Goal: Task Accomplishment & Management: Use online tool/utility

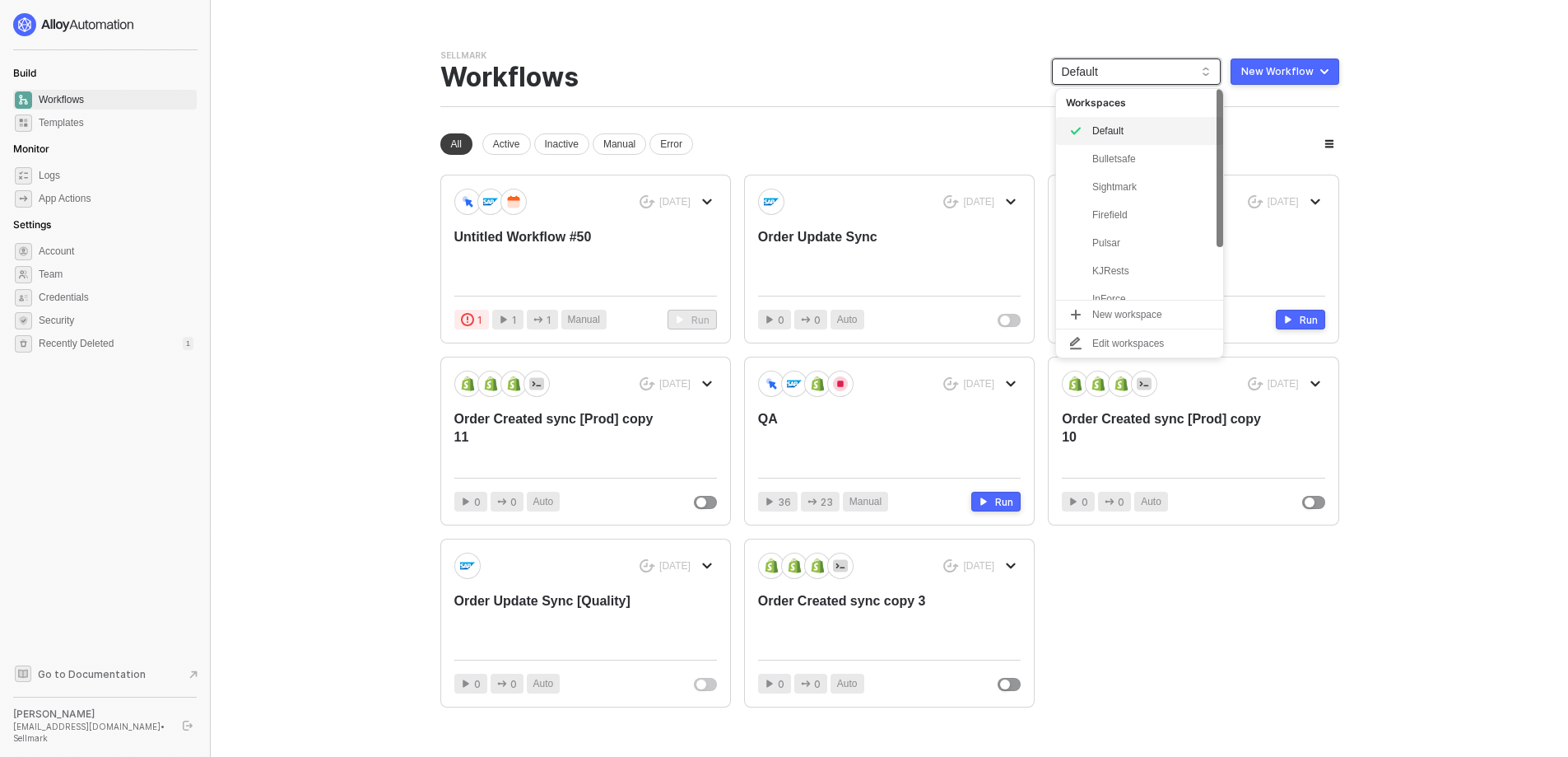
click at [1133, 81] on span "Default" at bounding box center [1137, 72] width 149 height 25
click at [1159, 163] on div "Bulletsafe" at bounding box center [1153, 159] width 121 height 20
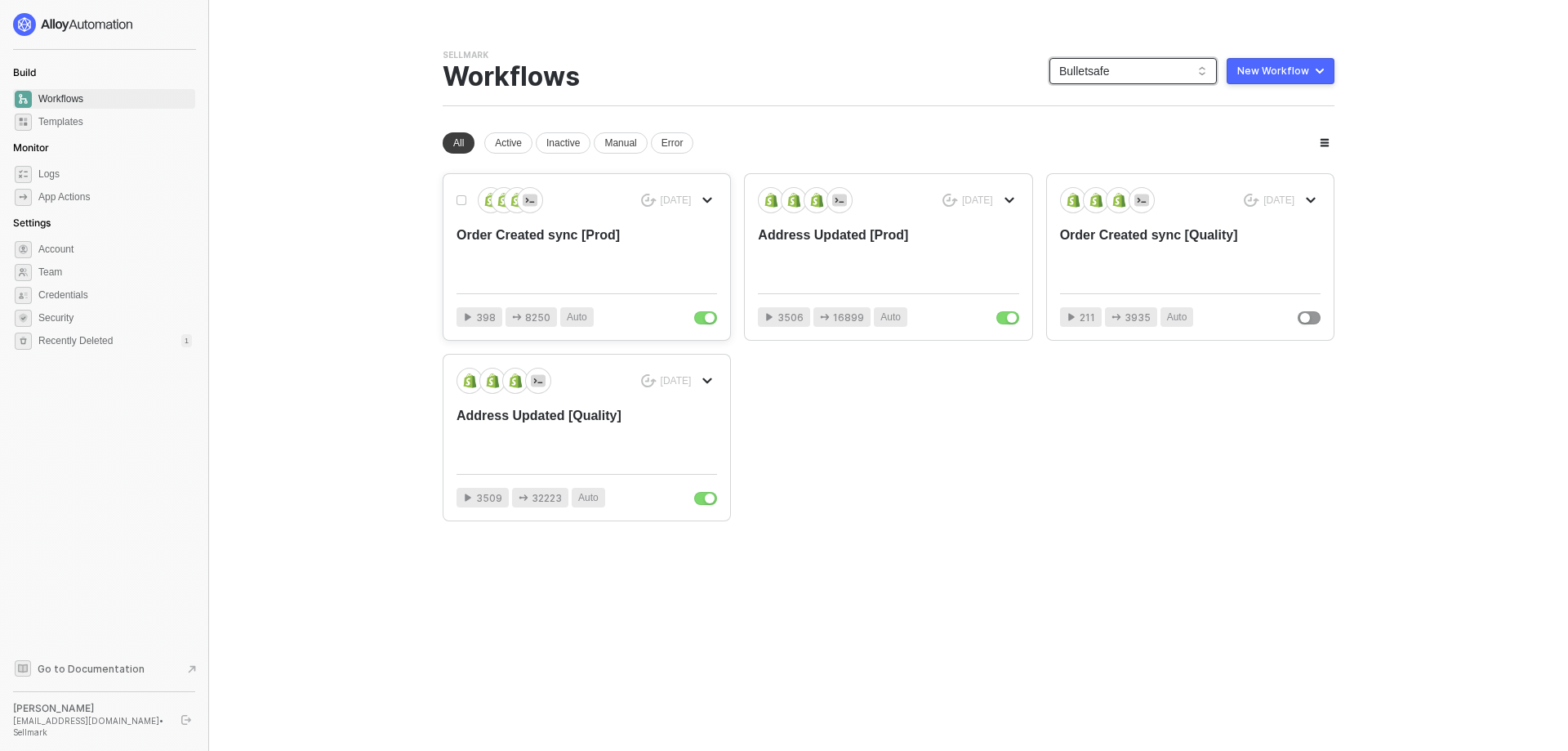
click at [586, 260] on div "Order Created sync [Prod]" at bounding box center [560, 253] width 208 height 54
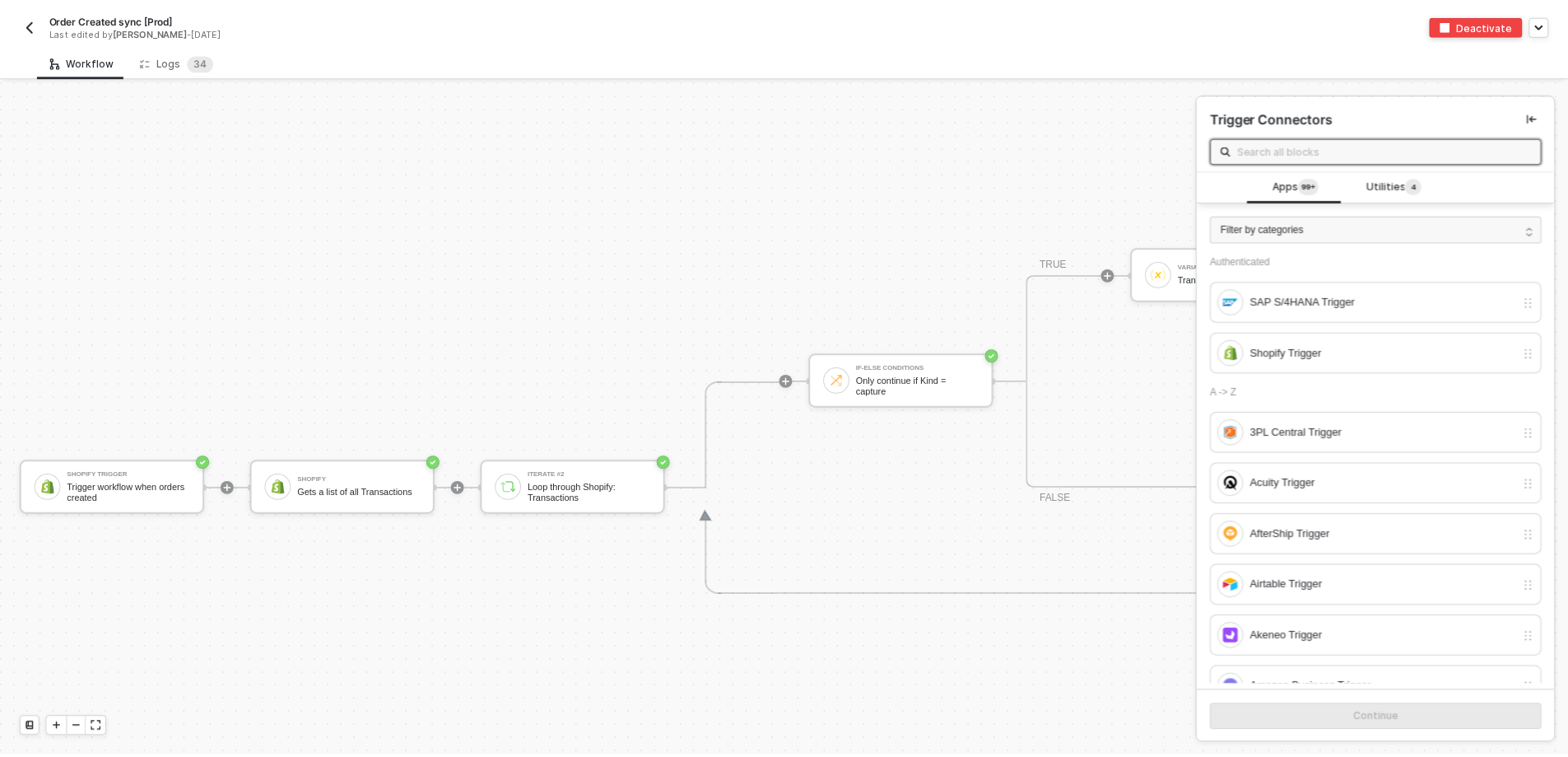
scroll to position [6727, 0]
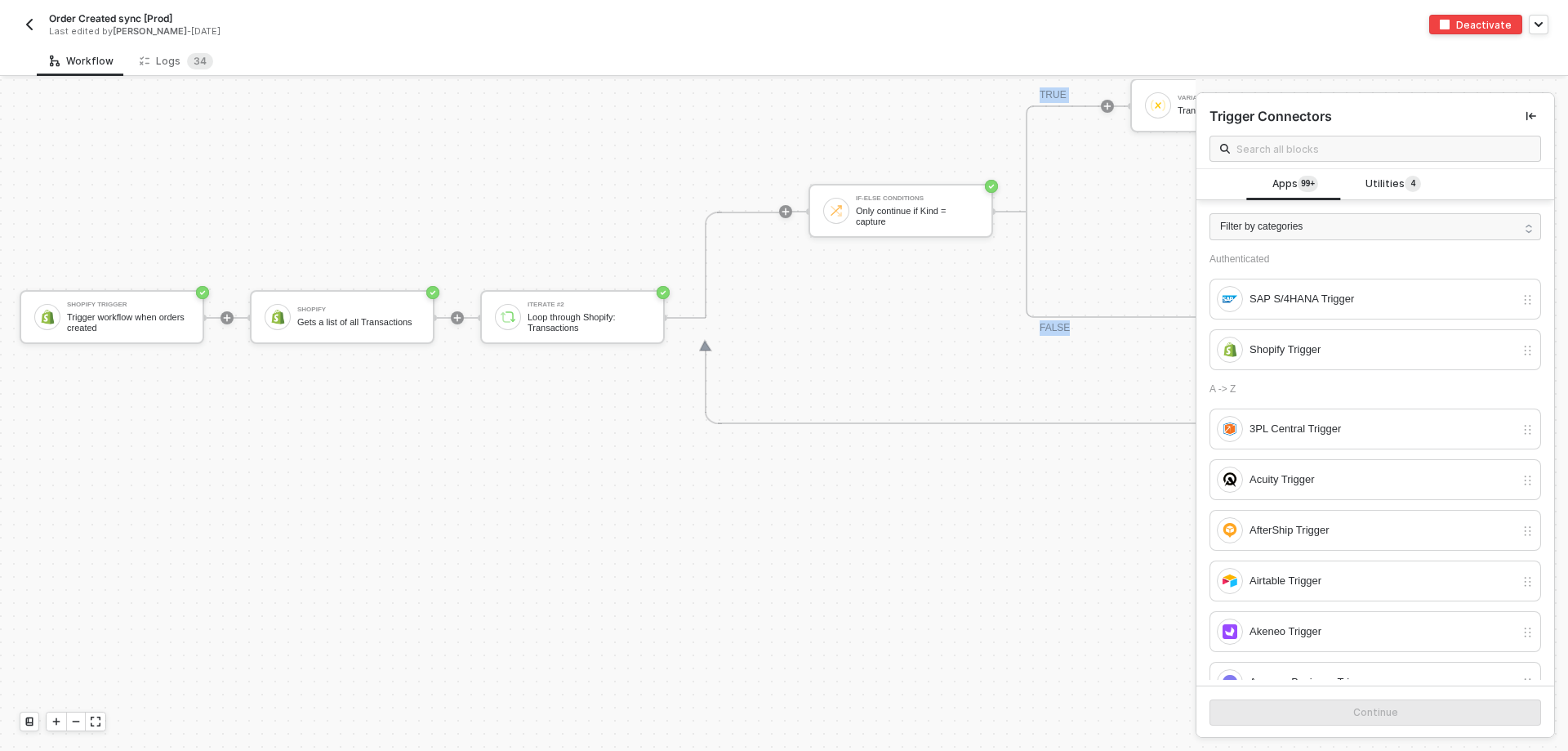
drag, startPoint x: 1008, startPoint y: 388, endPoint x: 662, endPoint y: 377, distance: 346.2
click at [159, 64] on div "Logs 3 4" at bounding box center [176, 61] width 73 height 16
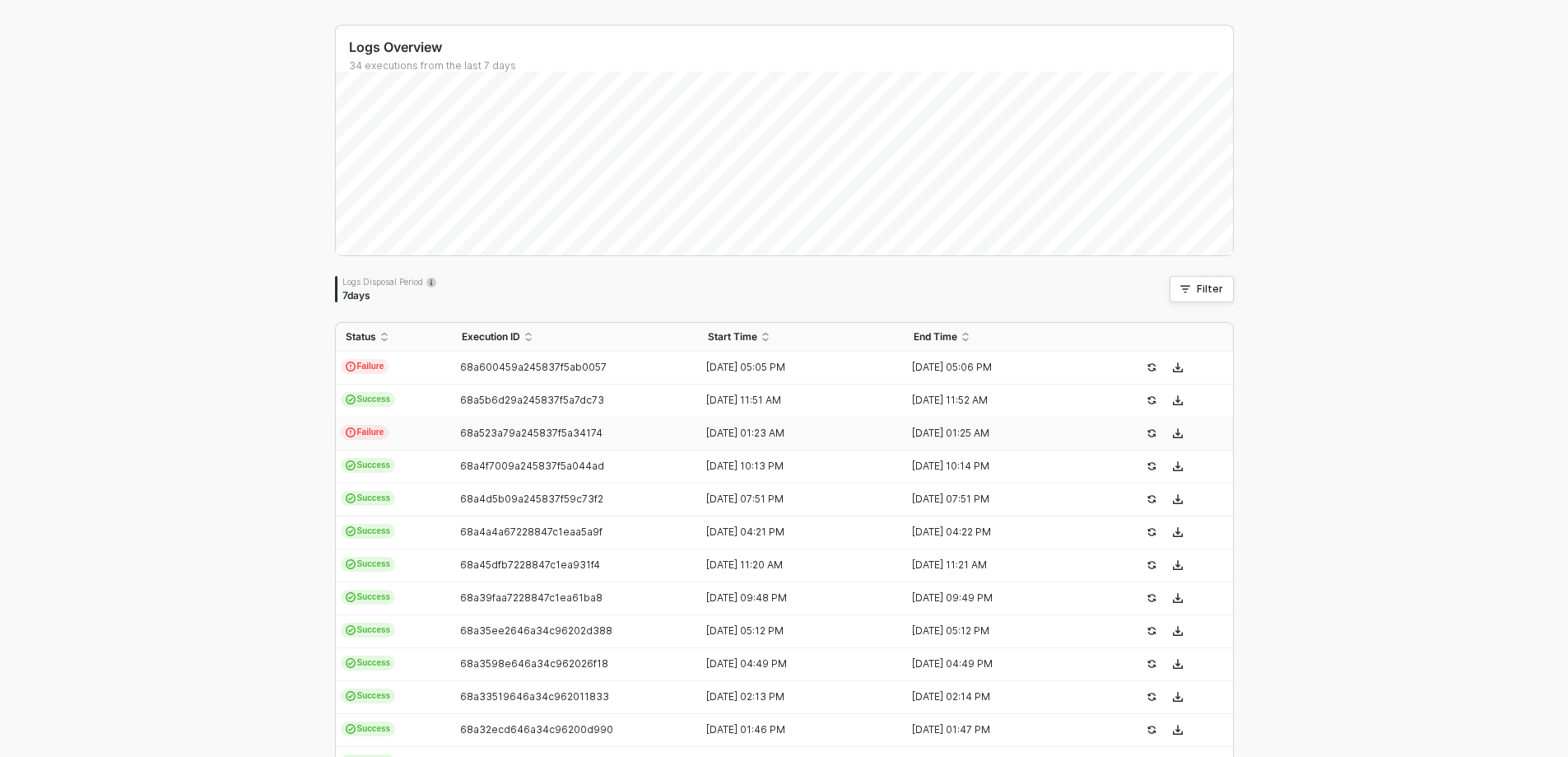
scroll to position [82, 0]
click at [357, 364] on span "Failure" at bounding box center [364, 365] width 49 height 14
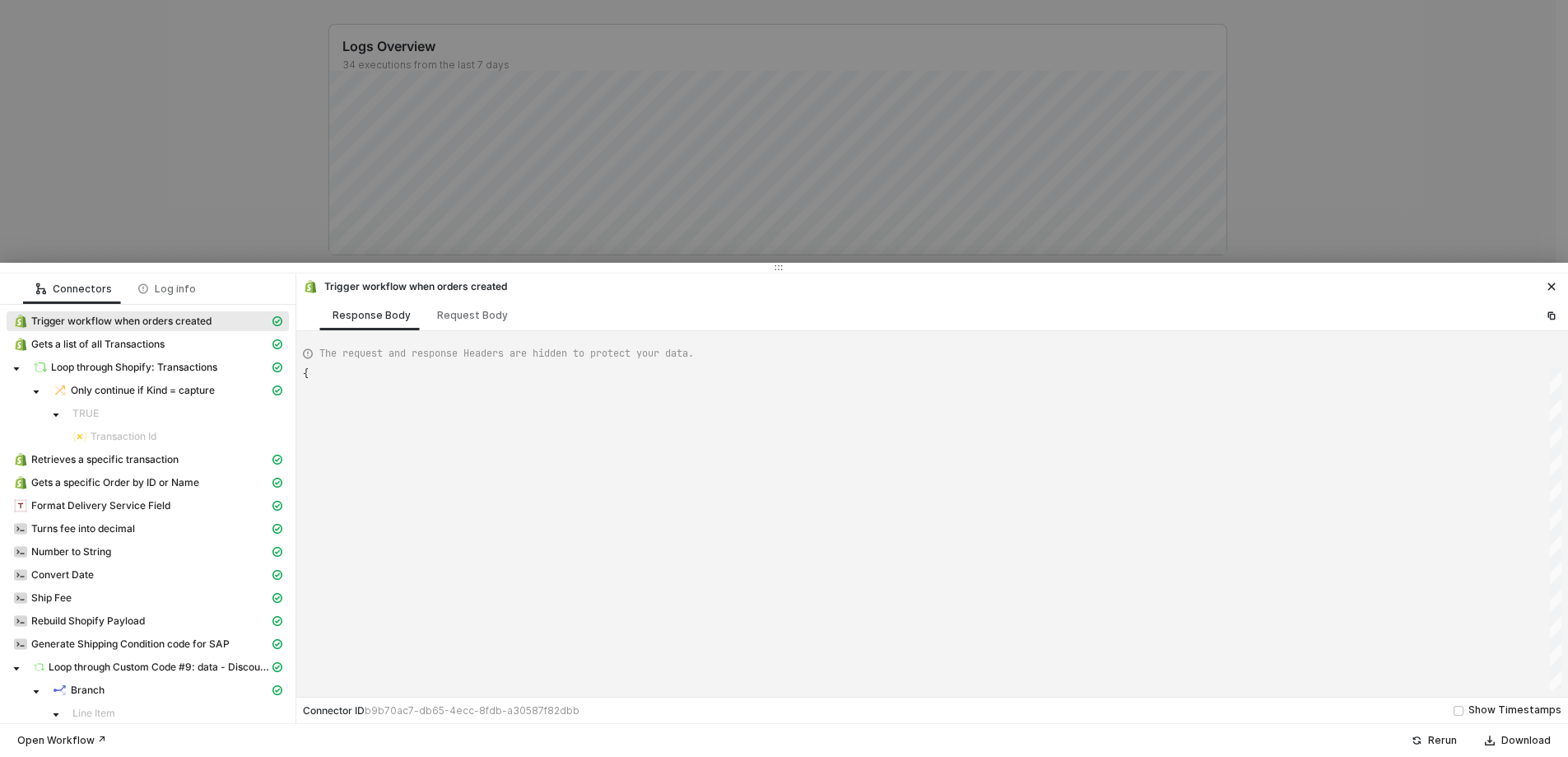
type textarea "{ "json": { "id": 5906217140267, "admin_graphql_api_id": "gid://shopify/Order/5…"
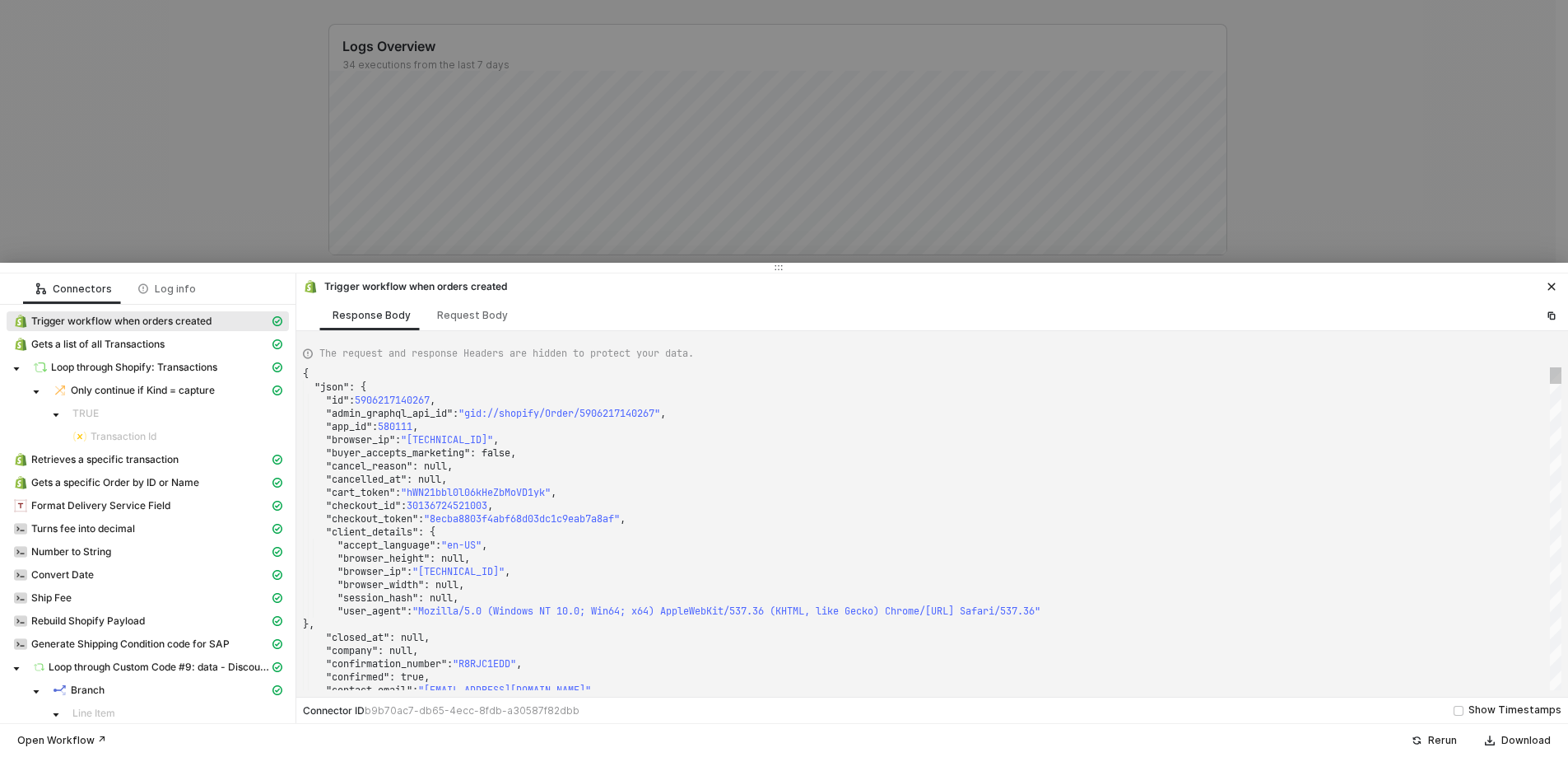
click at [163, 188] on div at bounding box center [784, 378] width 1568 height 757
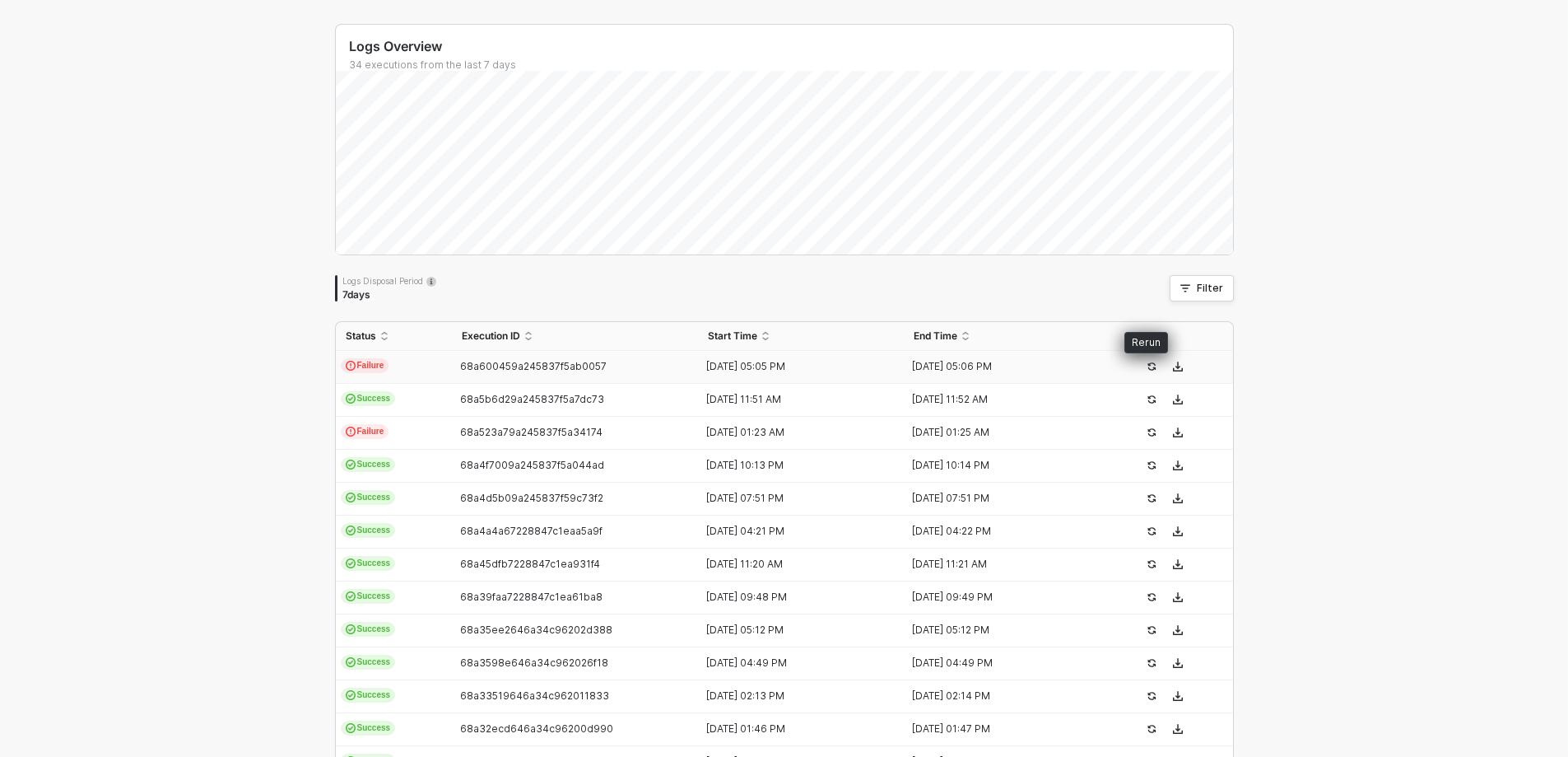
click at [1148, 367] on icon "icon-success-page" at bounding box center [1152, 367] width 9 height 9
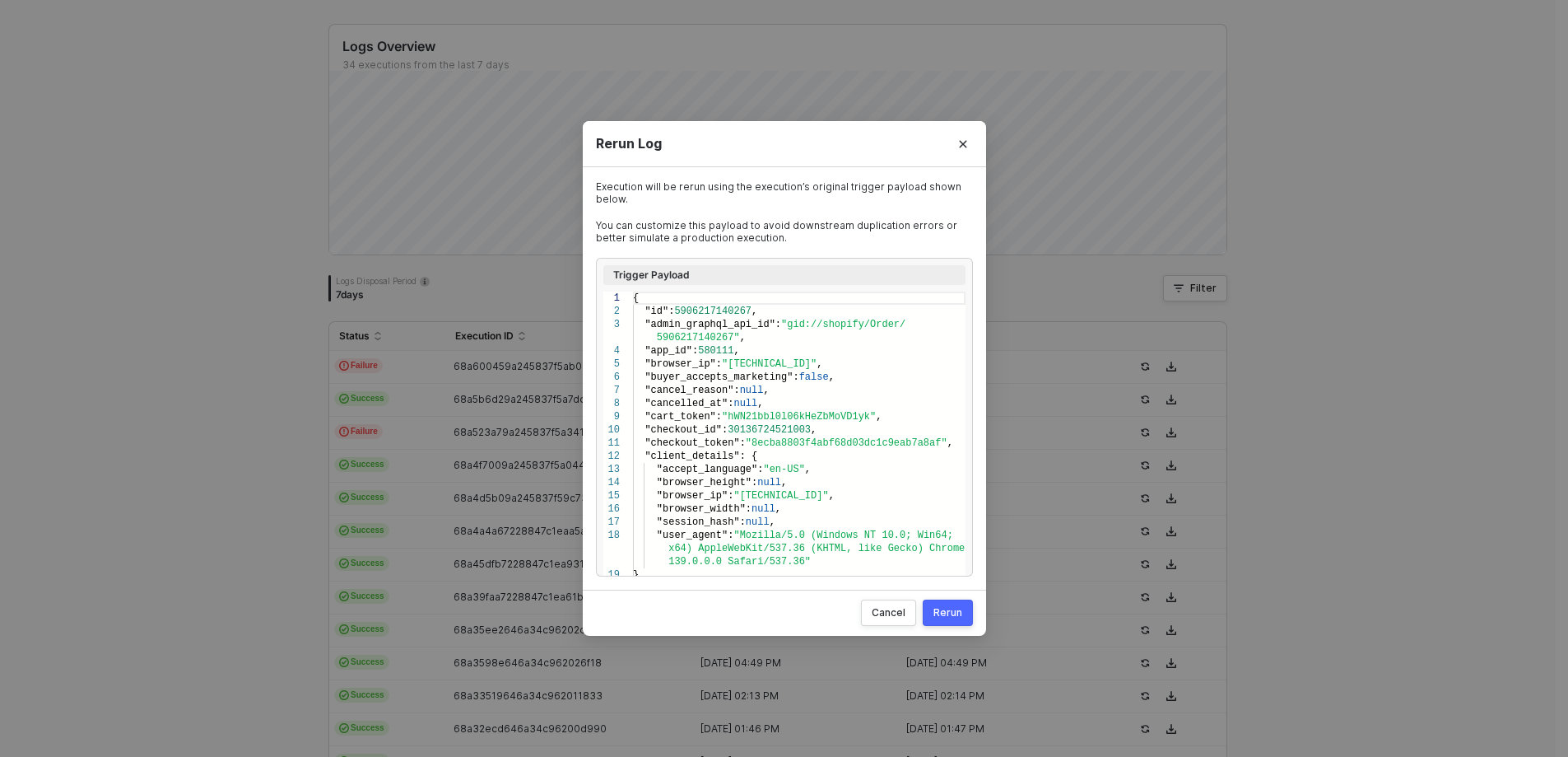
click at [941, 611] on div "Rerun" at bounding box center [948, 612] width 29 height 13
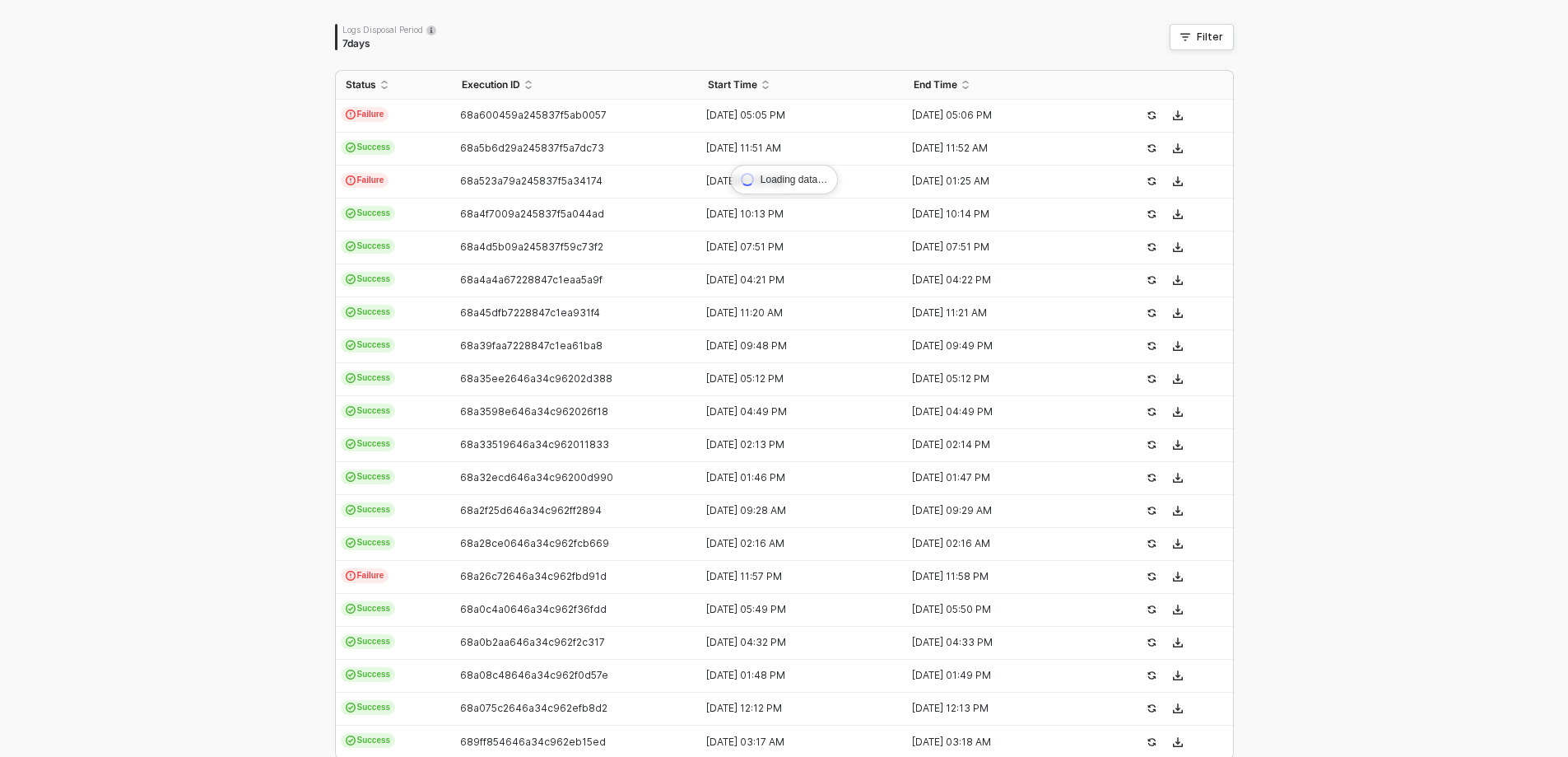
scroll to position [334, 0]
click at [1147, 177] on icon "icon-success-page" at bounding box center [1152, 181] width 10 height 10
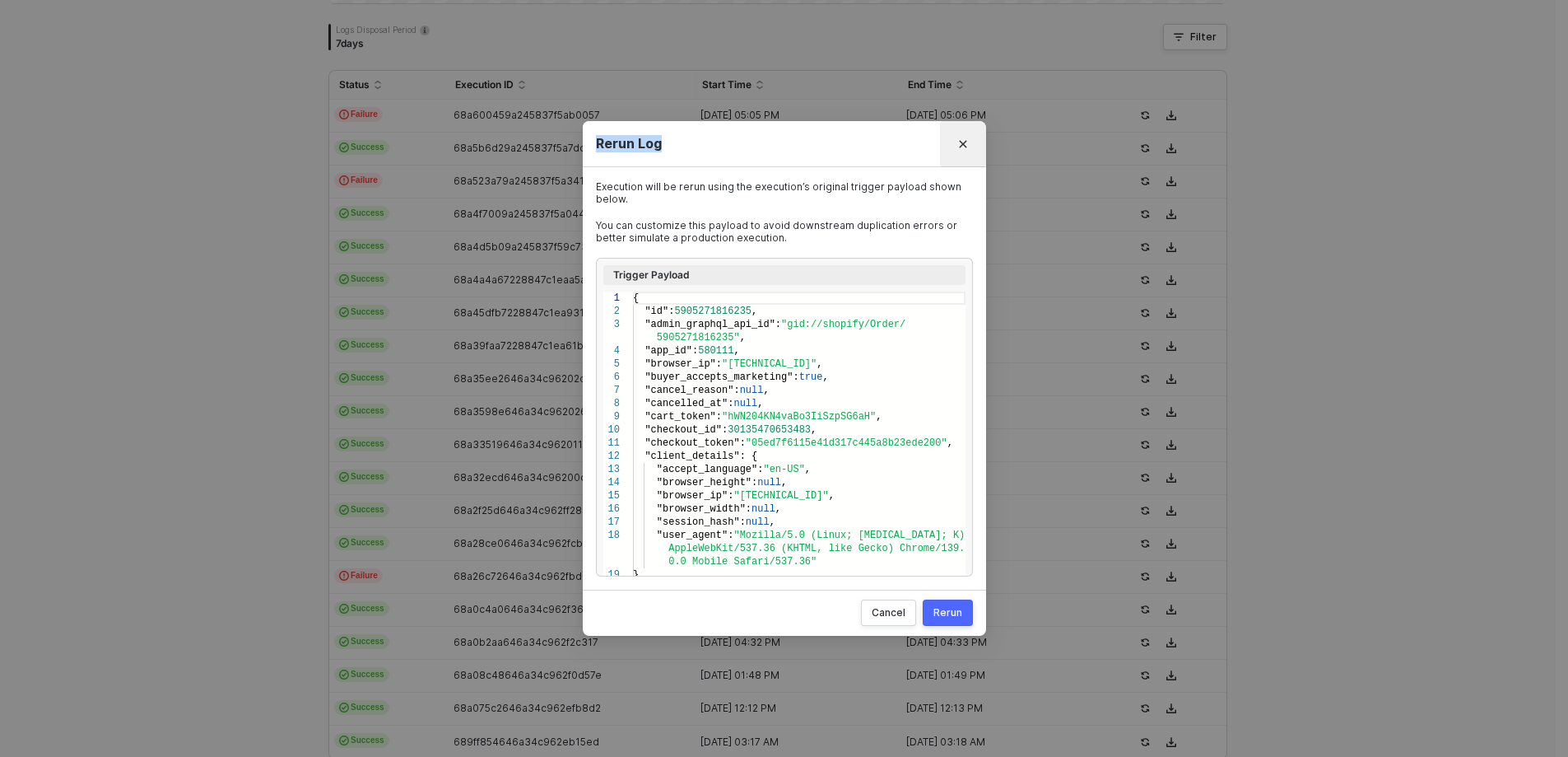
drag, startPoint x: 805, startPoint y: 134, endPoint x: 966, endPoint y: 131, distance: 161.0
click at [966, 131] on div "Rerun Log Execution will be rerun using the execution’s original trigger payloa…" at bounding box center [784, 378] width 404 height 516
click at [931, 613] on button "Rerun" at bounding box center [948, 612] width 50 height 27
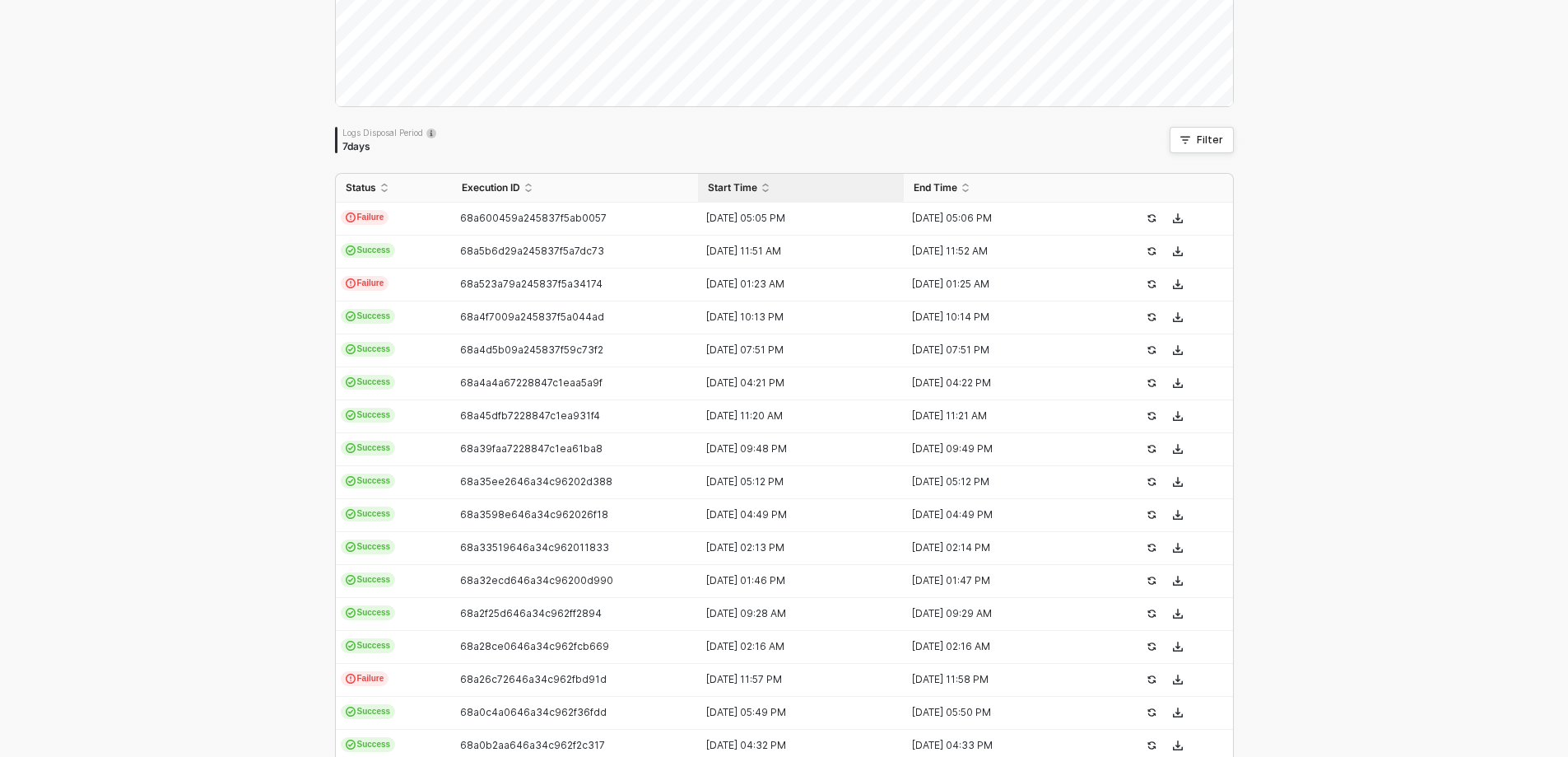
scroll to position [79, 0]
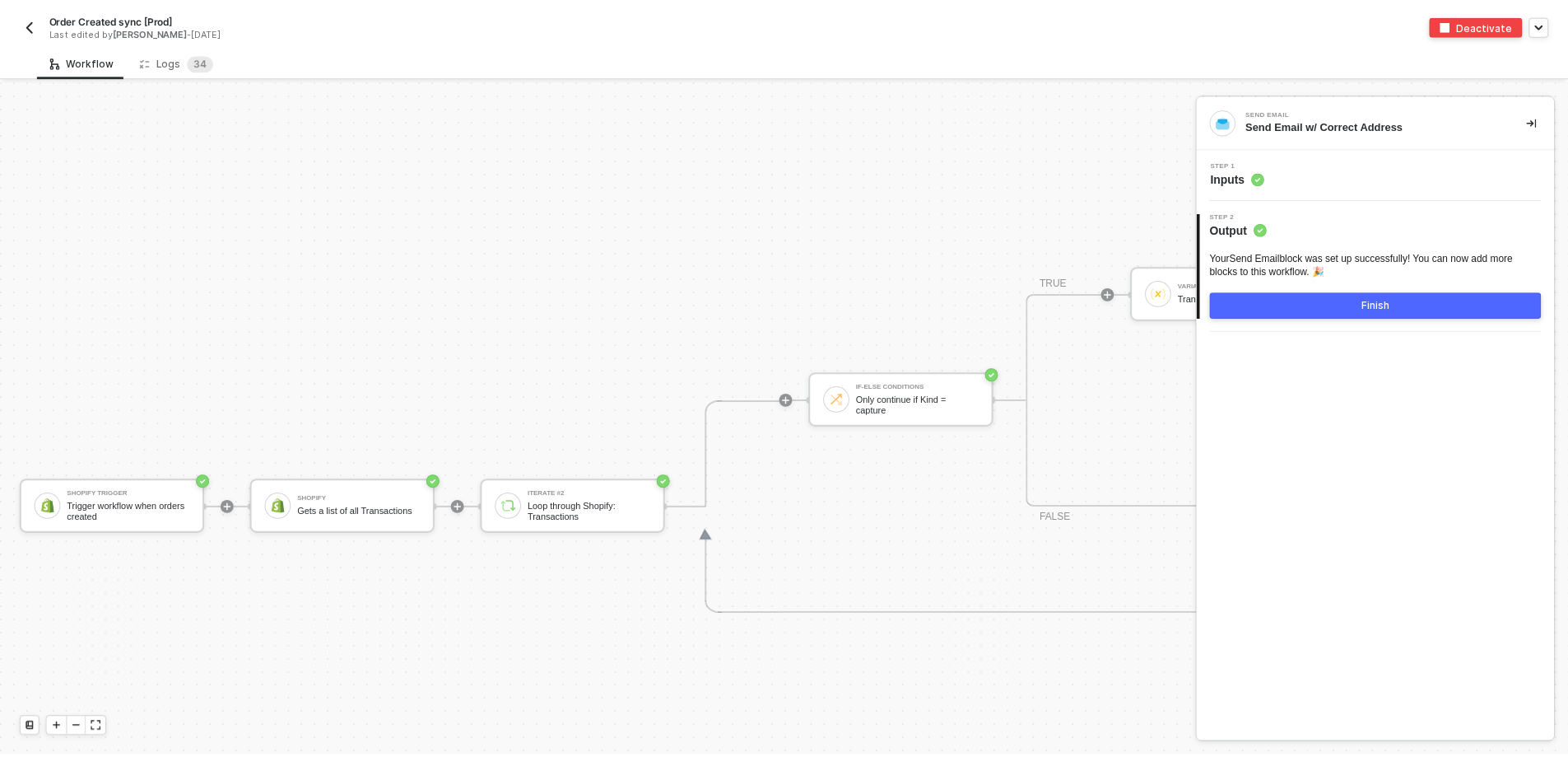
scroll to position [6809, 0]
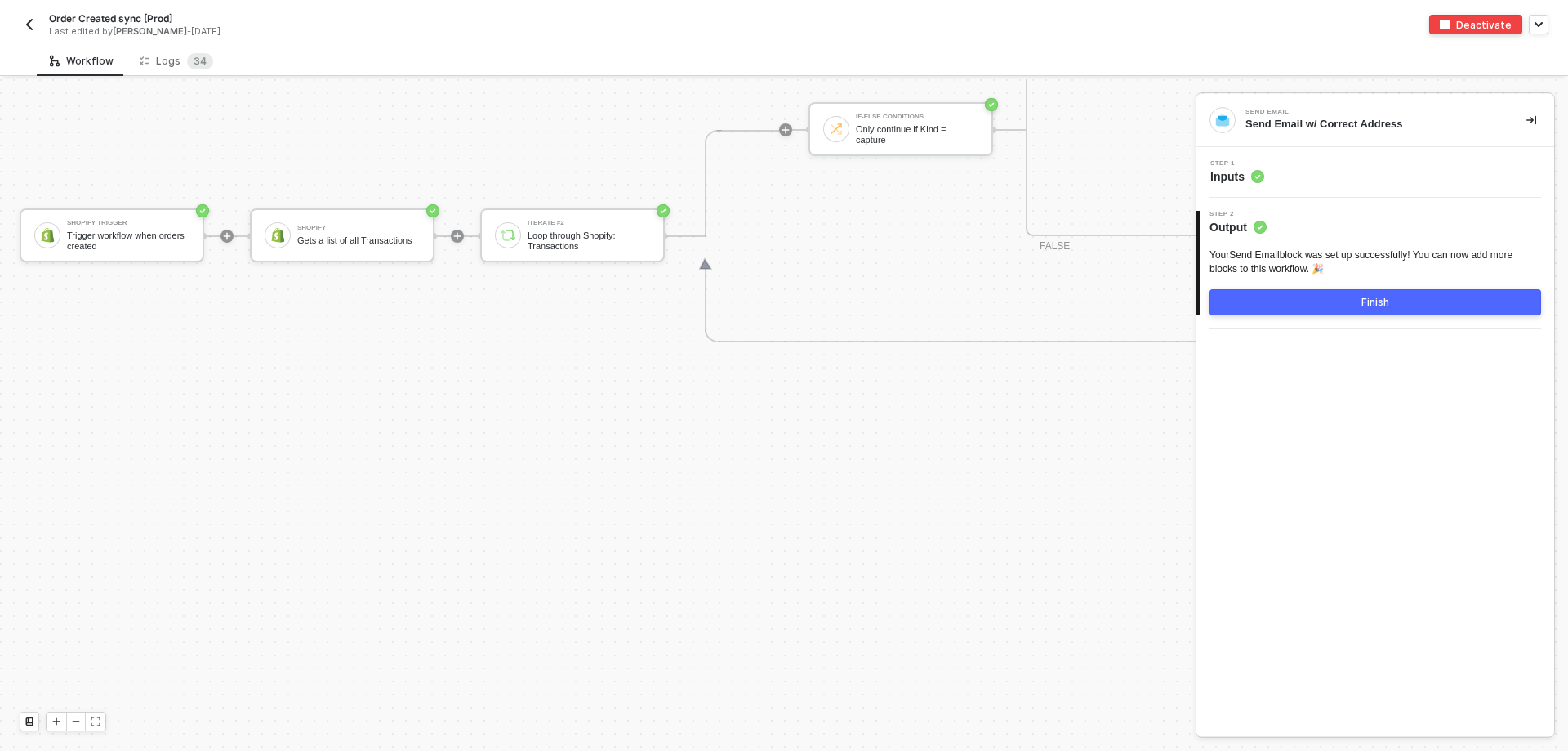
click at [190, 76] on div "Workflow Logs 3 4 Shopify Trigger Trigger workflow when orders created Shopify …" at bounding box center [784, 398] width 1568 height 705
click at [167, 63] on div "Logs 3 4" at bounding box center [176, 61] width 73 height 16
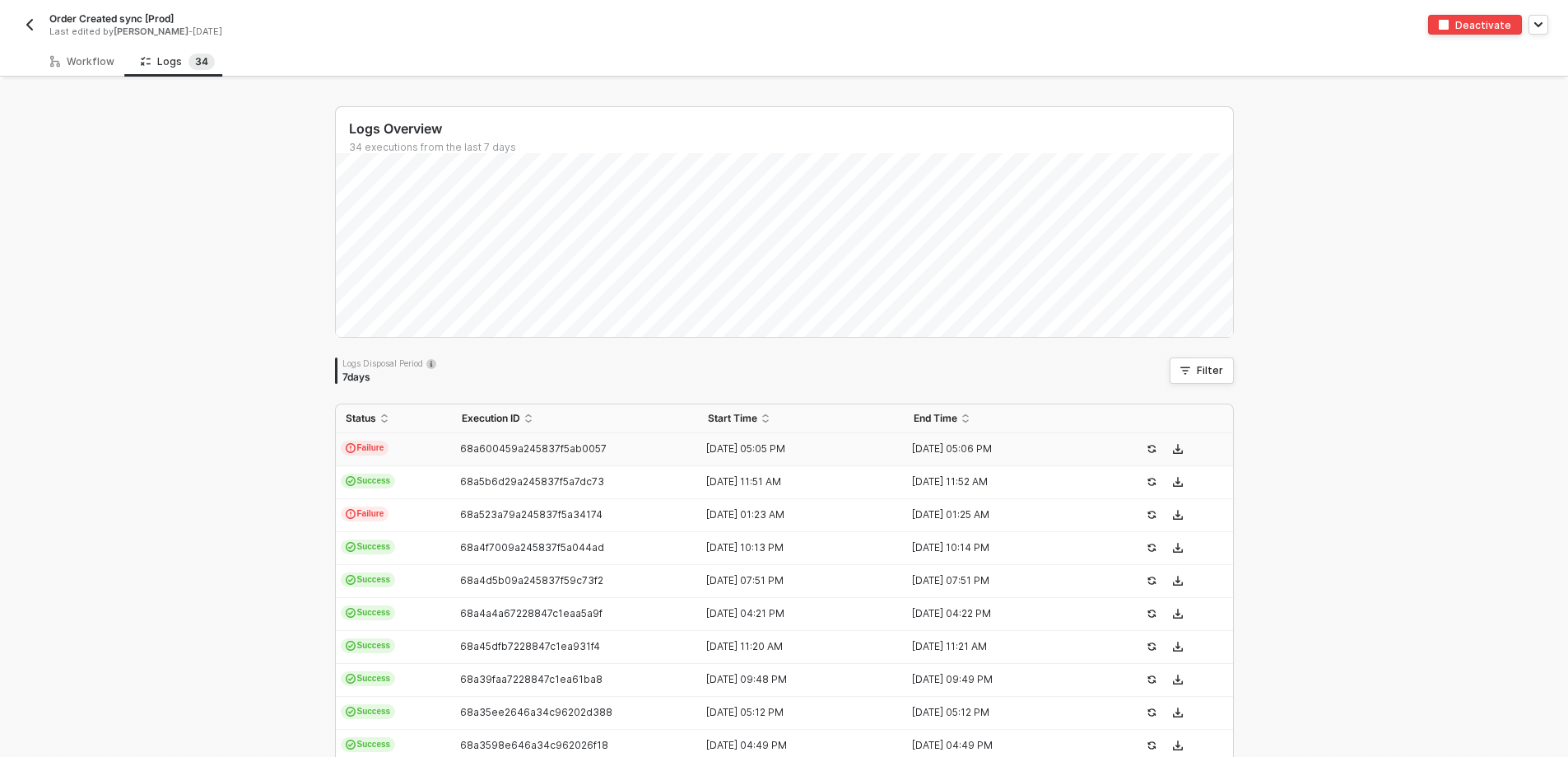
click at [401, 445] on td "Failure" at bounding box center [393, 450] width 116 height 33
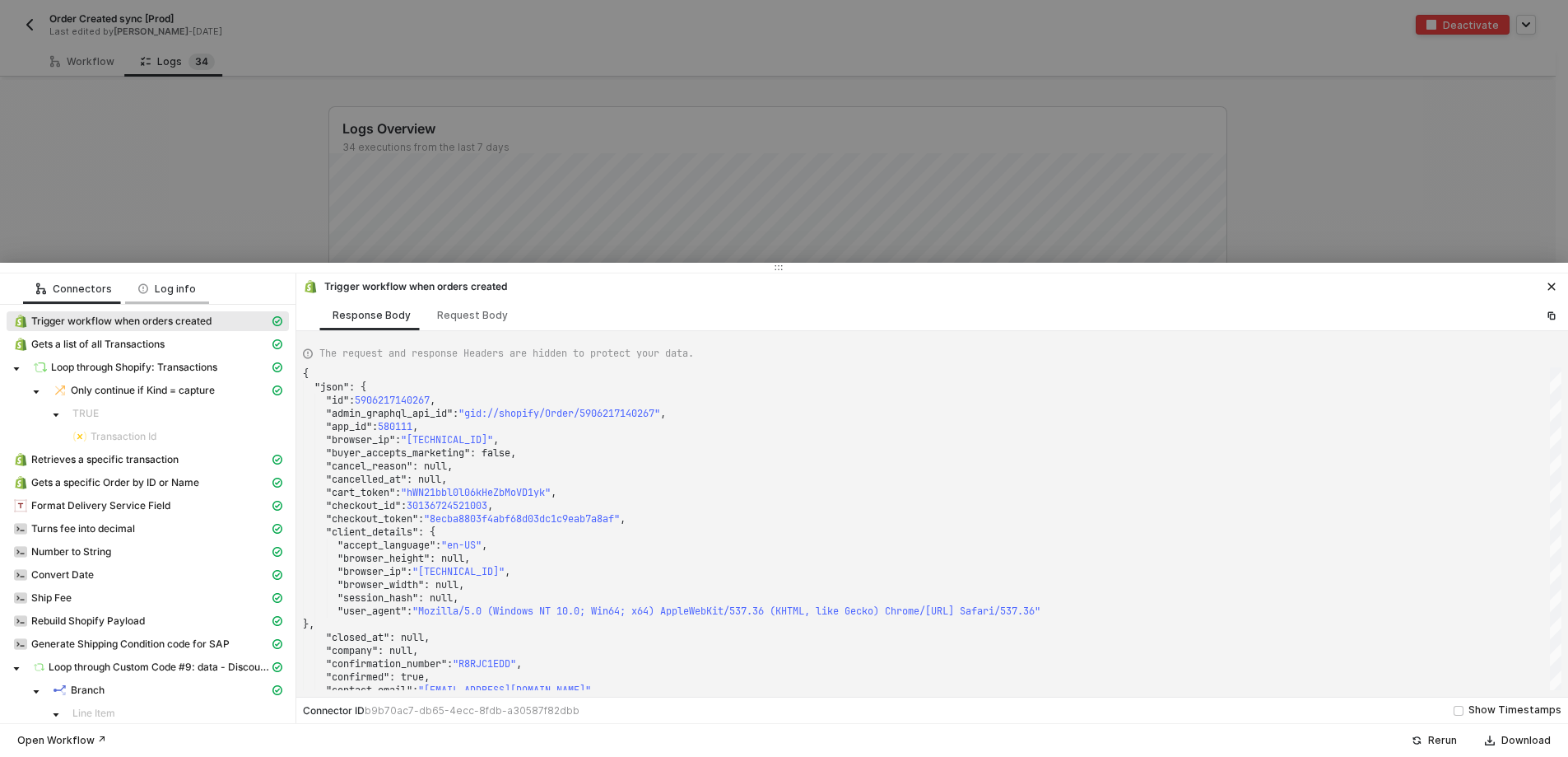
click at [174, 282] on div "Log info" at bounding box center [167, 289] width 57 height 13
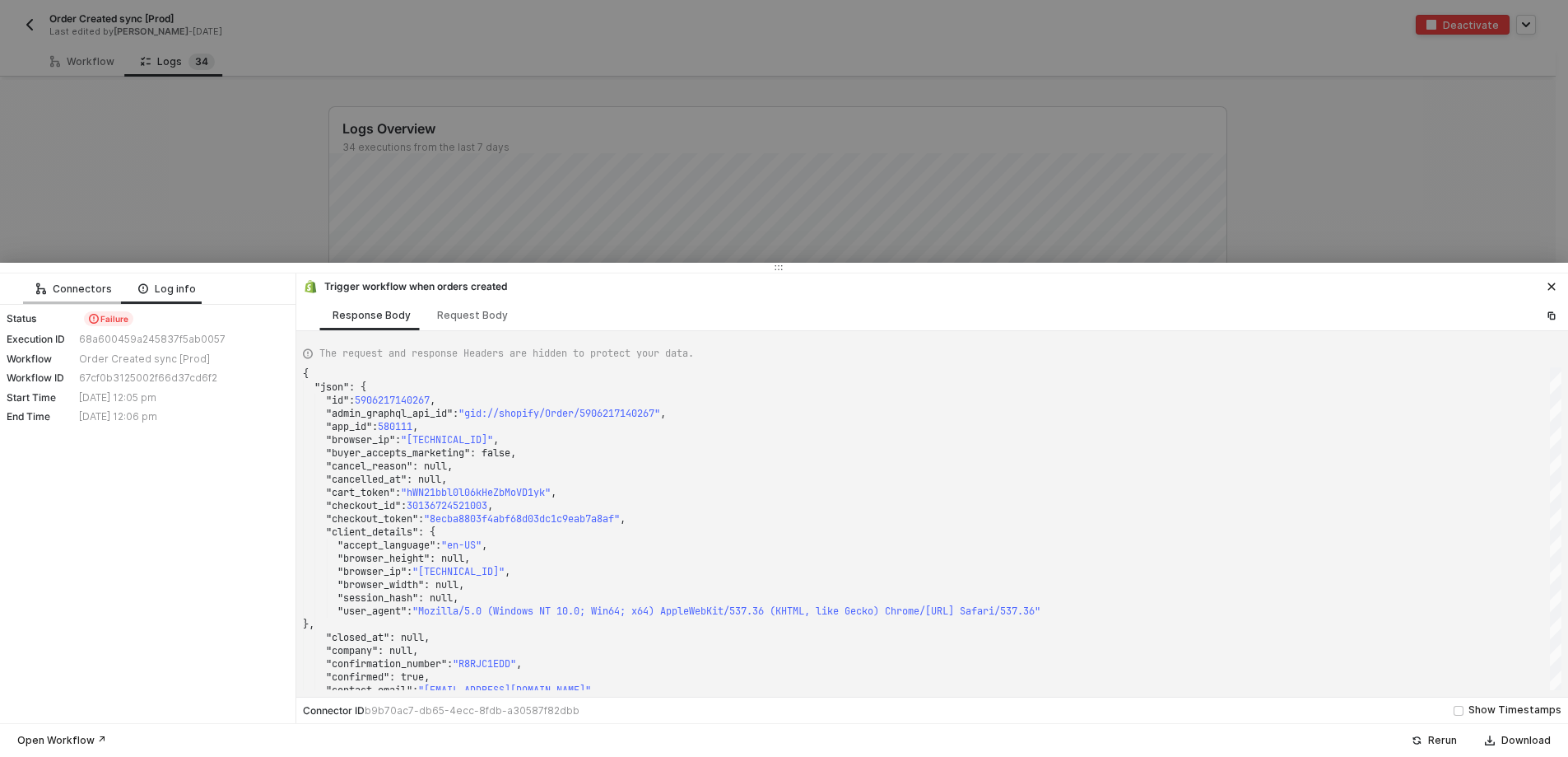
click at [59, 286] on div "Connectors" at bounding box center [74, 289] width 76 height 13
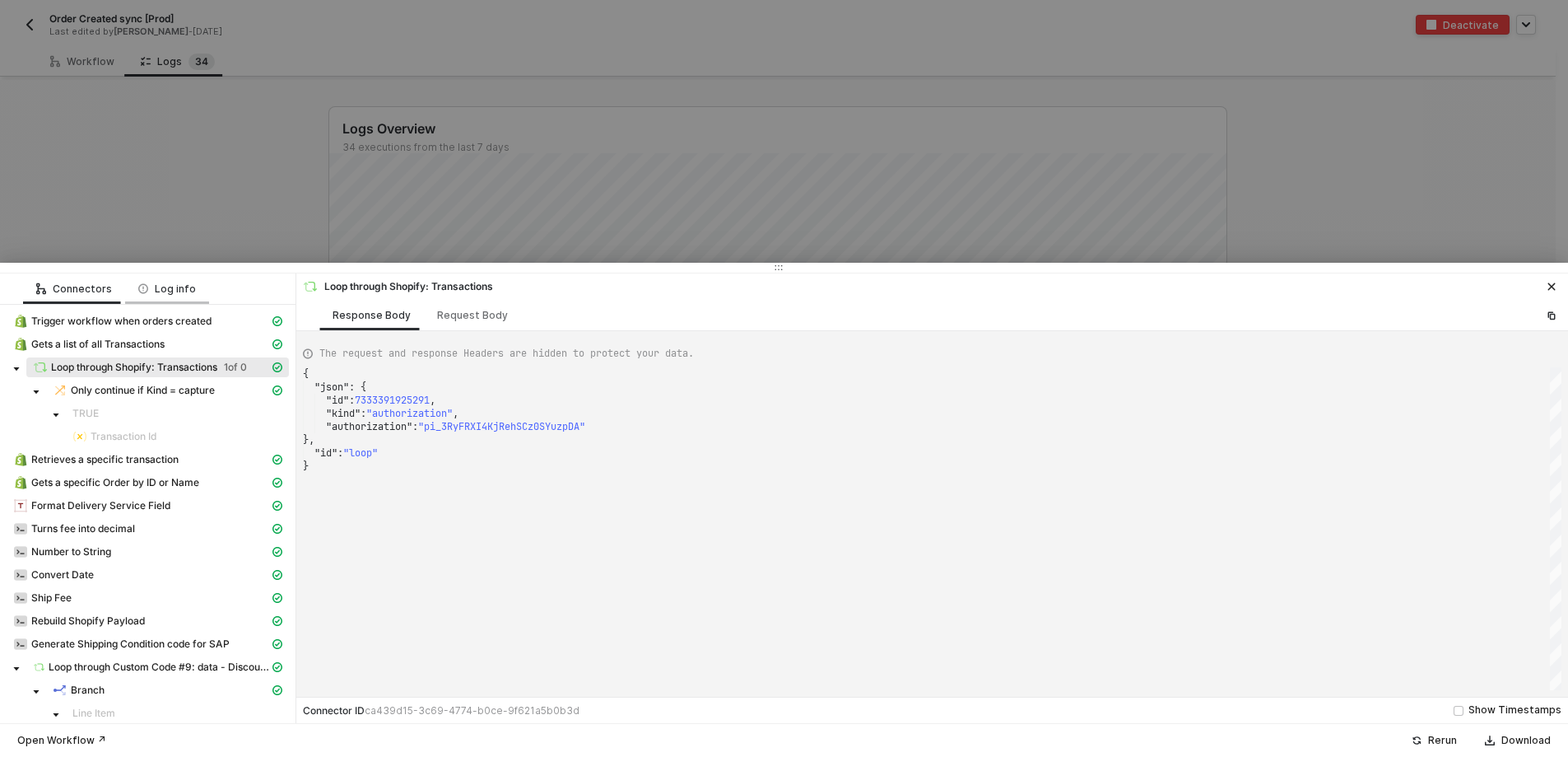
click at [131, 283] on div "Log info" at bounding box center [167, 289] width 84 height 31
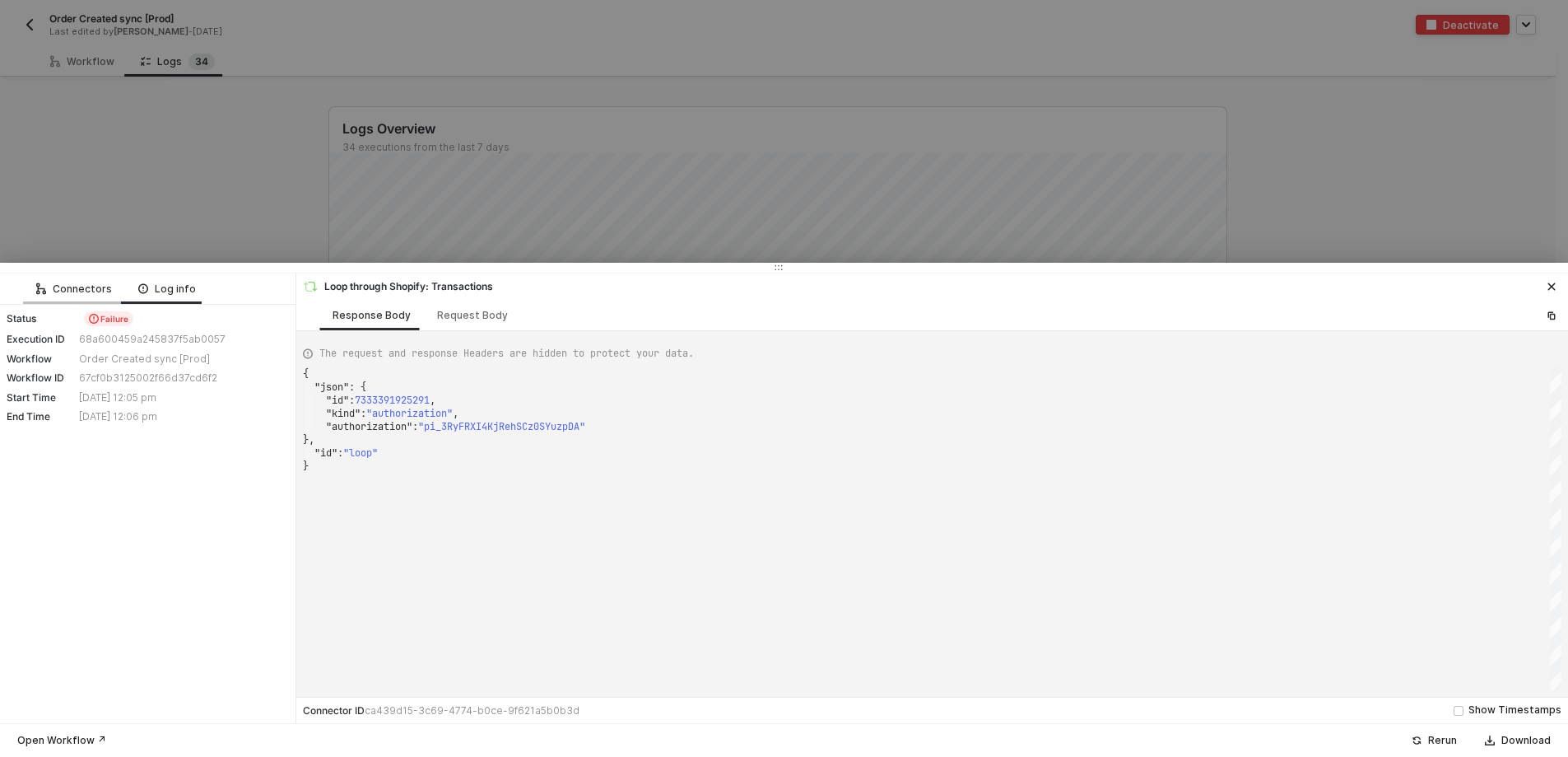
click at [68, 287] on div "Connectors" at bounding box center [74, 289] width 76 height 13
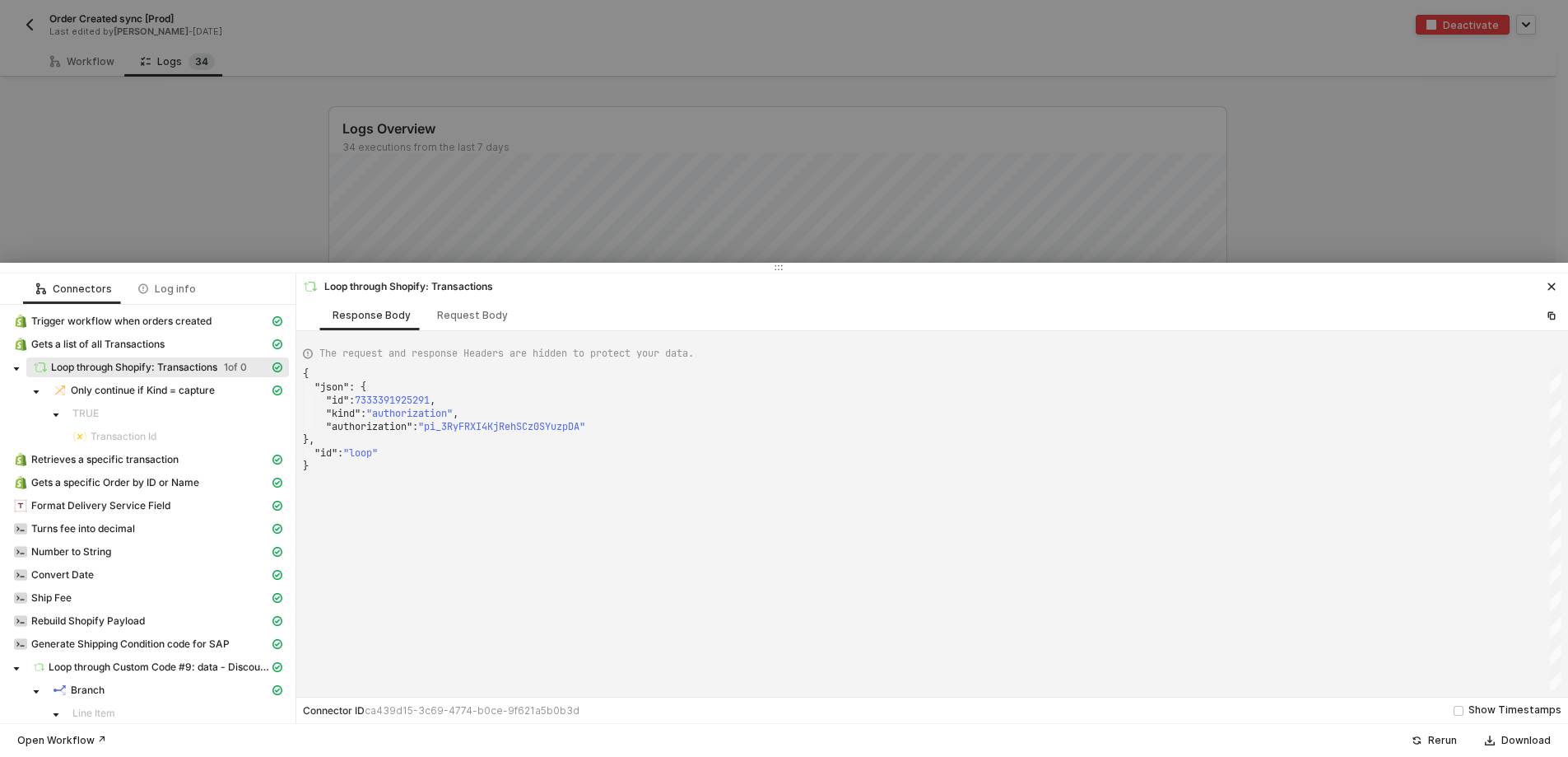
click at [103, 333] on div "Trigger workflow when orders created" at bounding box center [147, 323] width 282 height 23
click at [129, 316] on span "Trigger workflow when orders created" at bounding box center [121, 322] width 180 height 13
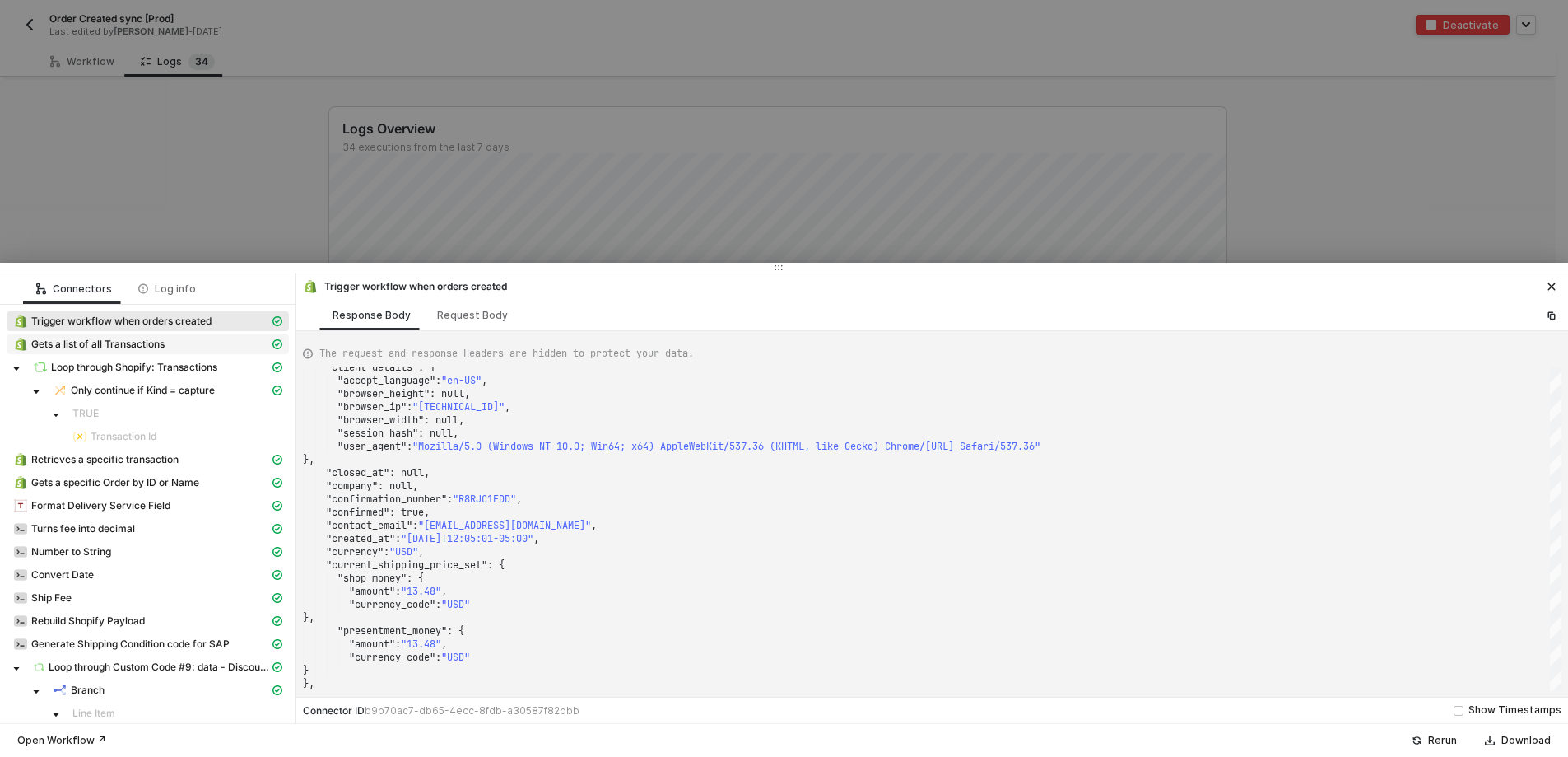
click at [133, 343] on span "Gets a list of all Transactions" at bounding box center [98, 345] width 133 height 13
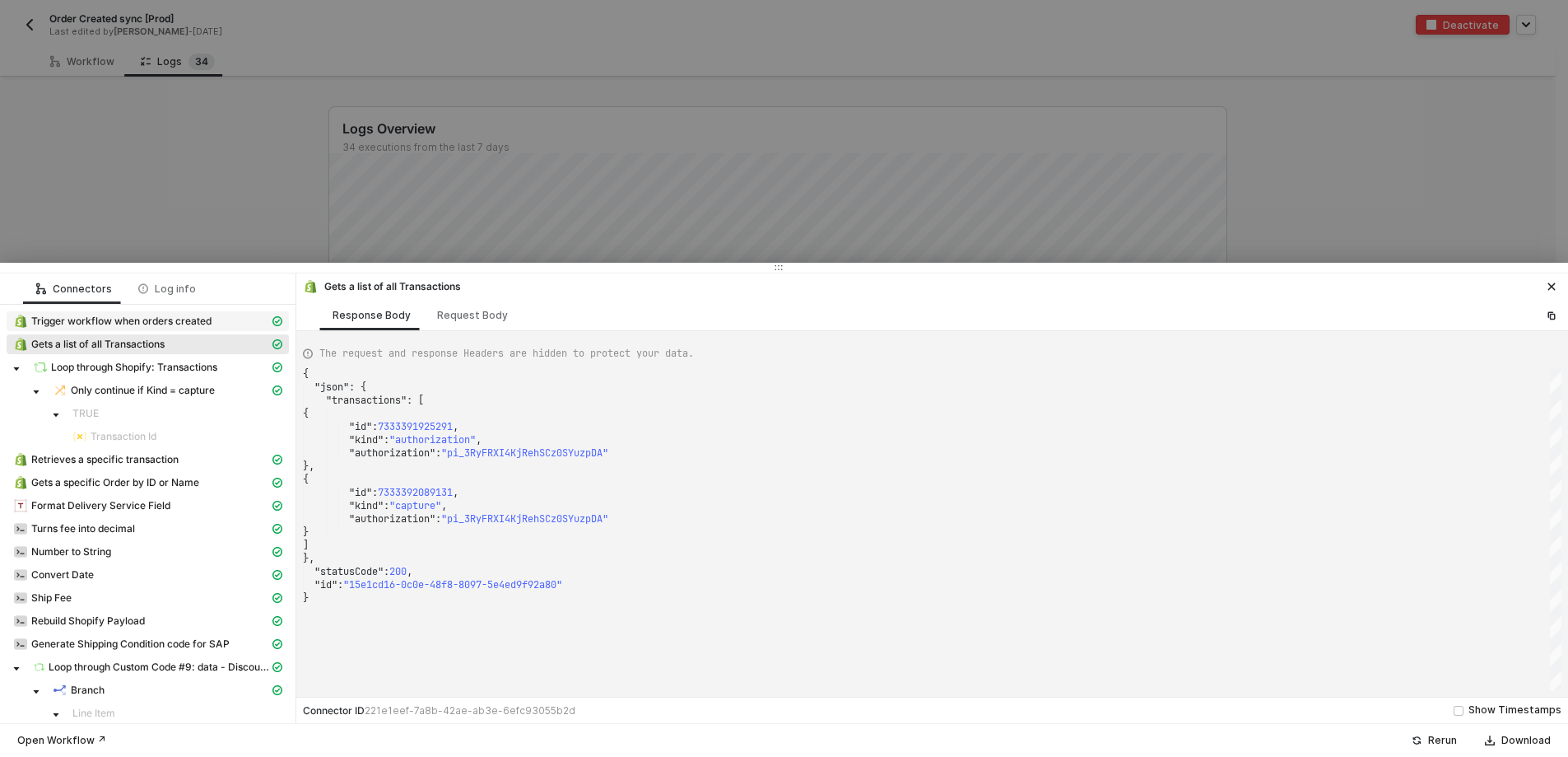
click at [113, 323] on span "Trigger workflow when orders created" at bounding box center [121, 322] width 180 height 13
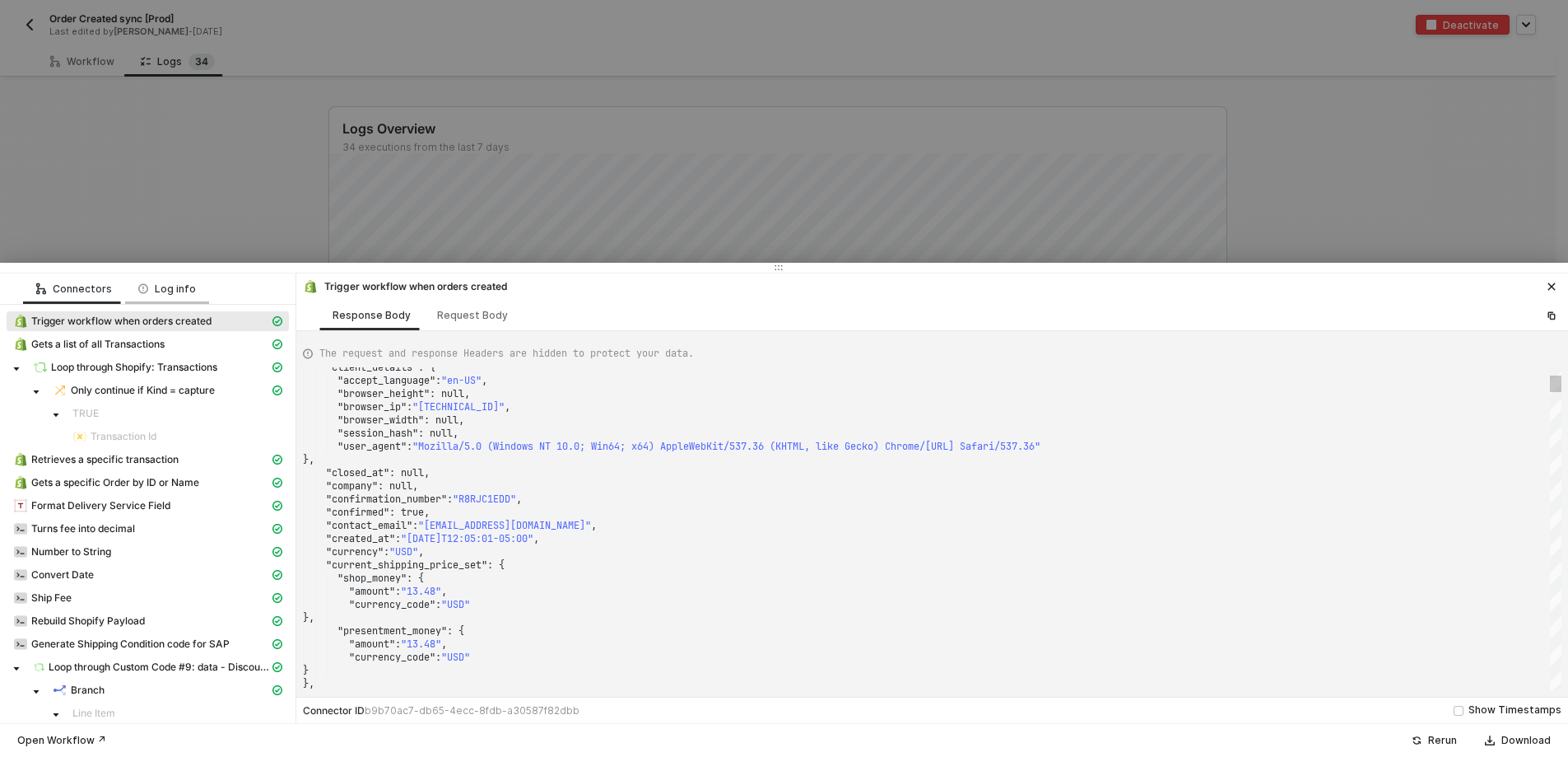
click at [157, 288] on div "Log info" at bounding box center [167, 289] width 57 height 13
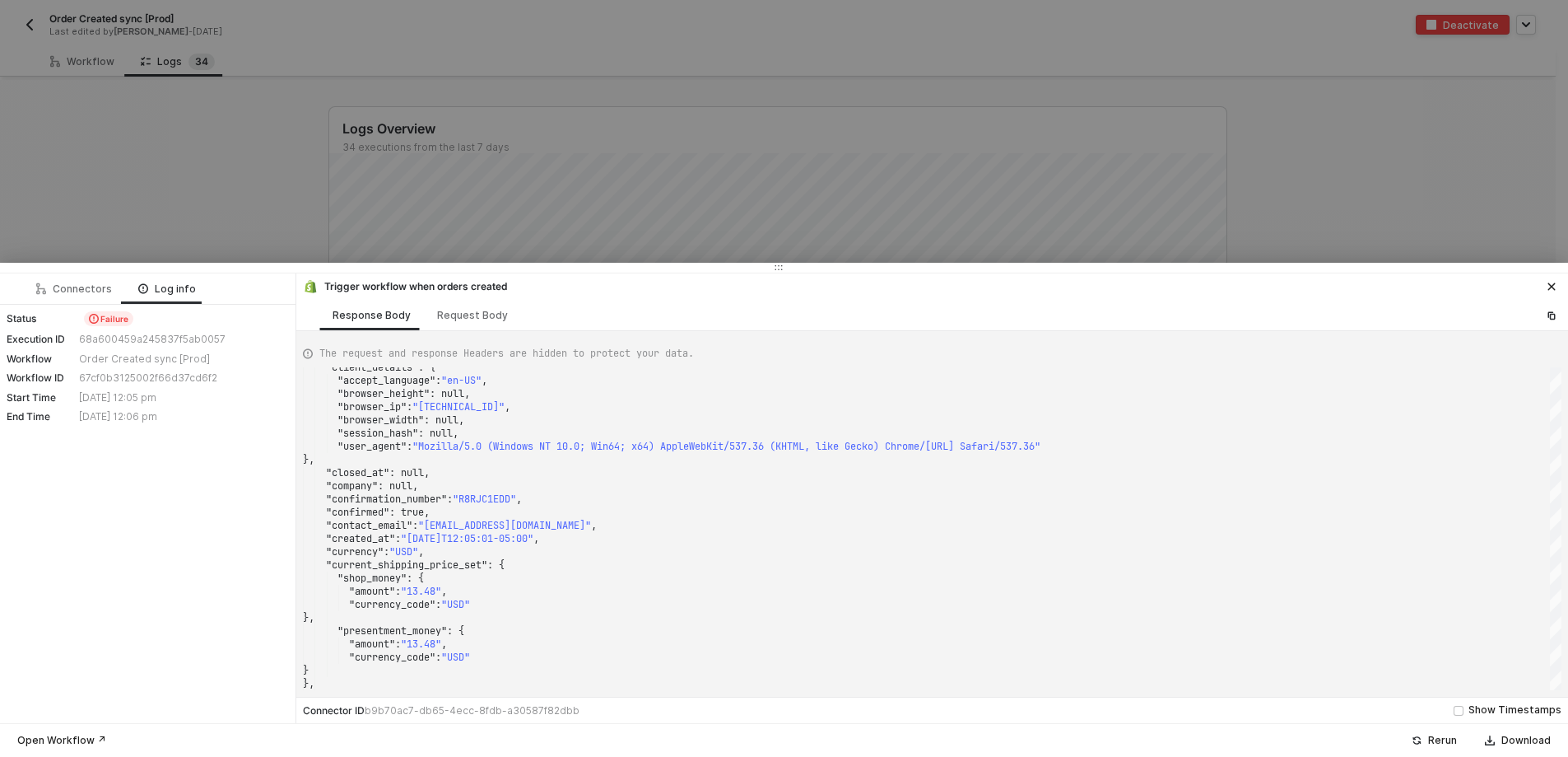
click at [122, 345] on div "68a600459a245837f5ab0057" at bounding box center [182, 340] width 206 height 13
click at [85, 296] on div "Connectors" at bounding box center [74, 289] width 102 height 31
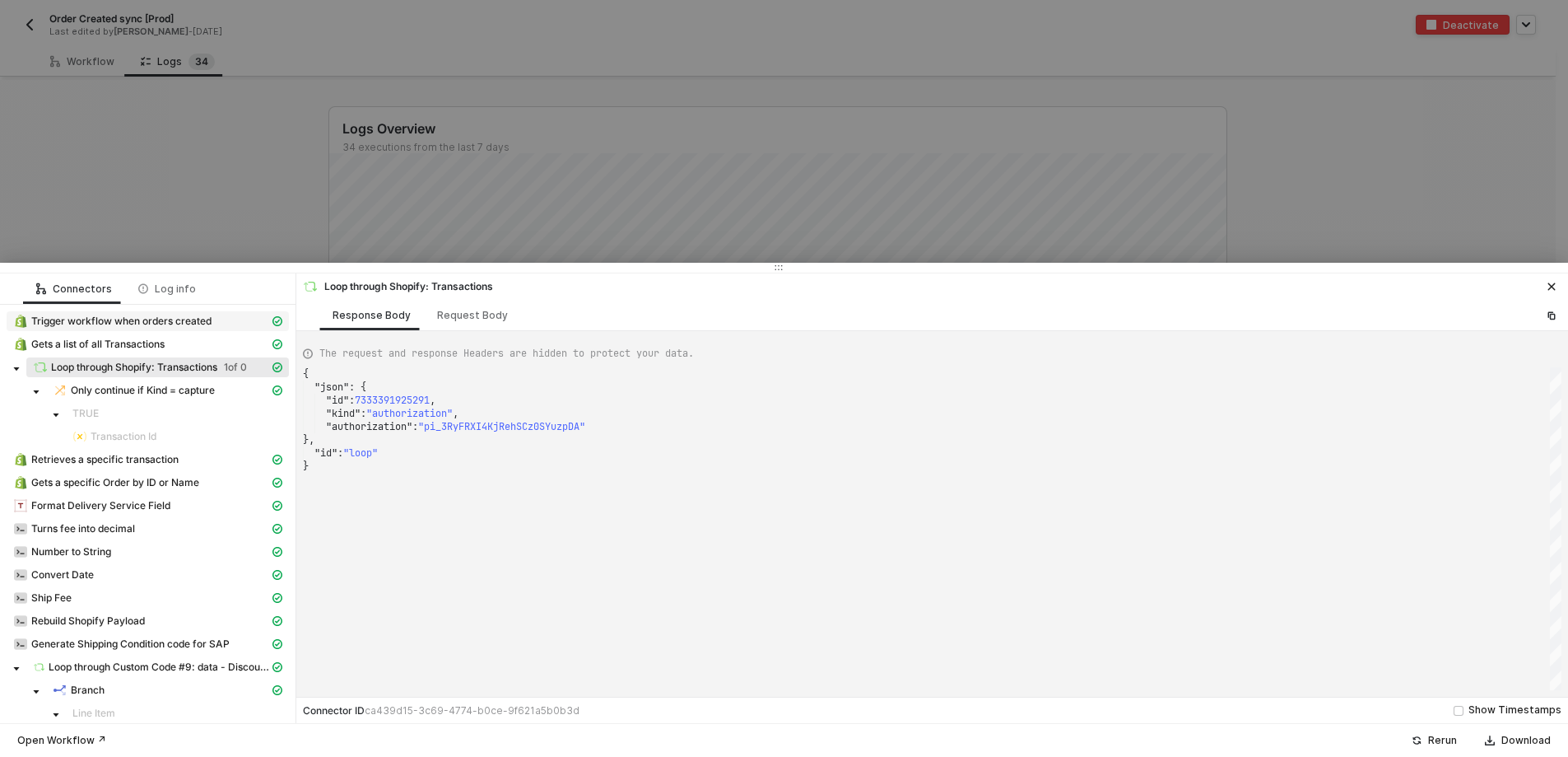
click at [83, 323] on span "Trigger workflow when orders created" at bounding box center [121, 322] width 180 height 13
type textarea "{ "json": { "id": 5906217140267, "admin_graphql_api_id": "gid://shopify/Order/5…"
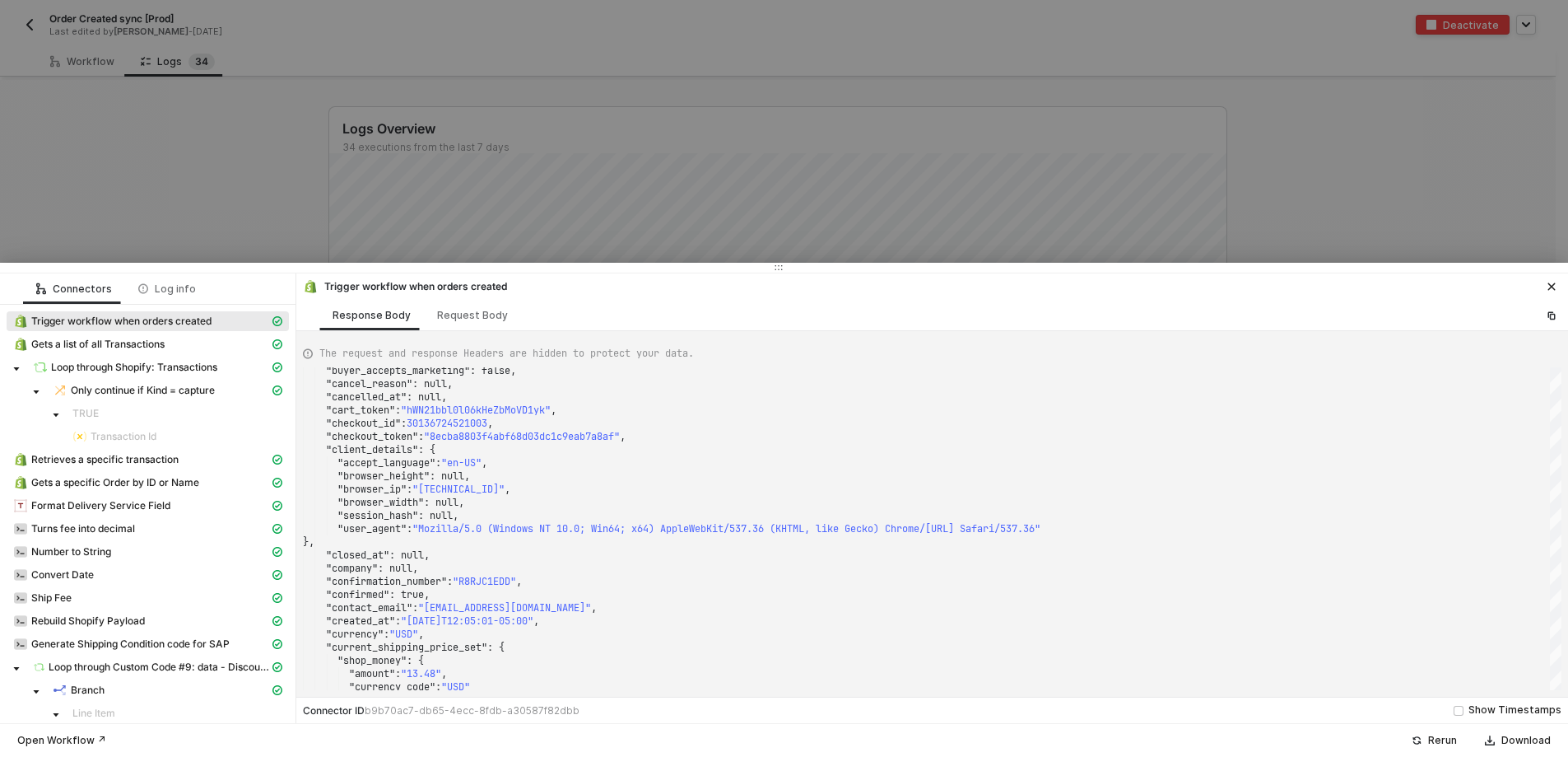
click at [126, 194] on div at bounding box center [784, 378] width 1568 height 757
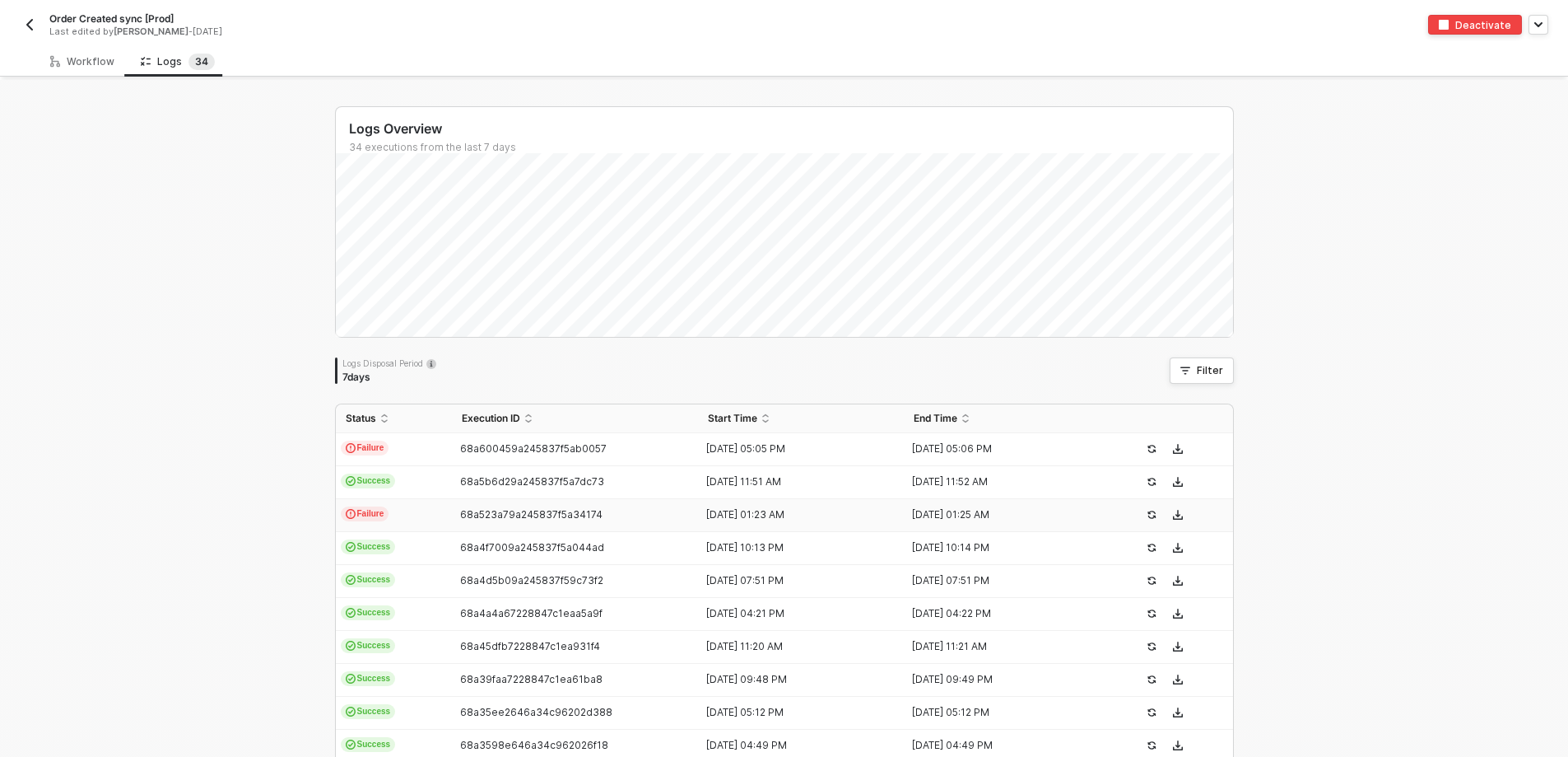
click at [390, 510] on td "Failure" at bounding box center [393, 515] width 116 height 33
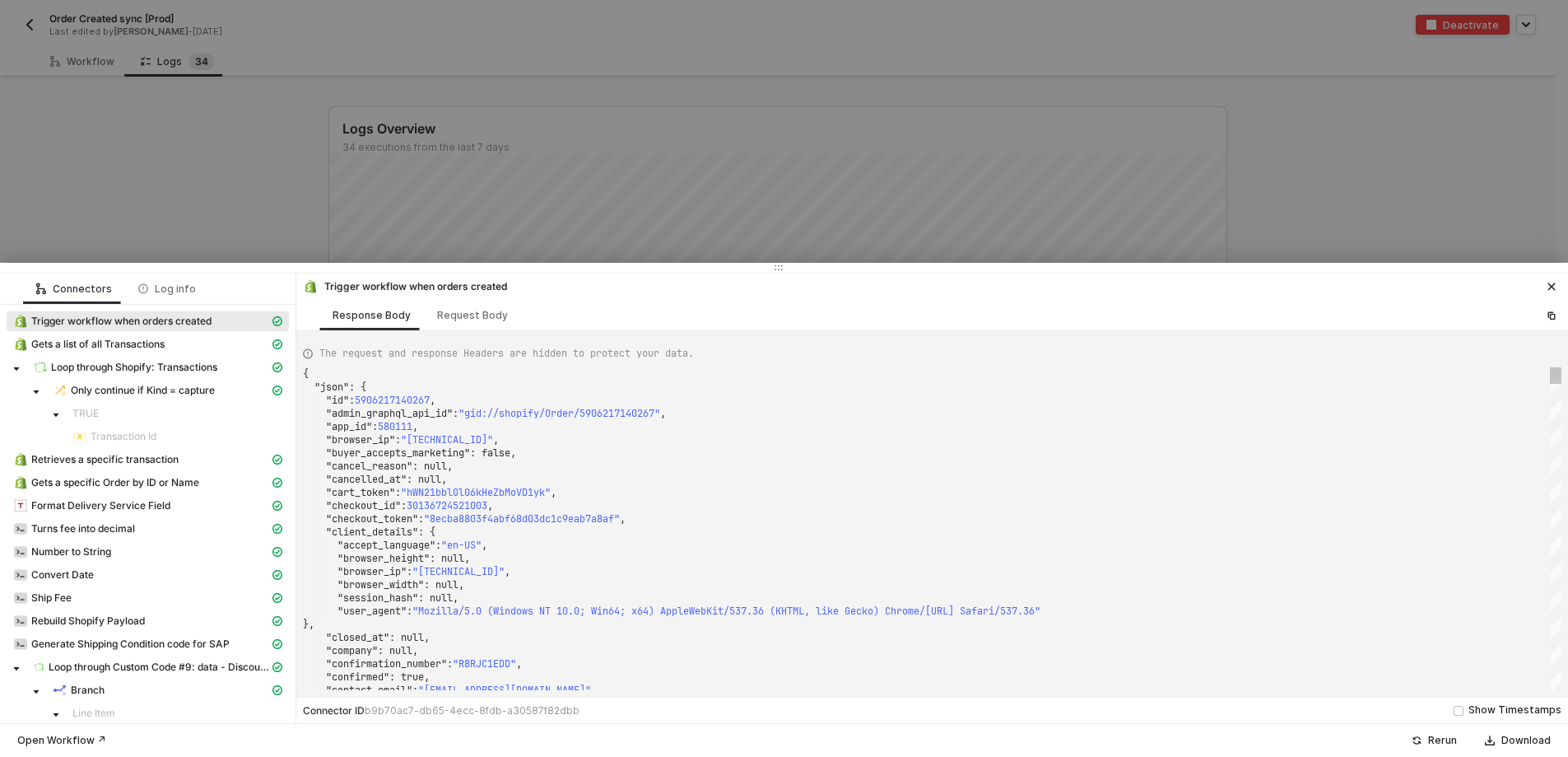
type textarea "{ "json": { "id": 5905271816235, "admin_graphql_api_id": "gid://shopify/Order/5…"
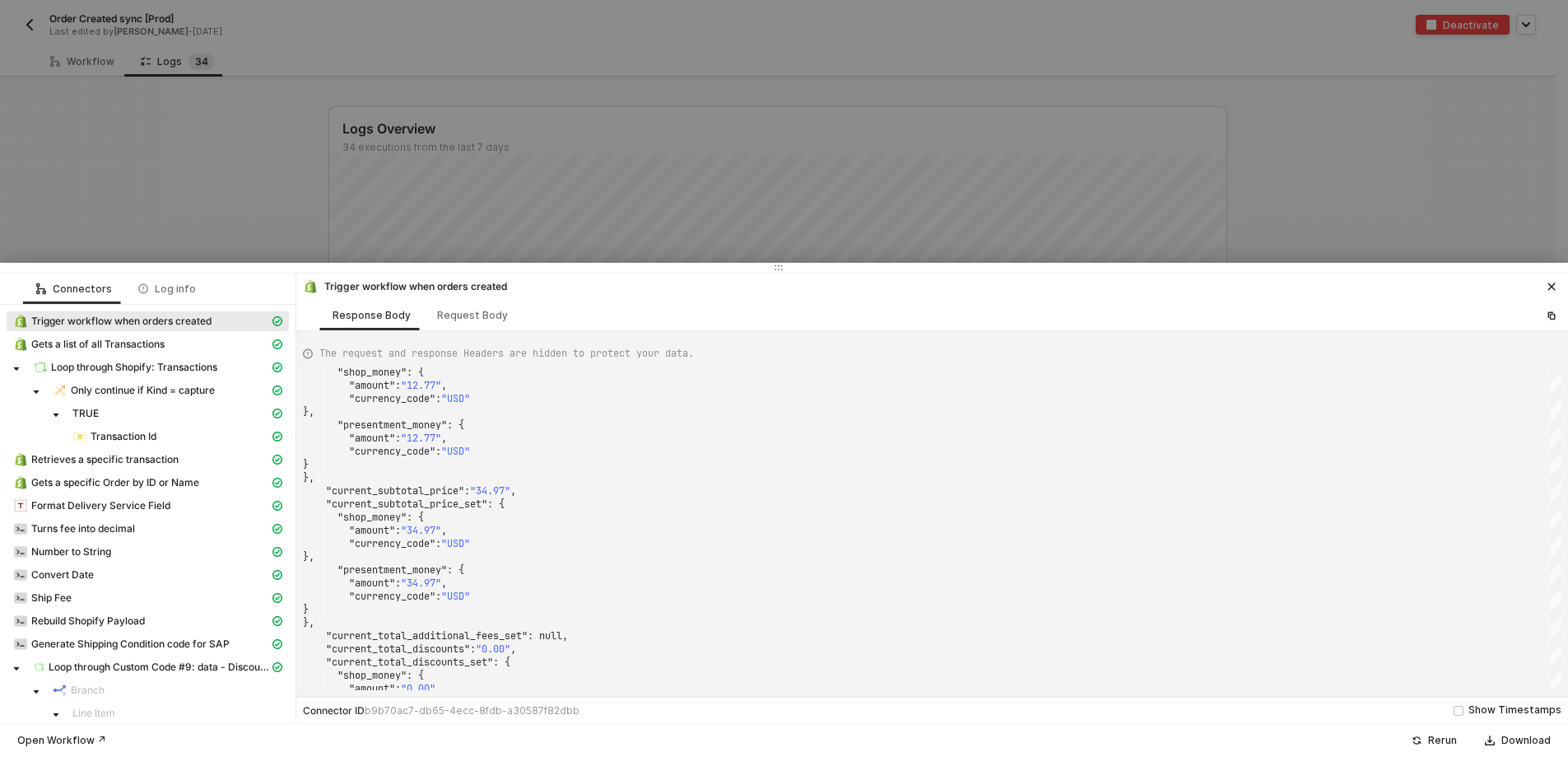
click at [166, 160] on div at bounding box center [784, 378] width 1568 height 757
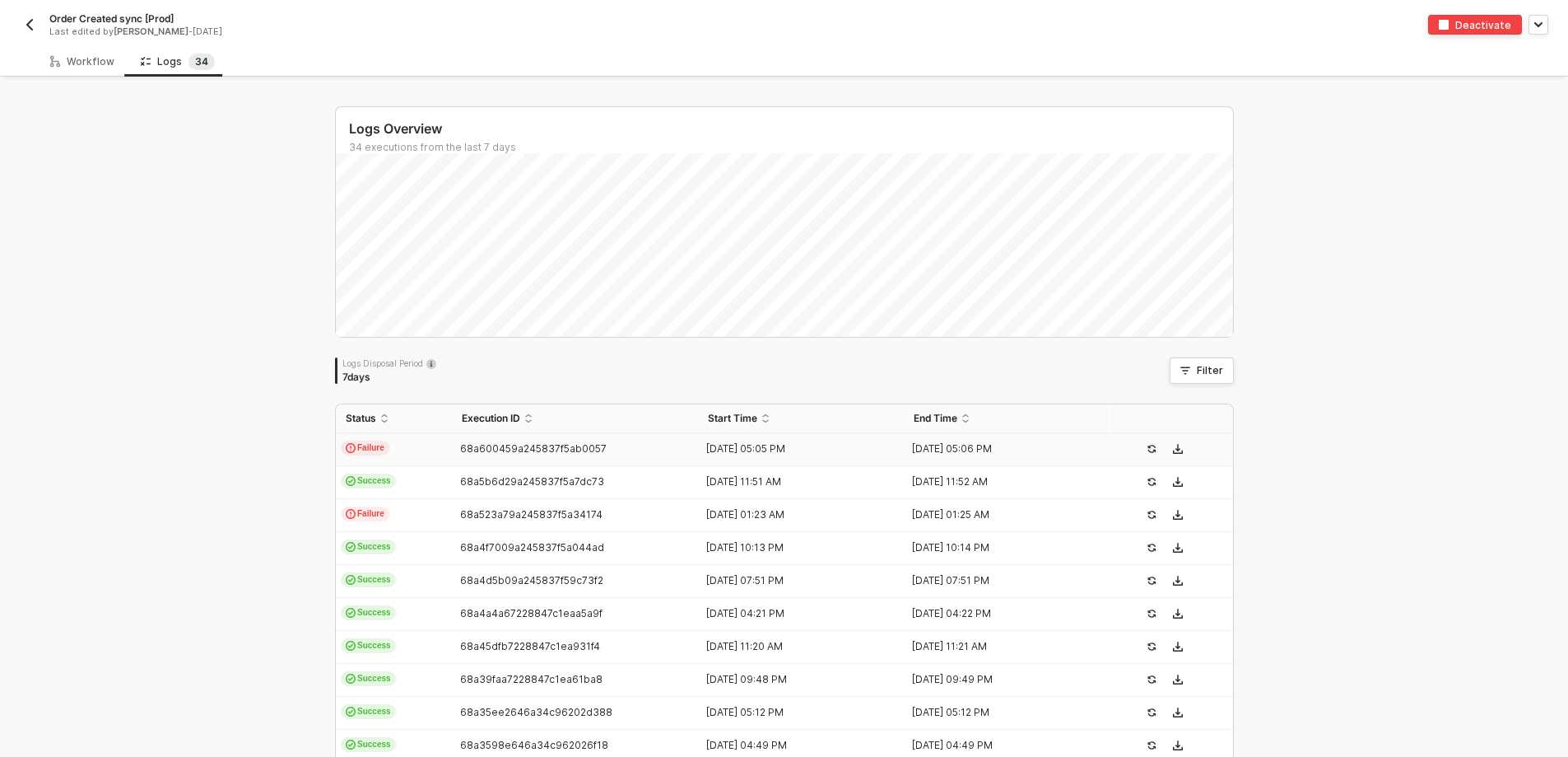
click at [397, 447] on td "Failure" at bounding box center [393, 450] width 116 height 33
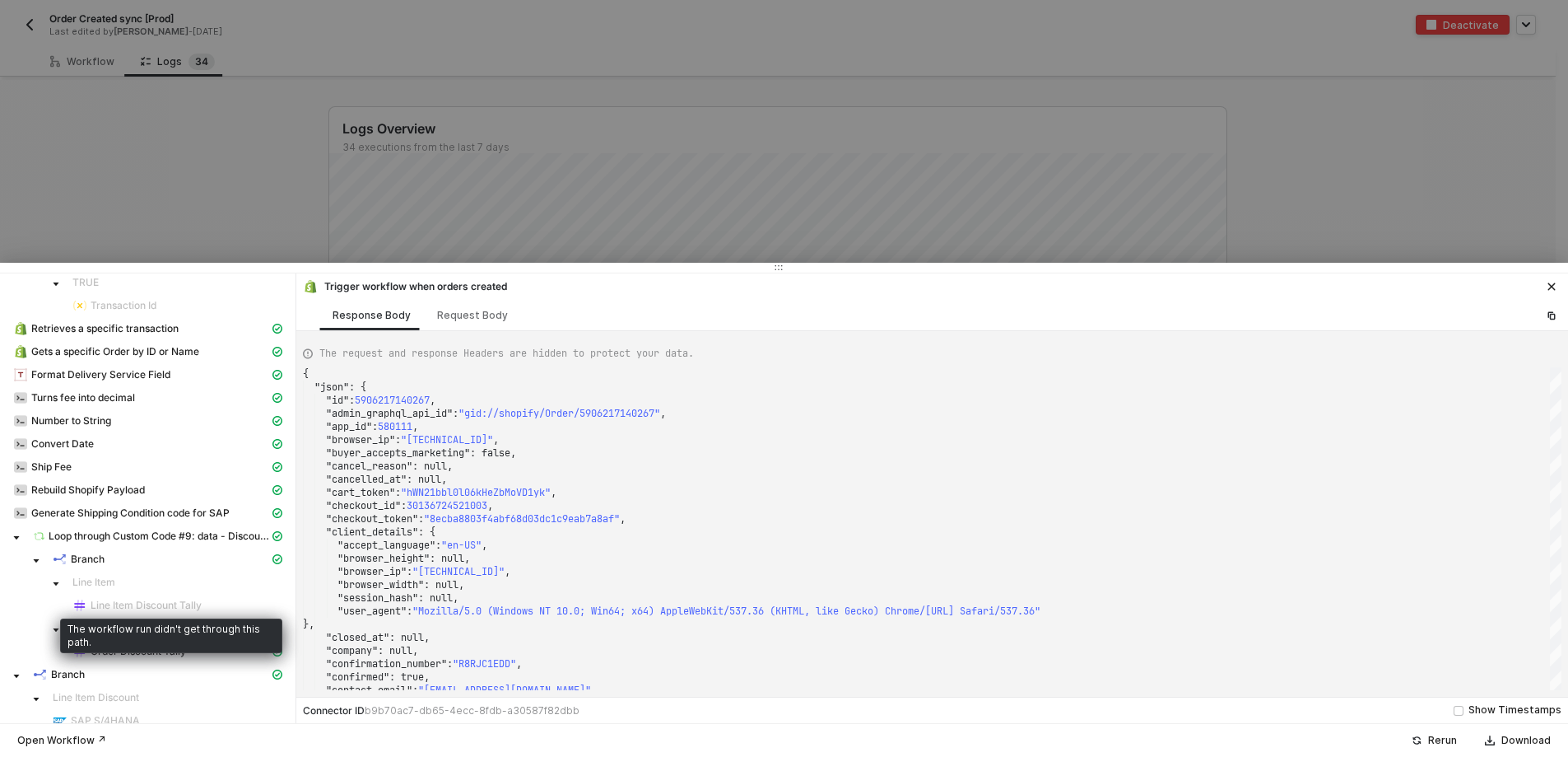
scroll to position [112, 0]
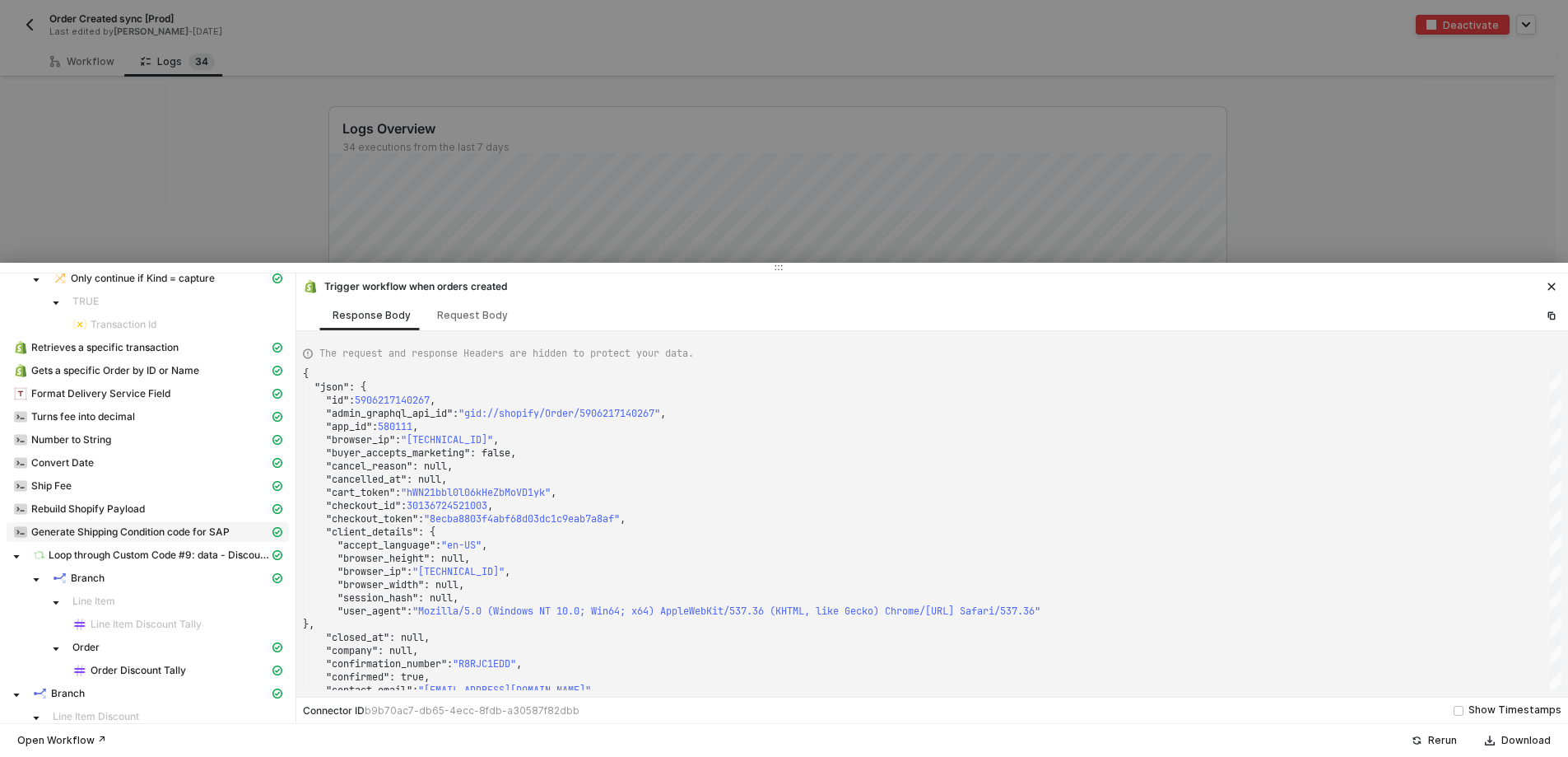
click at [79, 523] on span "Generate Shipping Condition code for SAP" at bounding box center [147, 532] width 282 height 20
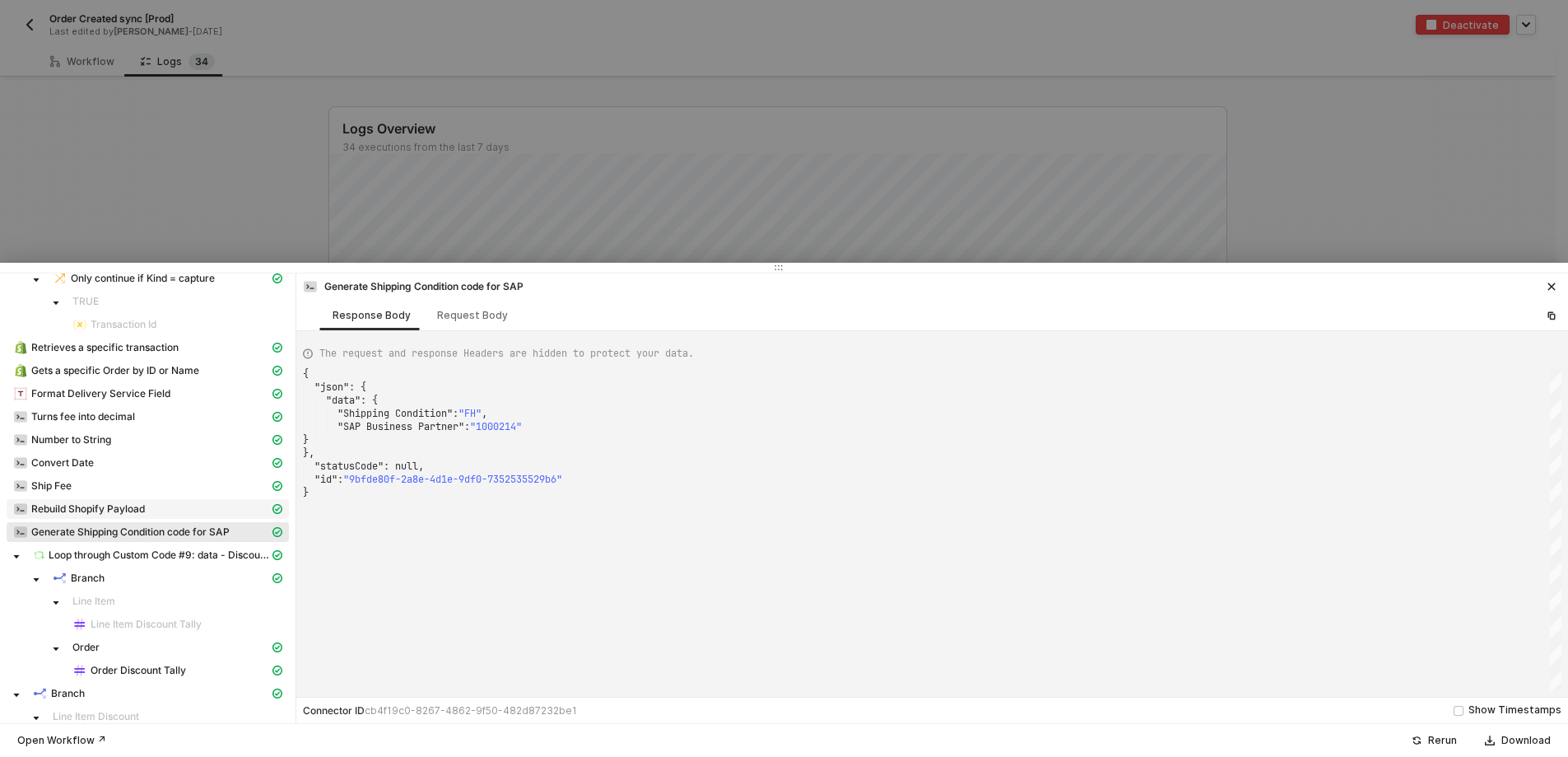
click at [102, 511] on span "Rebuild Shopify Payload" at bounding box center [88, 509] width 114 height 13
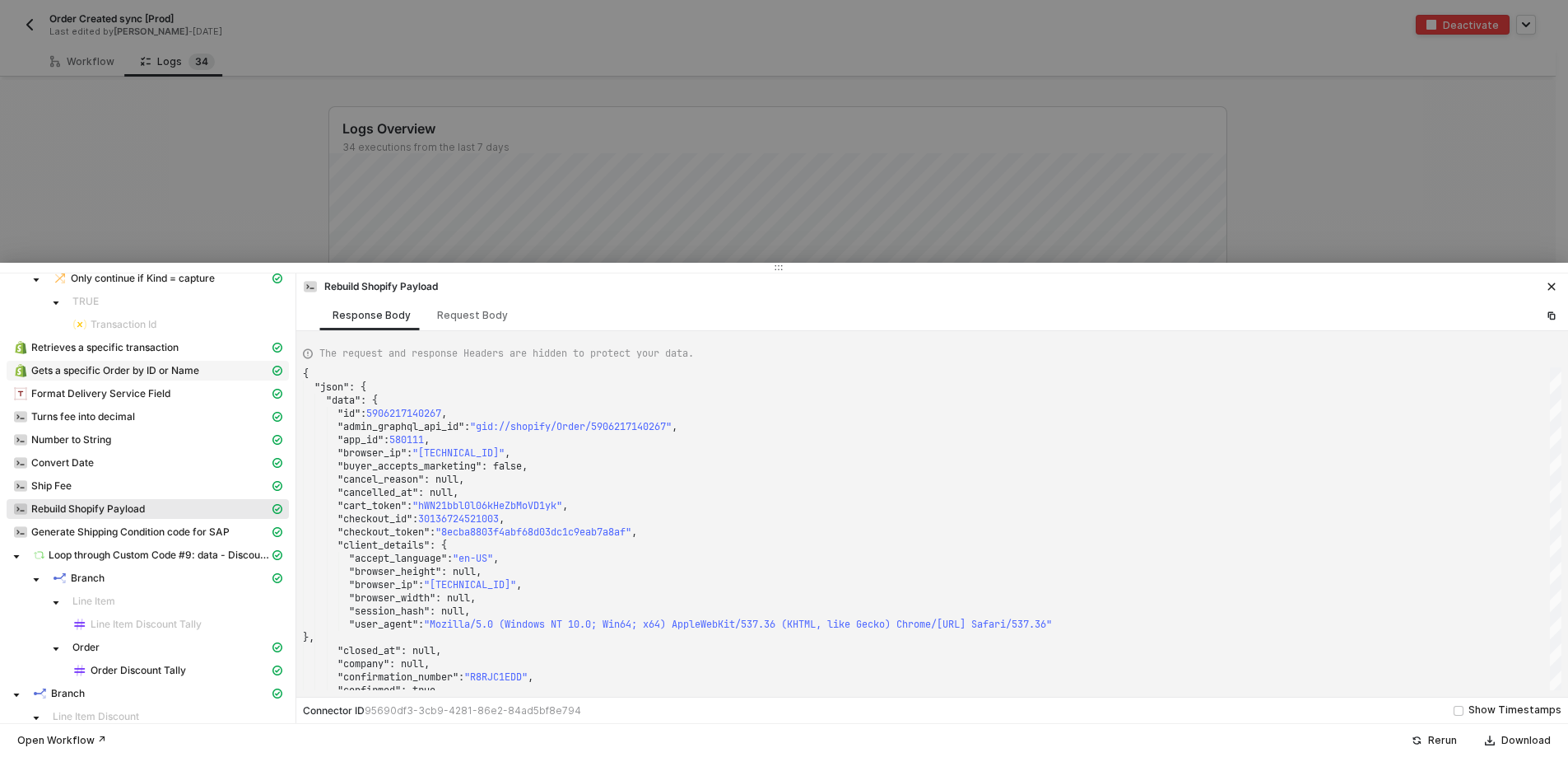
click at [115, 371] on span "Gets a specific Order by ID or Name" at bounding box center [116, 370] width 168 height 13
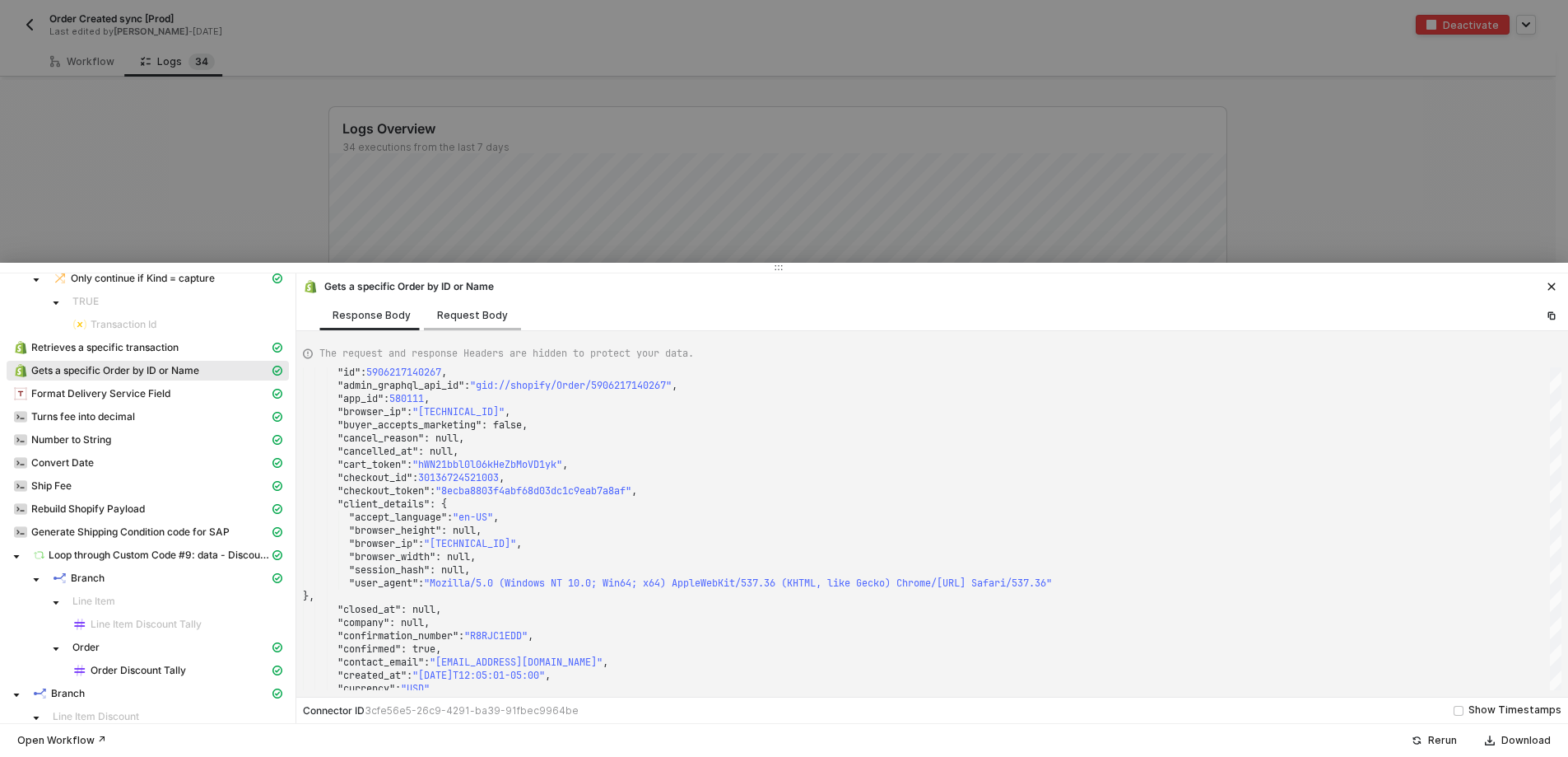
click at [455, 319] on div "Request Body" at bounding box center [473, 316] width 71 height 13
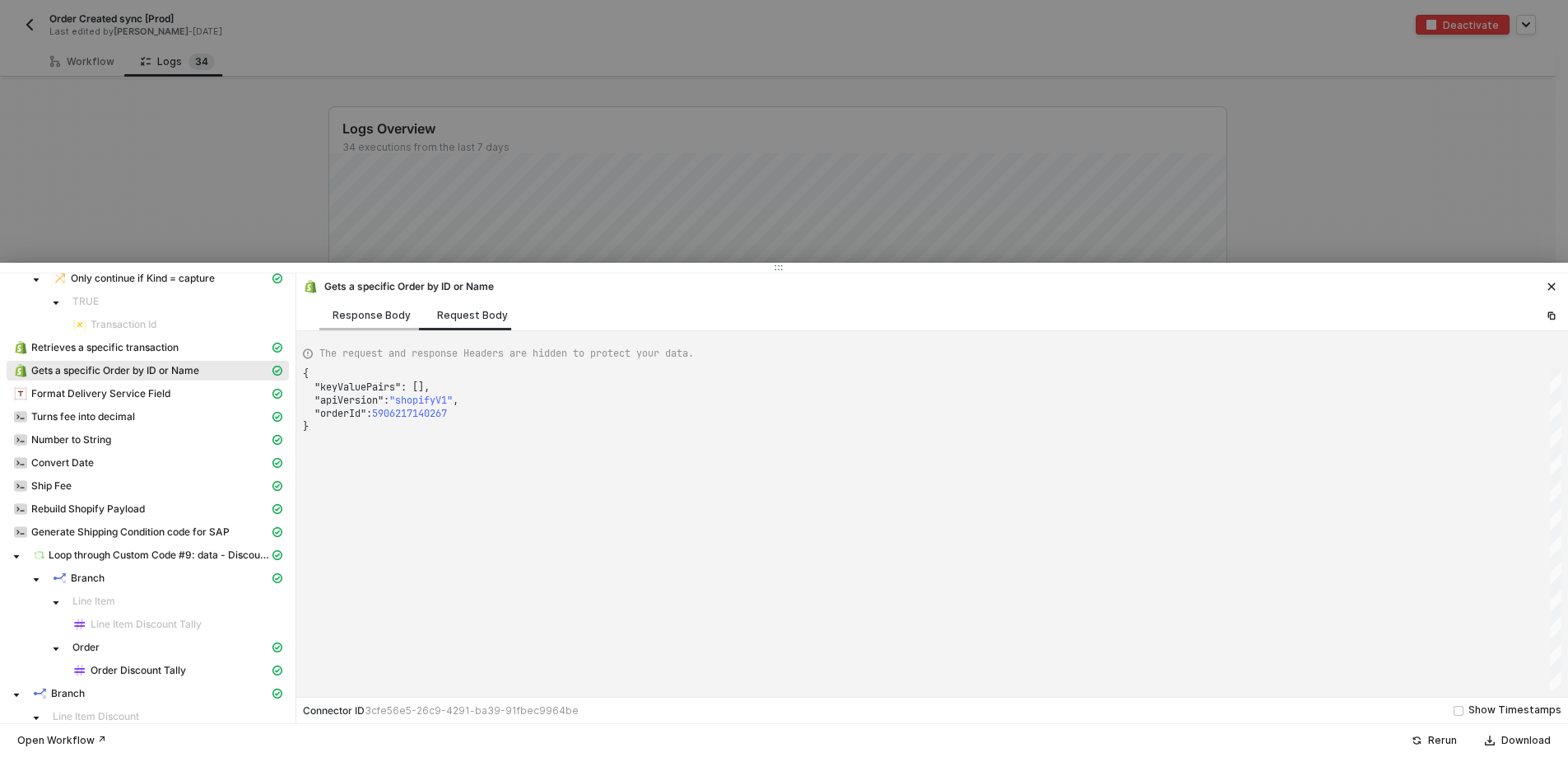
click at [371, 320] on div "Response Body" at bounding box center [372, 316] width 78 height 13
type textarea "{ "json": { "order": { "id": 5906217140267, "admin_graphql_api_id": "gid://shop…"
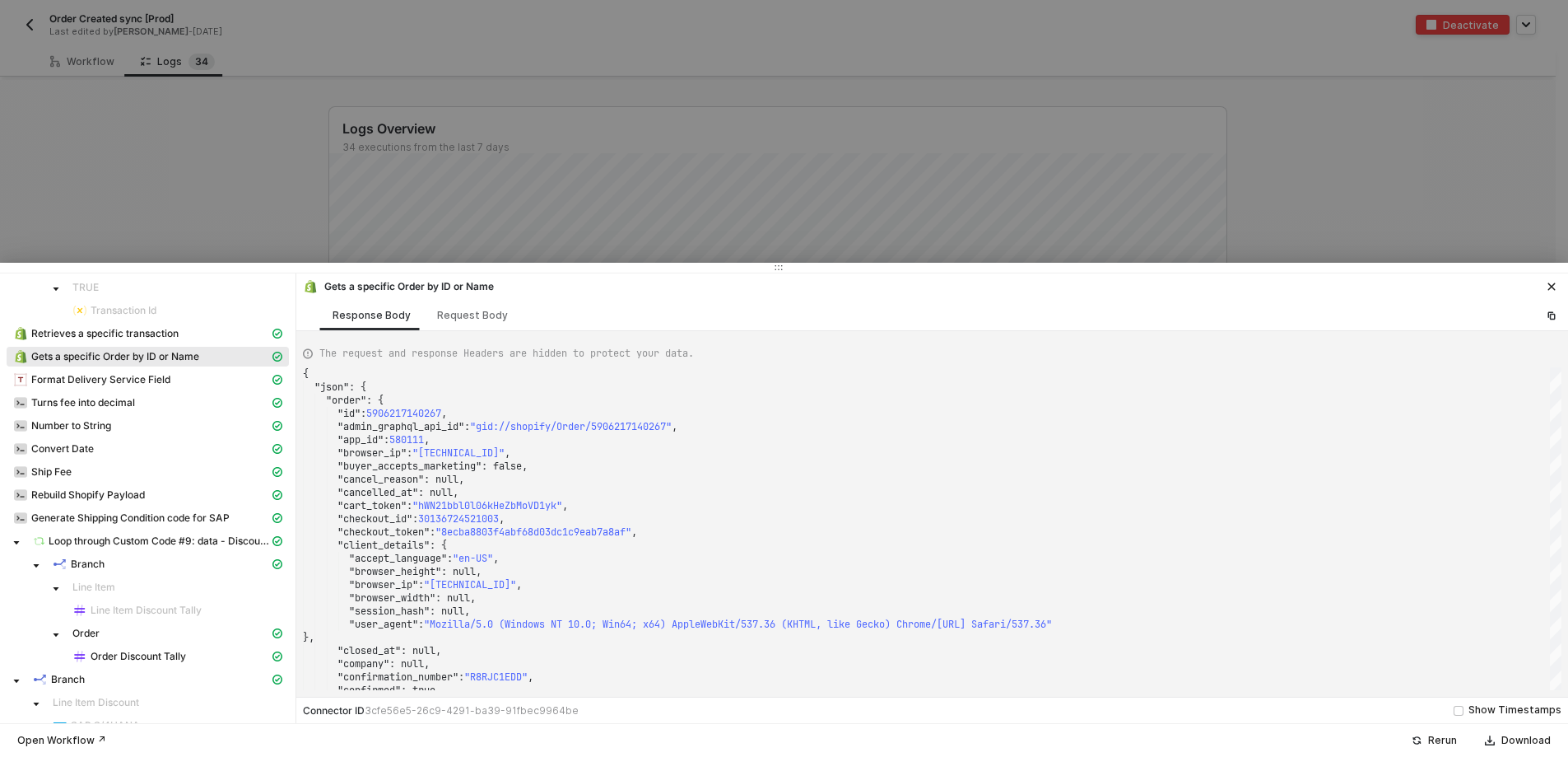
scroll to position [329, 0]
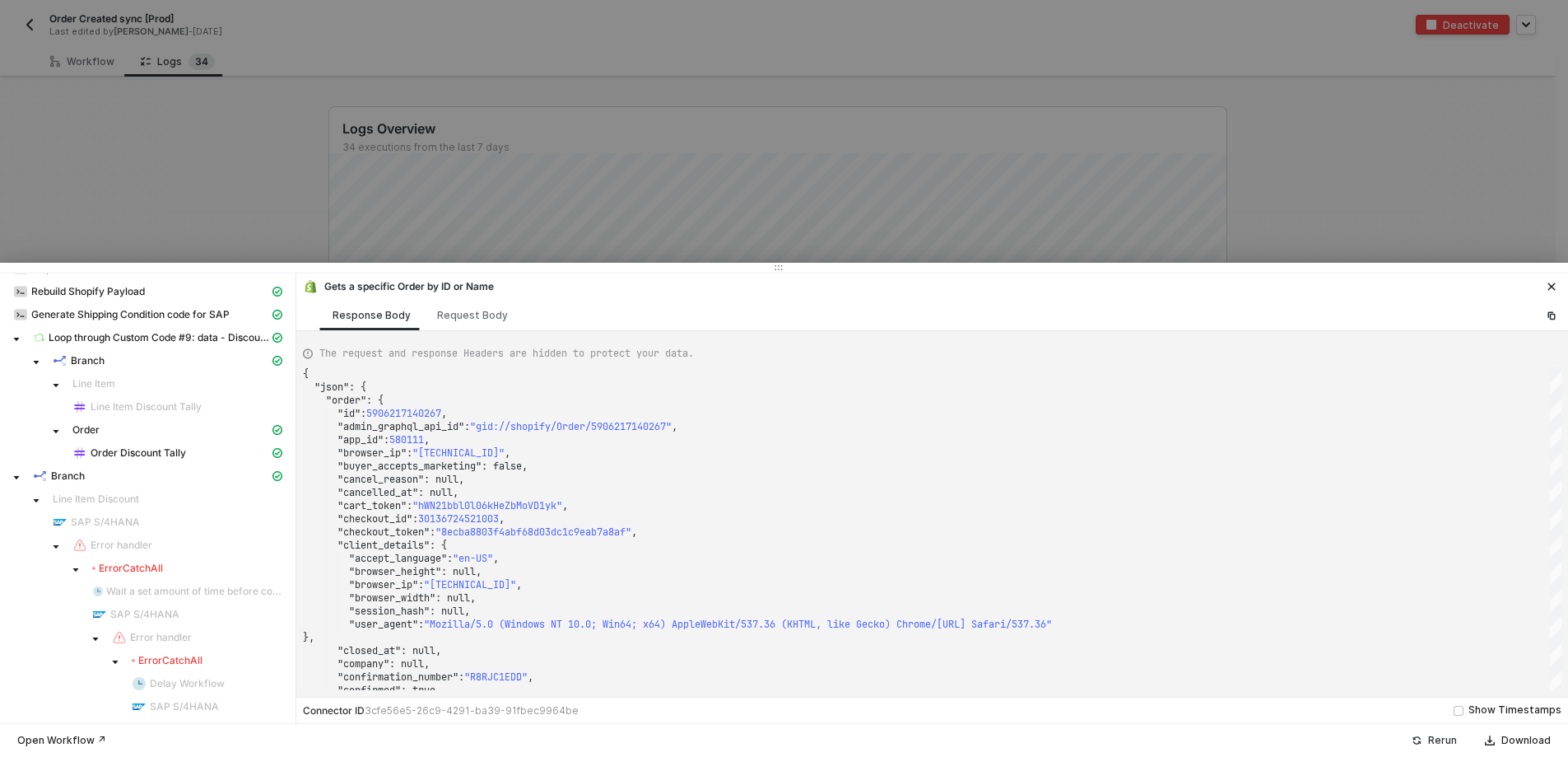
click at [1422, 741] on icon "icon-success-page" at bounding box center [1417, 740] width 10 height 10
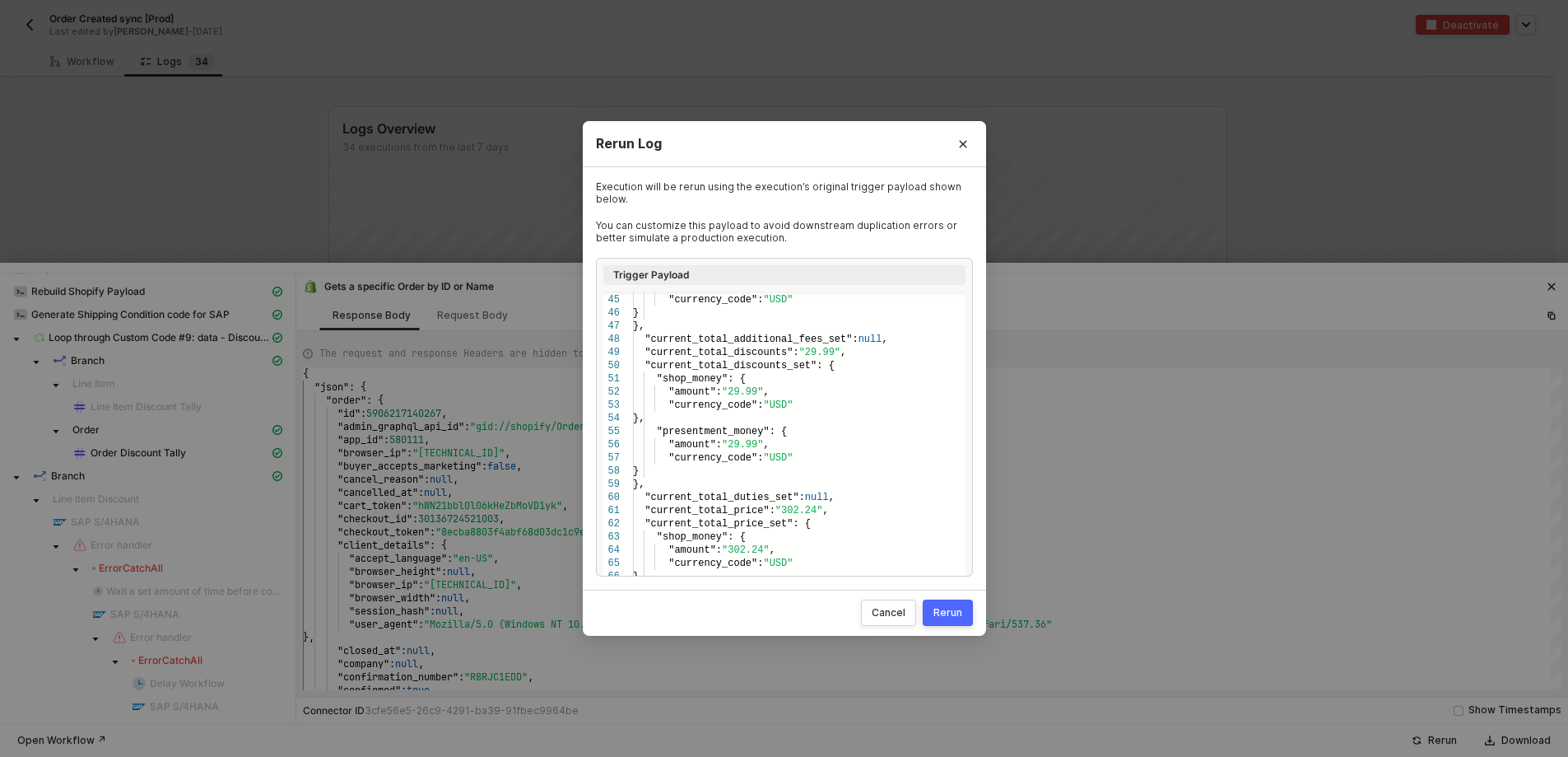
click at [953, 610] on div "Rerun" at bounding box center [948, 612] width 29 height 13
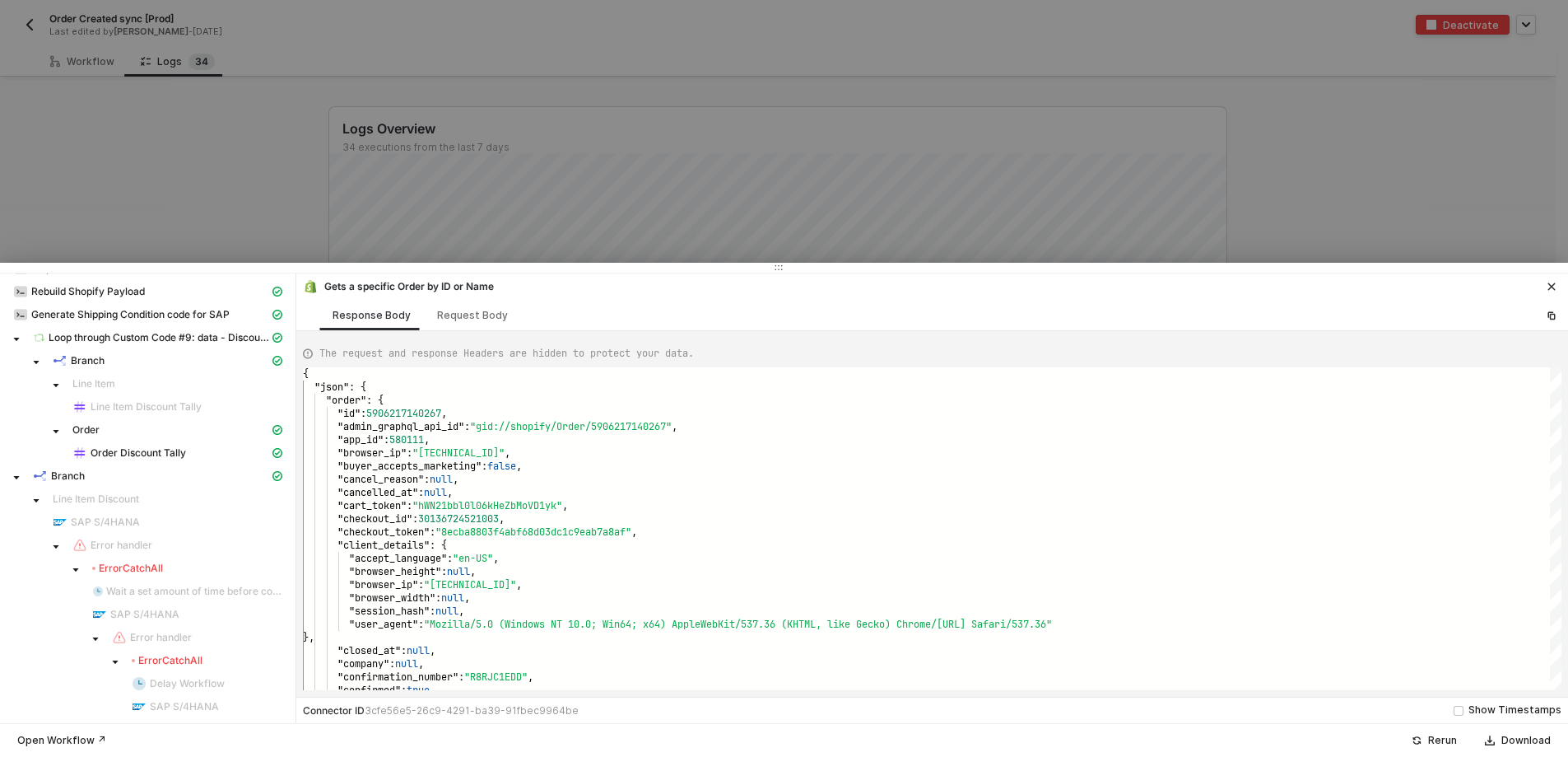
click at [1552, 282] on icon "icon-close" at bounding box center [1552, 286] width 10 height 10
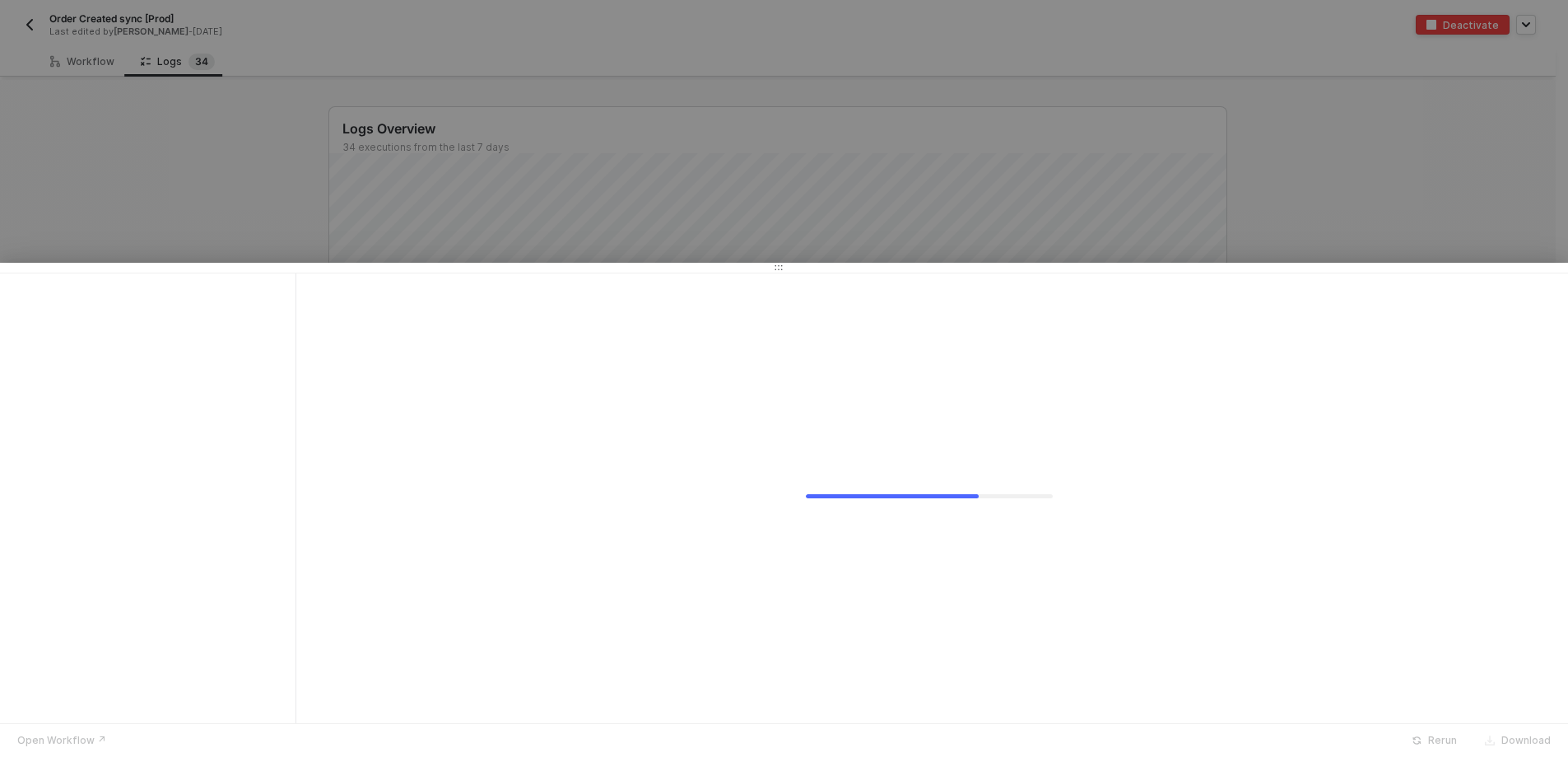
scroll to position [0, 0]
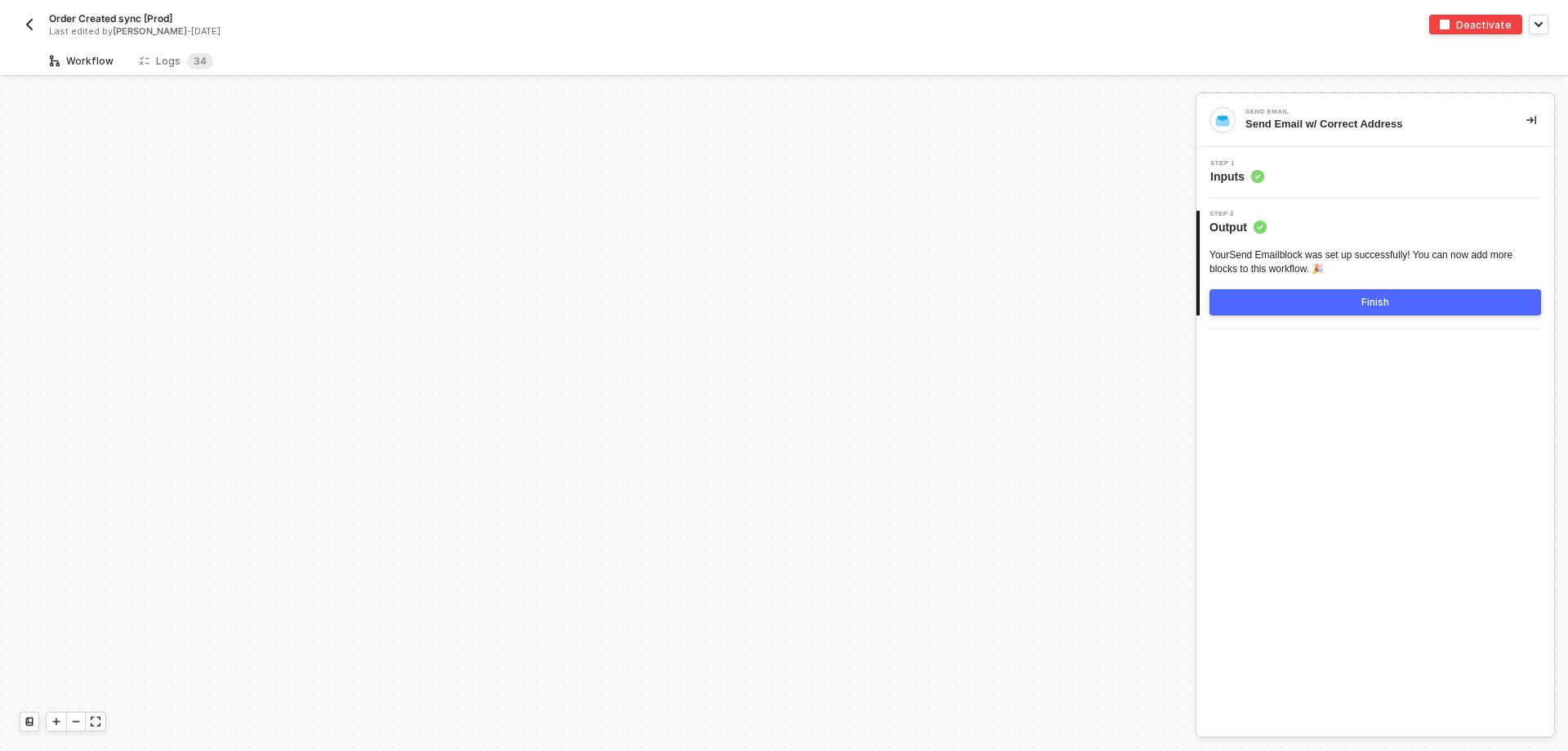
scroll to position [5529, 0]
click at [27, 27] on img "button" at bounding box center [29, 25] width 13 height 13
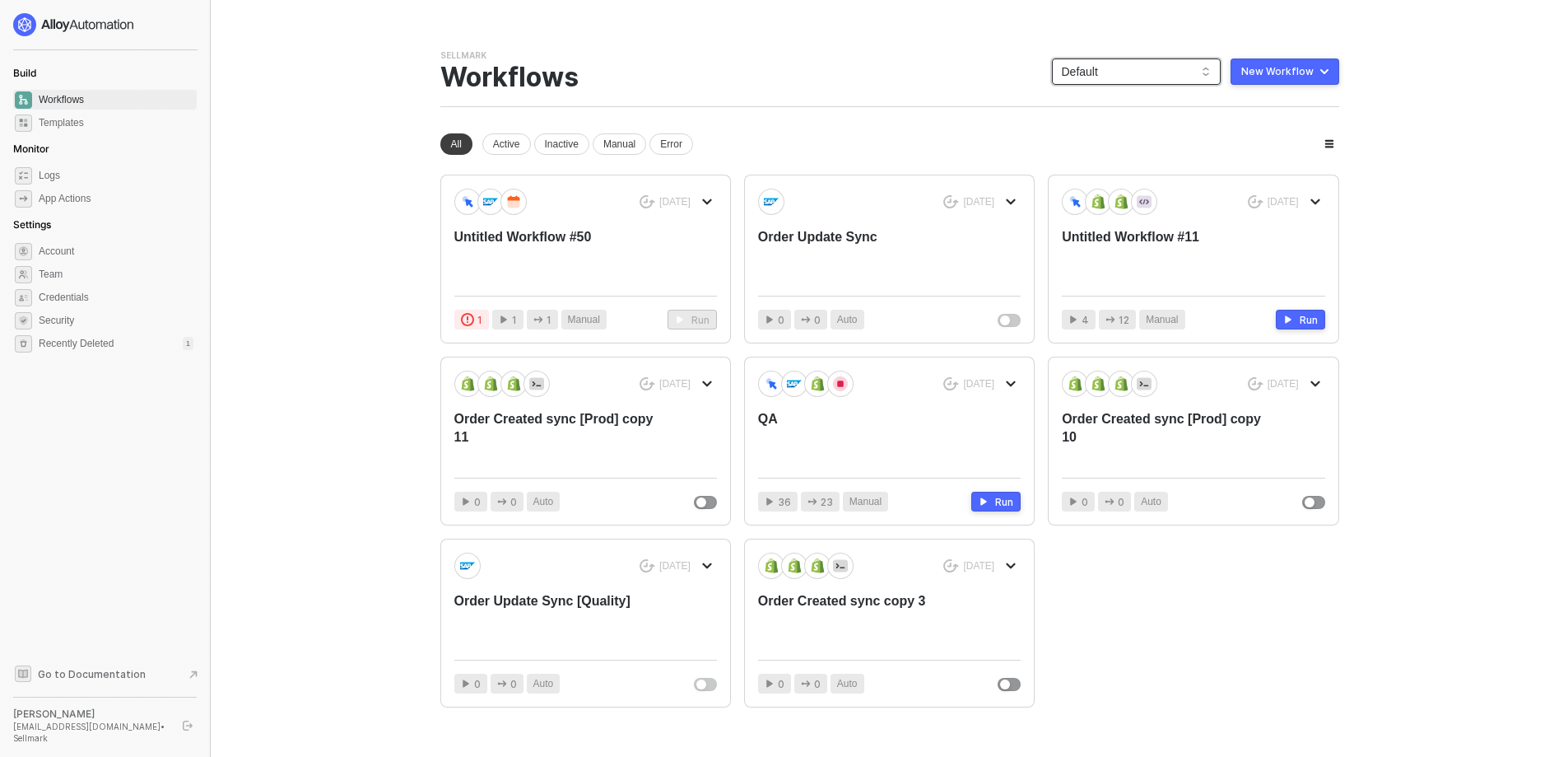
click at [1118, 61] on span "Default" at bounding box center [1137, 72] width 149 height 25
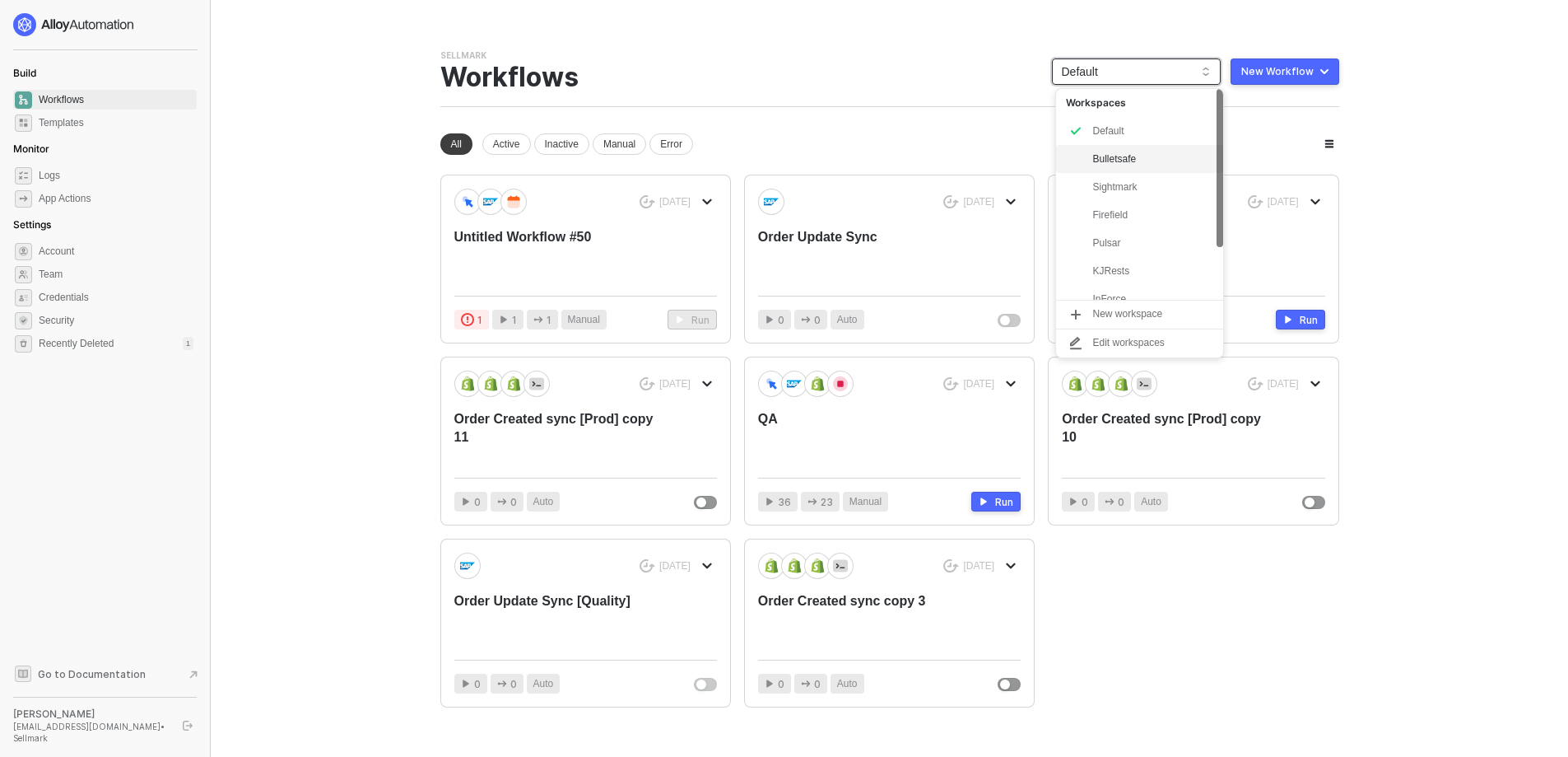
click at [1142, 150] on div "Bulletsafe" at bounding box center [1153, 159] width 121 height 20
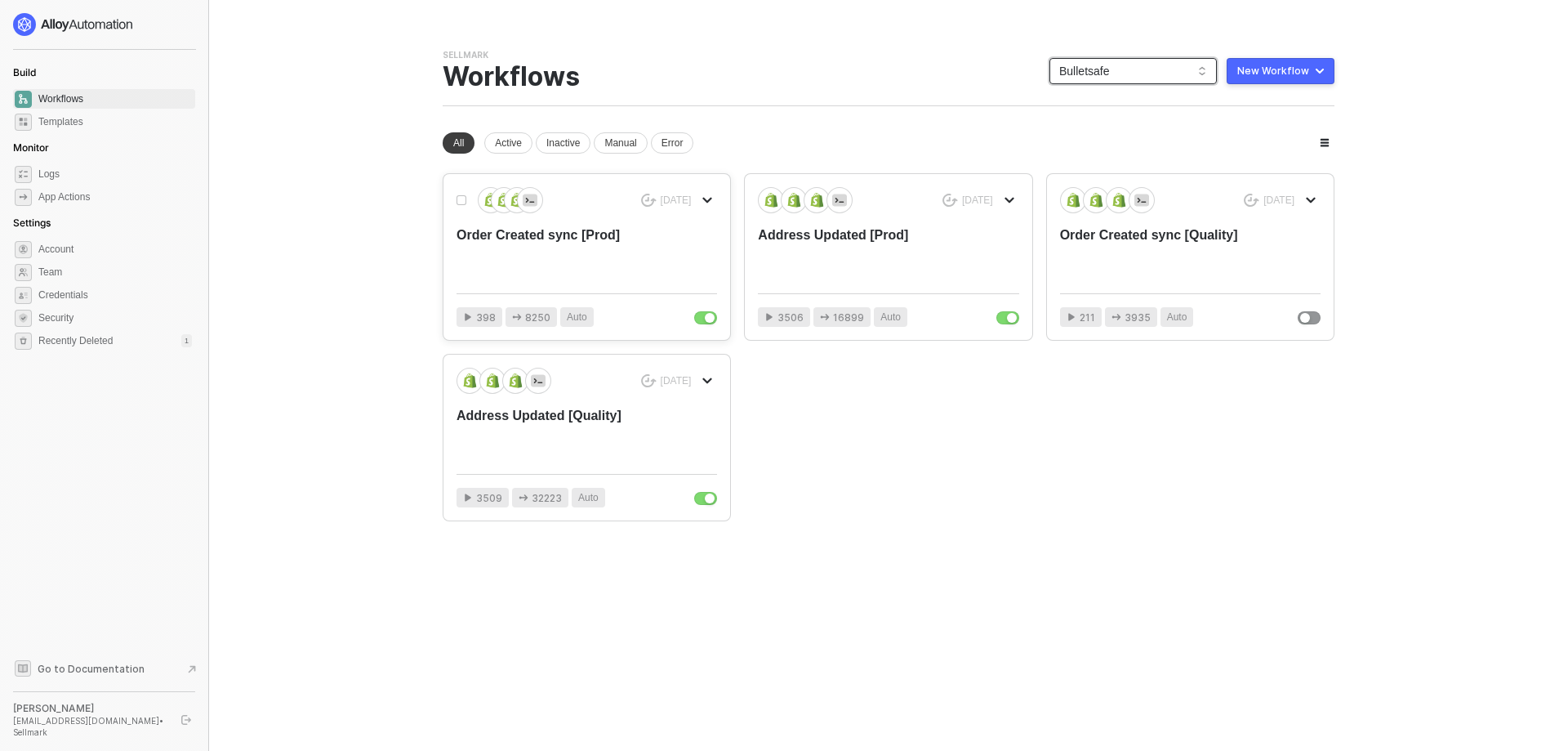
click at [573, 243] on div "Order Created sync [Prod]" at bounding box center [560, 253] width 208 height 54
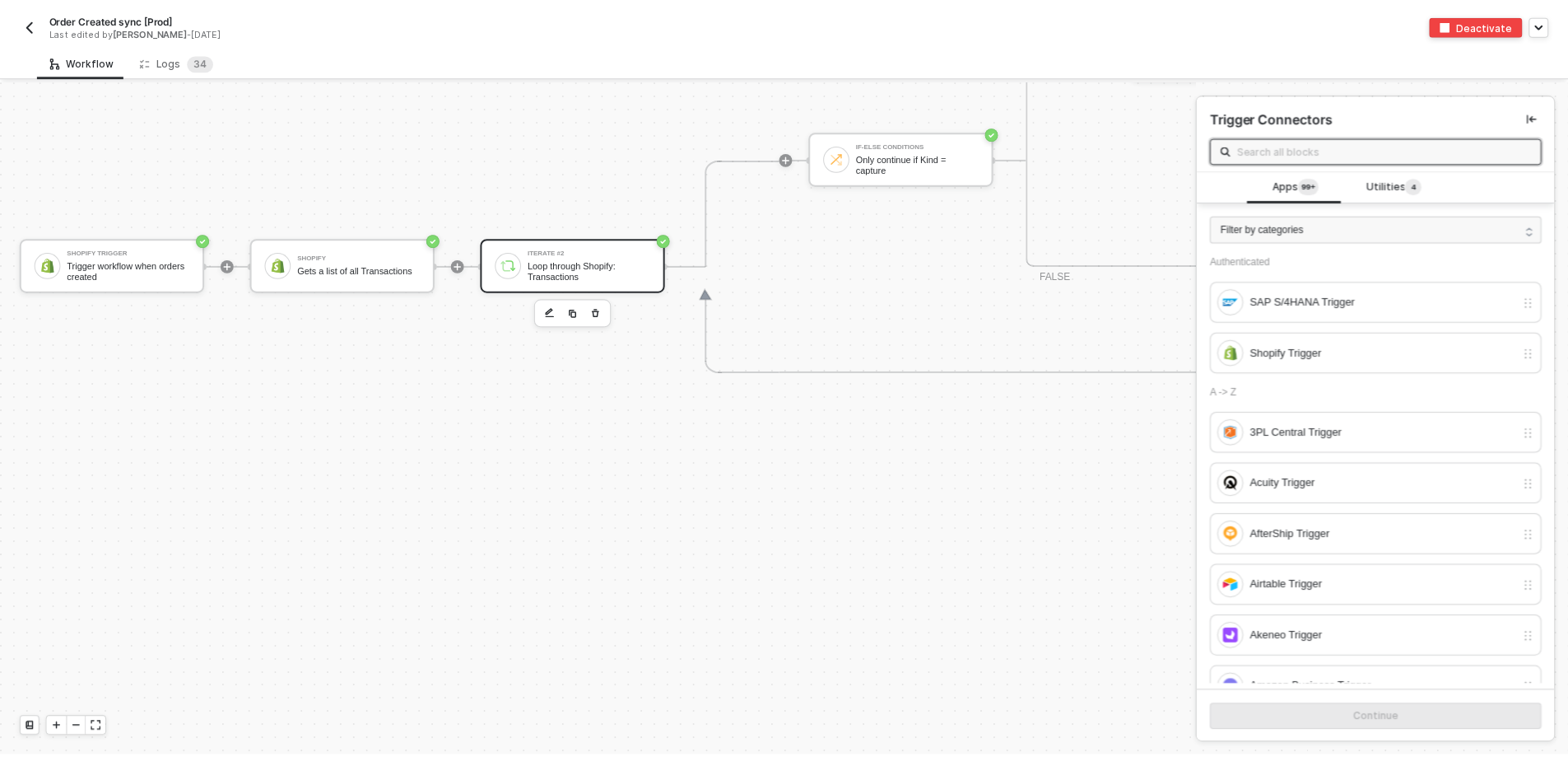
scroll to position [6809, 0]
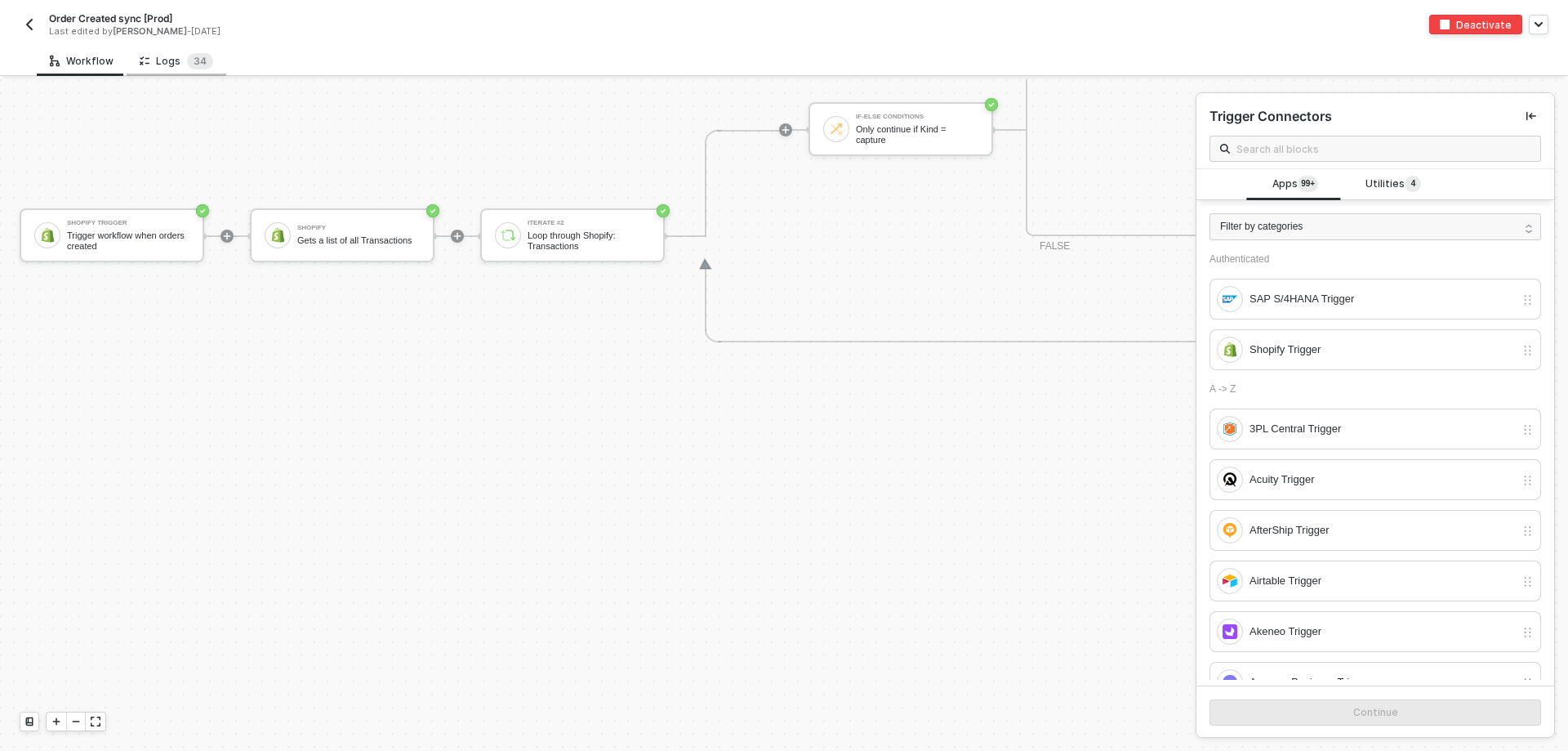
click at [152, 65] on div "Logs 3 4" at bounding box center [176, 61] width 73 height 16
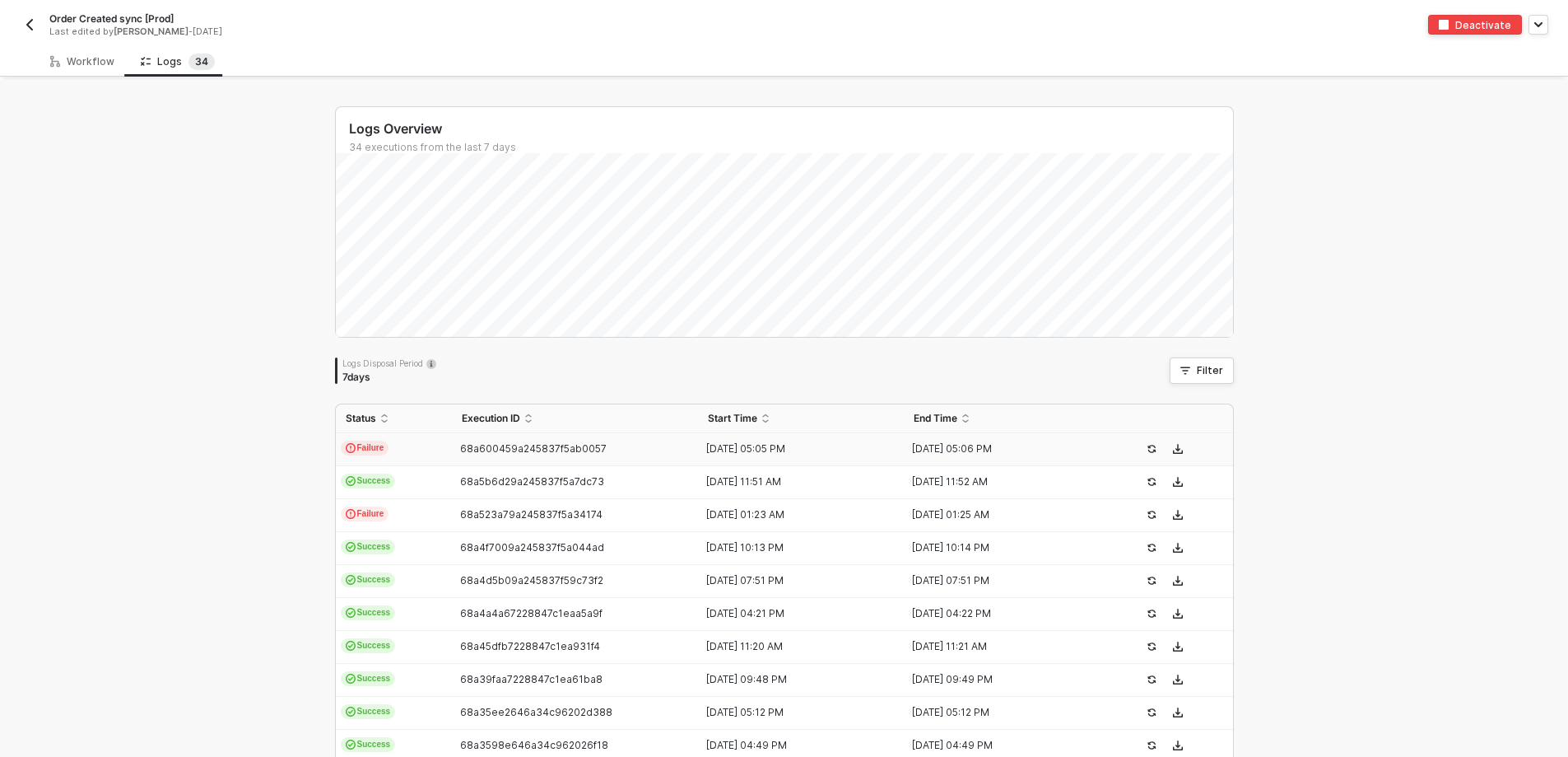
click at [386, 453] on td "Failure" at bounding box center [393, 450] width 116 height 33
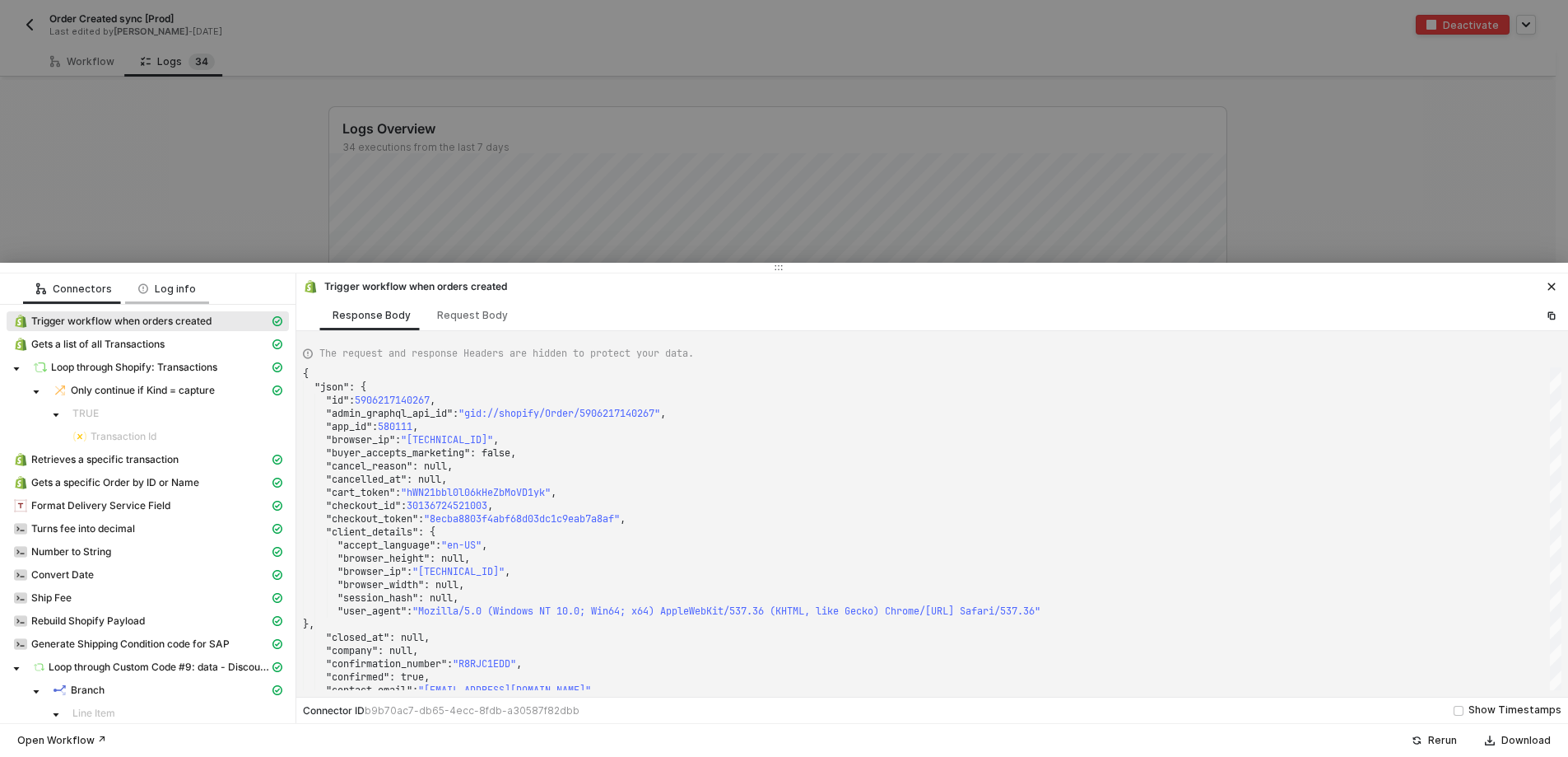
click at [156, 286] on div "Log info" at bounding box center [167, 289] width 57 height 13
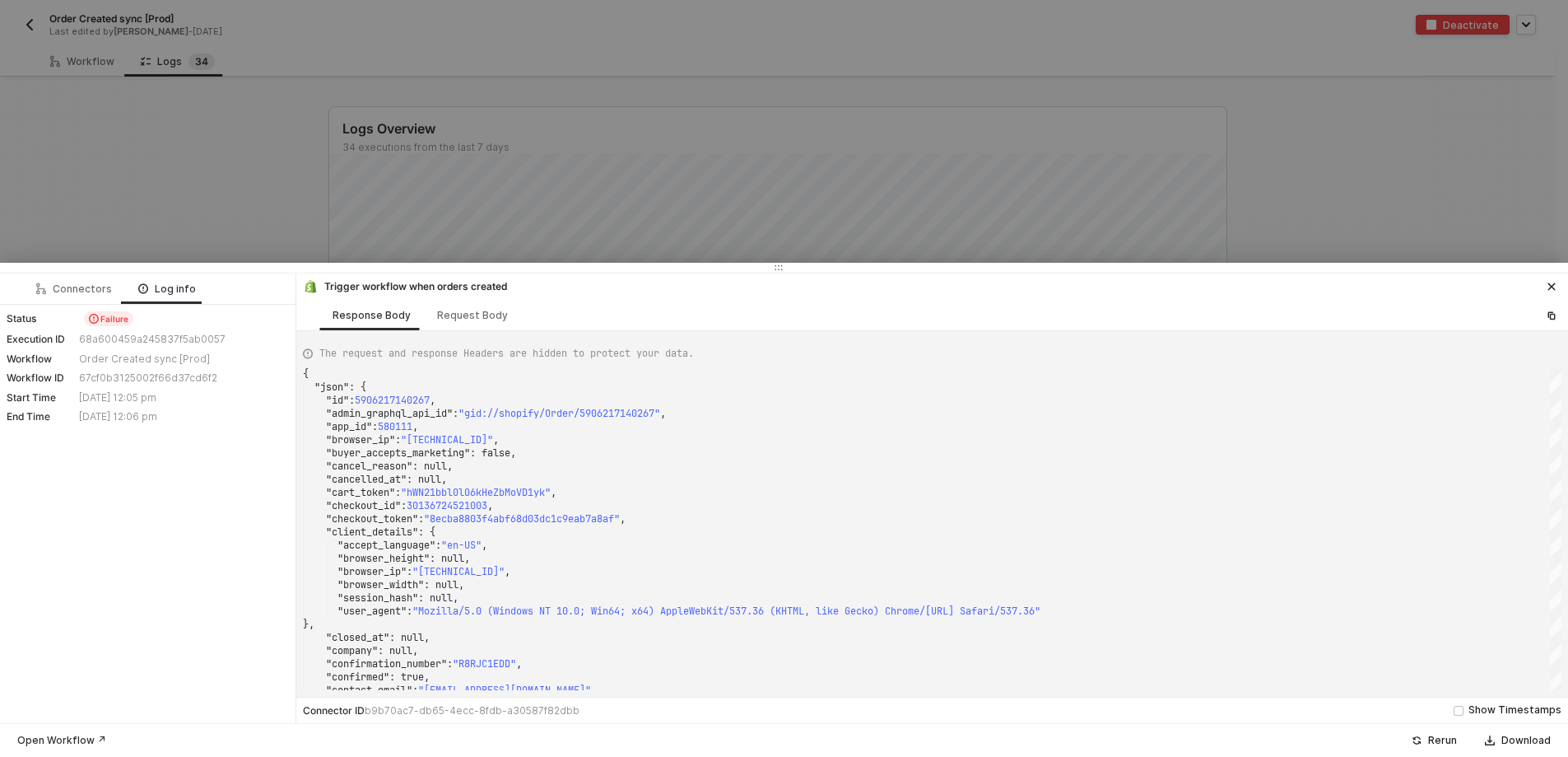
click at [89, 737] on div "Open Workflow ↗" at bounding box center [61, 741] width 89 height 13
click at [58, 283] on div "Connectors" at bounding box center [74, 289] width 76 height 13
type textarea "{ "json": { "id": 7333391925291, "kind": "authorization", "authorization": "pi_…"
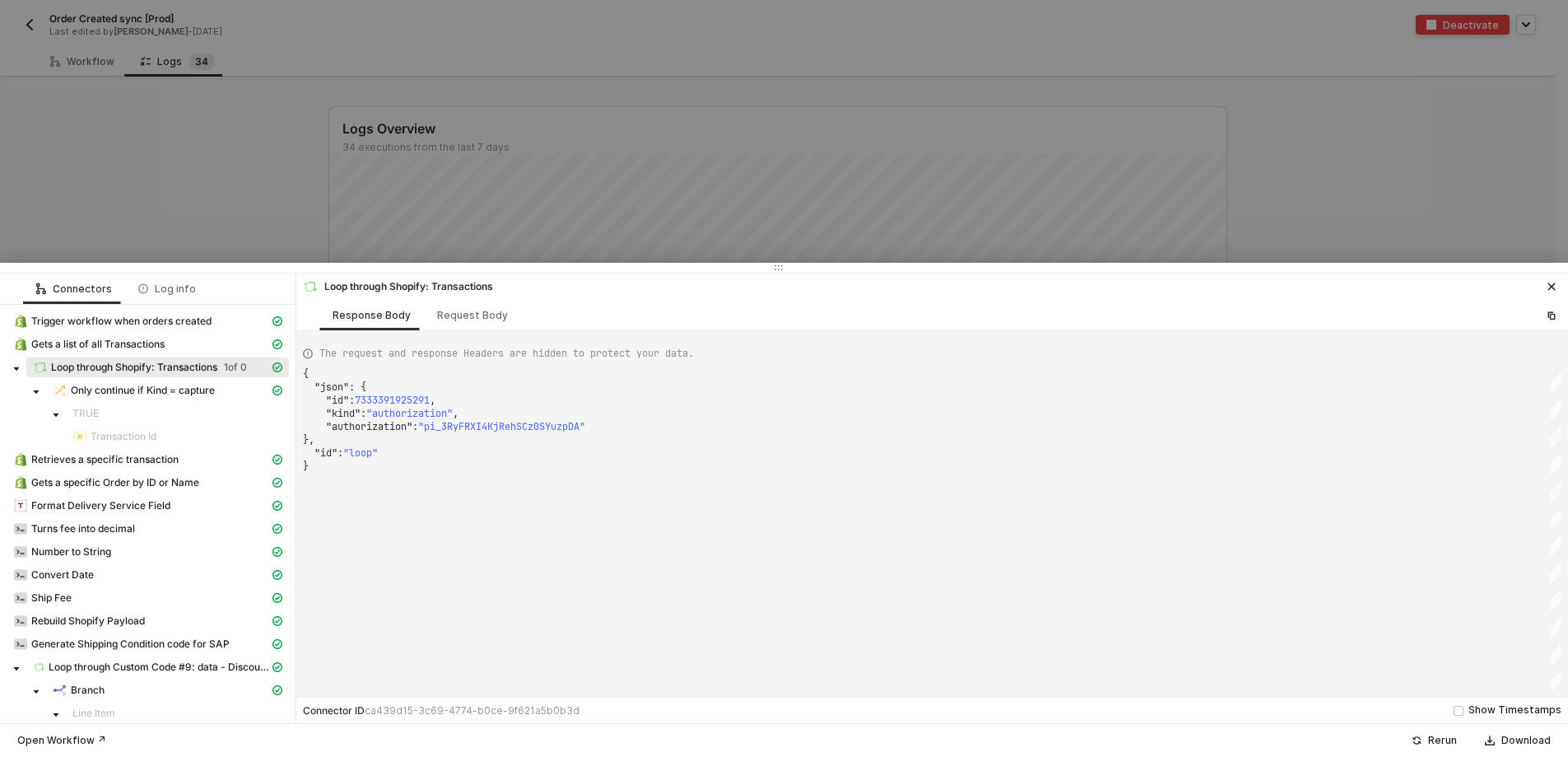
click at [109, 202] on div at bounding box center [784, 378] width 1568 height 757
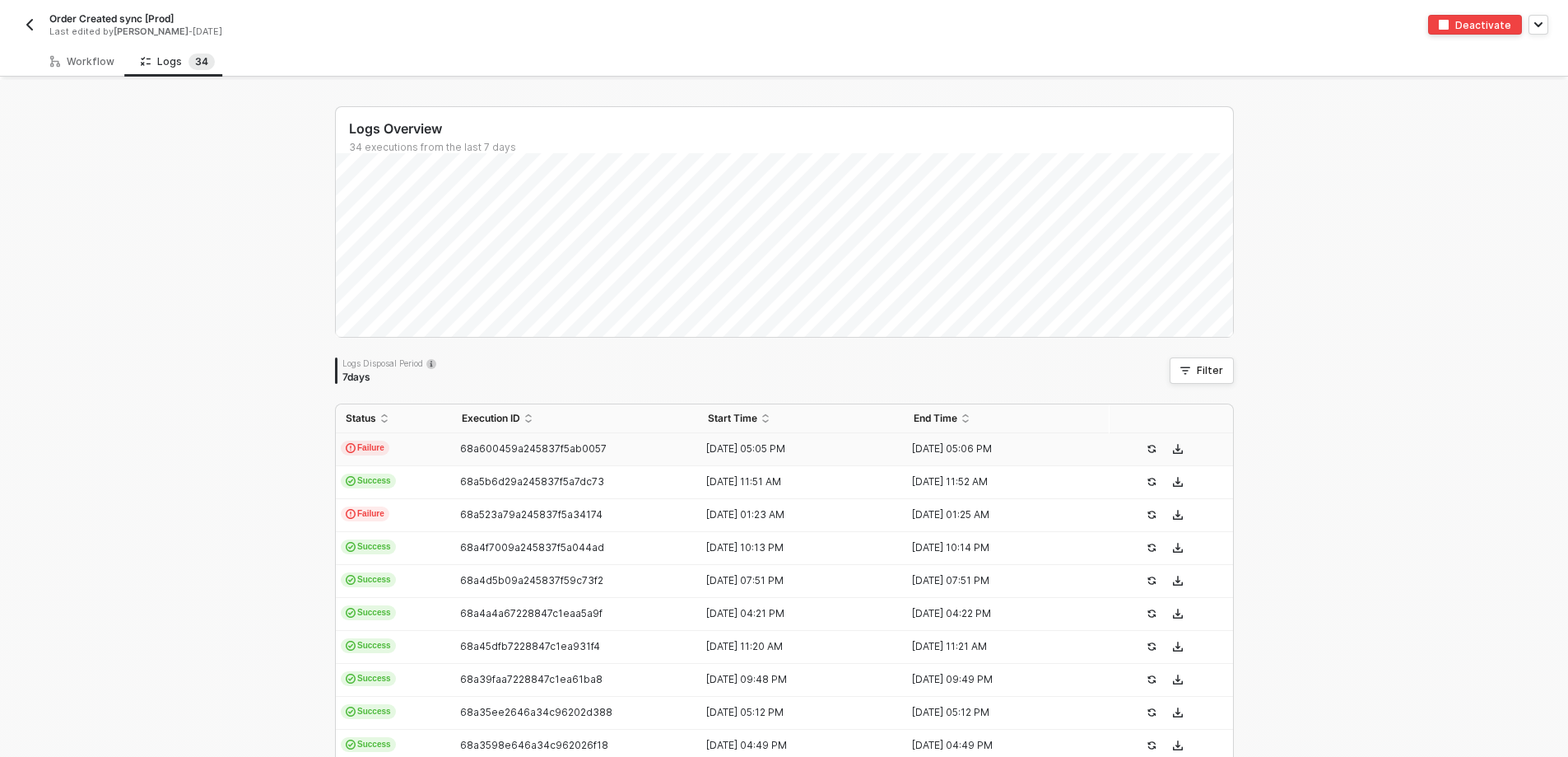
click at [27, 29] on img "button" at bounding box center [30, 25] width 13 height 13
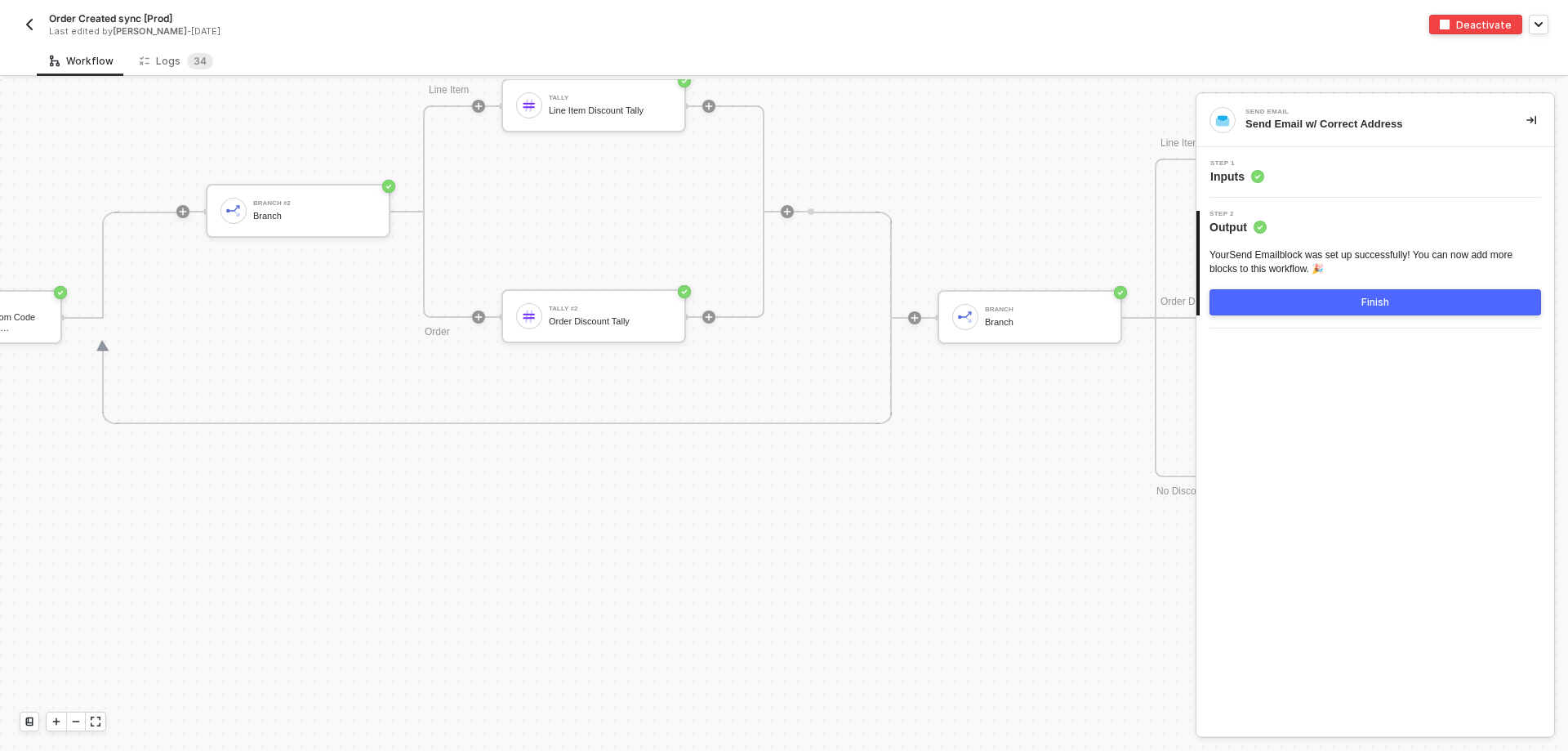
scroll to position [6674, 4123]
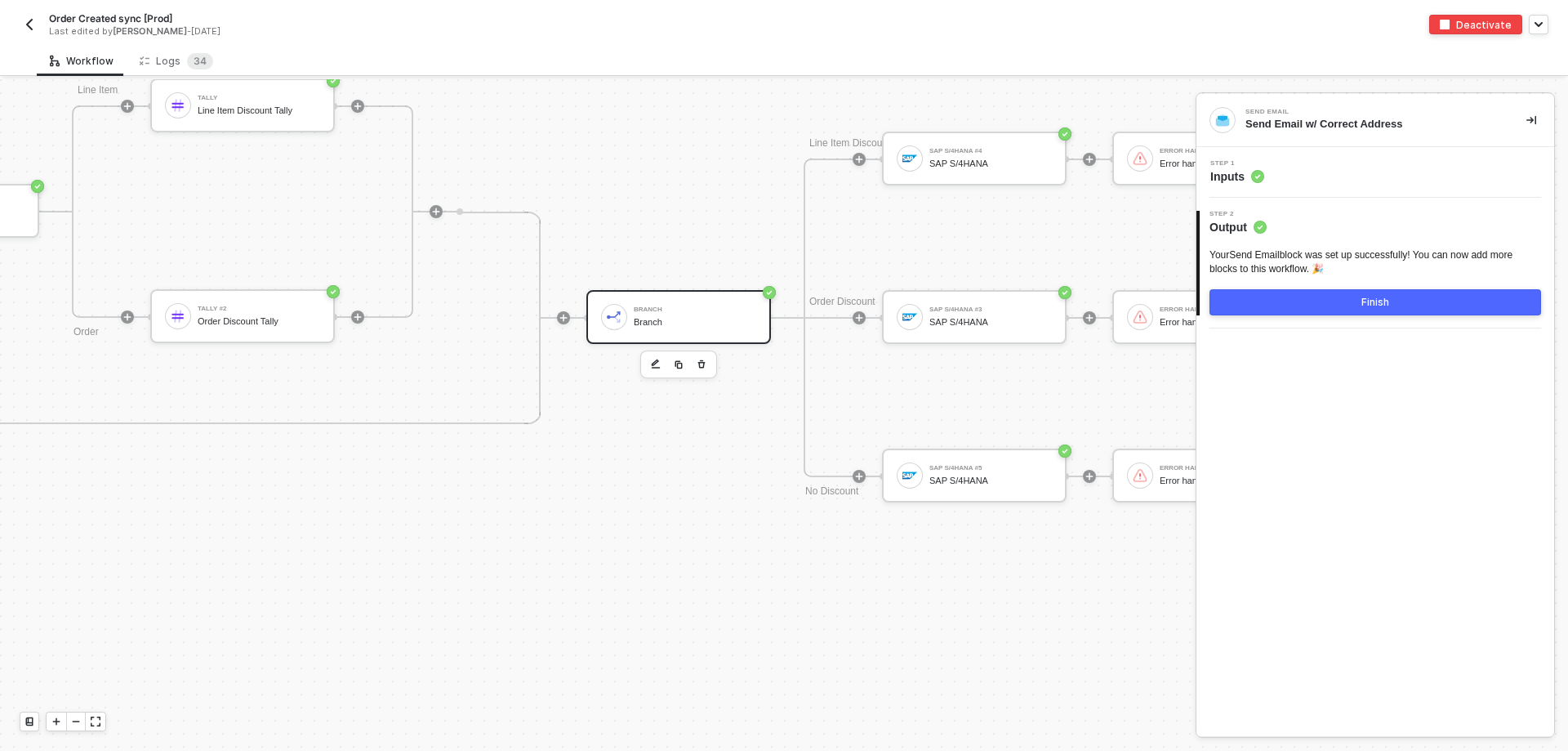
click at [642, 319] on div "Branch" at bounding box center [695, 322] width 122 height 10
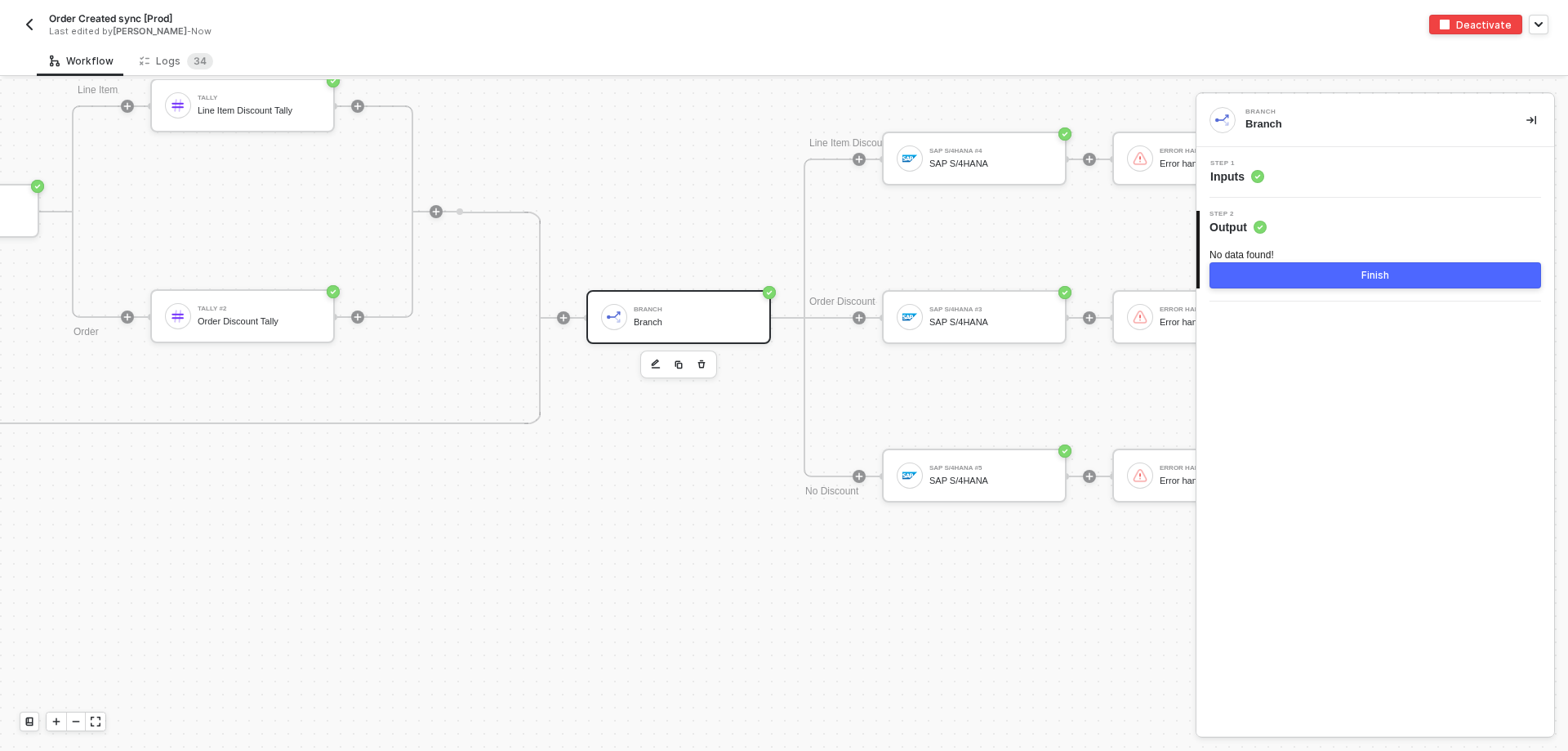
click at [31, 17] on button "button" at bounding box center [29, 24] width 20 height 20
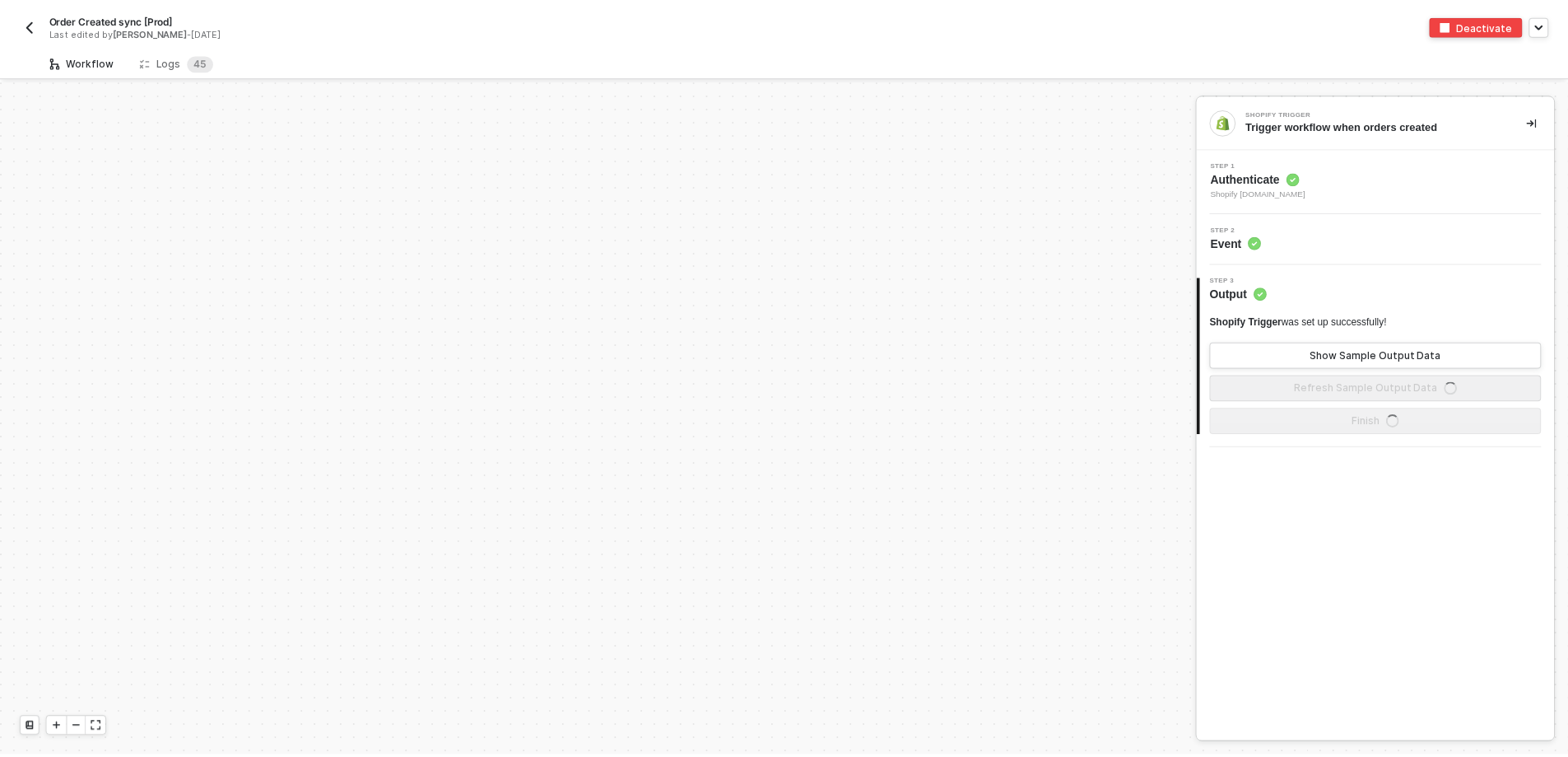
scroll to position [5574, 0]
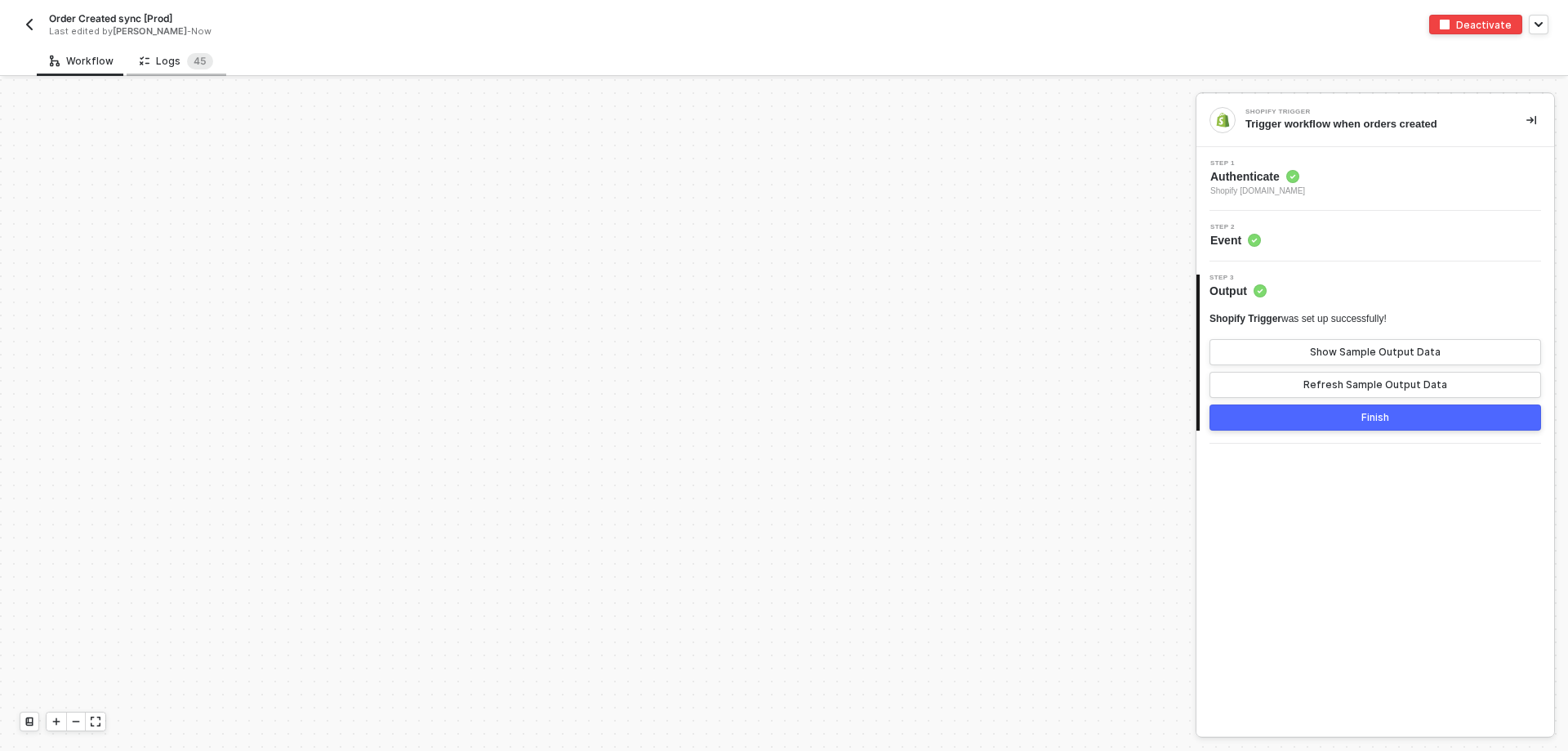
click at [167, 67] on div "Logs 4 5" at bounding box center [176, 61] width 73 height 16
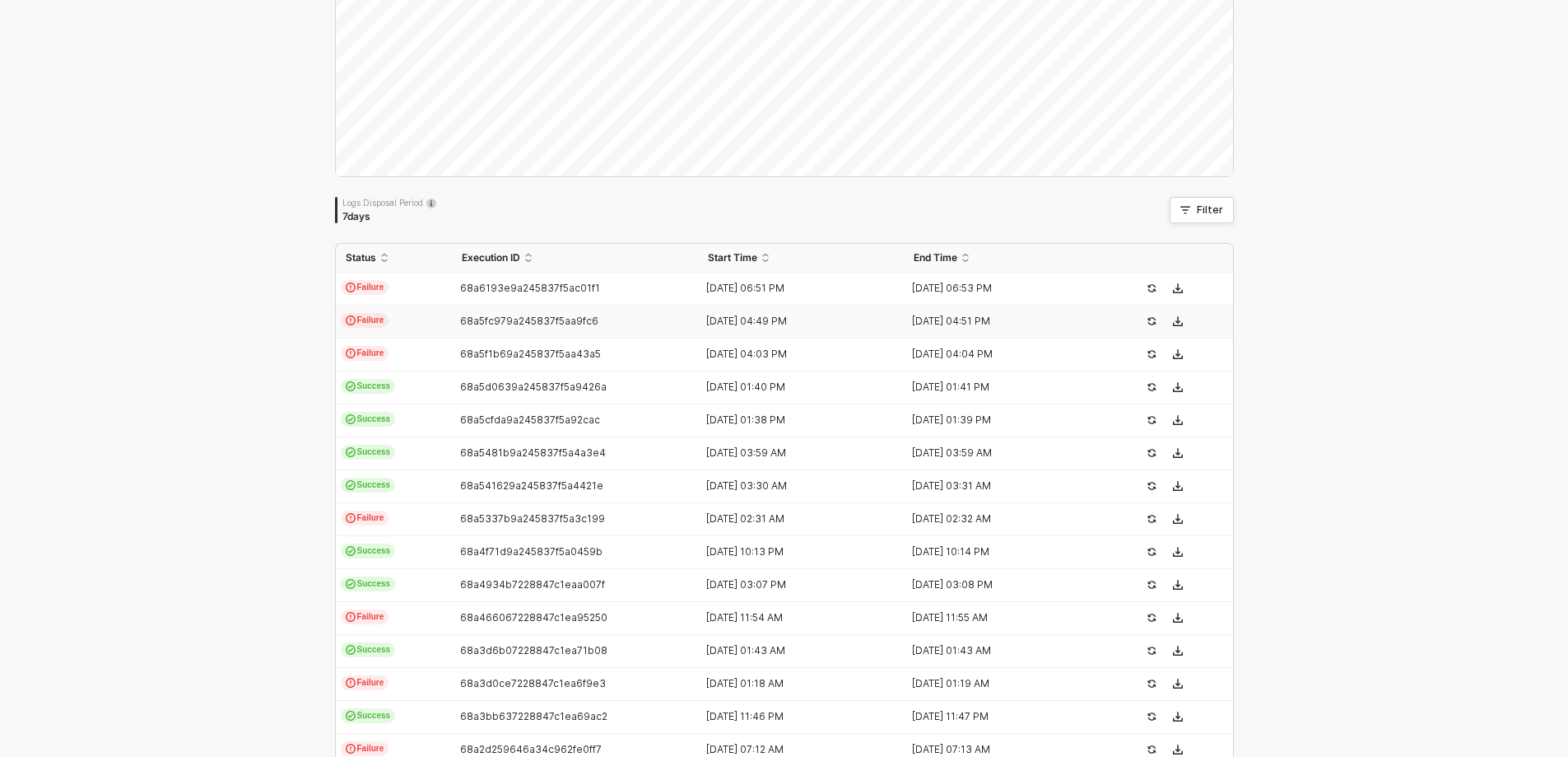
scroll to position [165, 0]
click at [408, 338] on td "Failure" at bounding box center [393, 350] width 116 height 33
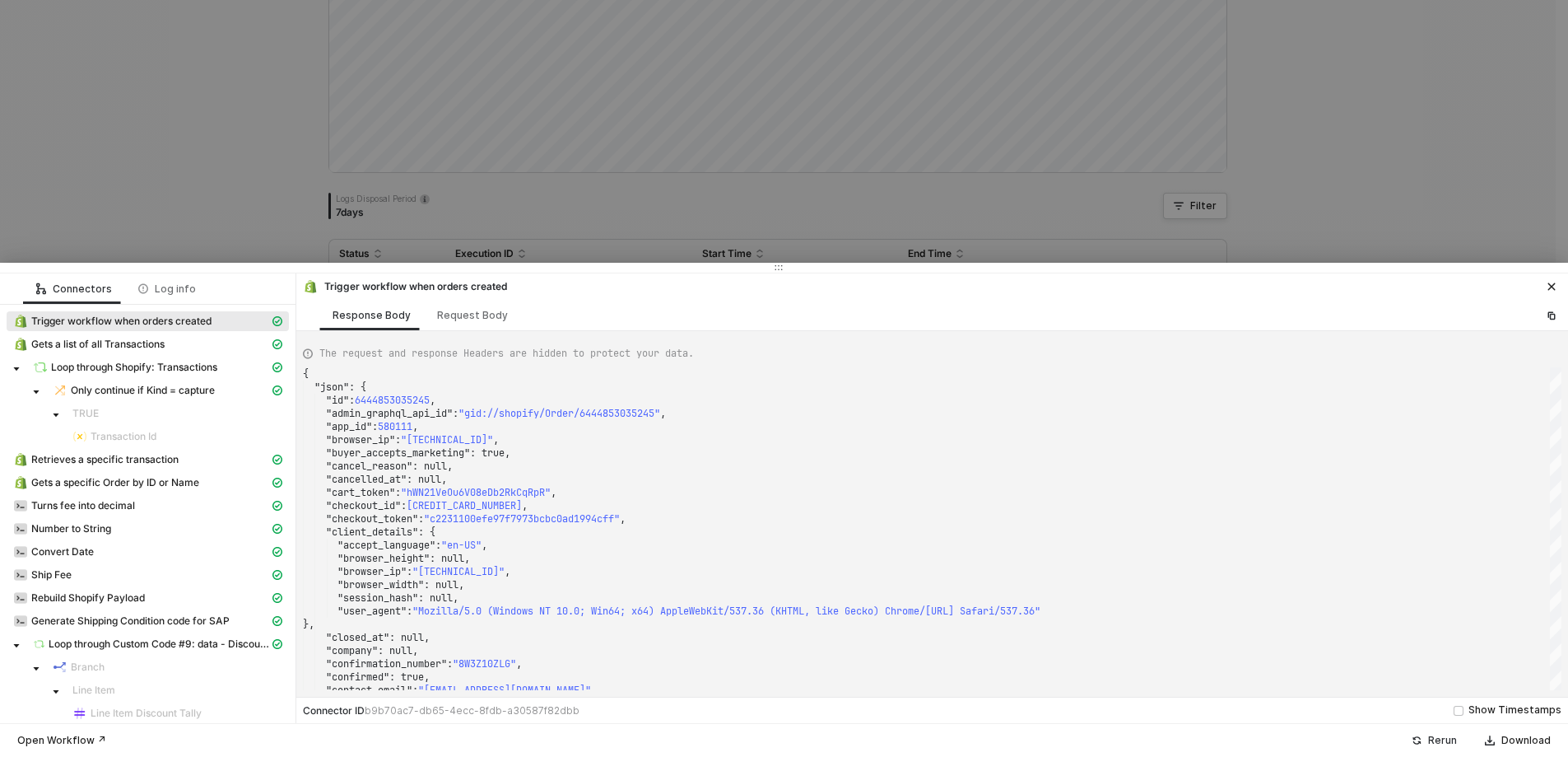
click at [1436, 742] on div "Rerun" at bounding box center [1443, 741] width 29 height 13
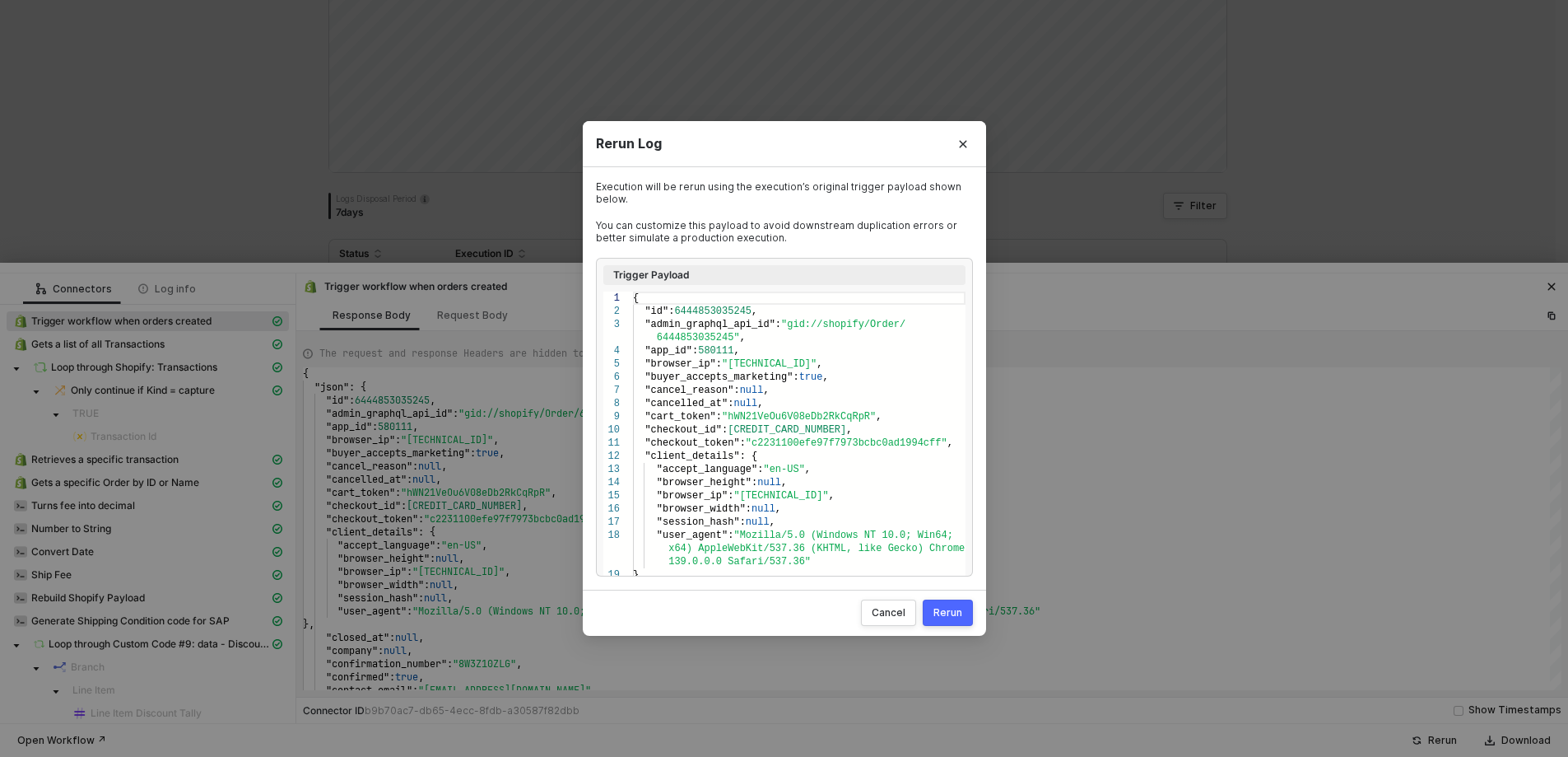
click at [943, 612] on div "Rerun" at bounding box center [948, 612] width 29 height 13
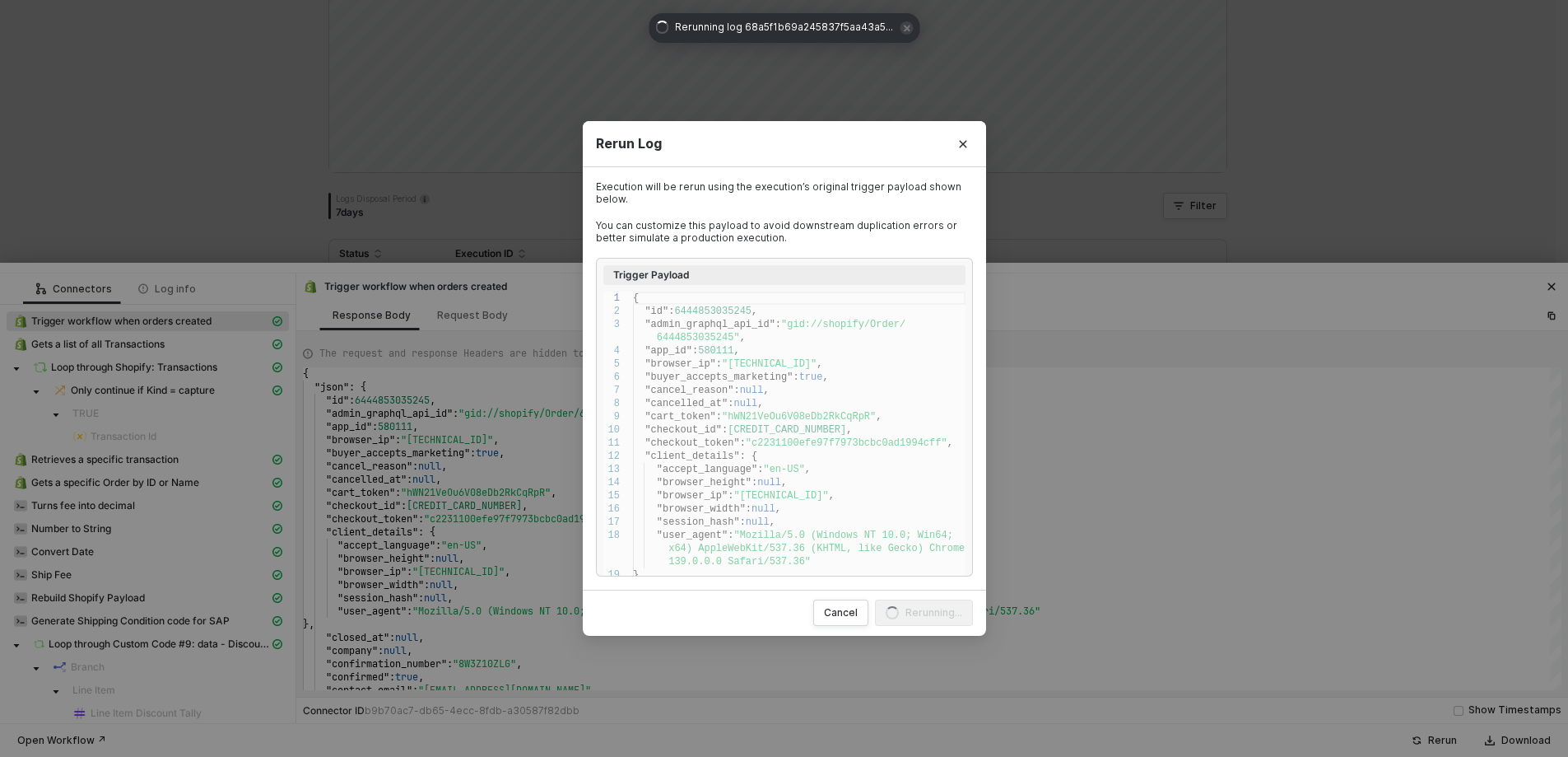
scroll to position [0, 0]
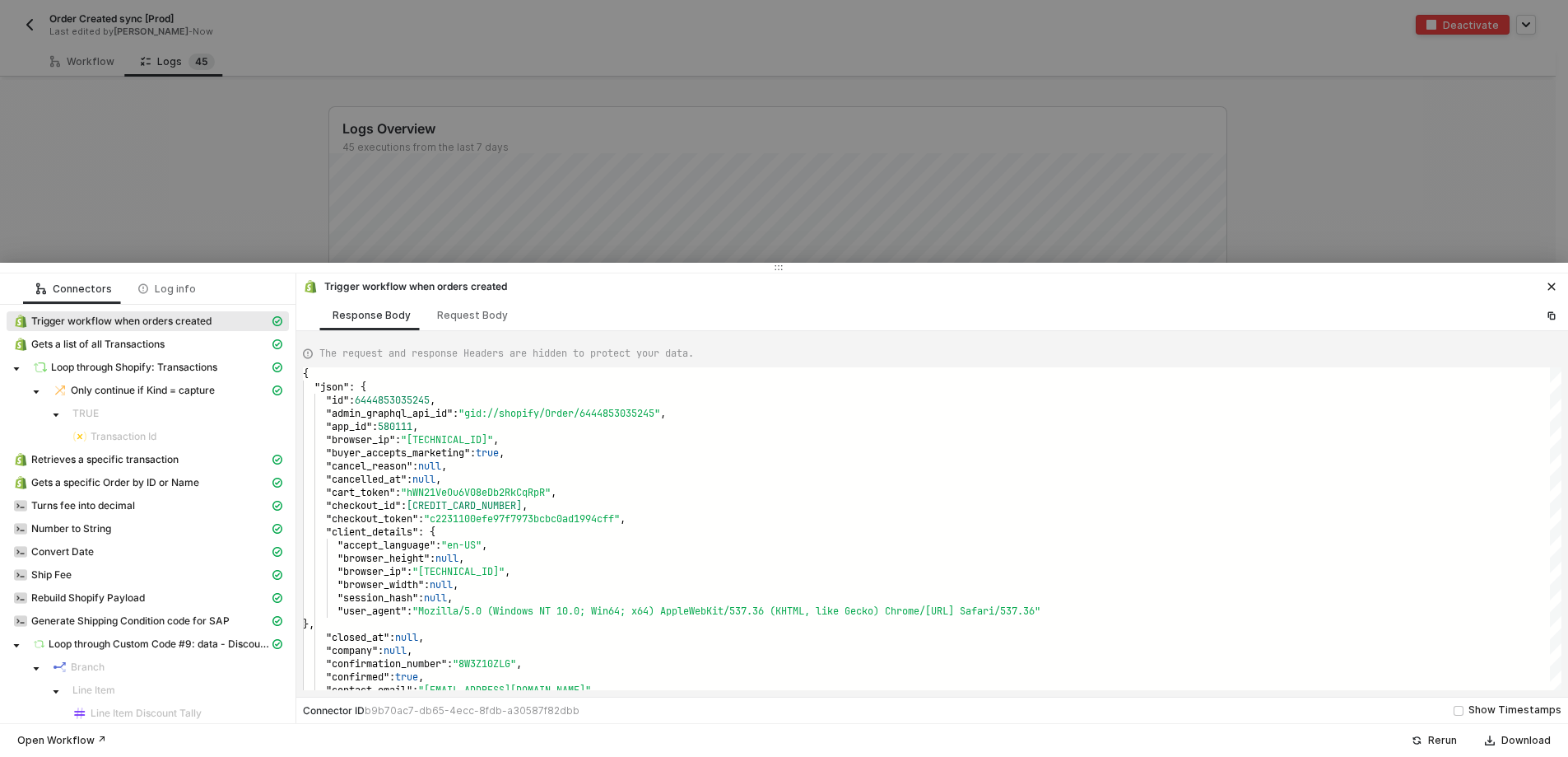
click at [1353, 168] on div at bounding box center [784, 378] width 1568 height 757
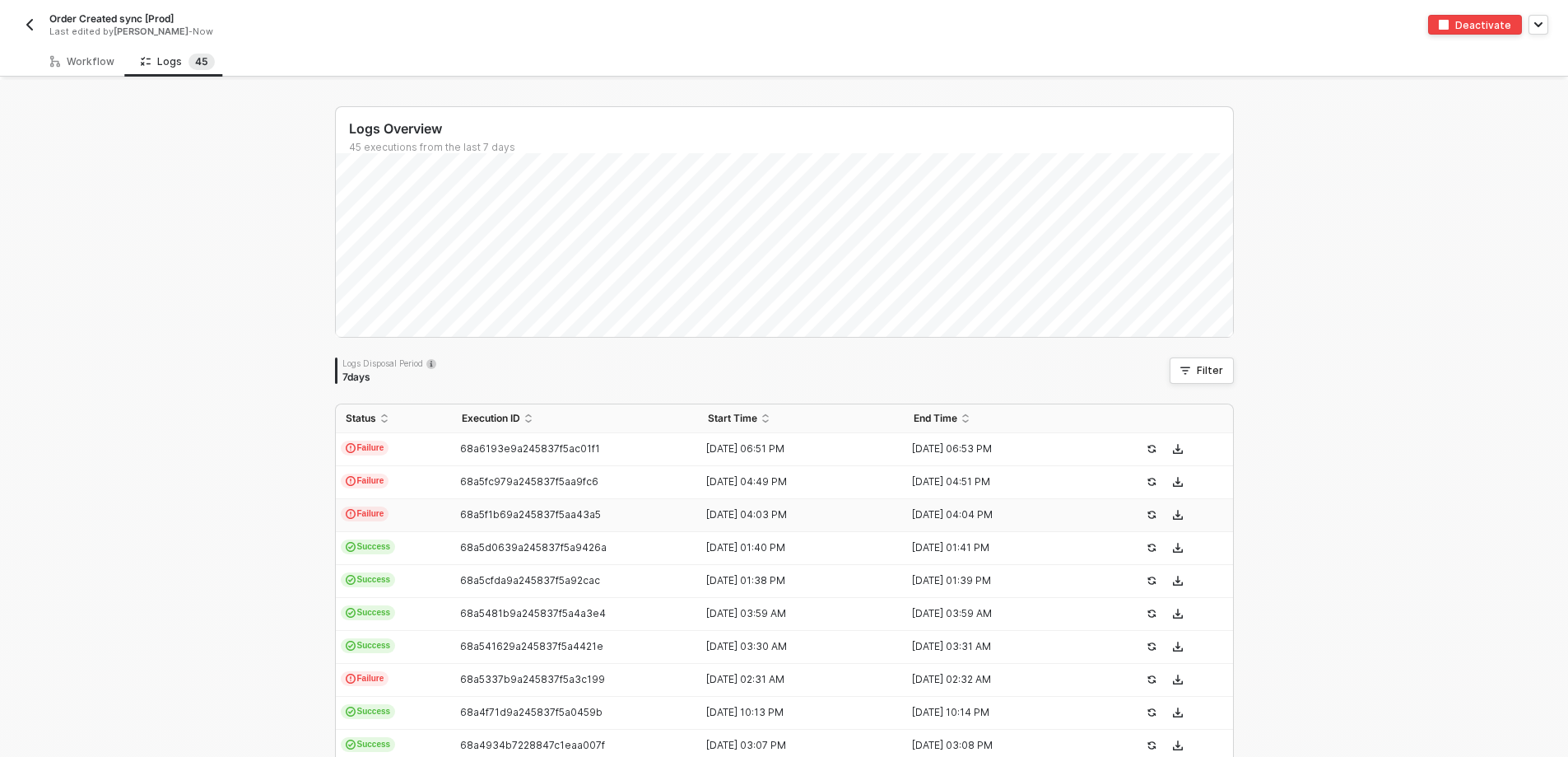
click at [30, 27] on img "button" at bounding box center [30, 25] width 13 height 13
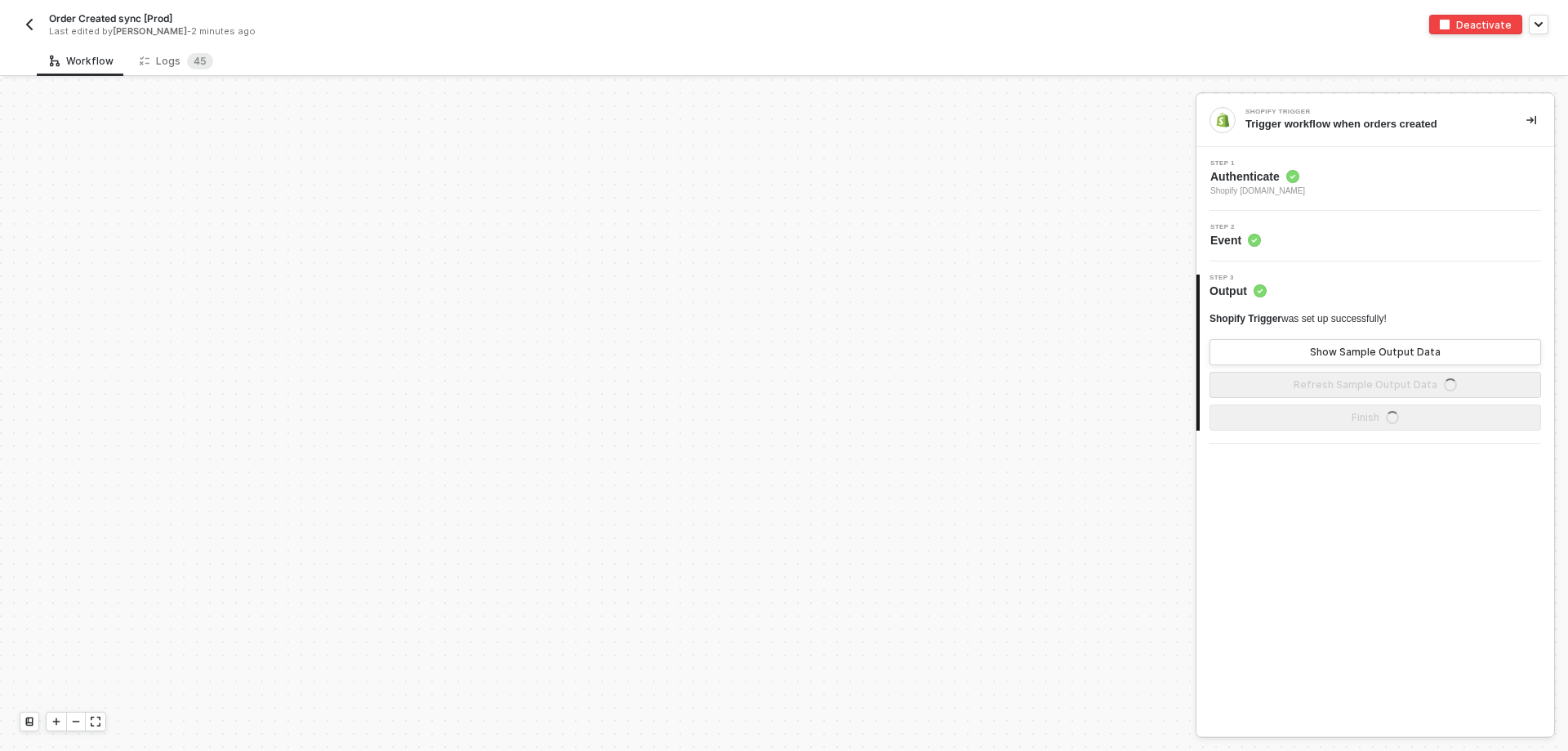
scroll to position [5529, 0]
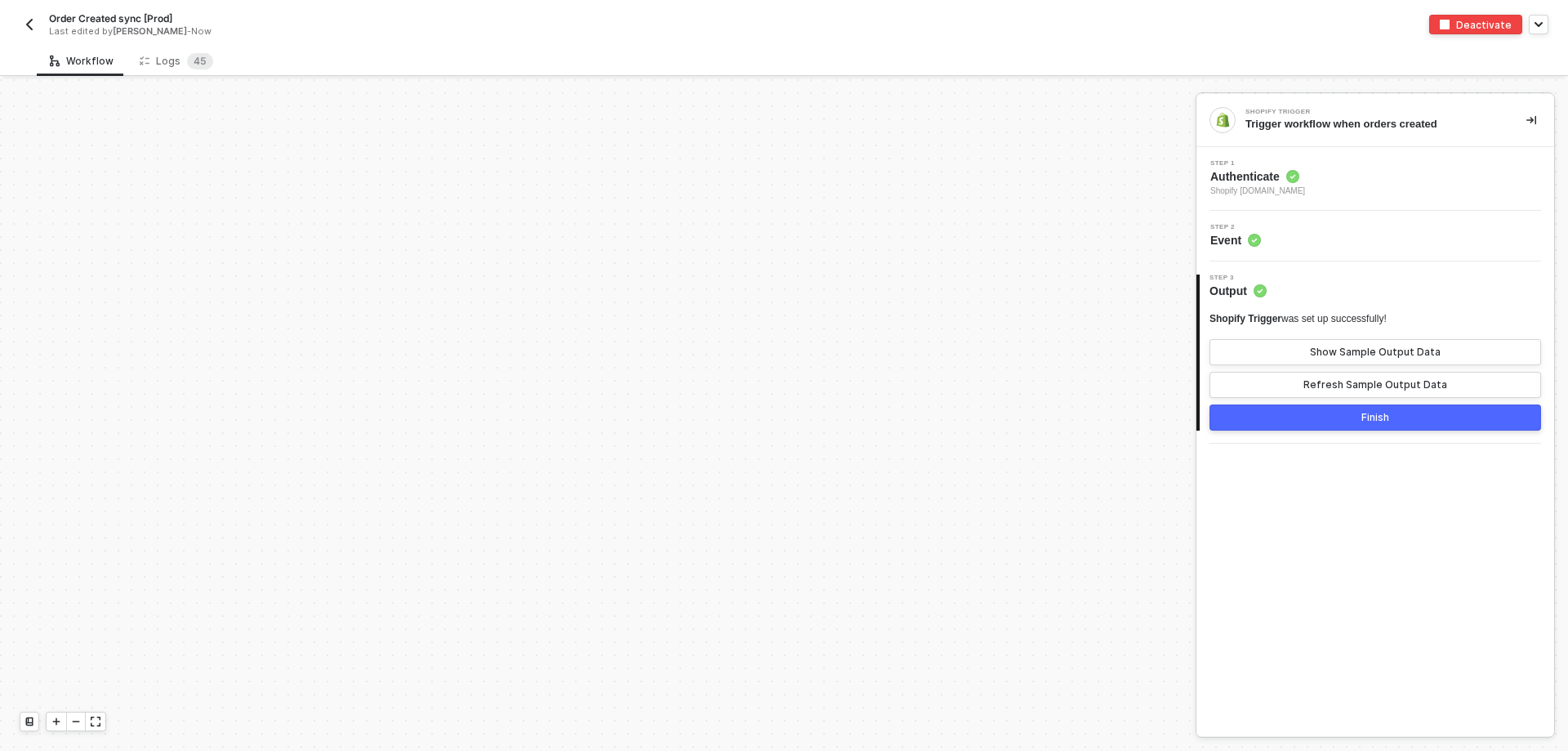
click at [34, 21] on img "button" at bounding box center [29, 25] width 13 height 13
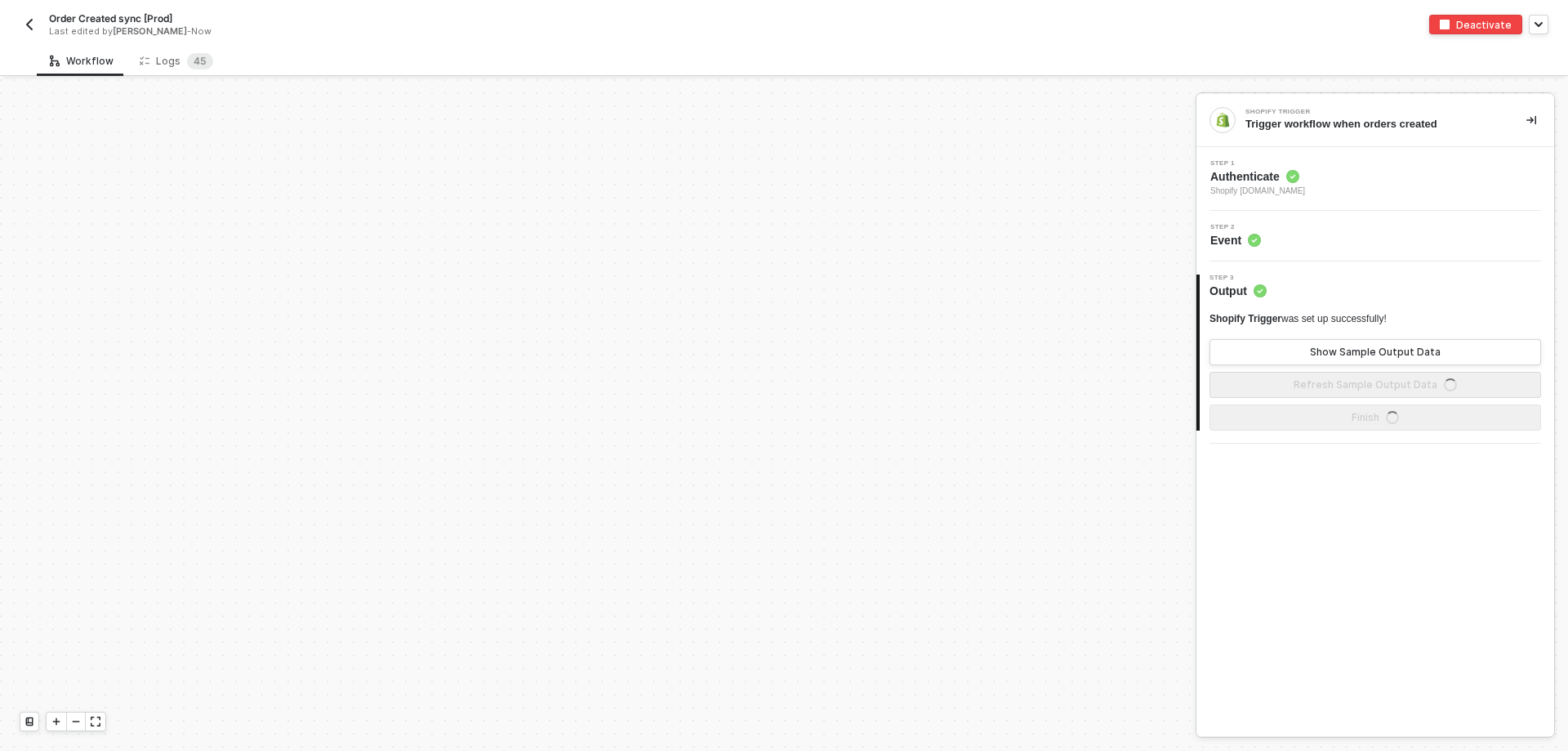
scroll to position [5529, 0]
click at [163, 54] on div "Logs 4 5" at bounding box center [176, 61] width 73 height 16
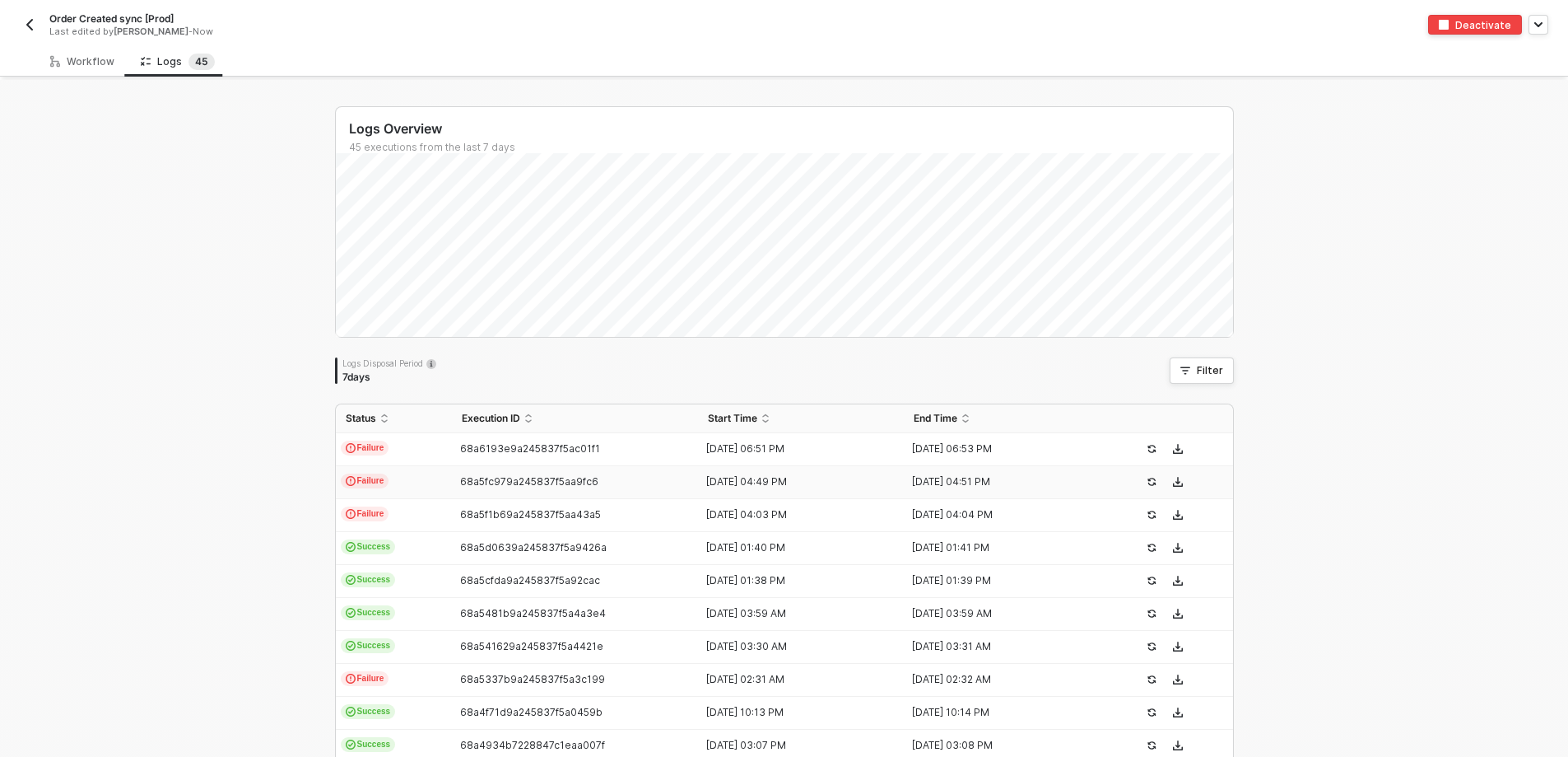
click at [423, 489] on td "Failure" at bounding box center [393, 482] width 116 height 33
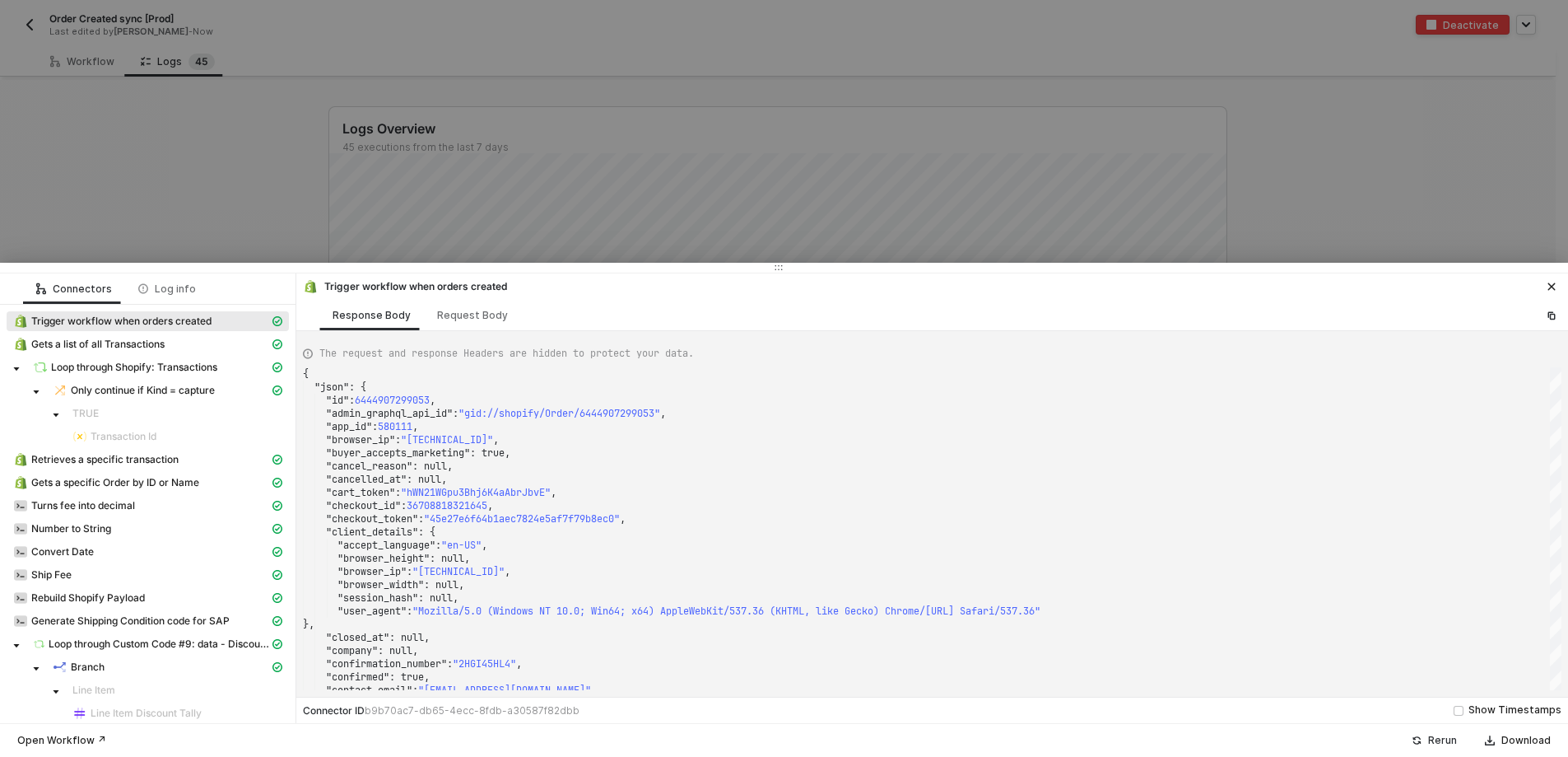
click at [1432, 742] on div "Rerun" at bounding box center [1443, 741] width 29 height 13
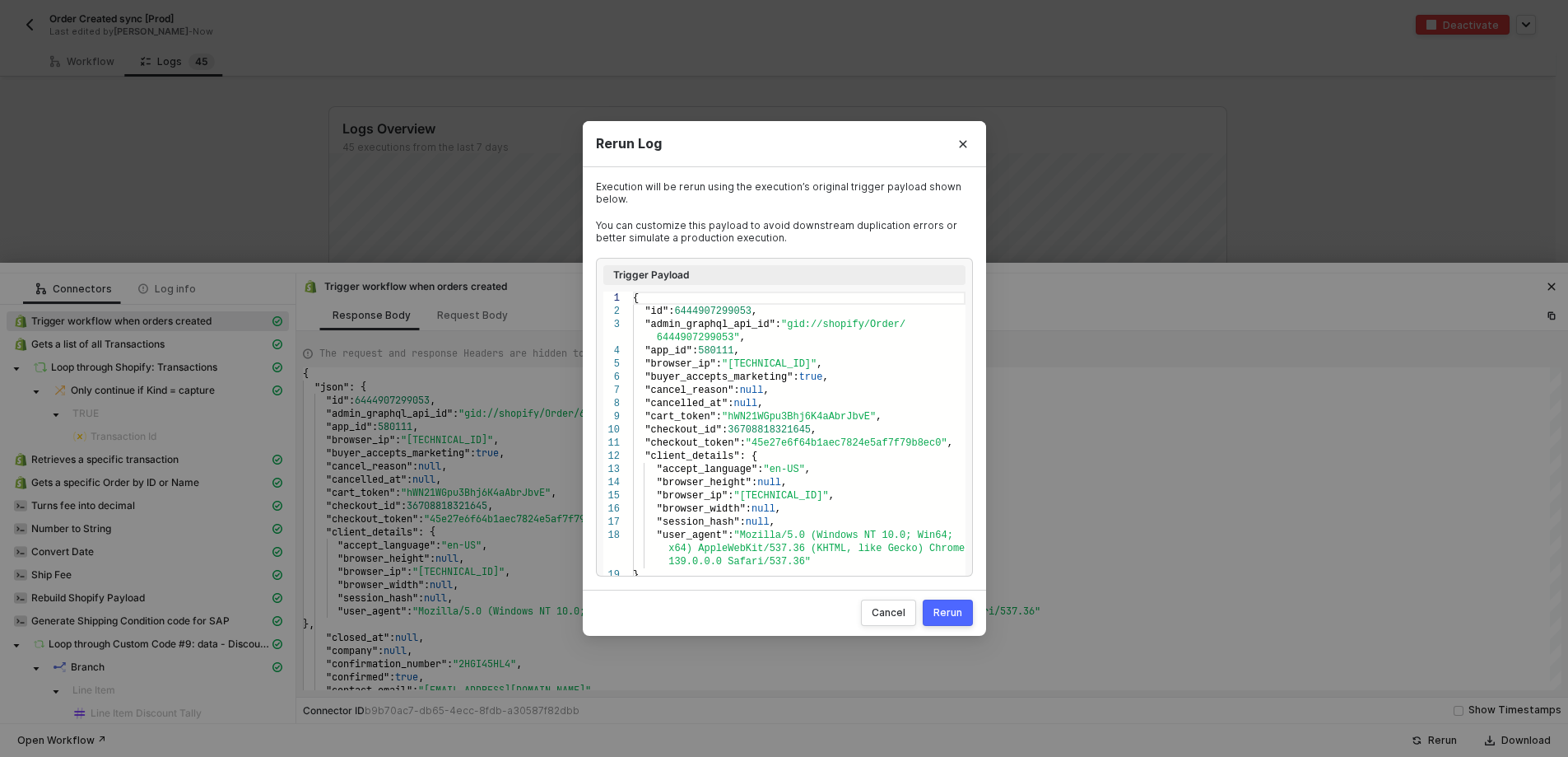
click at [943, 607] on div "Rerun" at bounding box center [948, 612] width 29 height 13
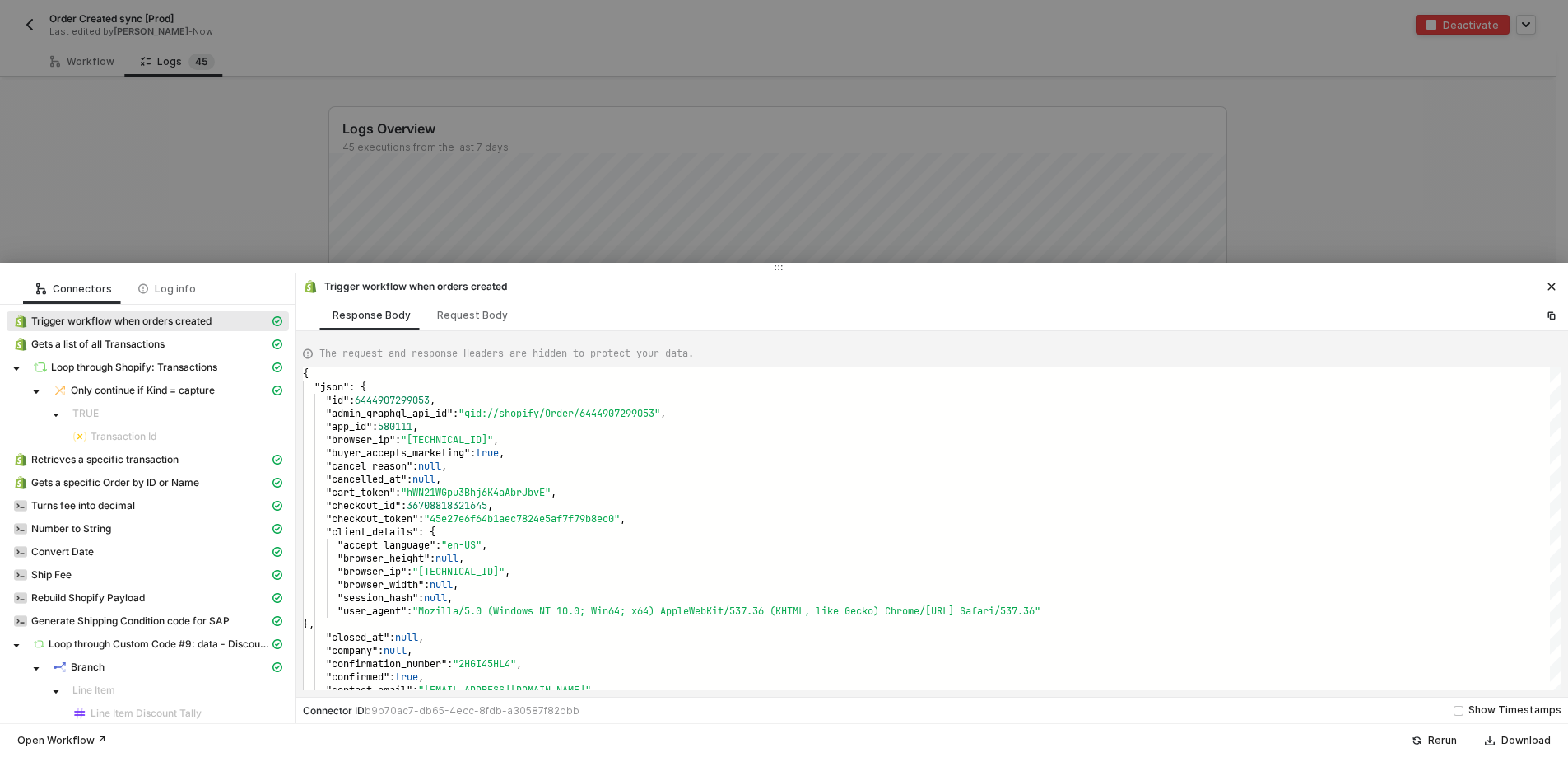
click at [195, 139] on div at bounding box center [784, 378] width 1568 height 757
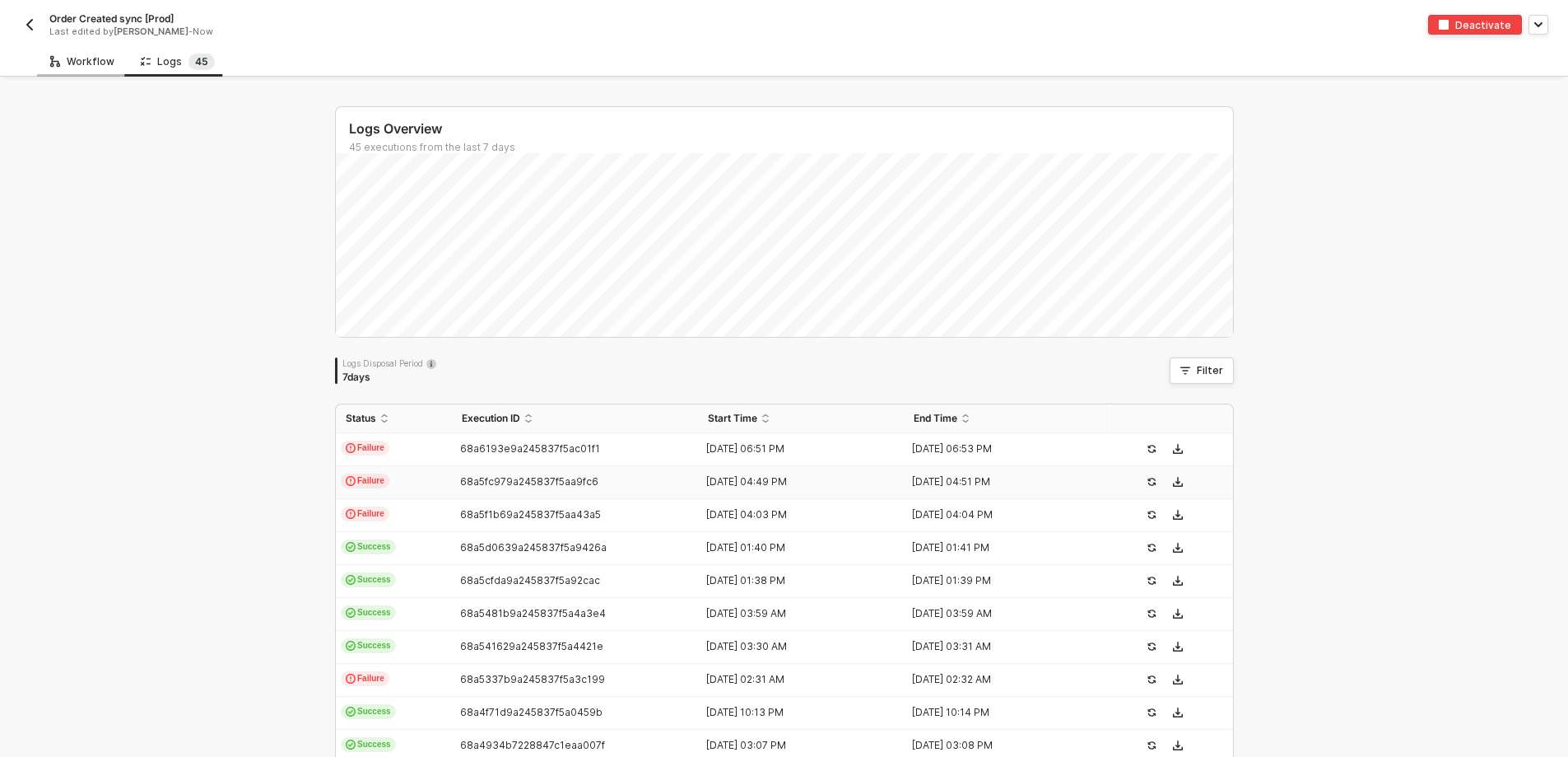
click at [77, 61] on div "Workflow" at bounding box center [81, 62] width 64 height 13
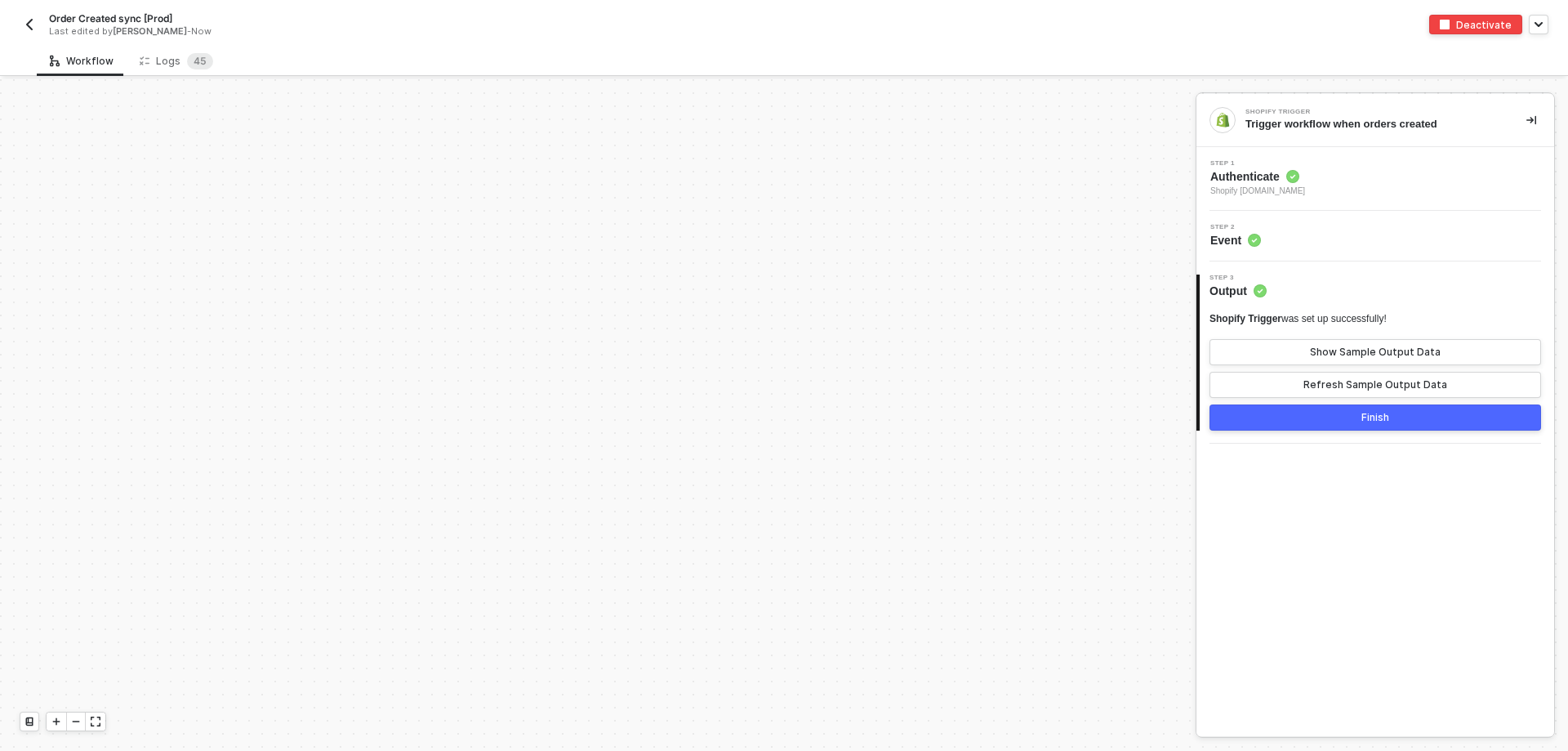
click at [18, 13] on div "Order Created sync [Prod] Last edited by Kalie Bazar - Now Deactivate" at bounding box center [784, 23] width 1568 height 46
click at [33, 24] on img "button" at bounding box center [29, 25] width 13 height 13
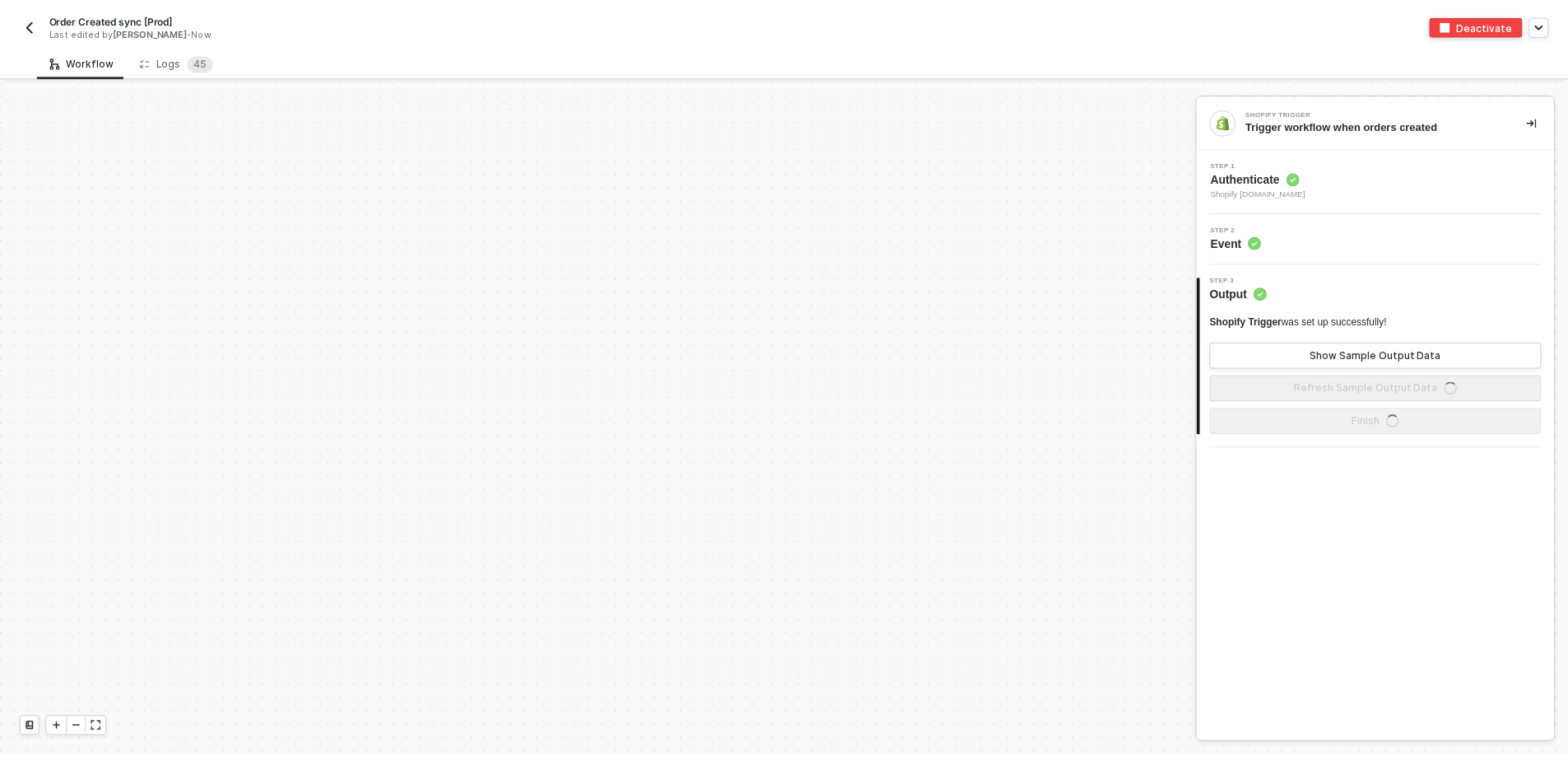
scroll to position [5574, 0]
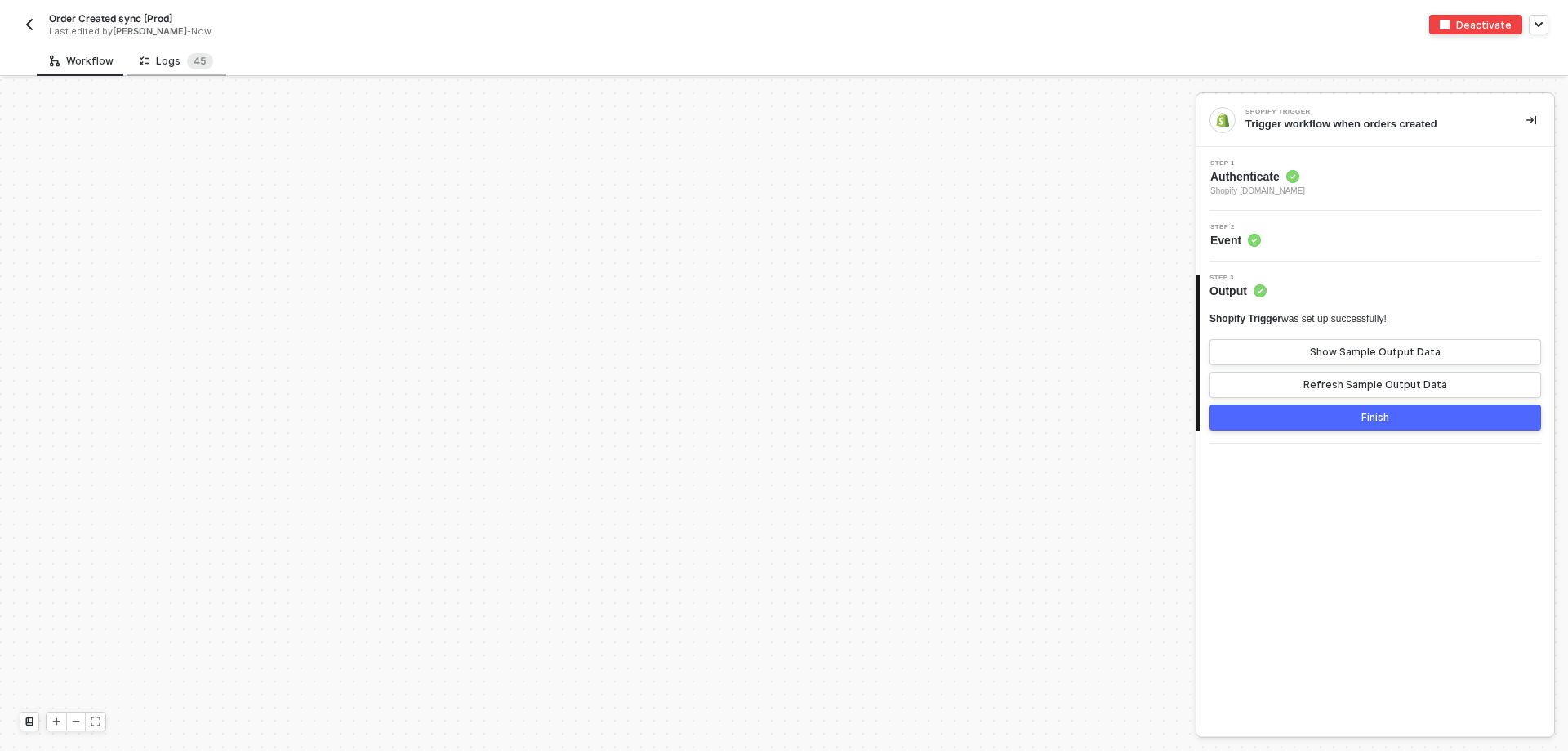
click at [158, 64] on div "Logs 4 5" at bounding box center [176, 61] width 73 height 16
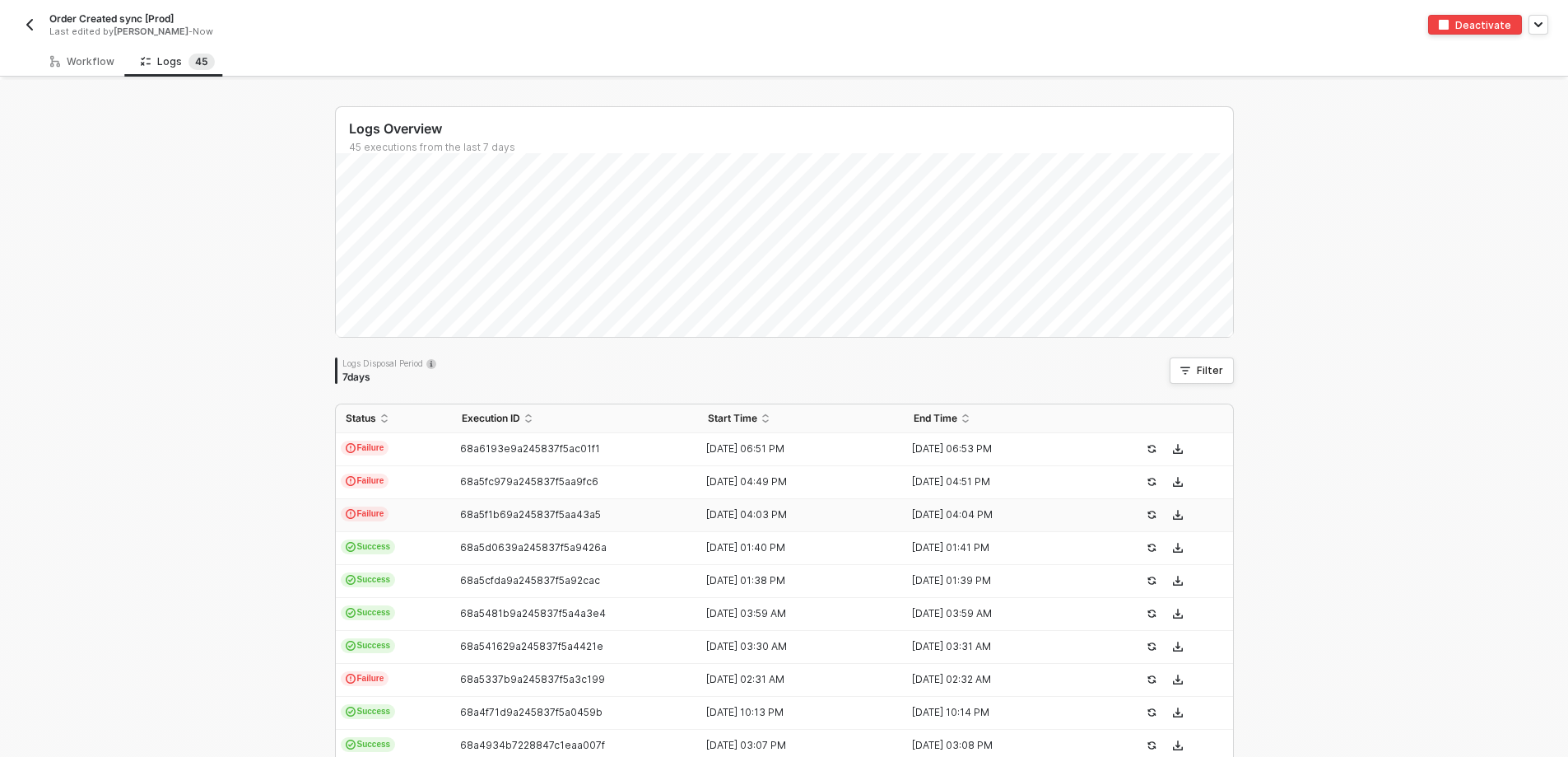
click at [394, 519] on td "Failure" at bounding box center [393, 515] width 116 height 33
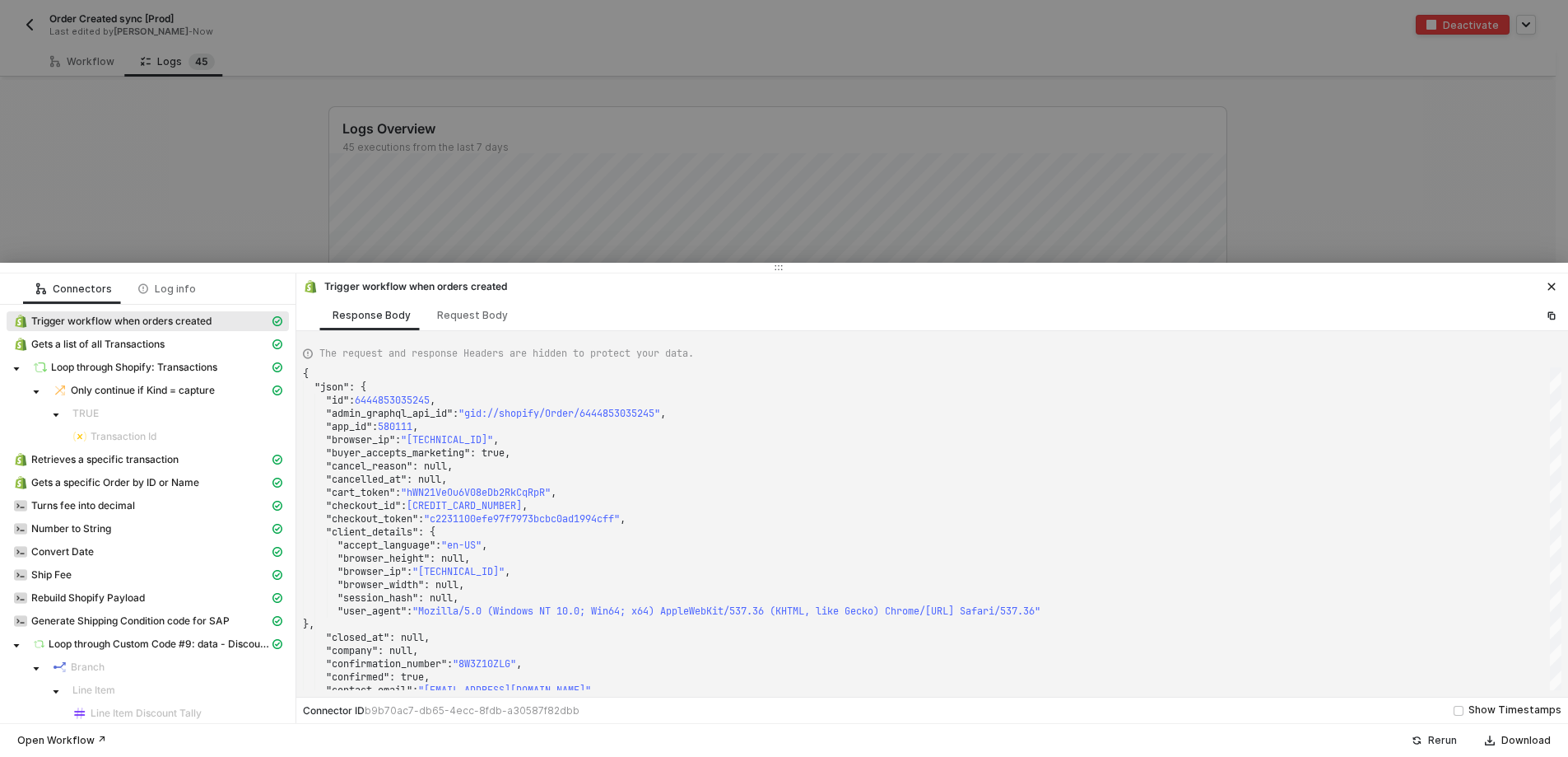
click at [1438, 733] on button "Rerun" at bounding box center [1435, 740] width 67 height 20
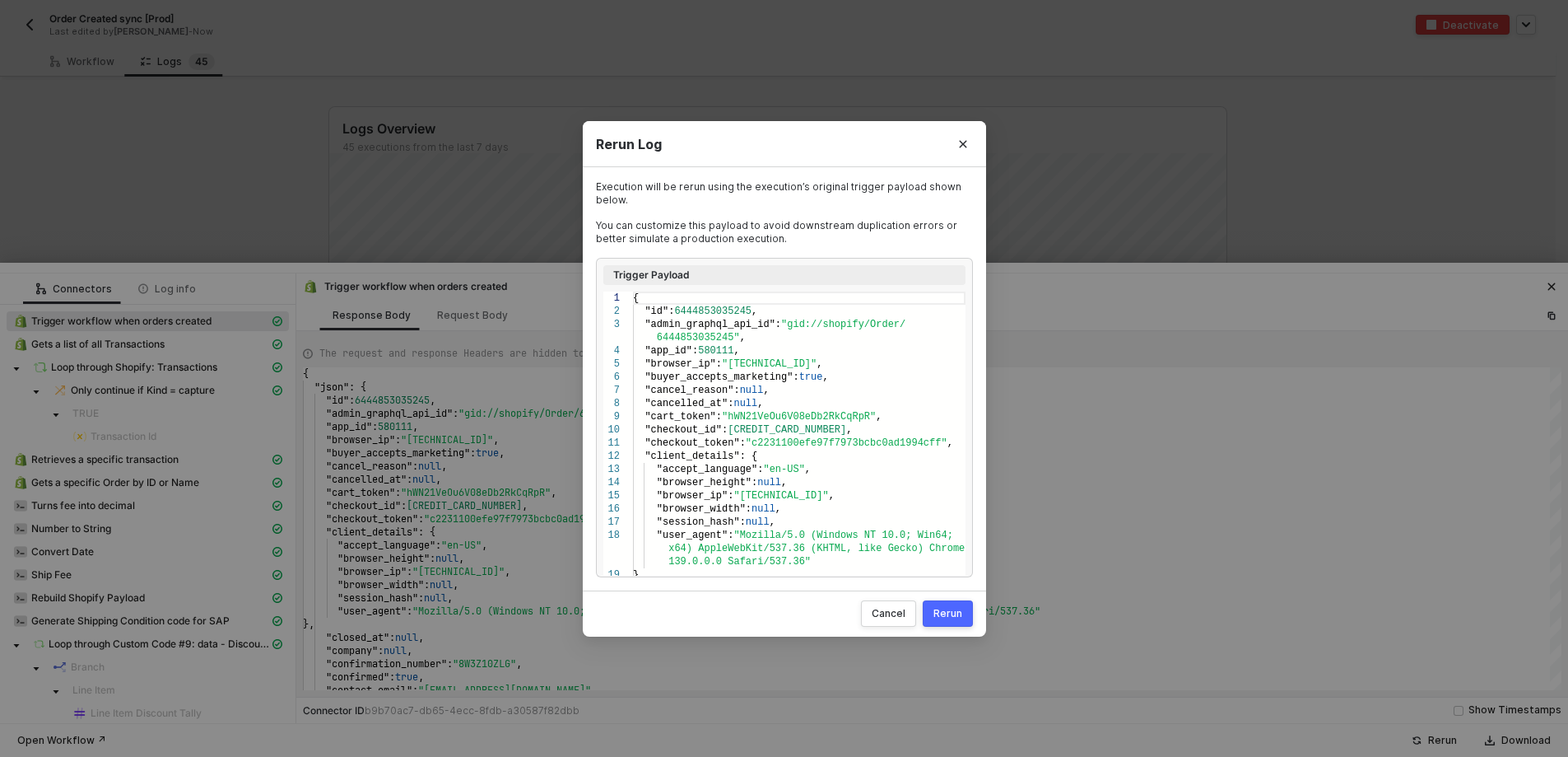
scroll to position [82, 0]
click at [903, 619] on div "Cancel" at bounding box center [888, 612] width 33 height 13
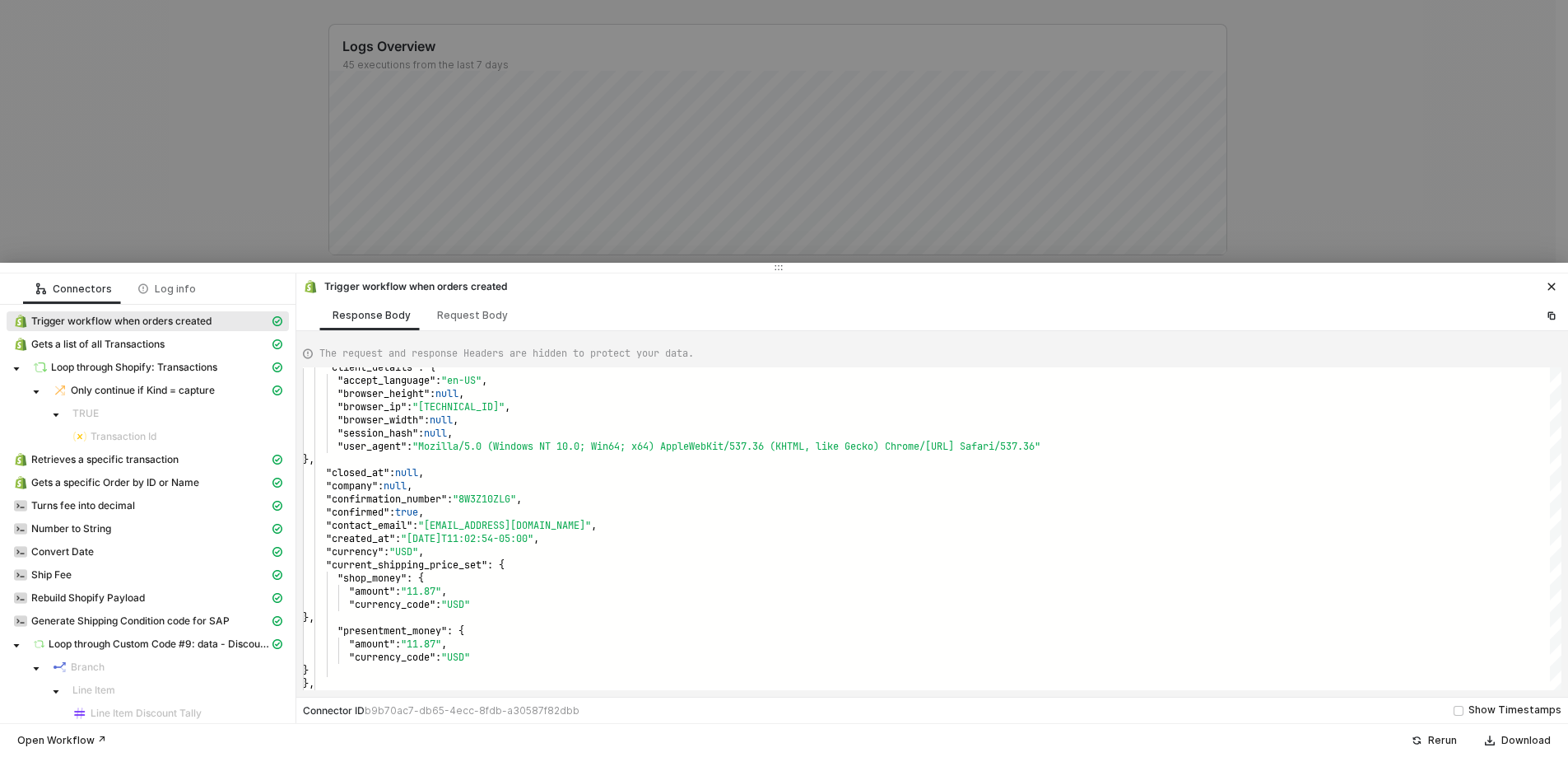
click at [33, 117] on div at bounding box center [784, 378] width 1568 height 757
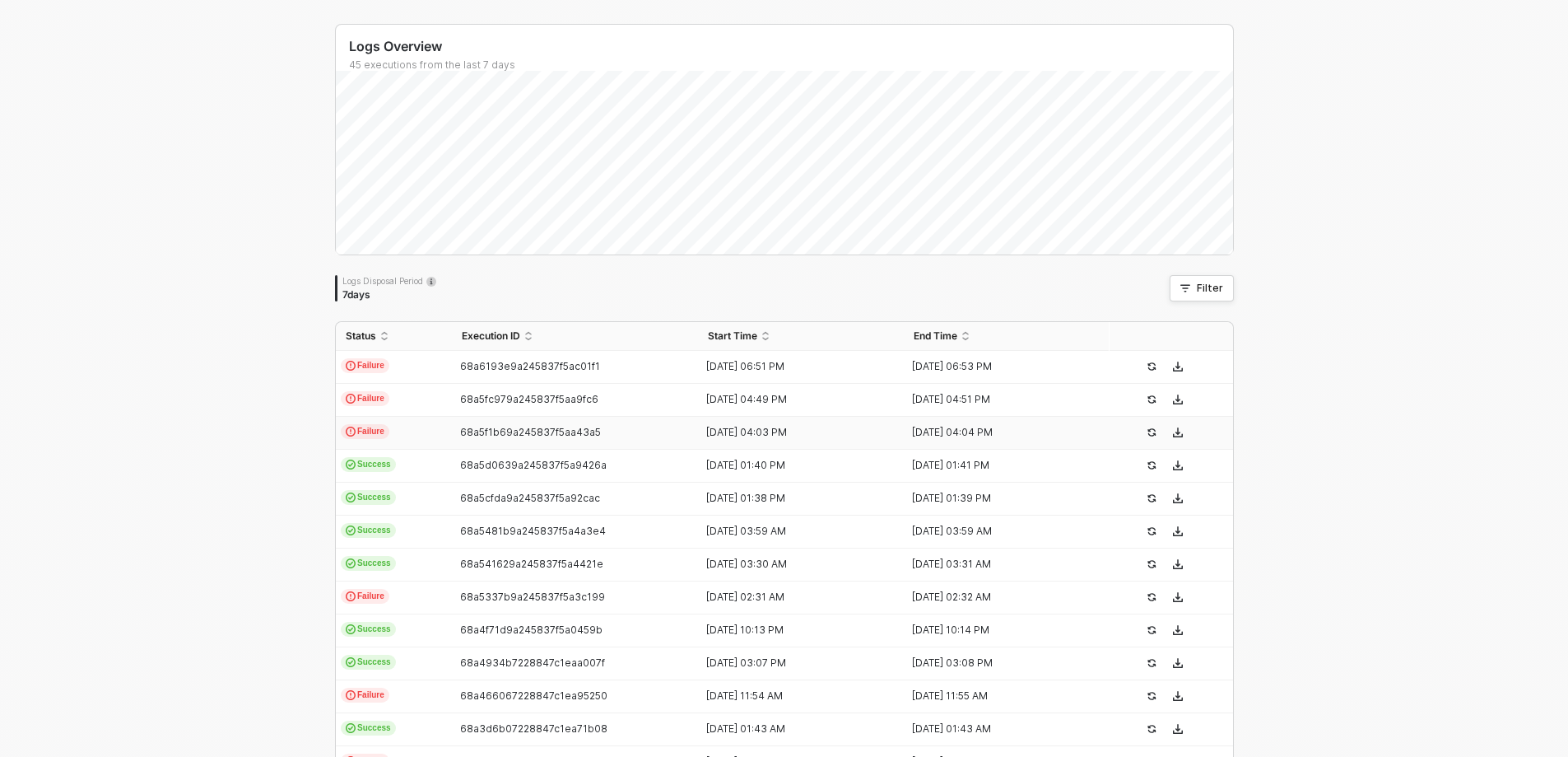
scroll to position [0, 0]
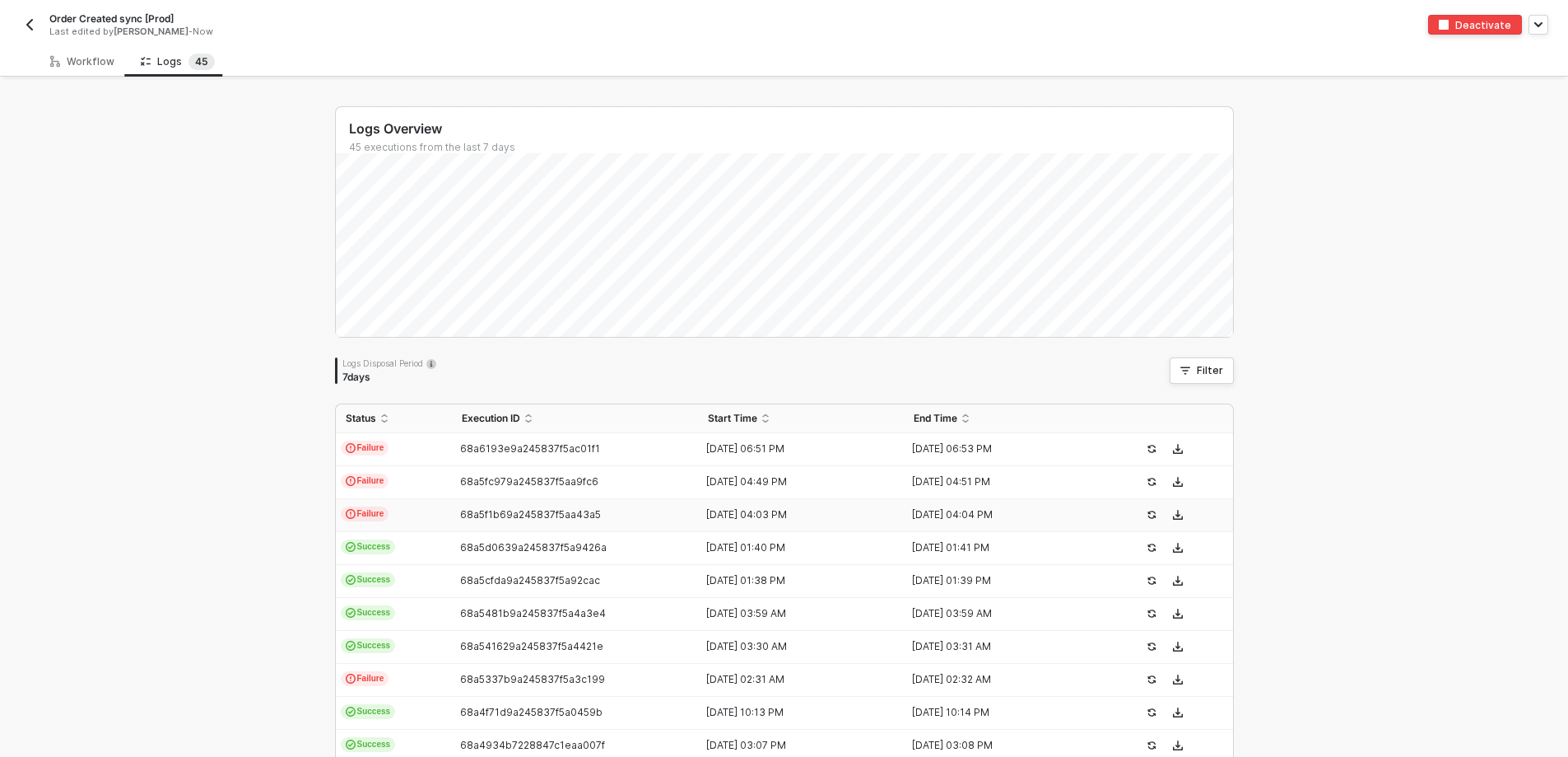
click at [33, 26] on img "button" at bounding box center [30, 25] width 13 height 13
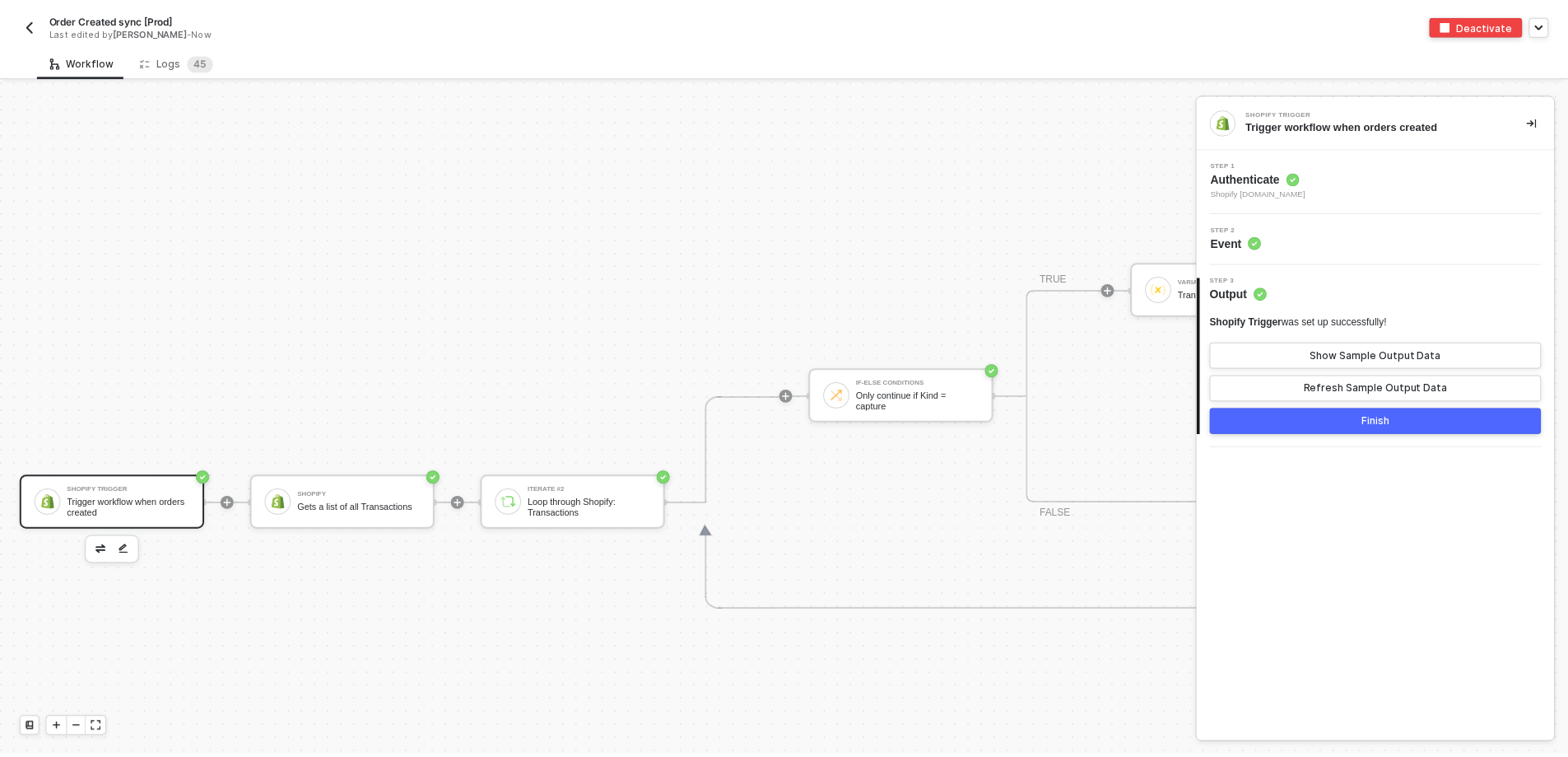
scroll to position [6809, 0]
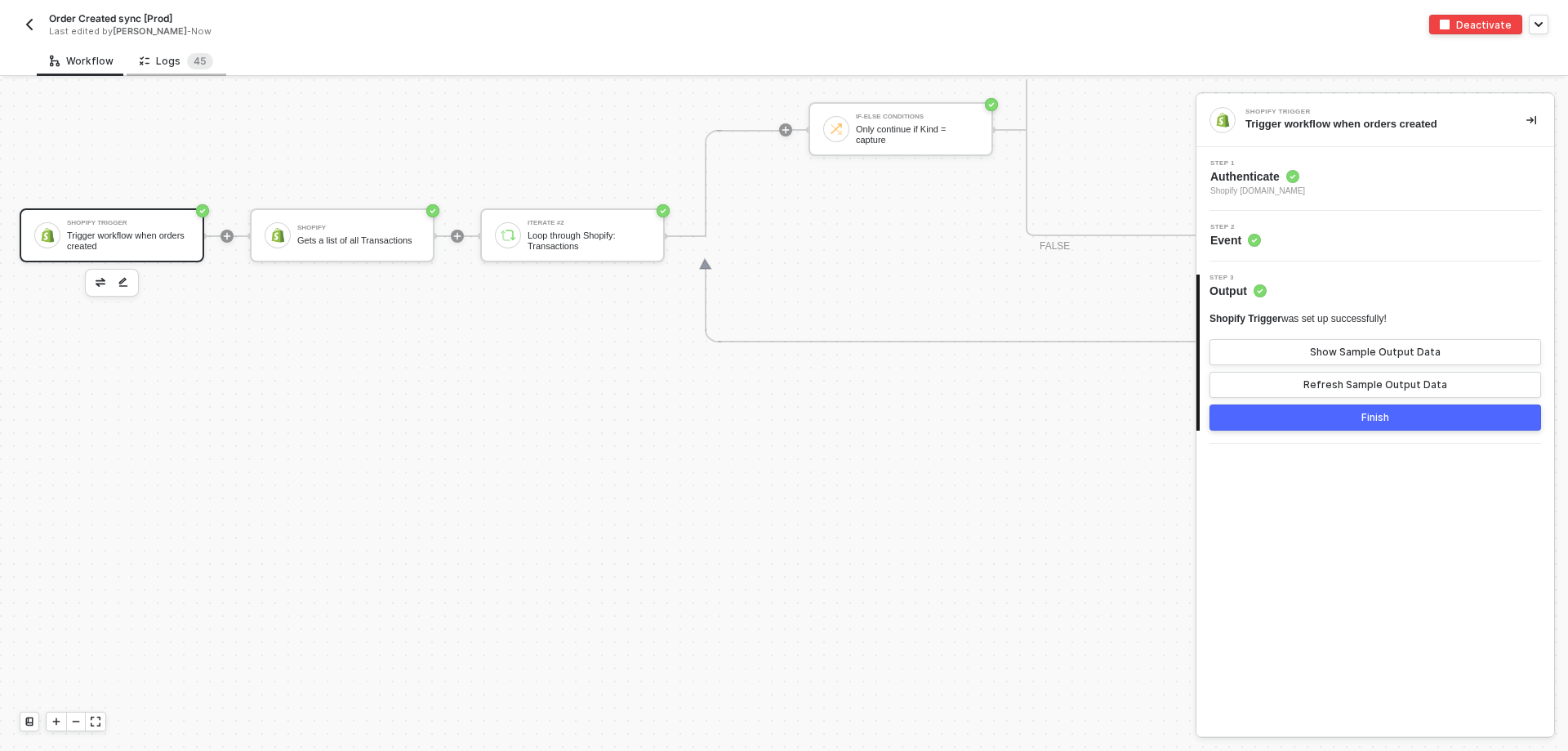
click at [149, 53] on div "Logs 4 5" at bounding box center [176, 61] width 73 height 16
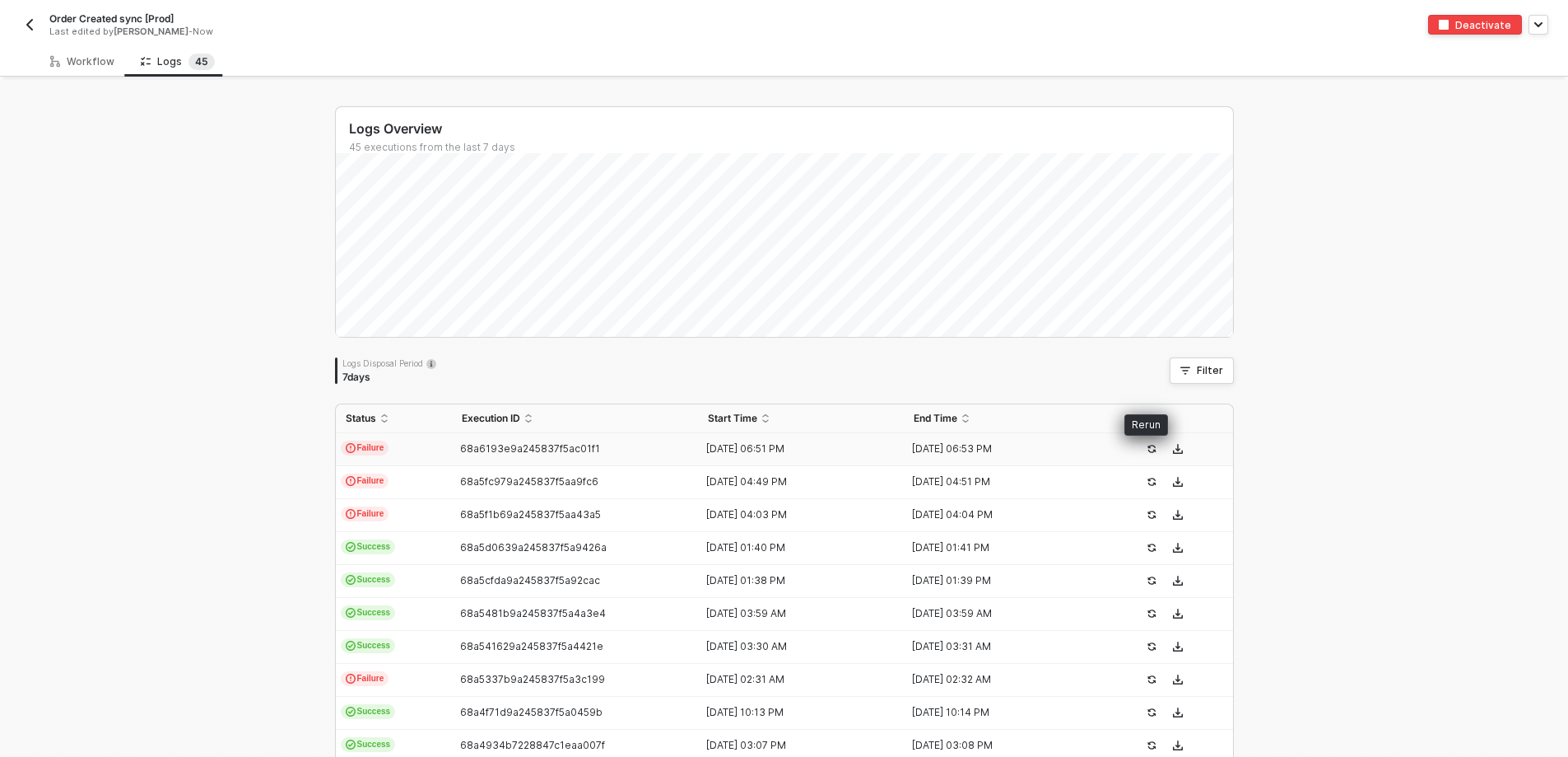
click at [1147, 449] on icon "icon-success-page" at bounding box center [1152, 449] width 10 height 10
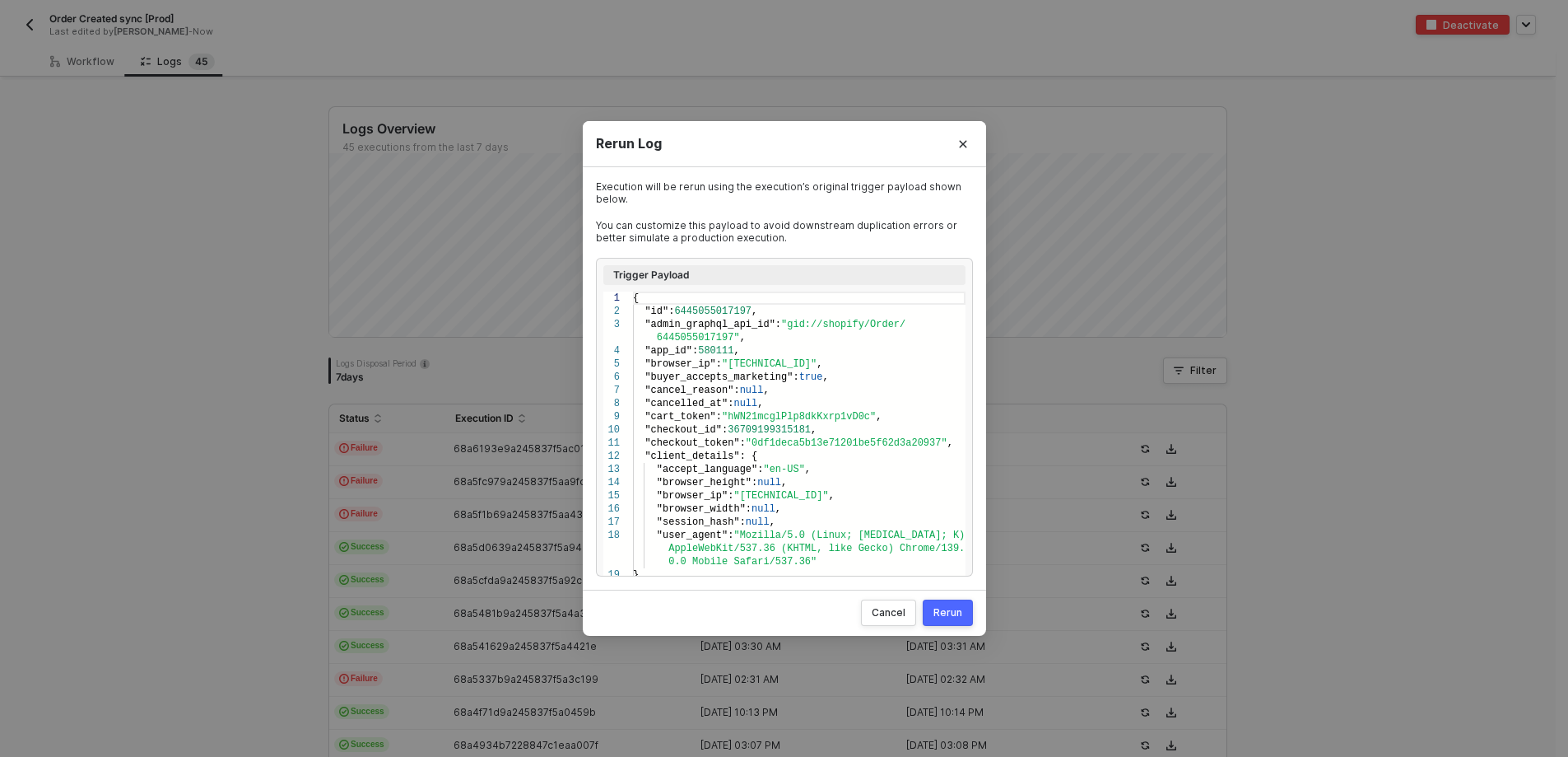
click at [956, 609] on div "Rerun" at bounding box center [948, 612] width 29 height 13
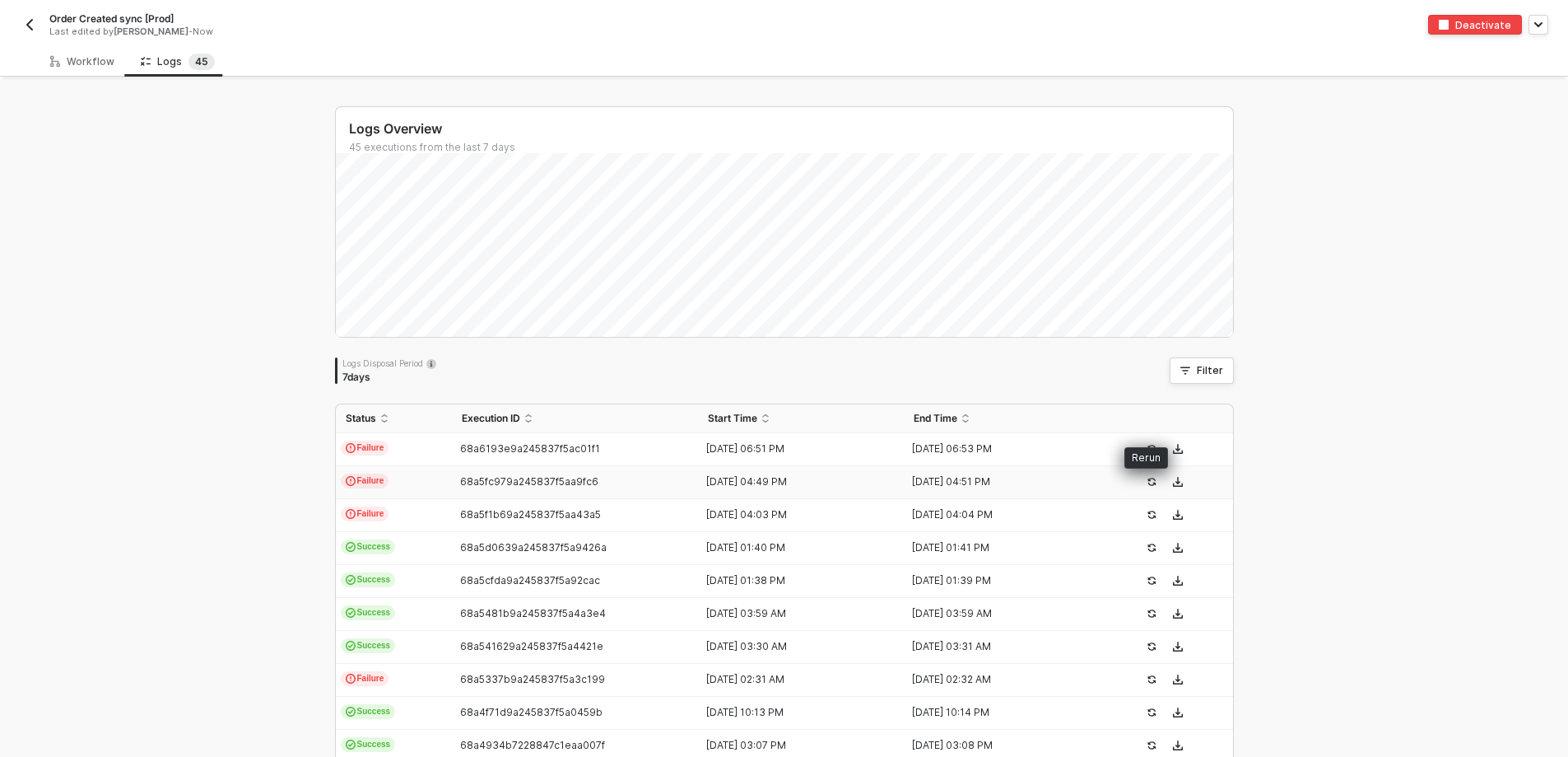
click at [1147, 482] on icon "icon-success-page" at bounding box center [1152, 481] width 10 height 10
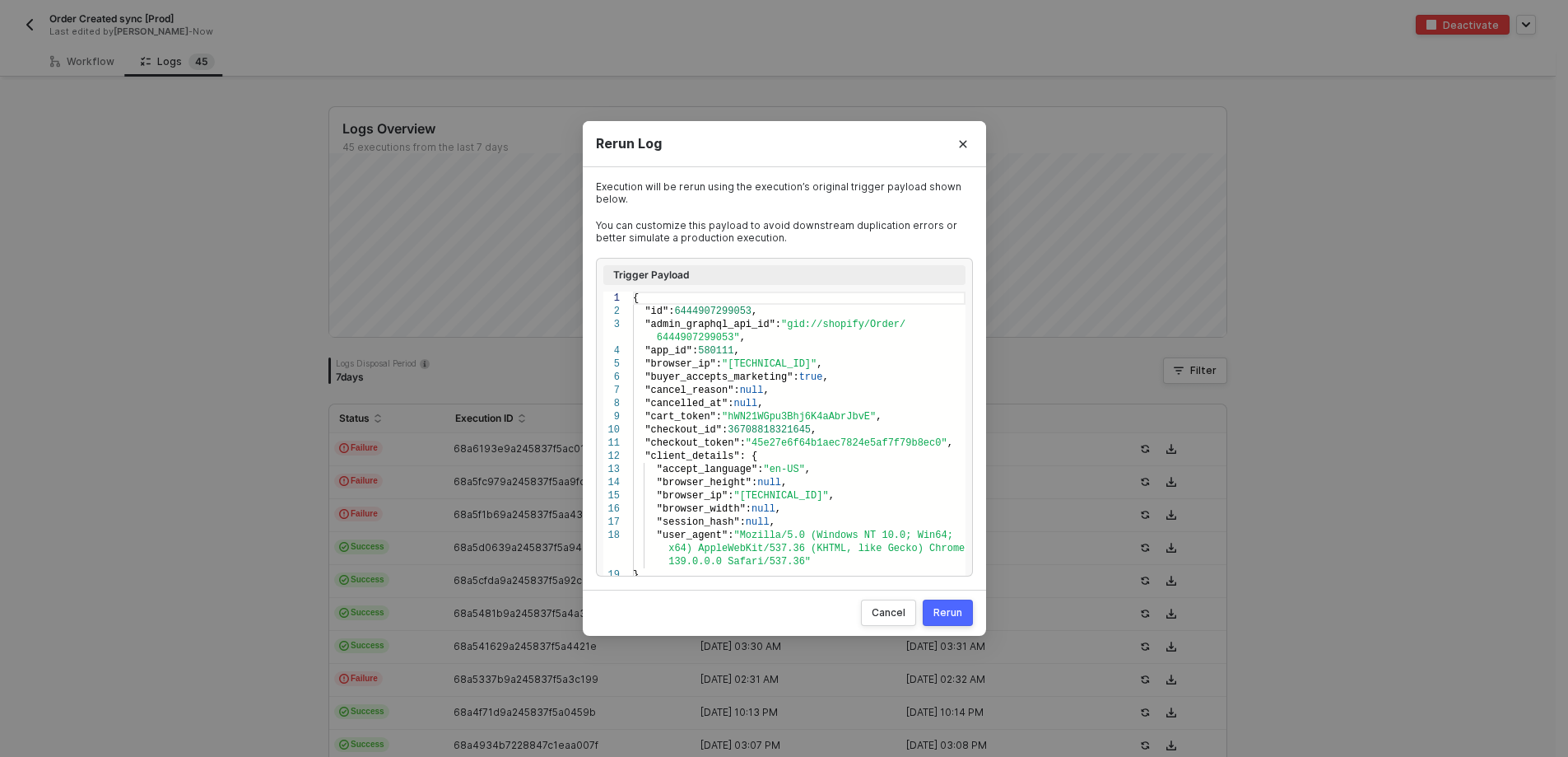
click at [941, 610] on div "Rerun" at bounding box center [948, 612] width 29 height 13
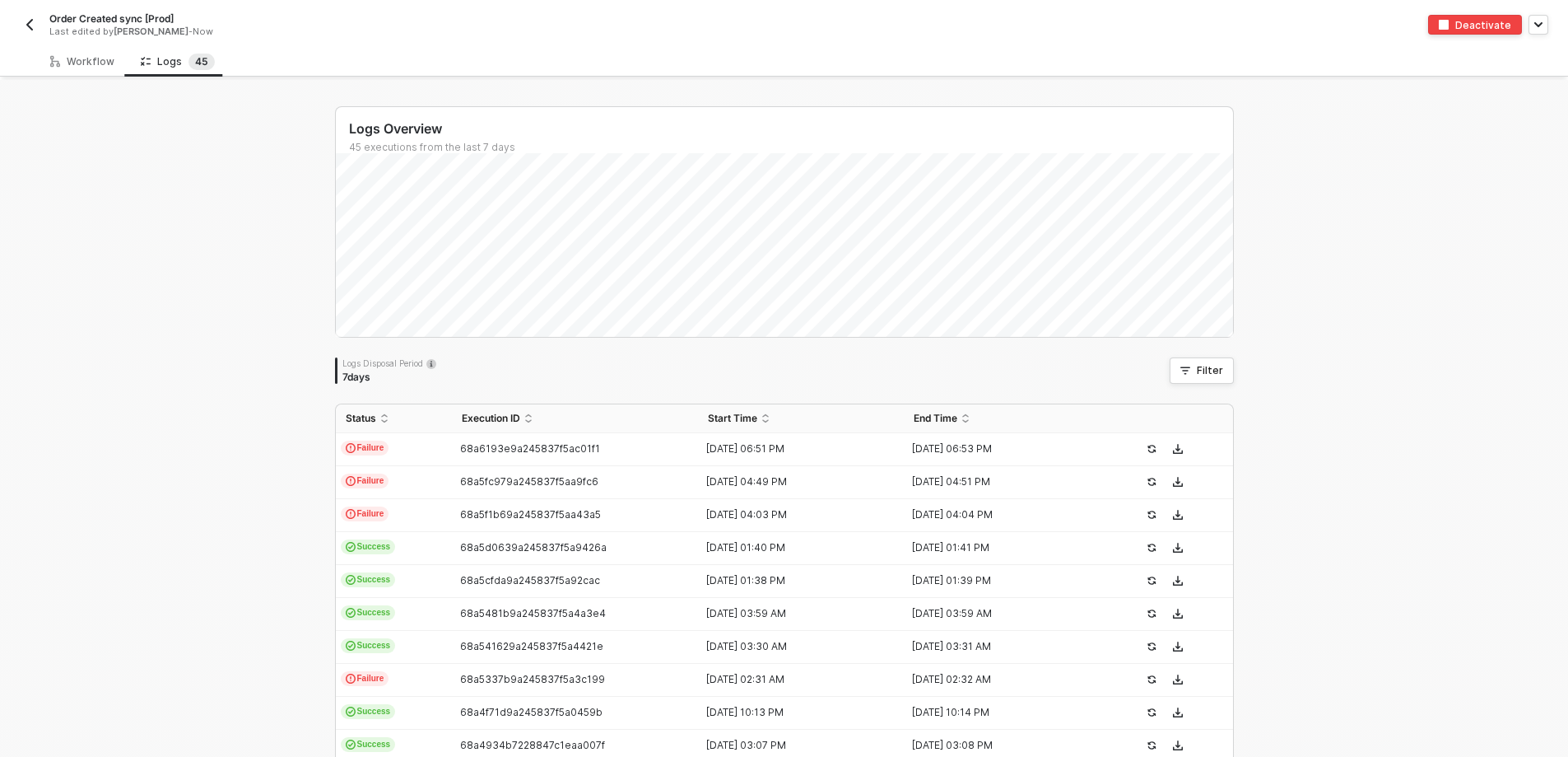
click at [21, 21] on button "button" at bounding box center [30, 24] width 20 height 20
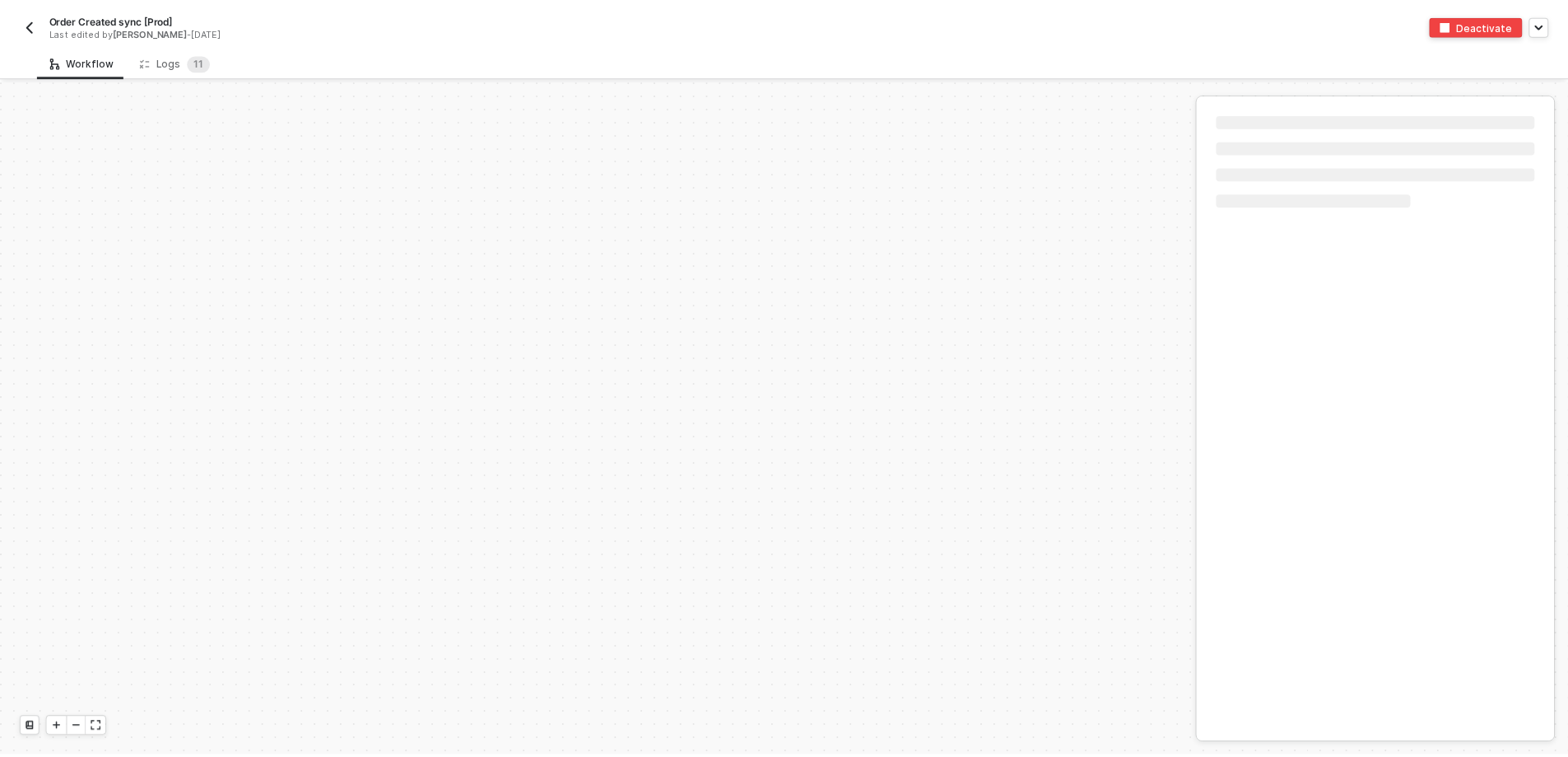
scroll to position [5574, 0]
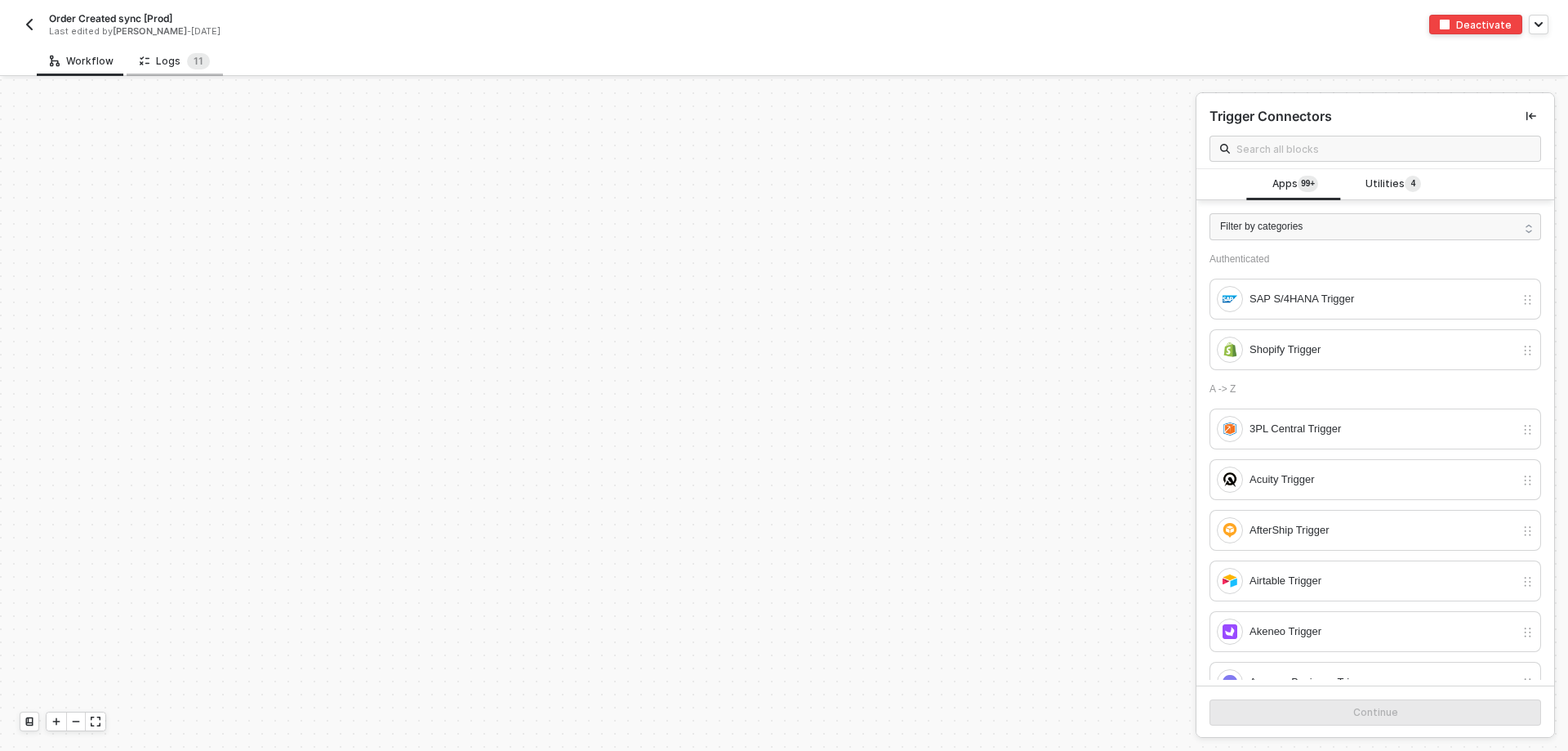
click at [160, 56] on div "Logs 1 1" at bounding box center [175, 61] width 70 height 16
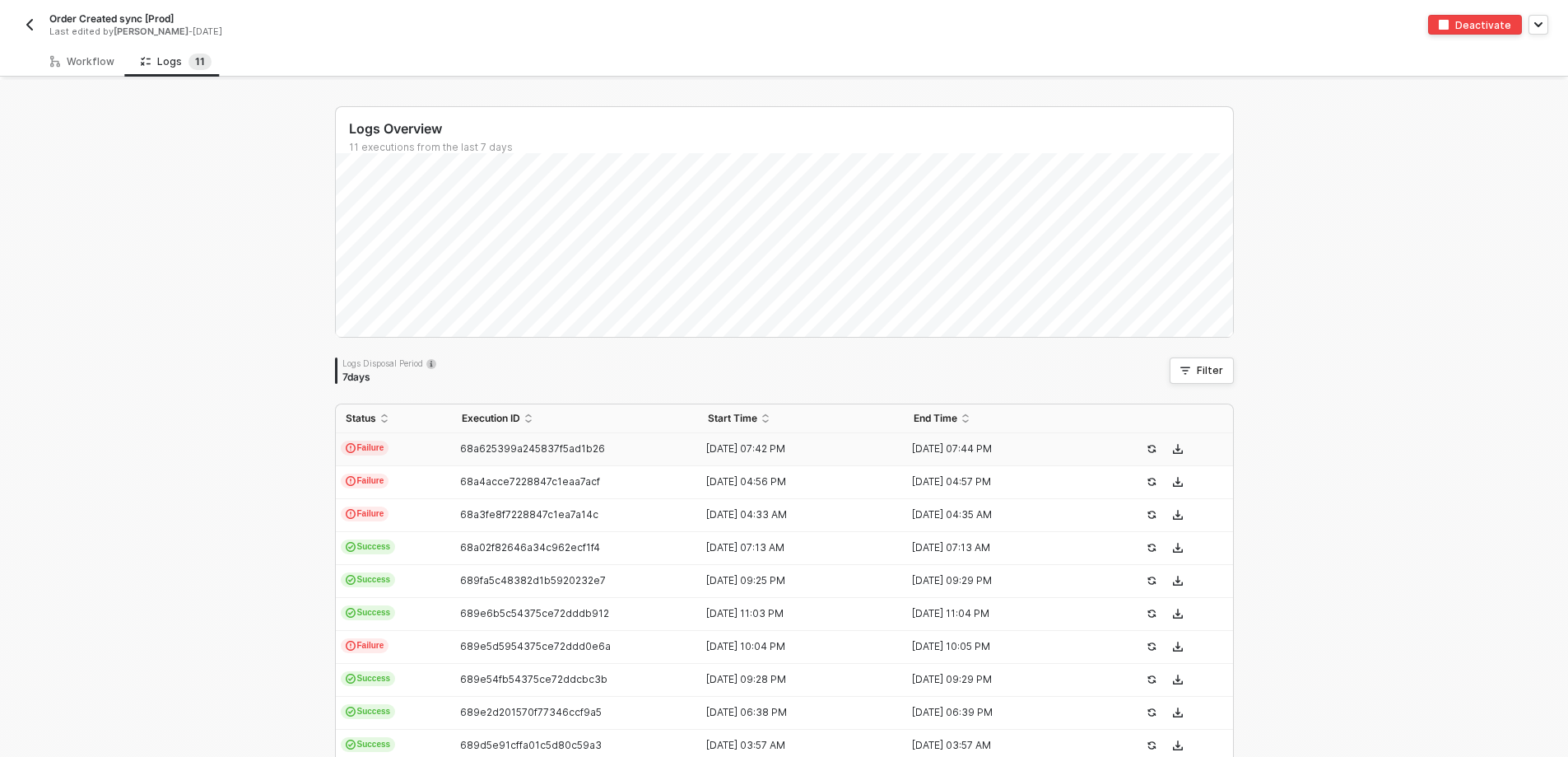
click at [438, 438] on td "Failure" at bounding box center [393, 450] width 116 height 33
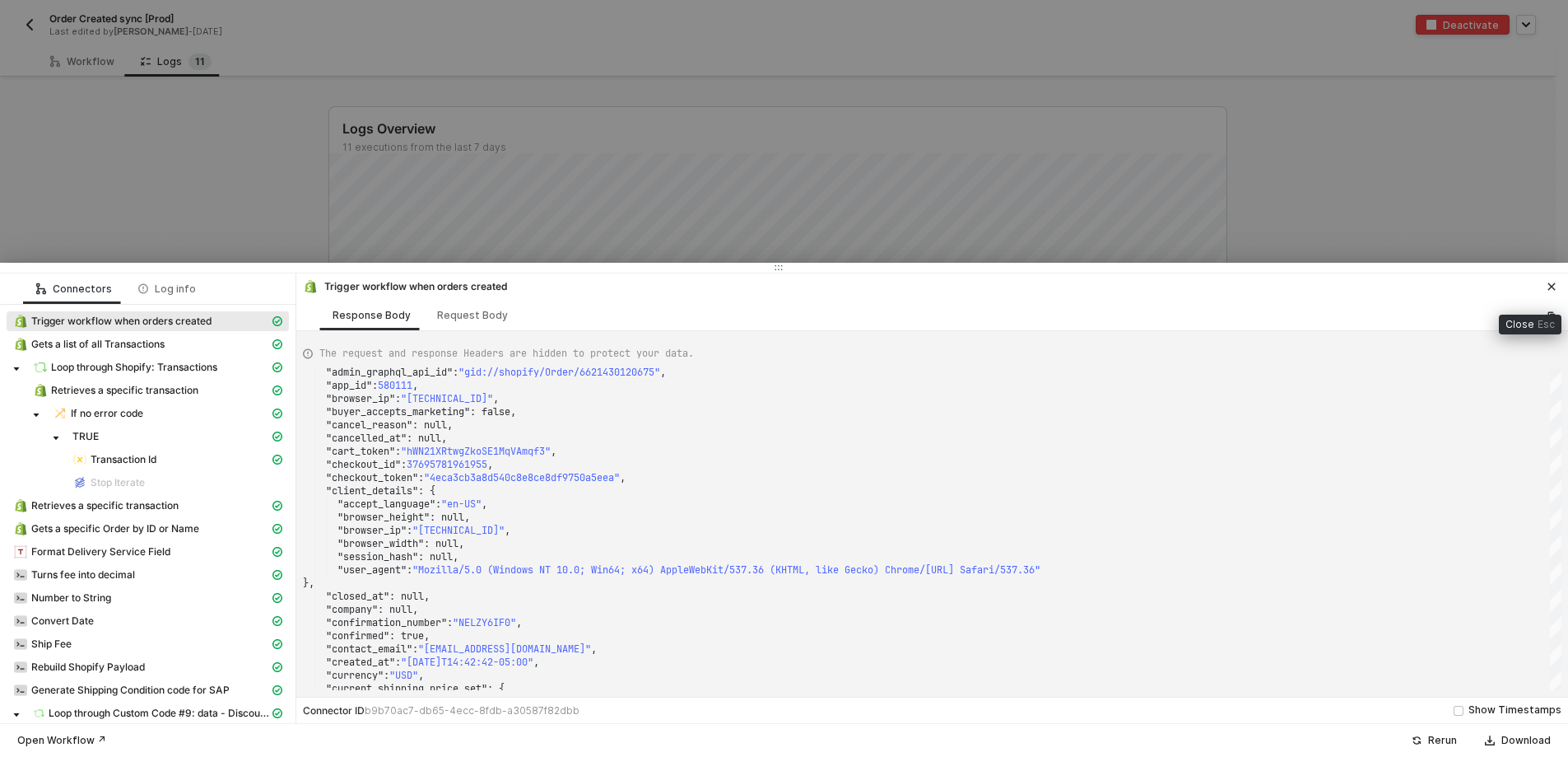
click at [1550, 283] on icon "icon-close" at bounding box center [1552, 286] width 10 height 10
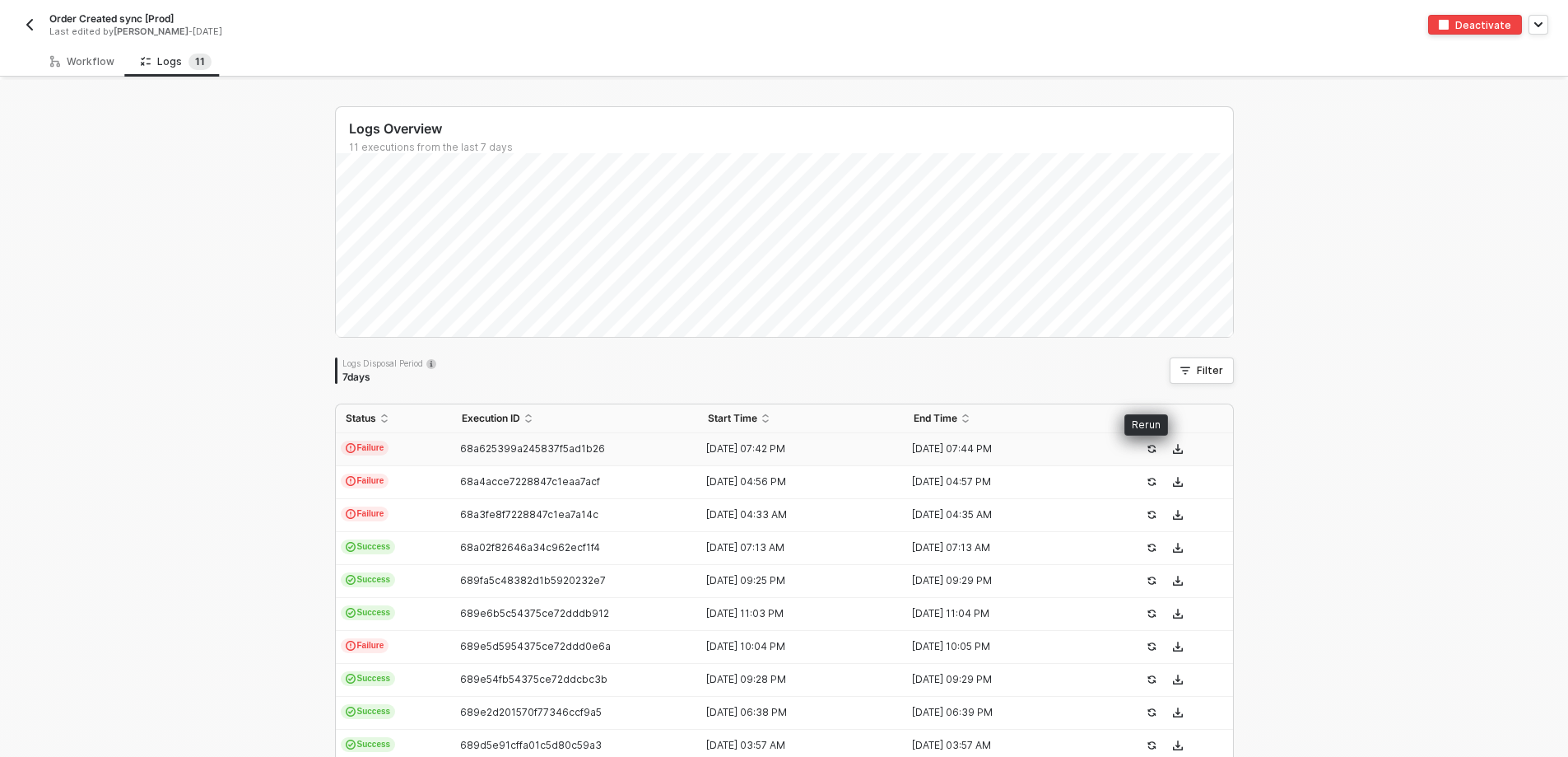
click at [1147, 452] on icon "icon-success-page" at bounding box center [1152, 449] width 10 height 10
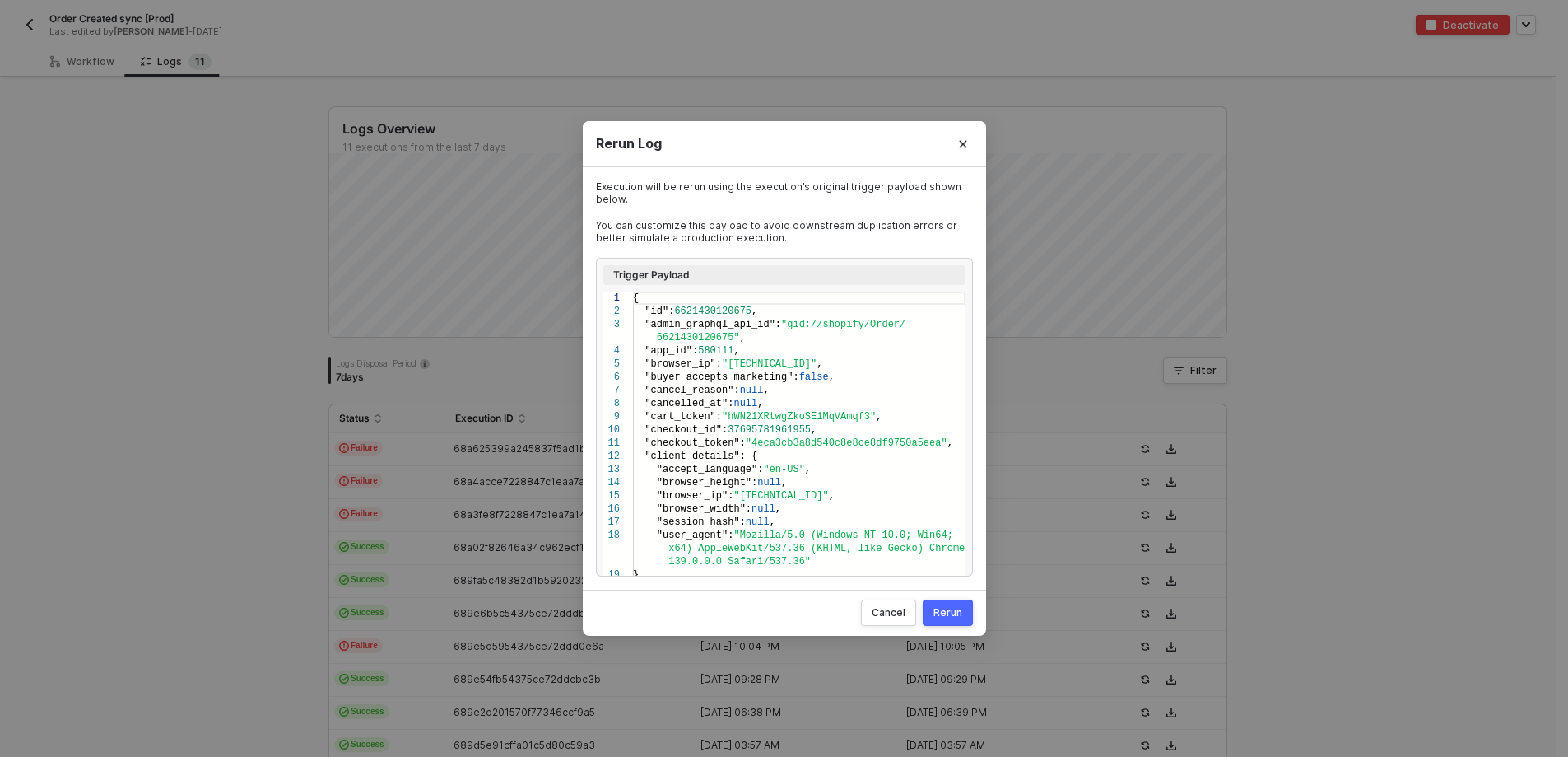
click at [945, 614] on div "Rerun" at bounding box center [948, 612] width 29 height 13
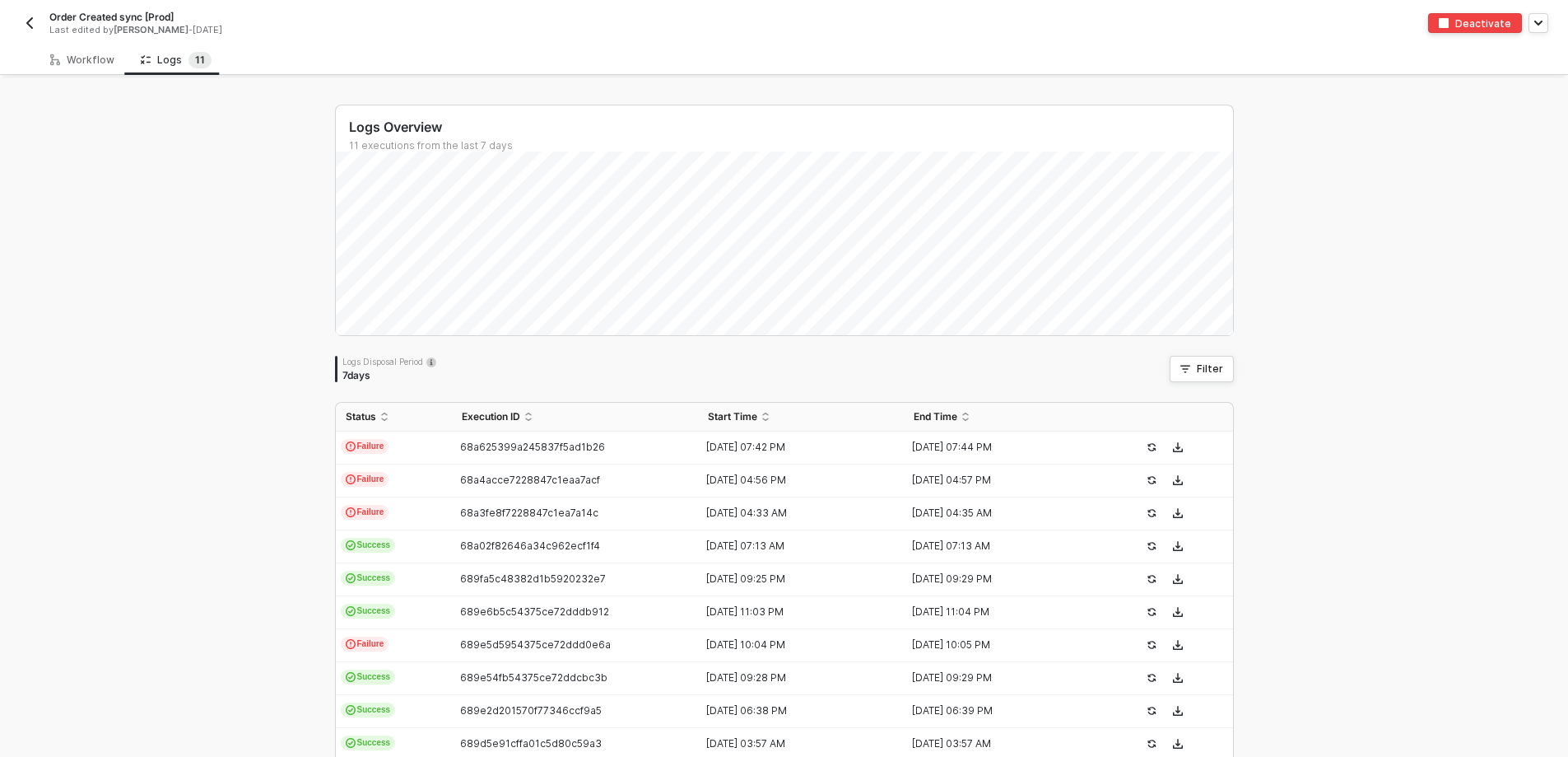
scroll to position [0, 0]
click at [641, 446] on div "68a625399a245837f5ad1b26" at bounding box center [568, 449] width 233 height 13
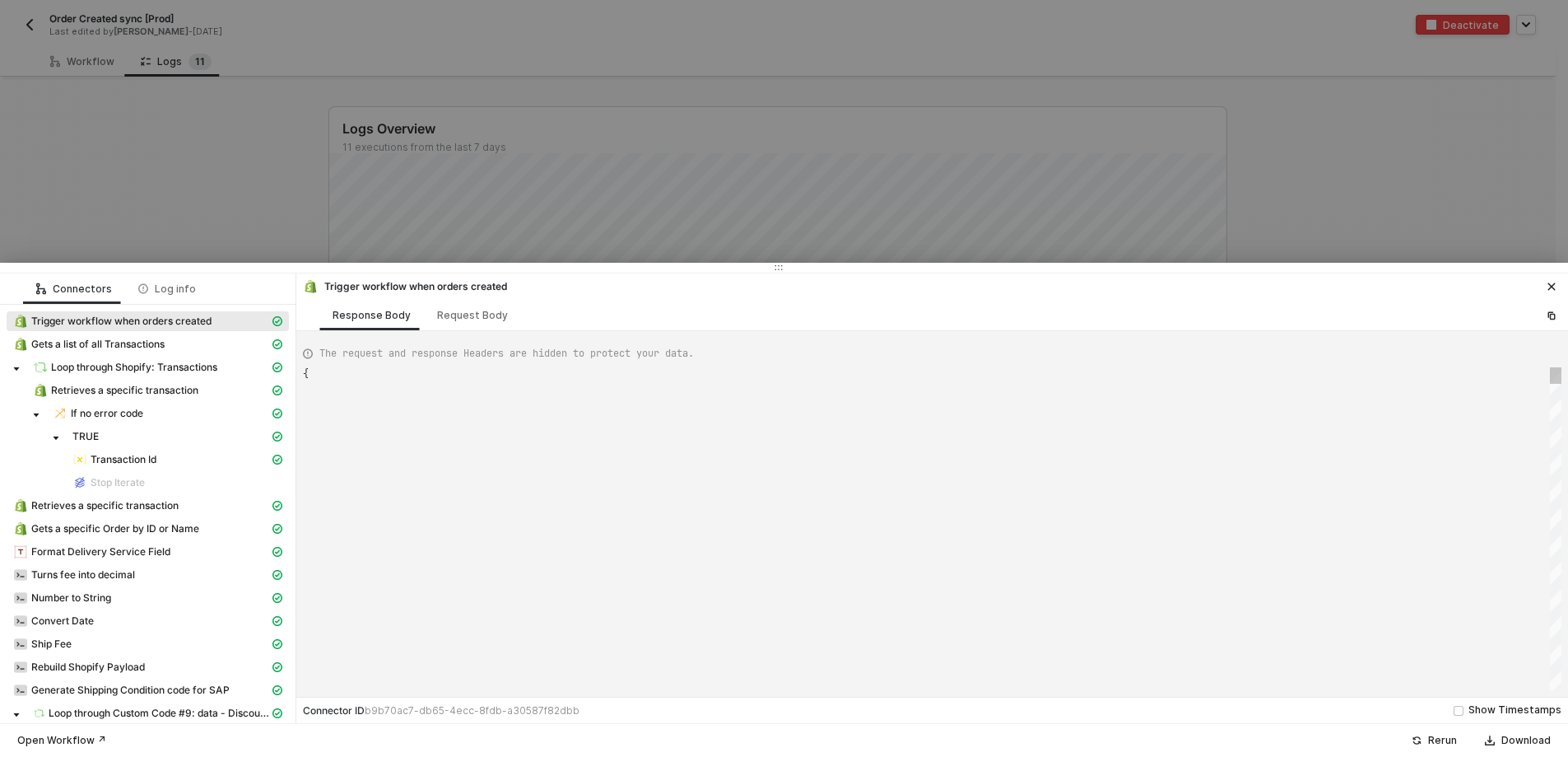
type textarea "{ "json": { "id": 6621430120675, "admin_graphql_api_id": "gid://shopify/Order/6…"
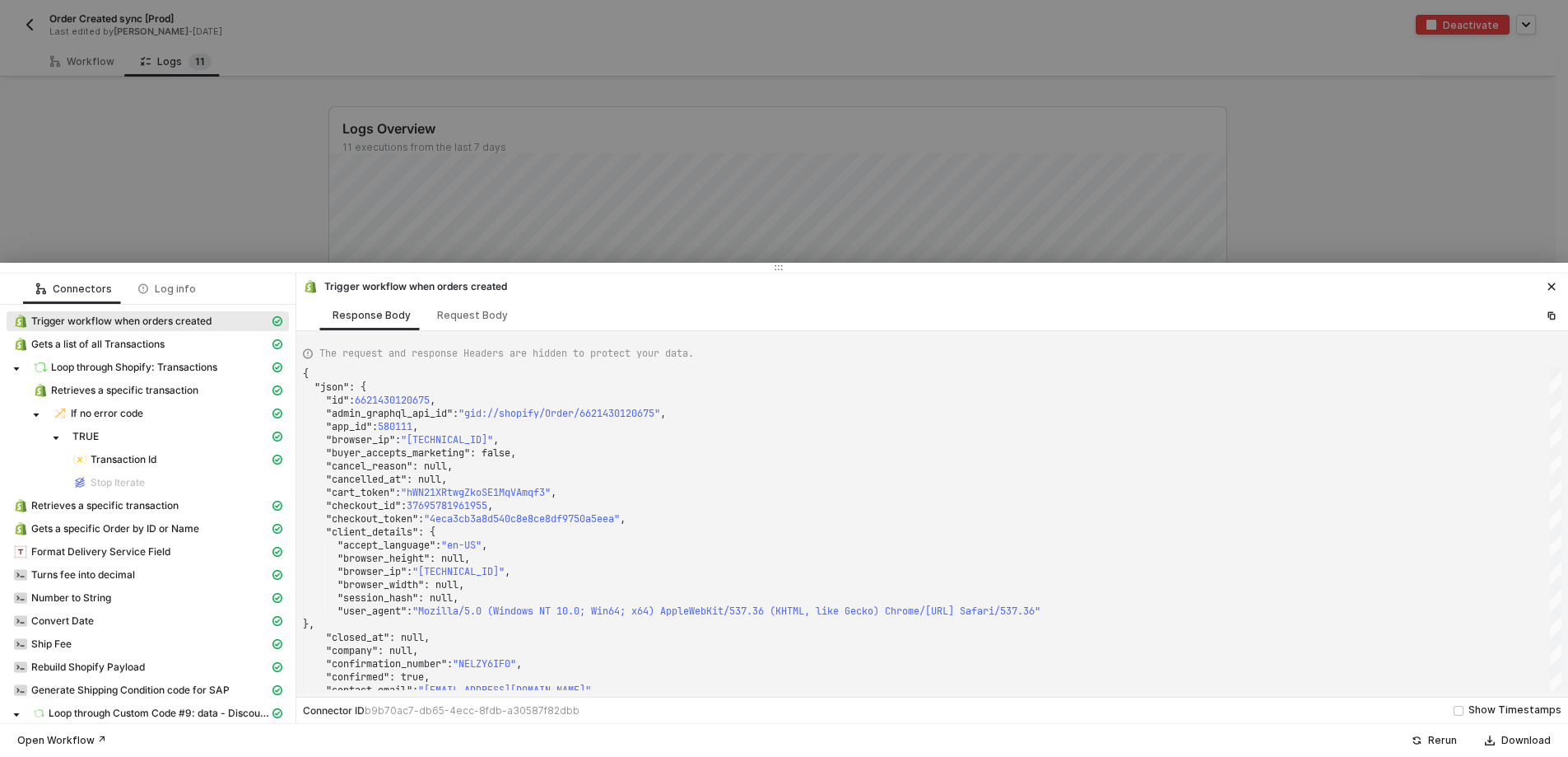
click at [178, 194] on div at bounding box center [784, 378] width 1568 height 757
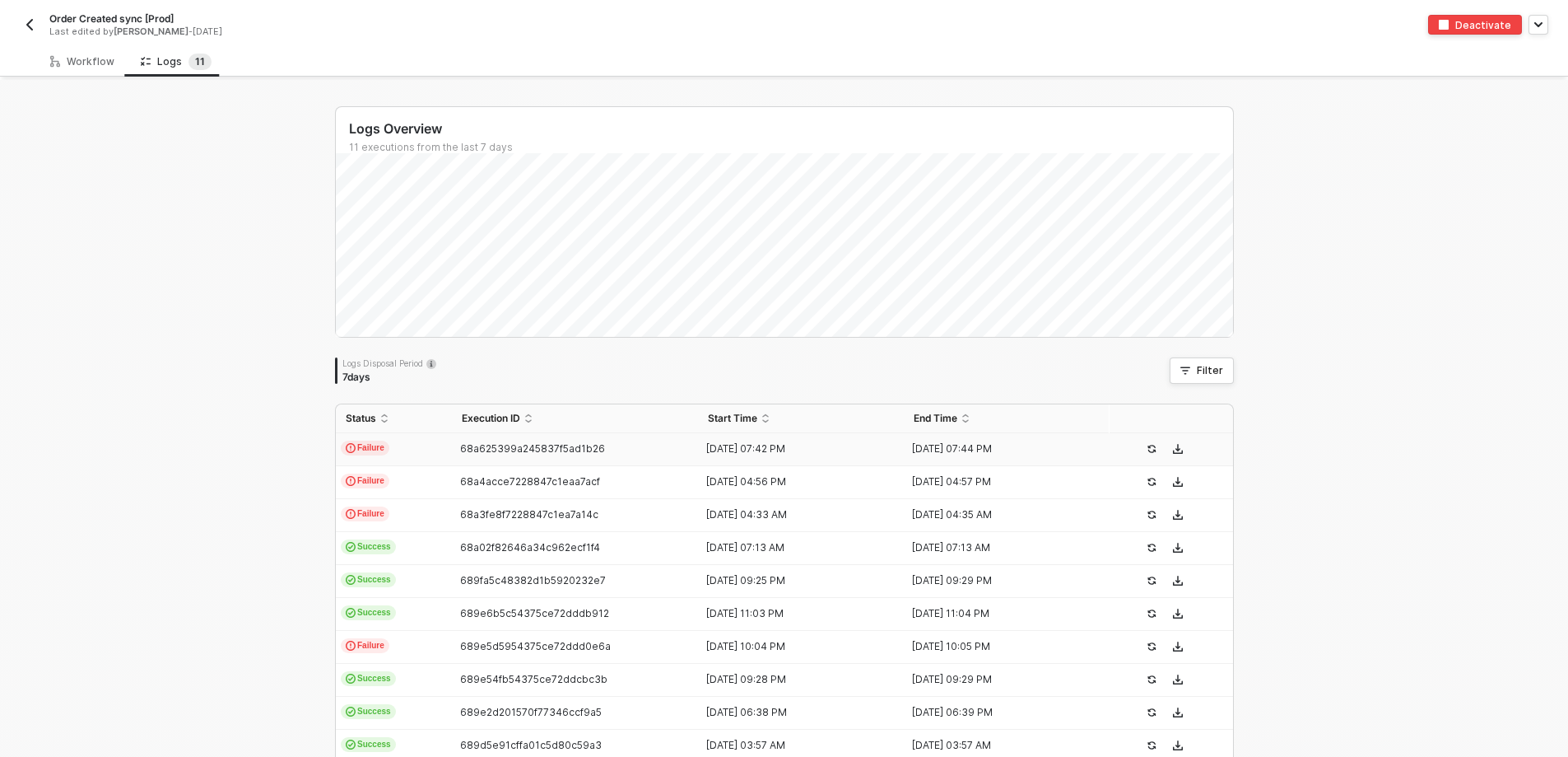
click at [608, 456] on td "68a625399a245837f5ad1b26" at bounding box center [575, 450] width 247 height 33
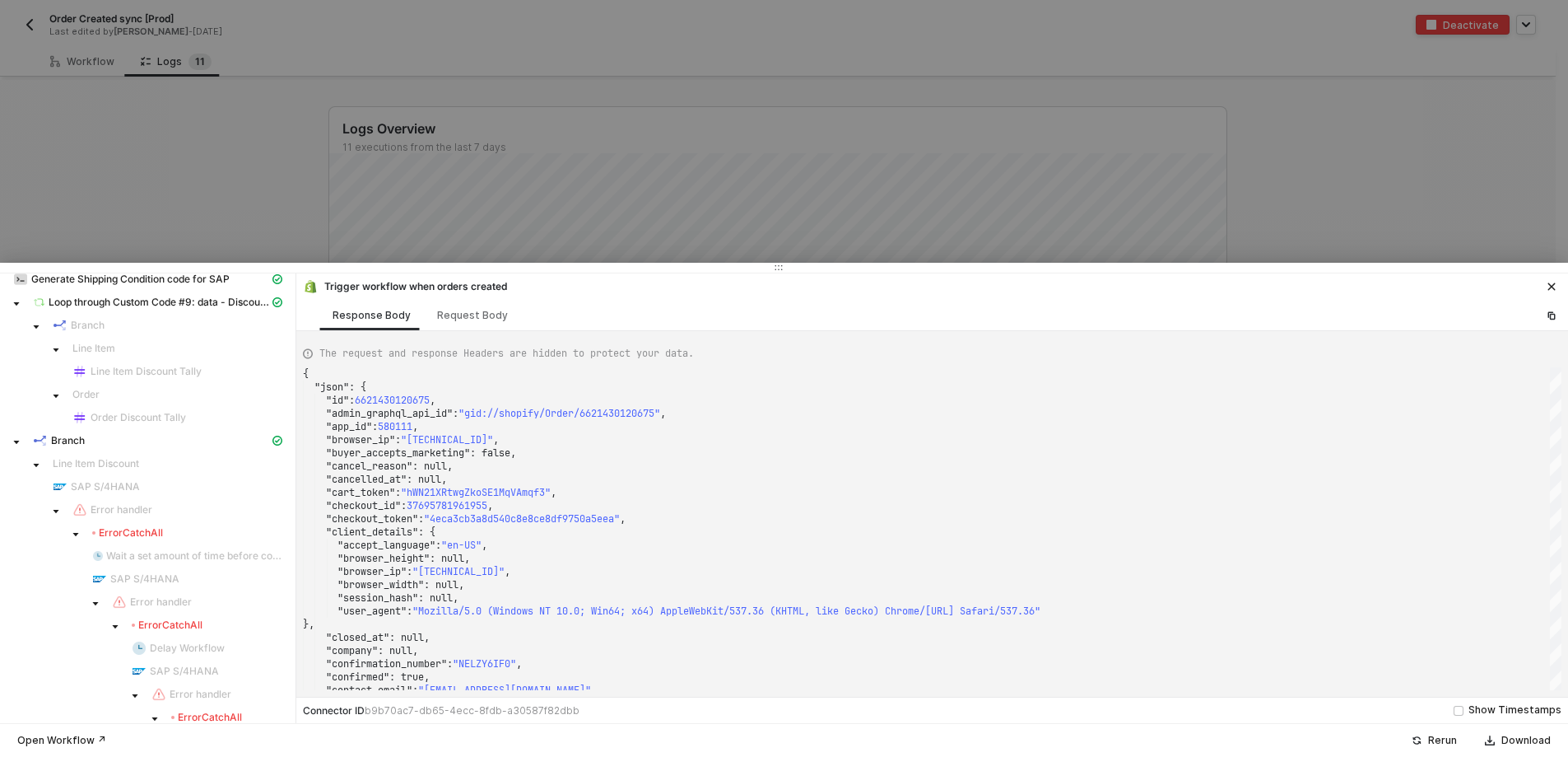
scroll to position [412, 0]
click at [132, 529] on div "Error CatchAll" at bounding box center [127, 532] width 71 height 13
click at [110, 510] on span "Error handler" at bounding box center [121, 509] width 62 height 13
click at [73, 481] on span "SAP S/4HANA" at bounding box center [105, 486] width 69 height 13
click at [99, 463] on span "Line Item Discount" at bounding box center [96, 463] width 86 height 13
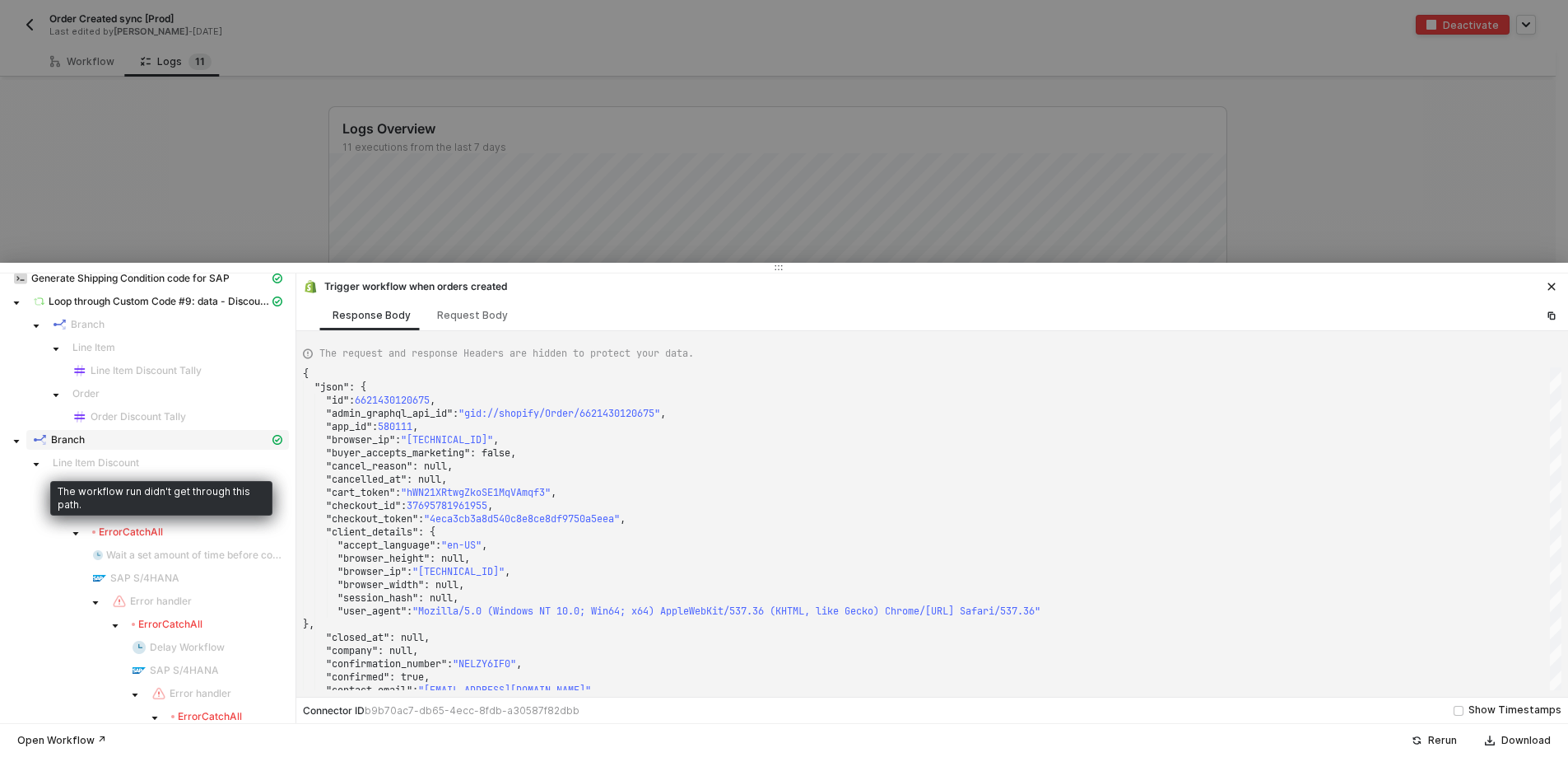
click at [53, 437] on span "Branch" at bounding box center [67, 440] width 33 height 13
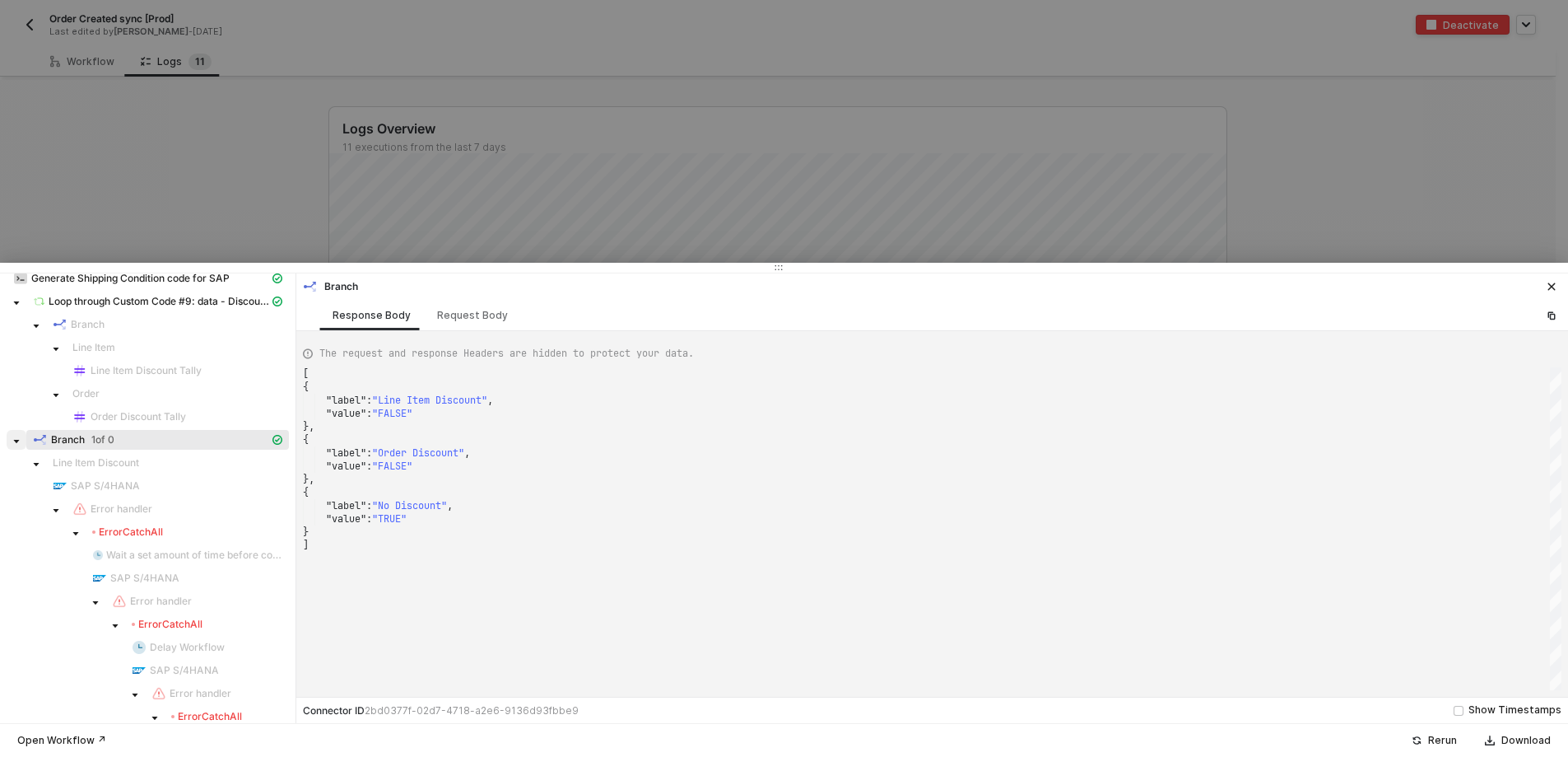
click at [19, 440] on icon "caret-down" at bounding box center [16, 441] width 9 height 9
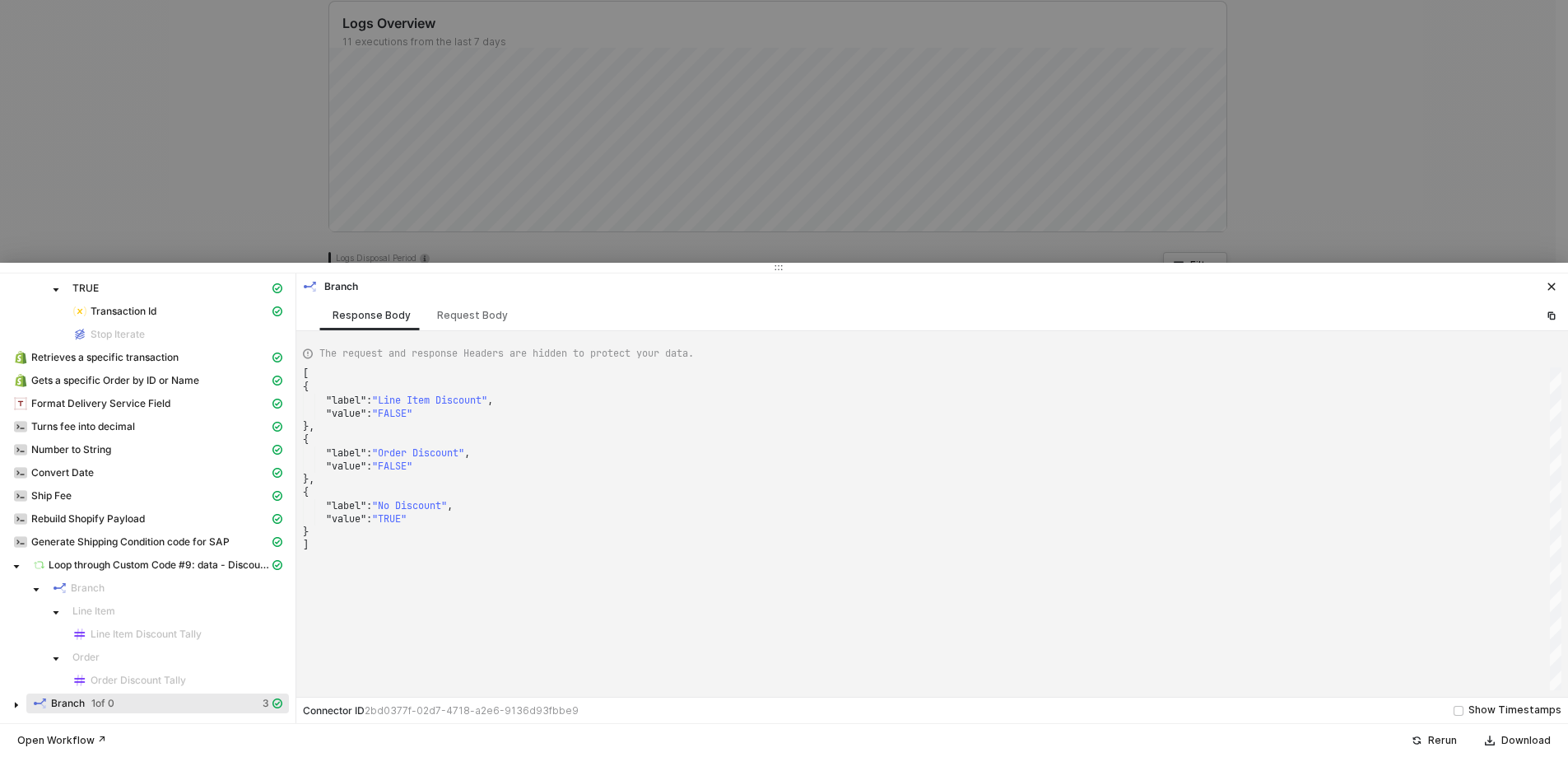
scroll to position [112, 0]
click at [9, 703] on span at bounding box center [16, 703] width 20 height 20
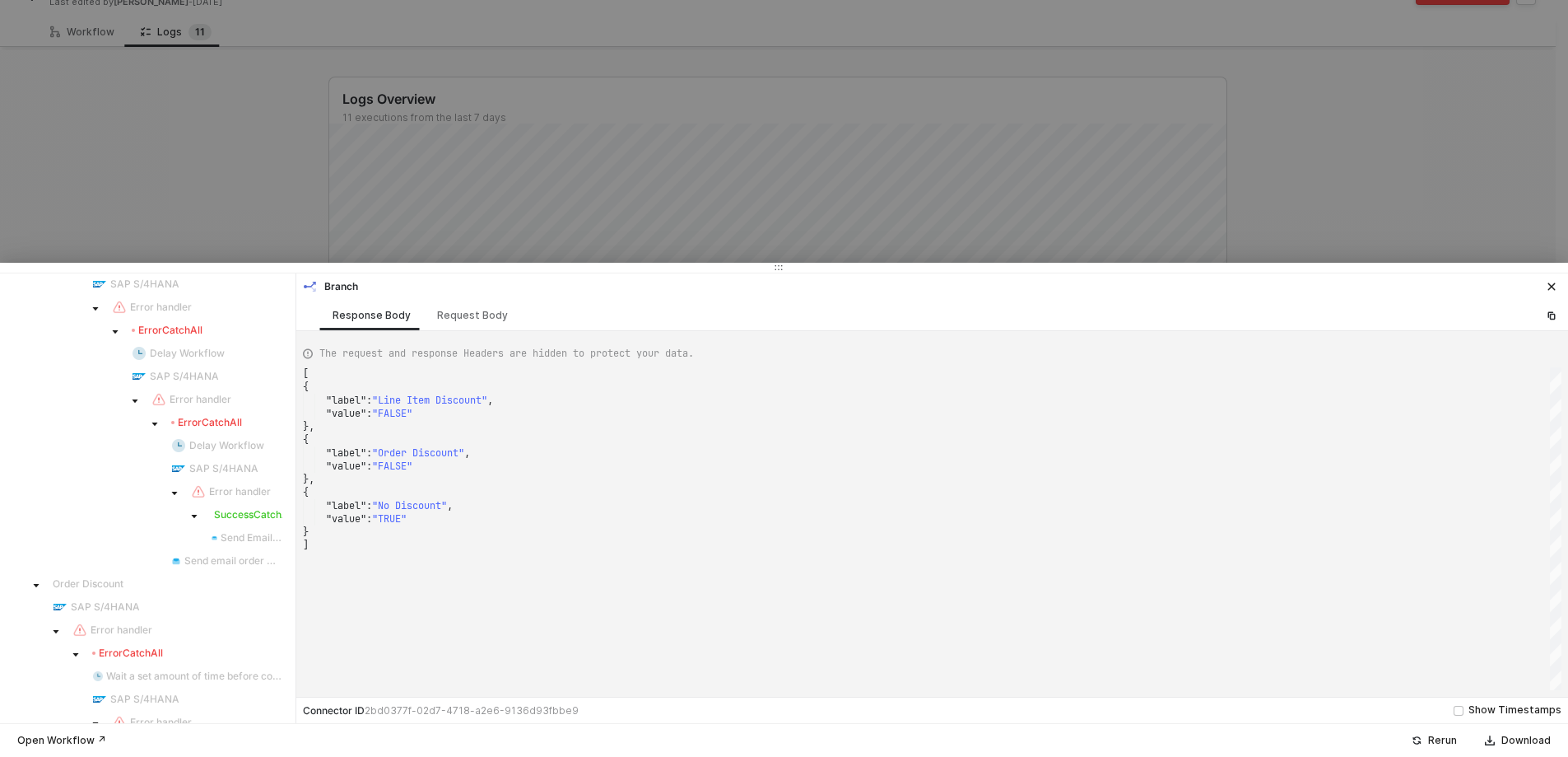
scroll to position [487, 0]
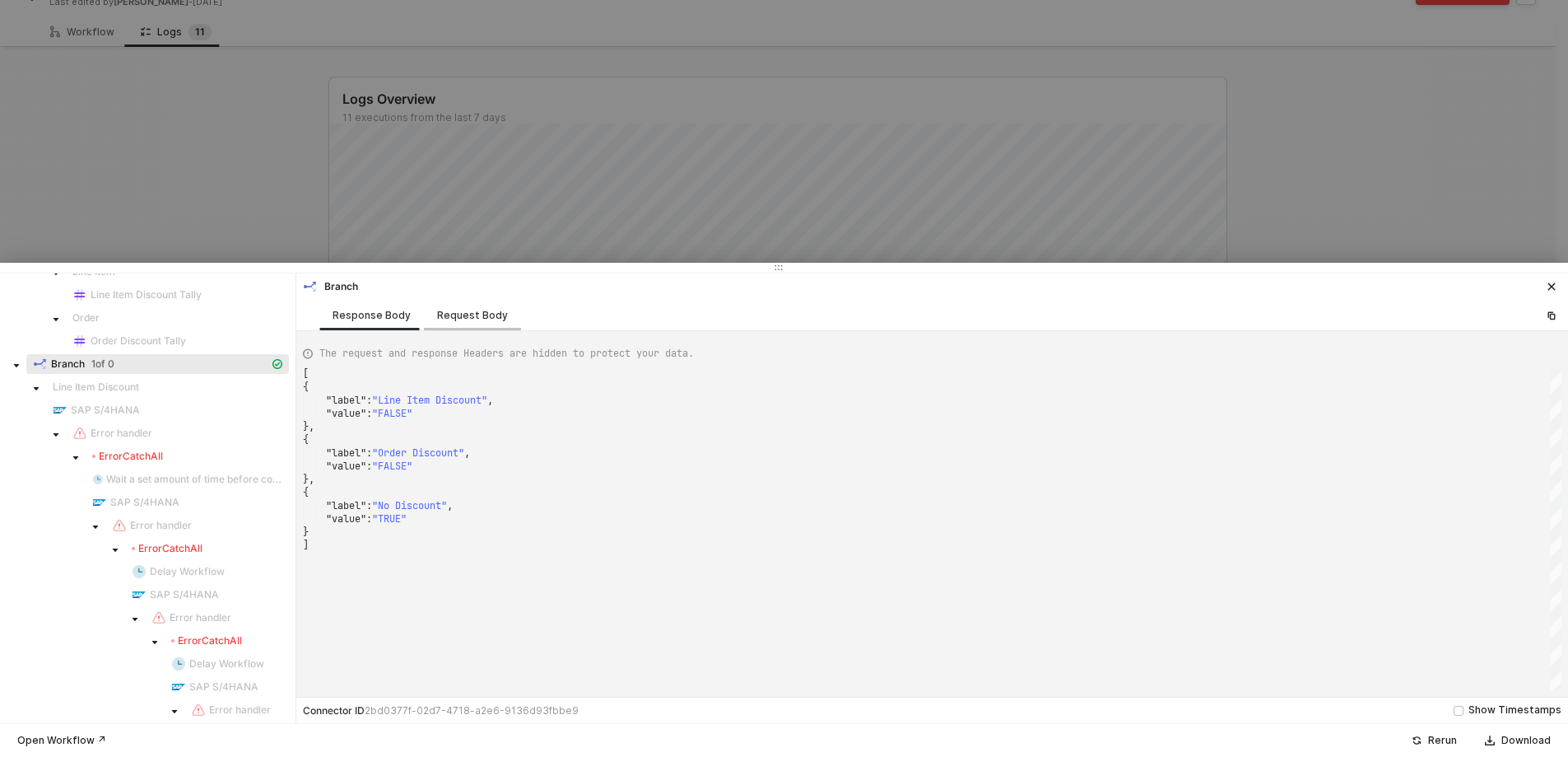
click at [486, 325] on div "Request Body" at bounding box center [473, 315] width 98 height 31
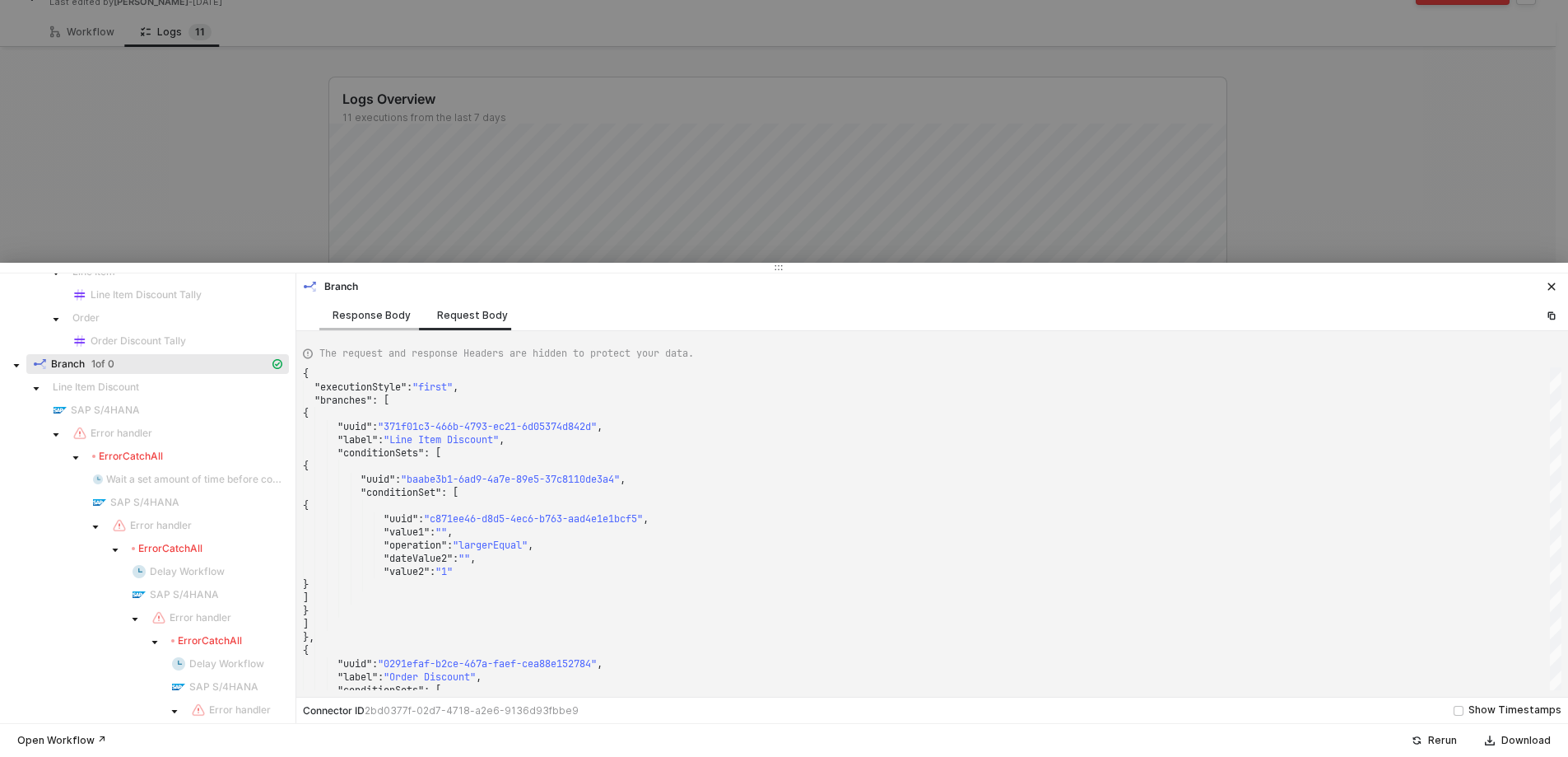
click at [340, 312] on div "Response Body" at bounding box center [372, 316] width 78 height 13
type textarea "[ { "label": "Line Item Discount", "value": "FALSE" }, { "label": "Order Discou…"
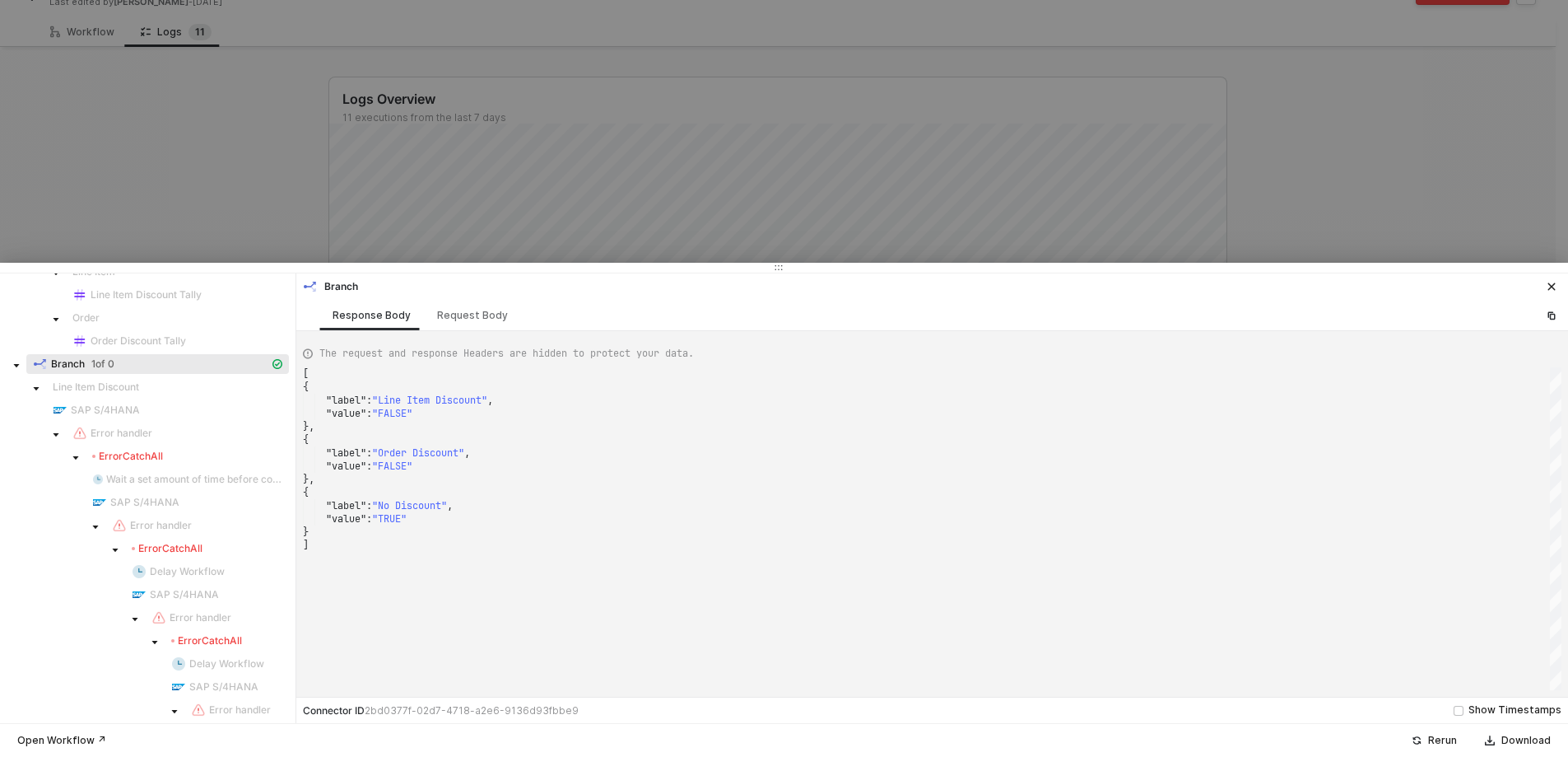
click at [204, 206] on div at bounding box center [784, 378] width 1568 height 757
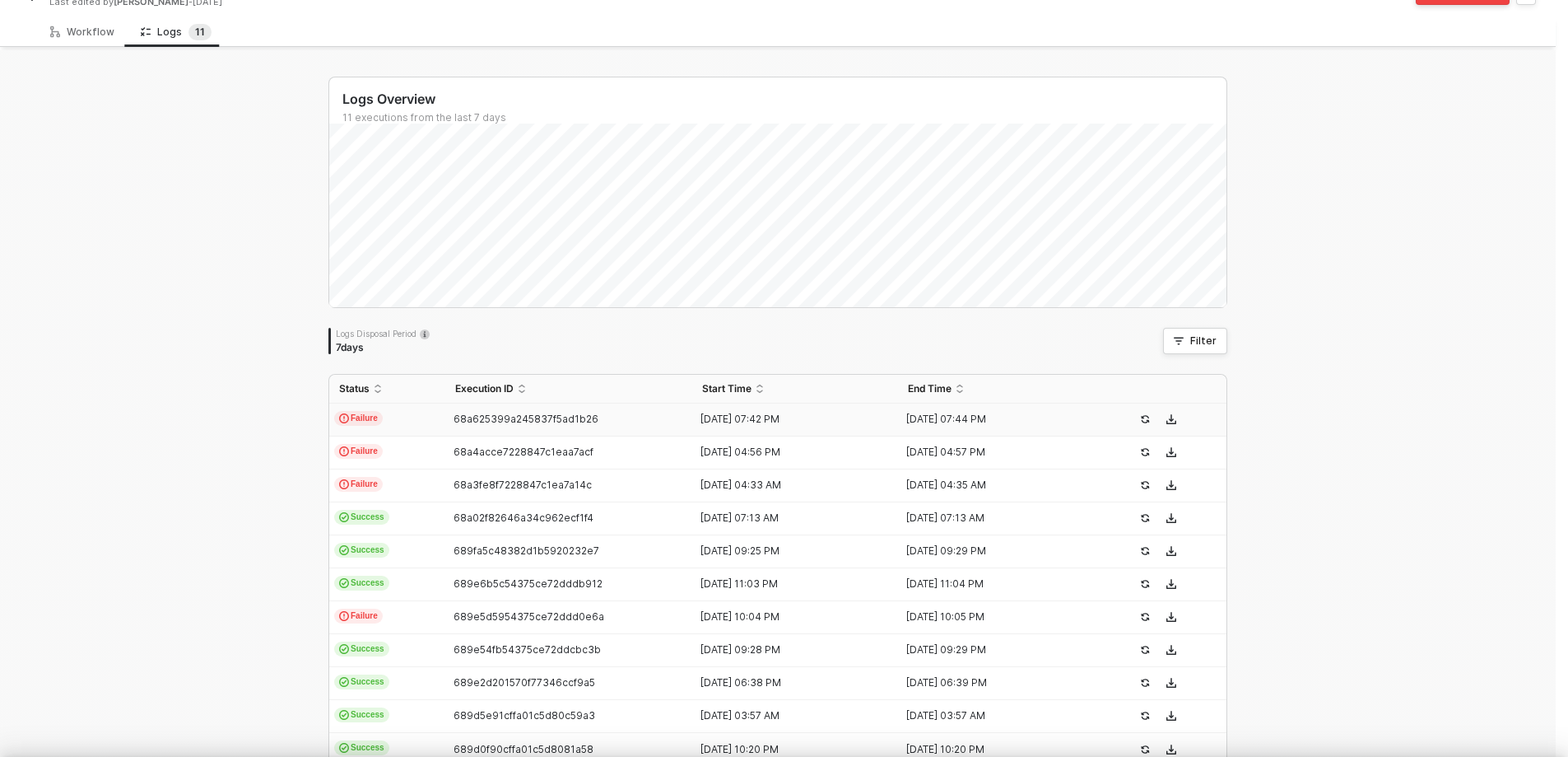
scroll to position [0, 0]
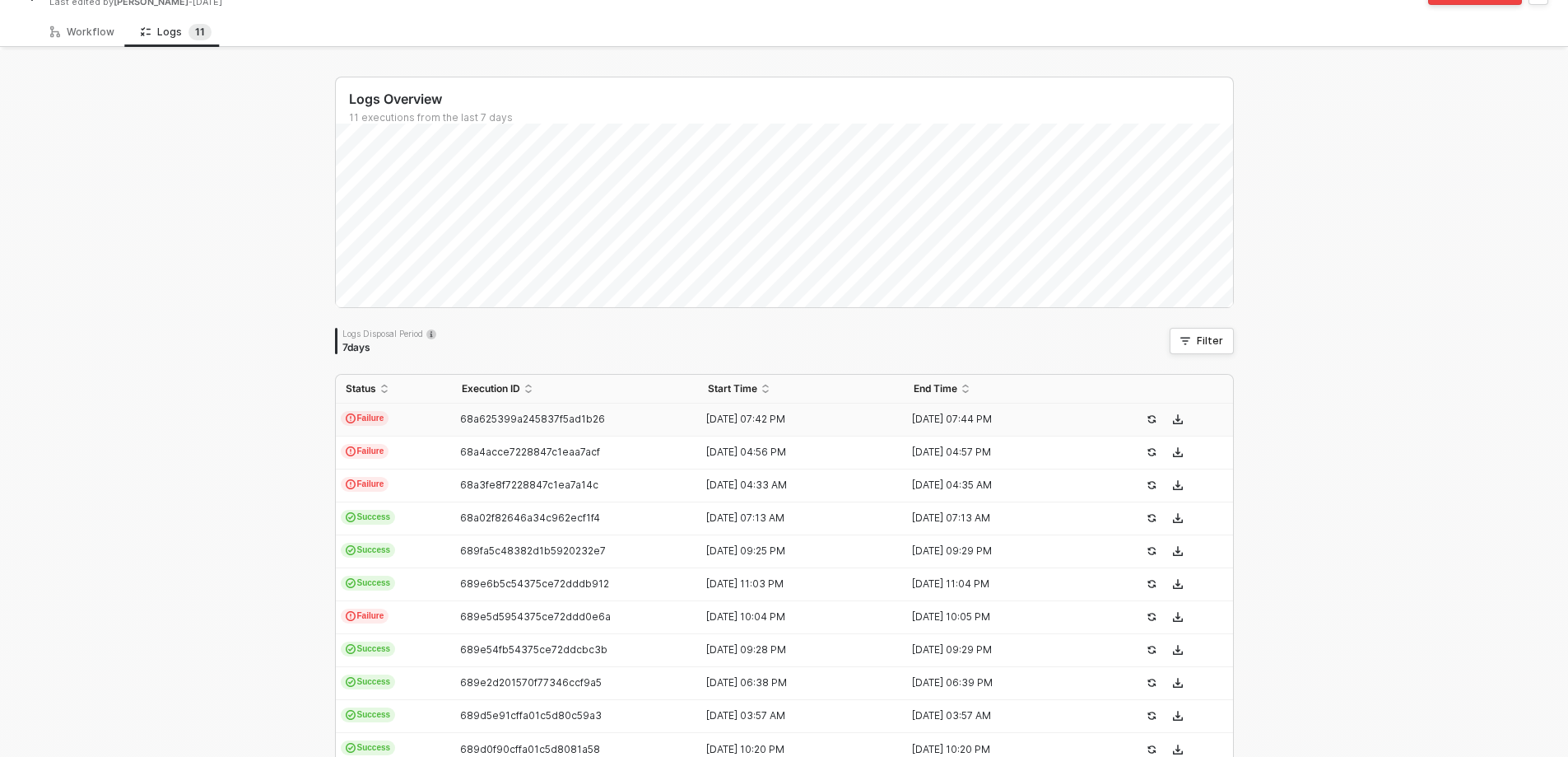
click at [345, 420] on icon "icon-exclamation" at bounding box center [350, 418] width 10 height 10
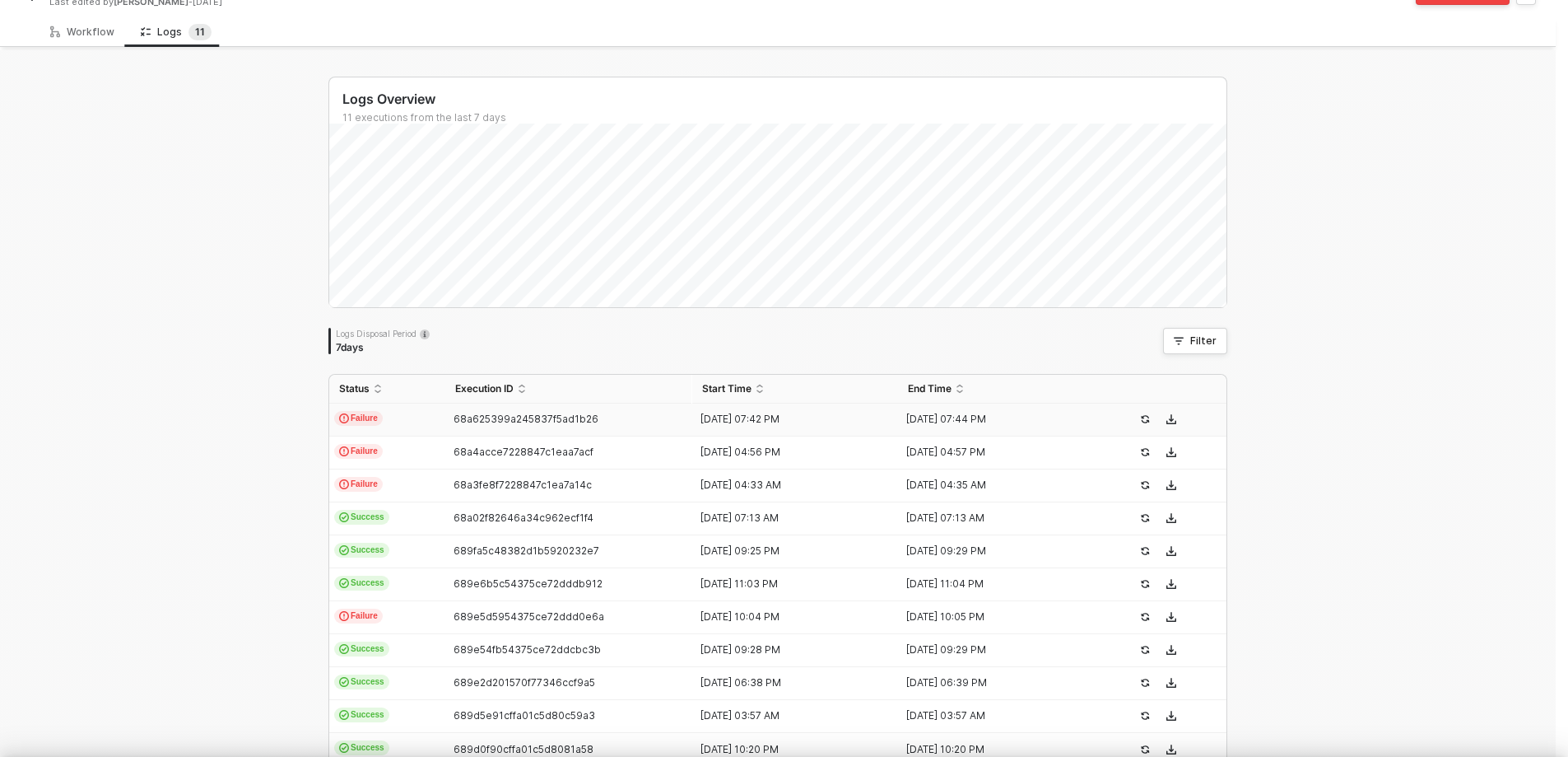
type textarea "{ "json": { "id": 6621430120675, "admin_graphql_api_id": "gid://shopify/Order/6…"
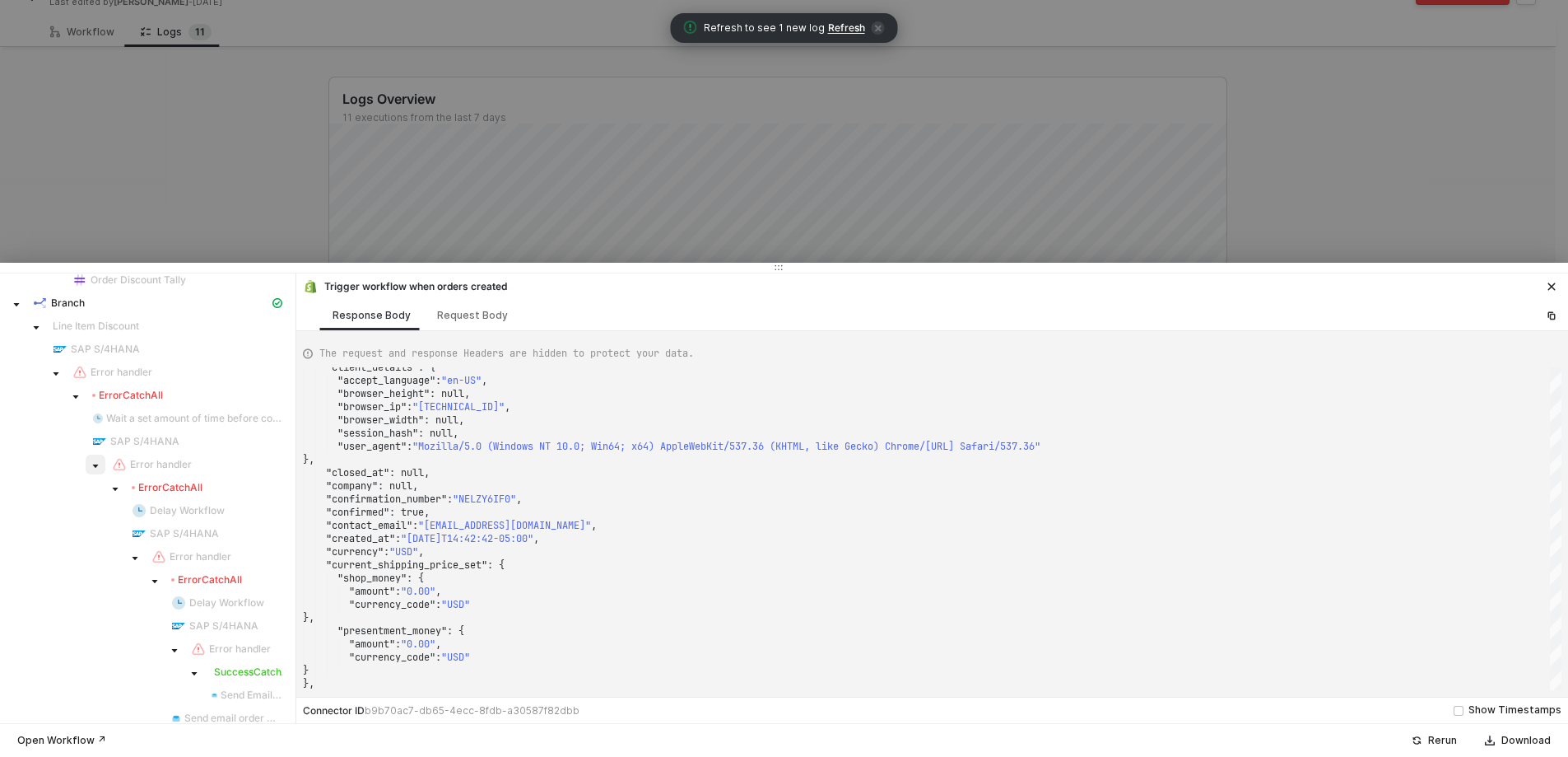
scroll to position [576, 0]
click at [1349, 117] on div at bounding box center [784, 378] width 1568 height 757
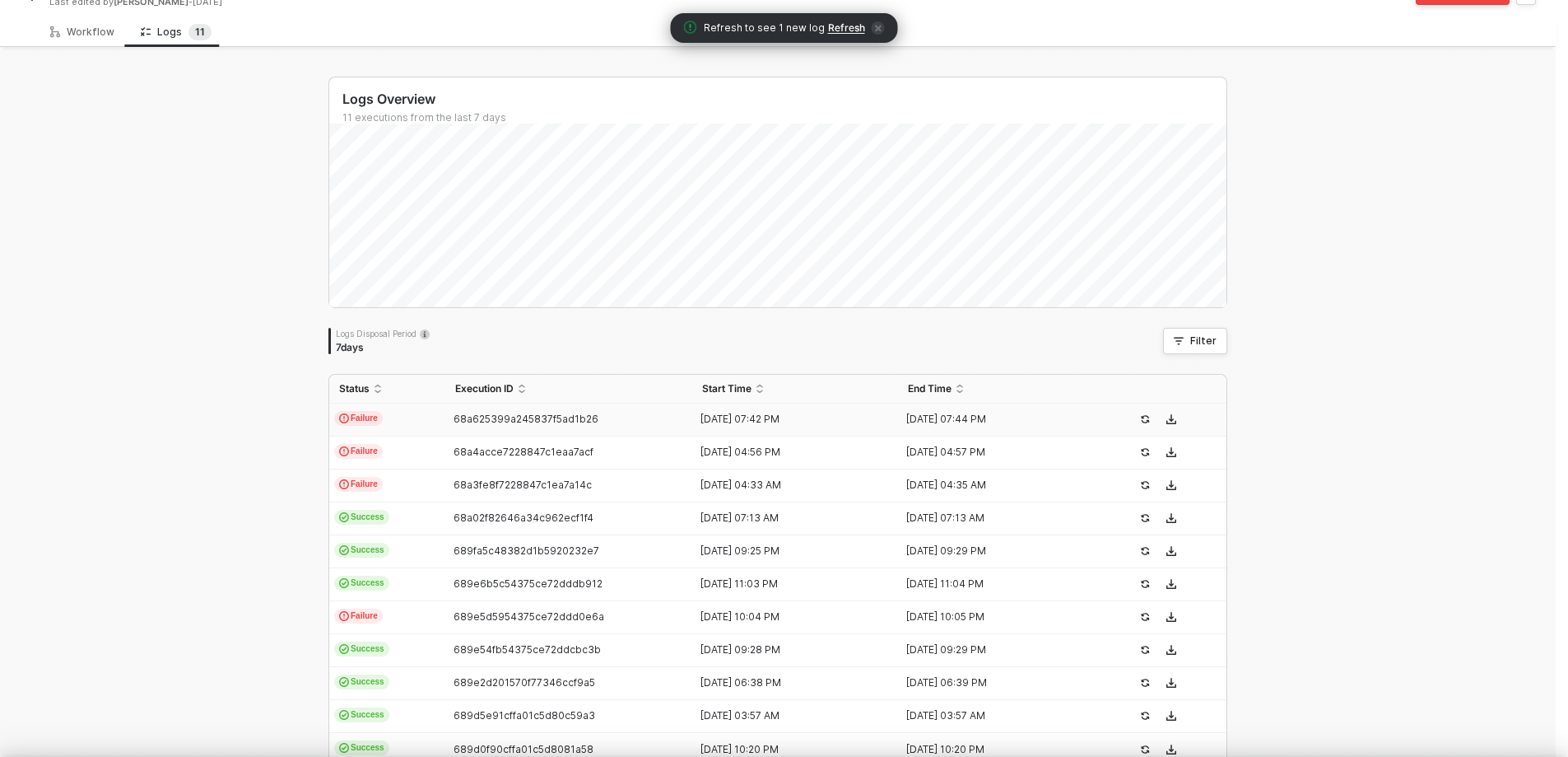
scroll to position [0, 0]
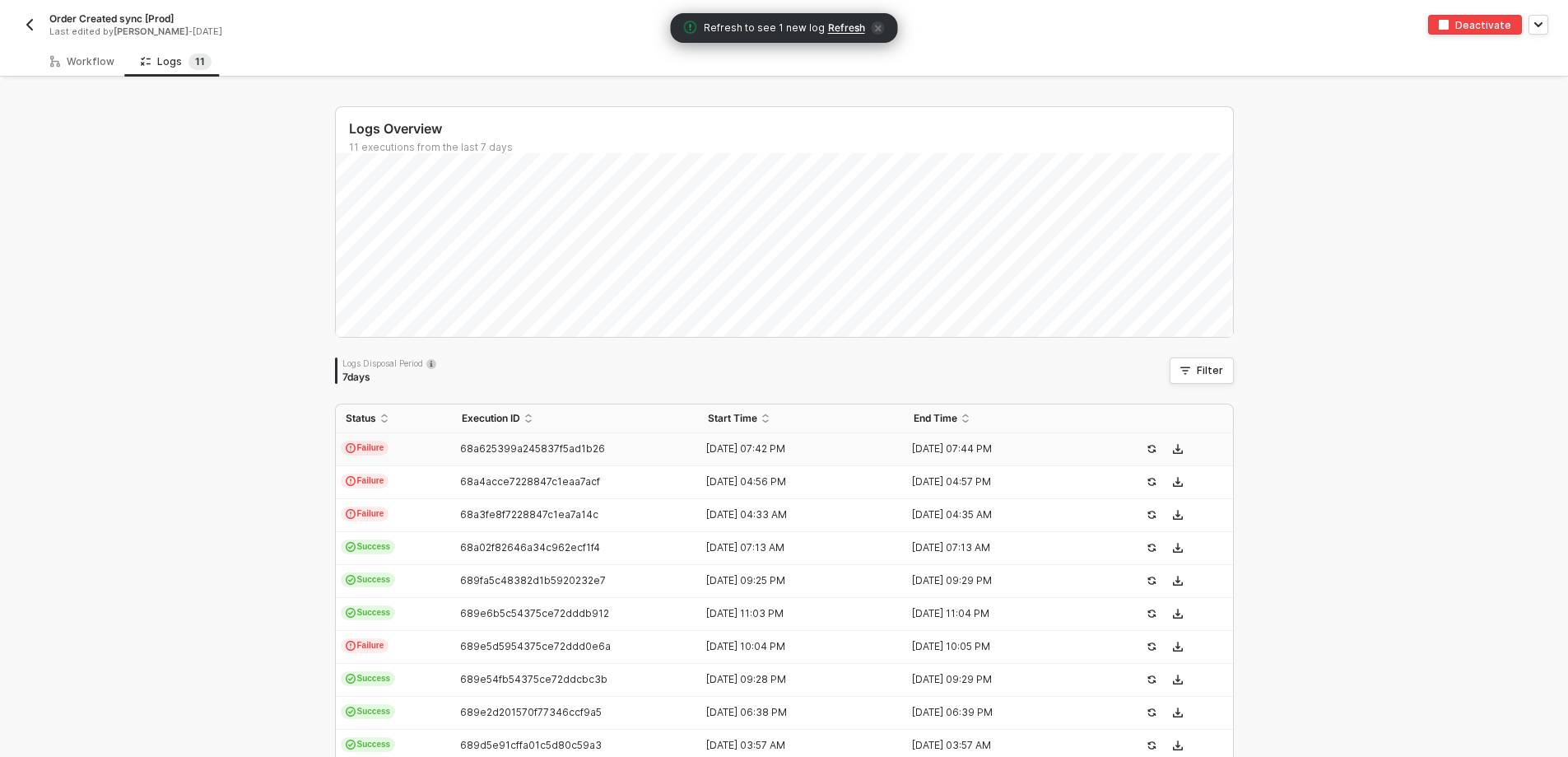
click at [37, 26] on button "button" at bounding box center [30, 24] width 20 height 20
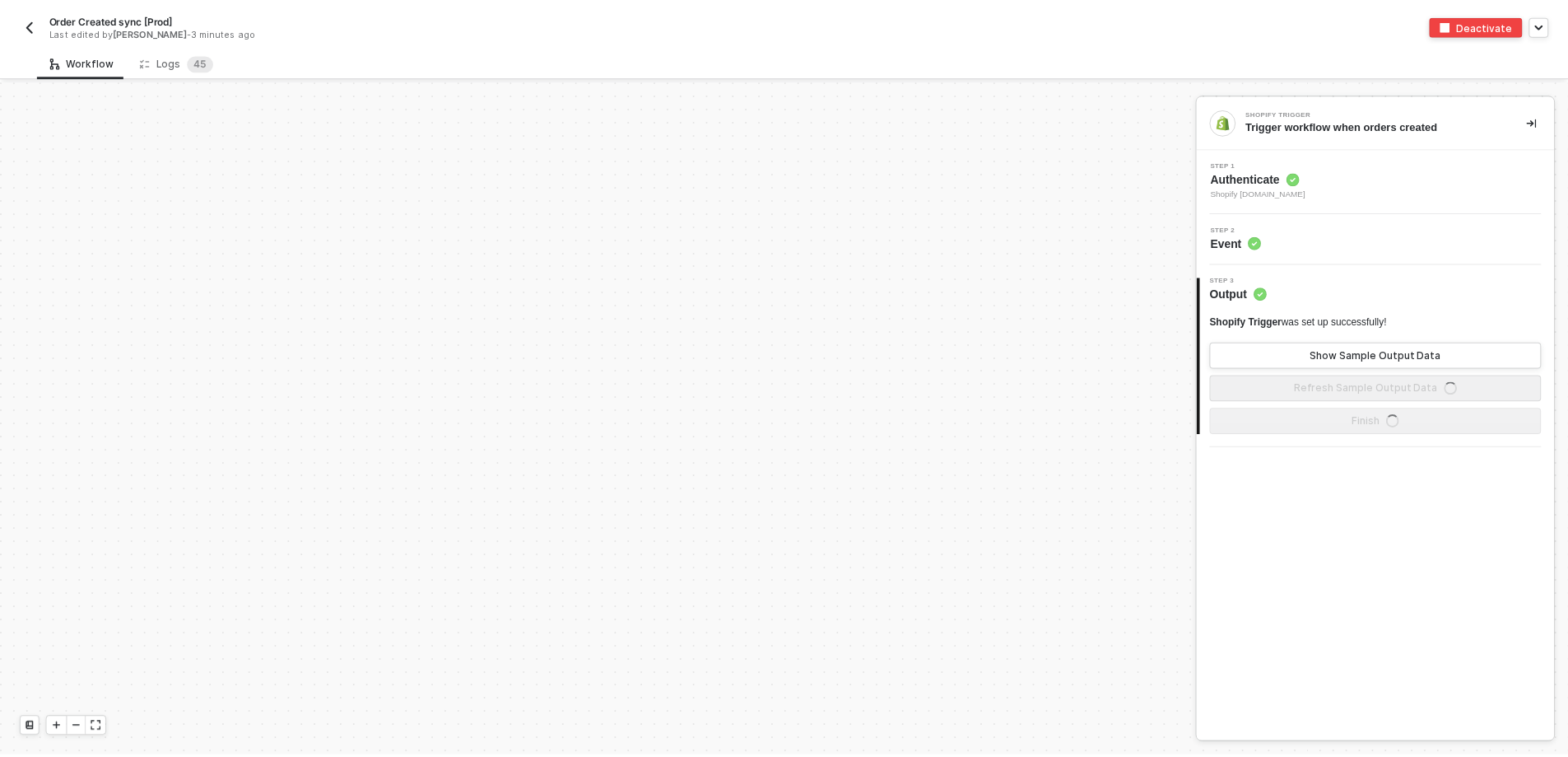
scroll to position [5574, 0]
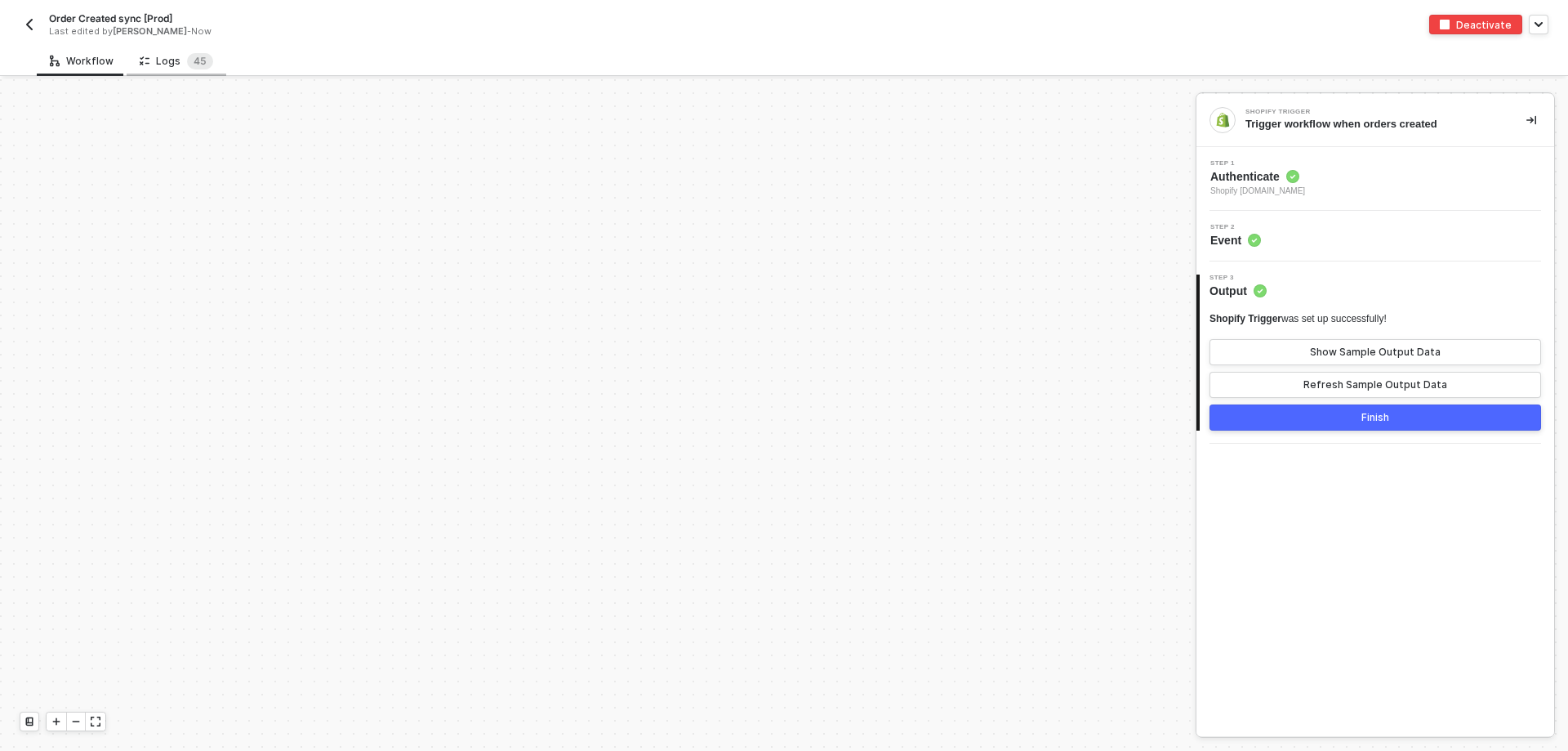
click at [159, 71] on div "Logs 4 5" at bounding box center [176, 61] width 100 height 30
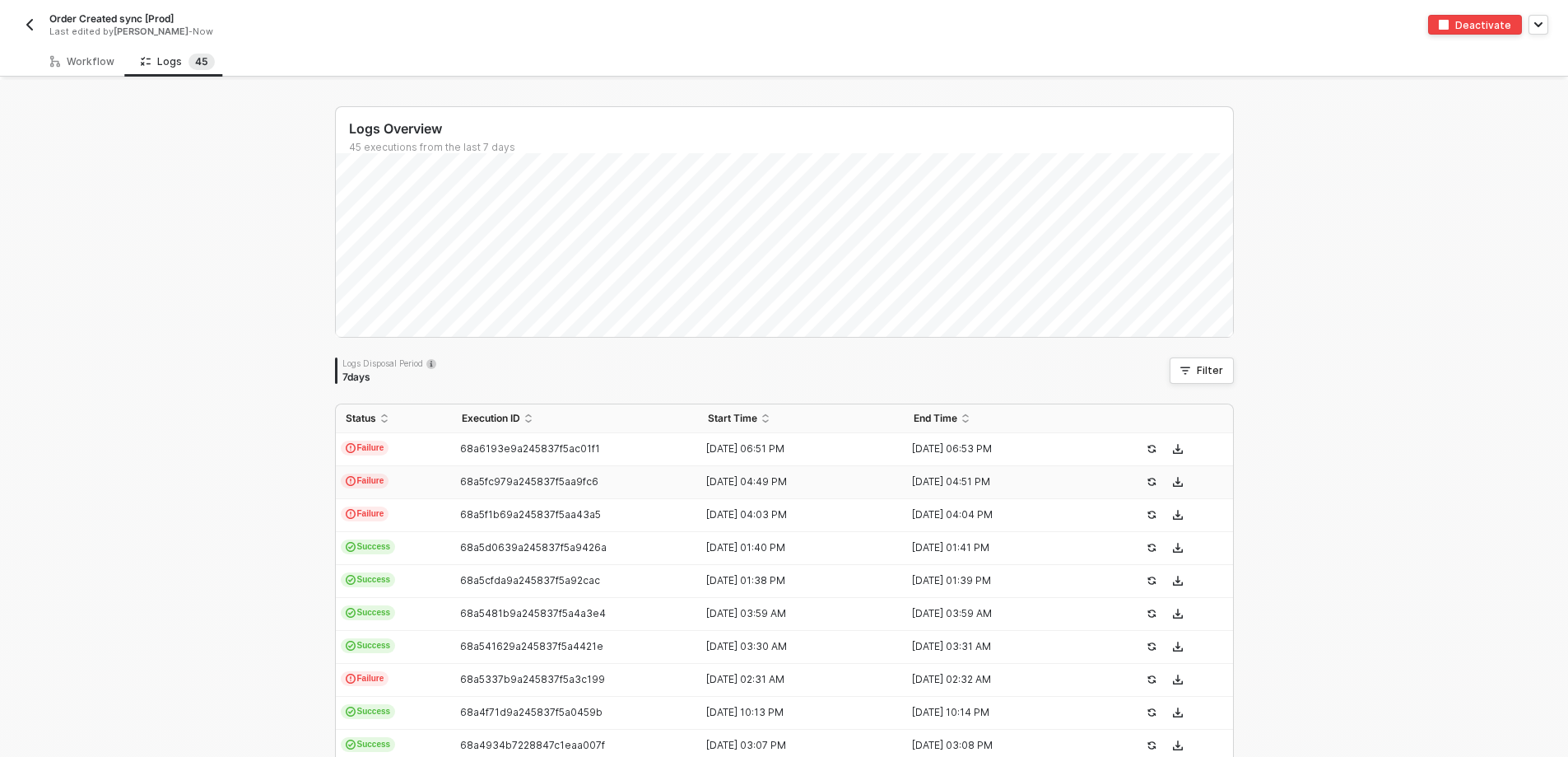
click at [1147, 479] on icon "icon-success-page" at bounding box center [1152, 481] width 10 height 10
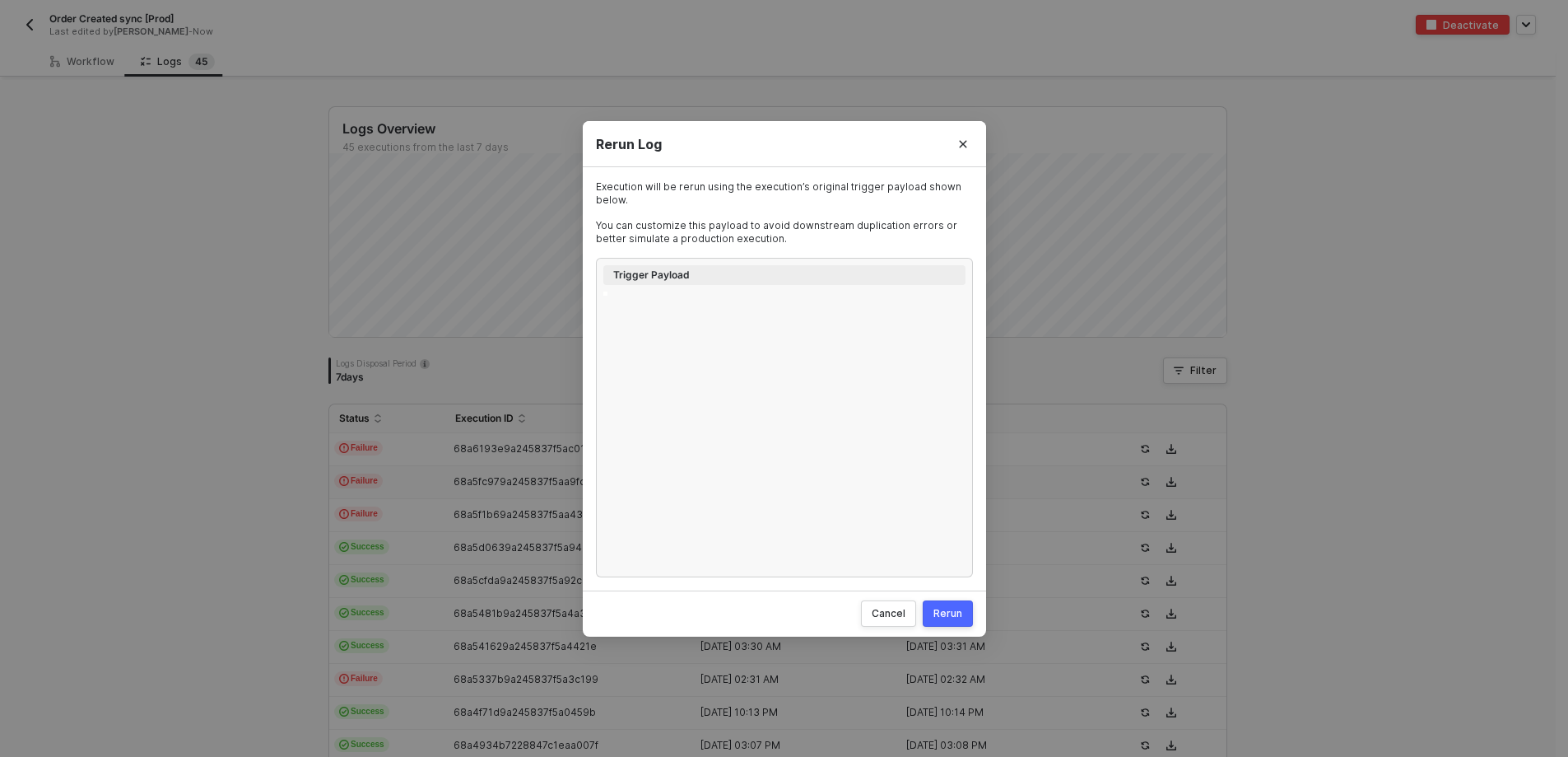
type textarea "{ "id": 6444907299053, "admin_graphql_api_id": "gid://shopify/Order/64449072990…"
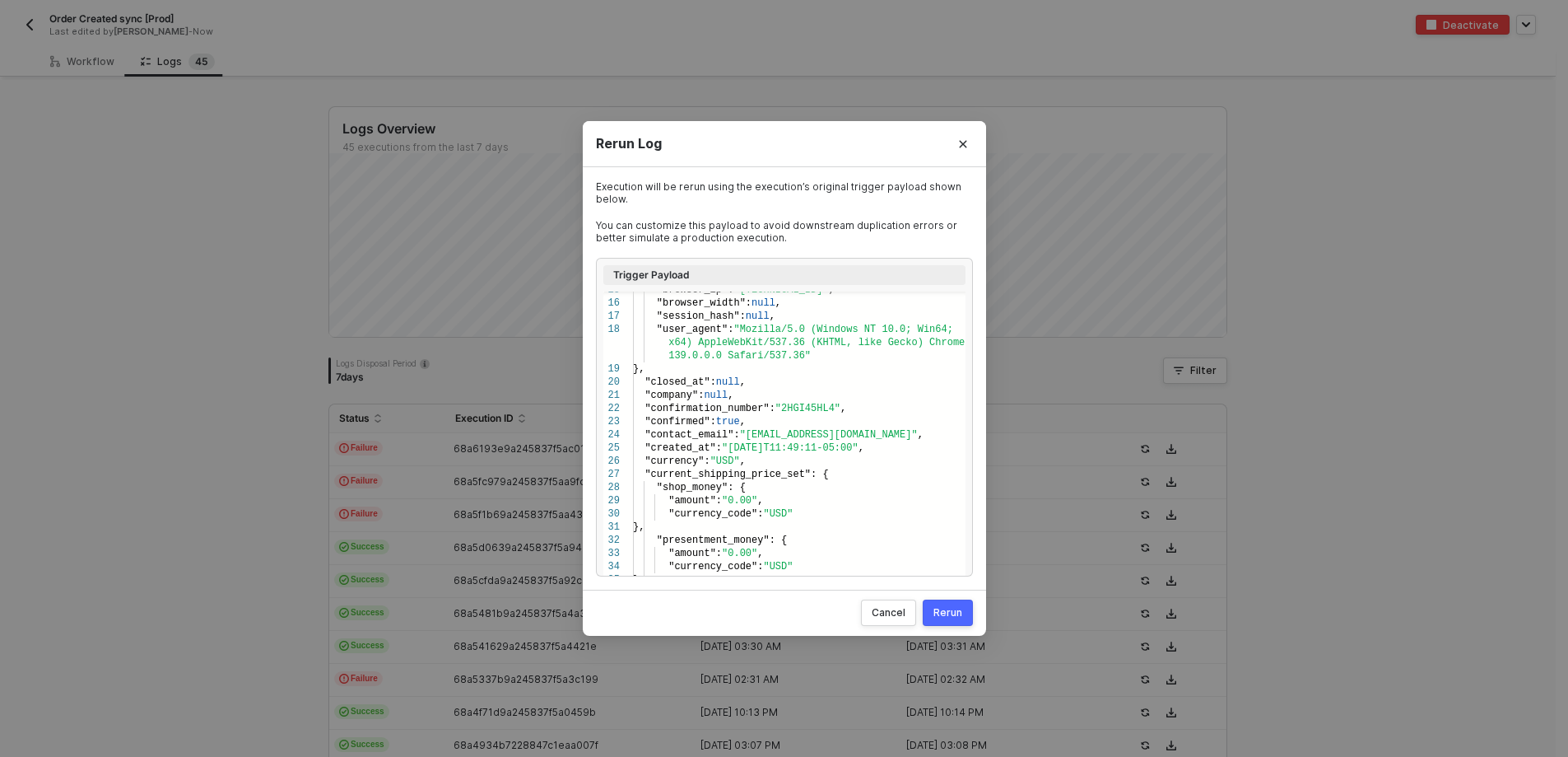
click at [939, 617] on div "Rerun" at bounding box center [948, 612] width 29 height 13
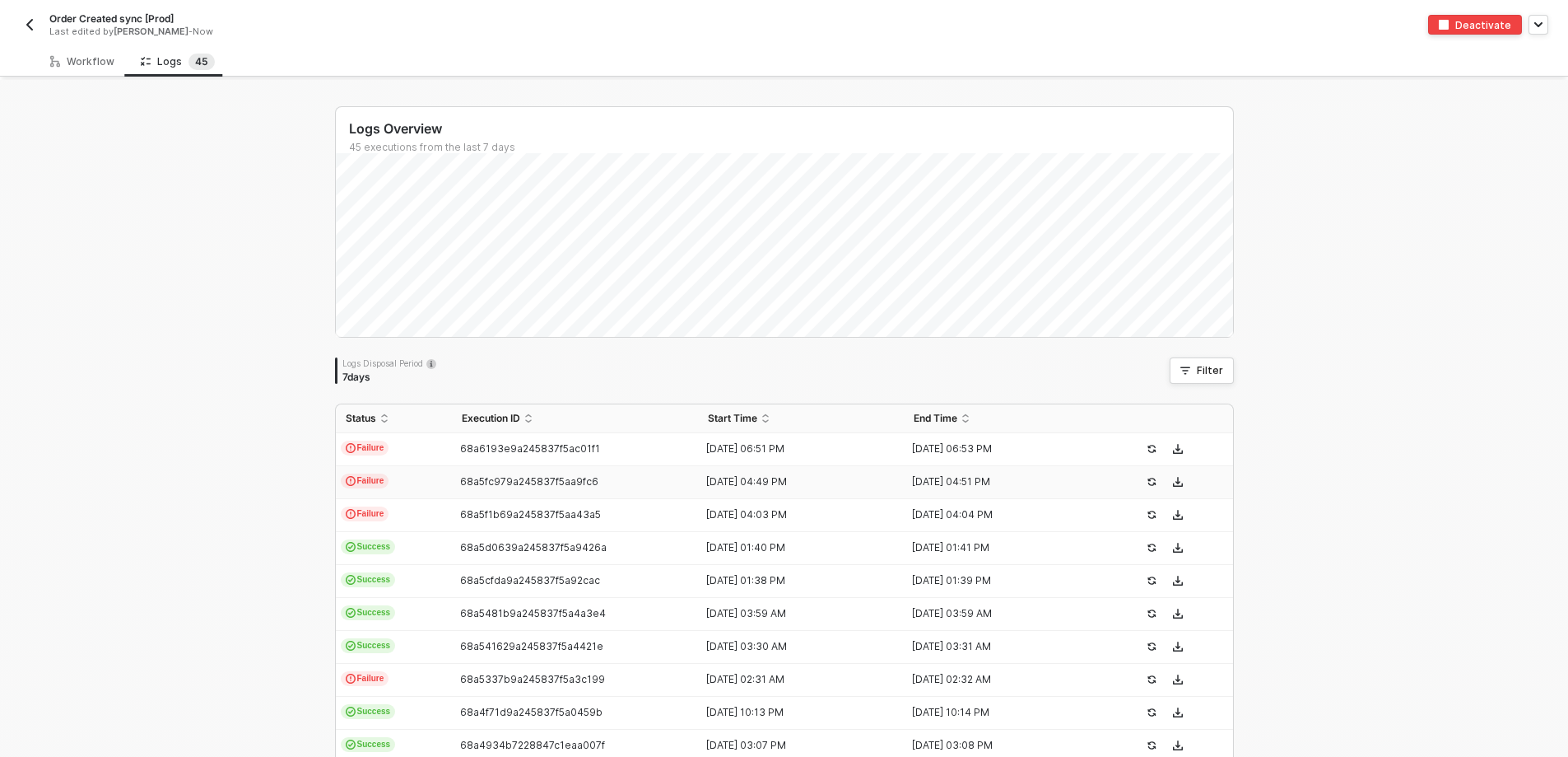
click at [638, 480] on div "68a5fc979a245837f5aa9fc6" at bounding box center [568, 482] width 233 height 13
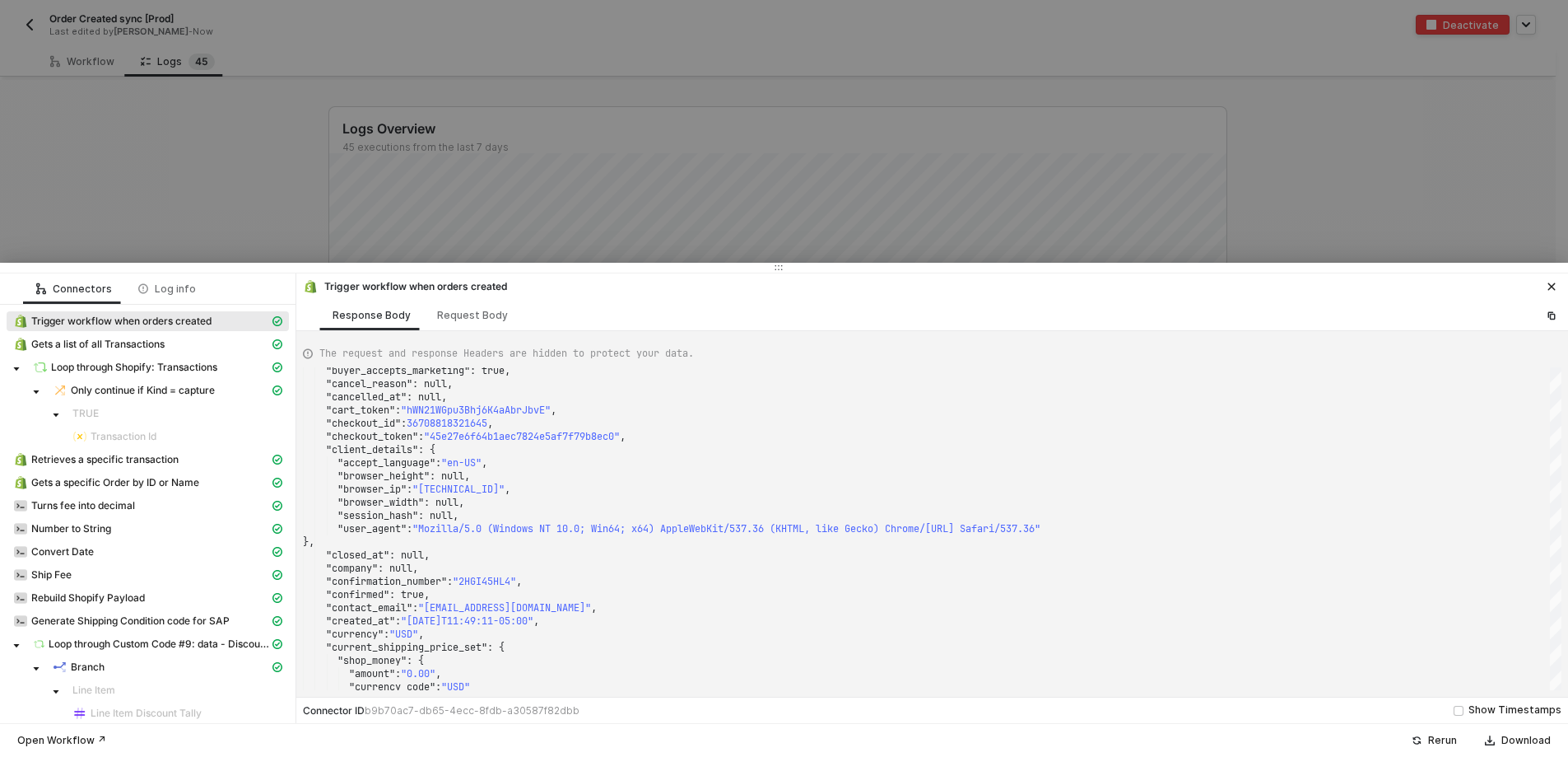
click at [208, 201] on div at bounding box center [784, 378] width 1568 height 757
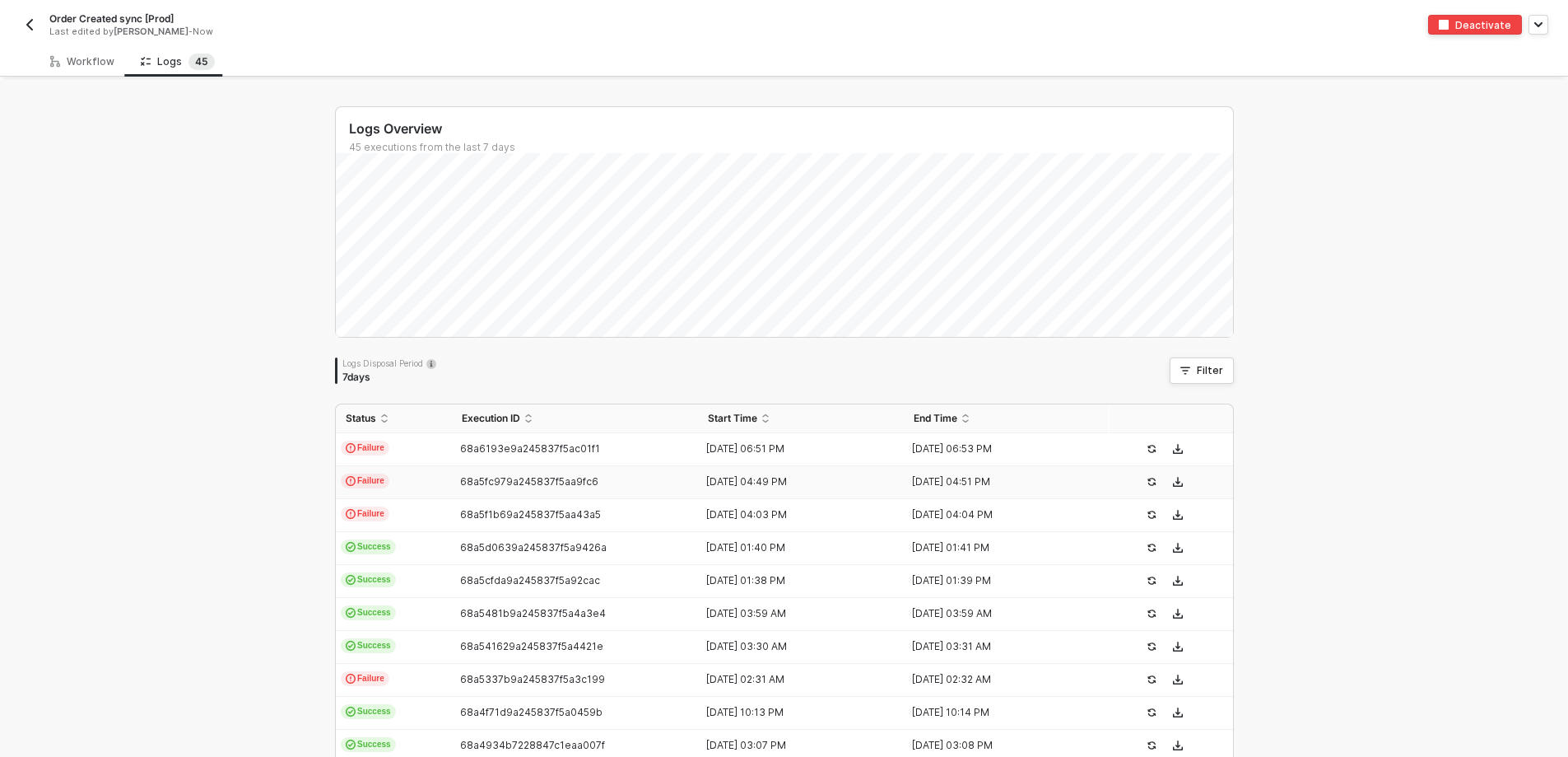
click at [35, 16] on button "button" at bounding box center [30, 24] width 20 height 20
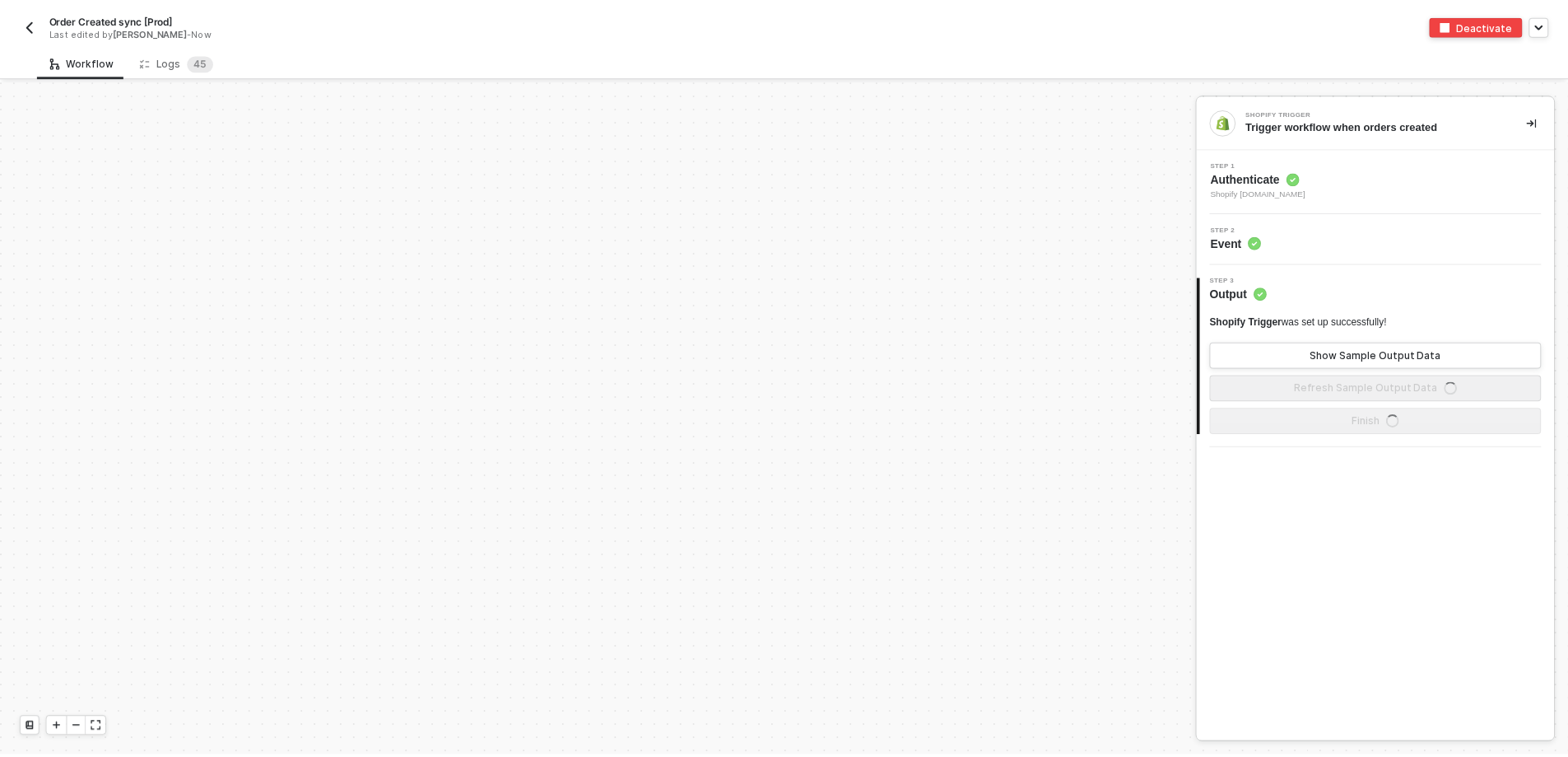
scroll to position [5574, 0]
click at [174, 61] on div "Logs 4 5" at bounding box center [177, 61] width 74 height 16
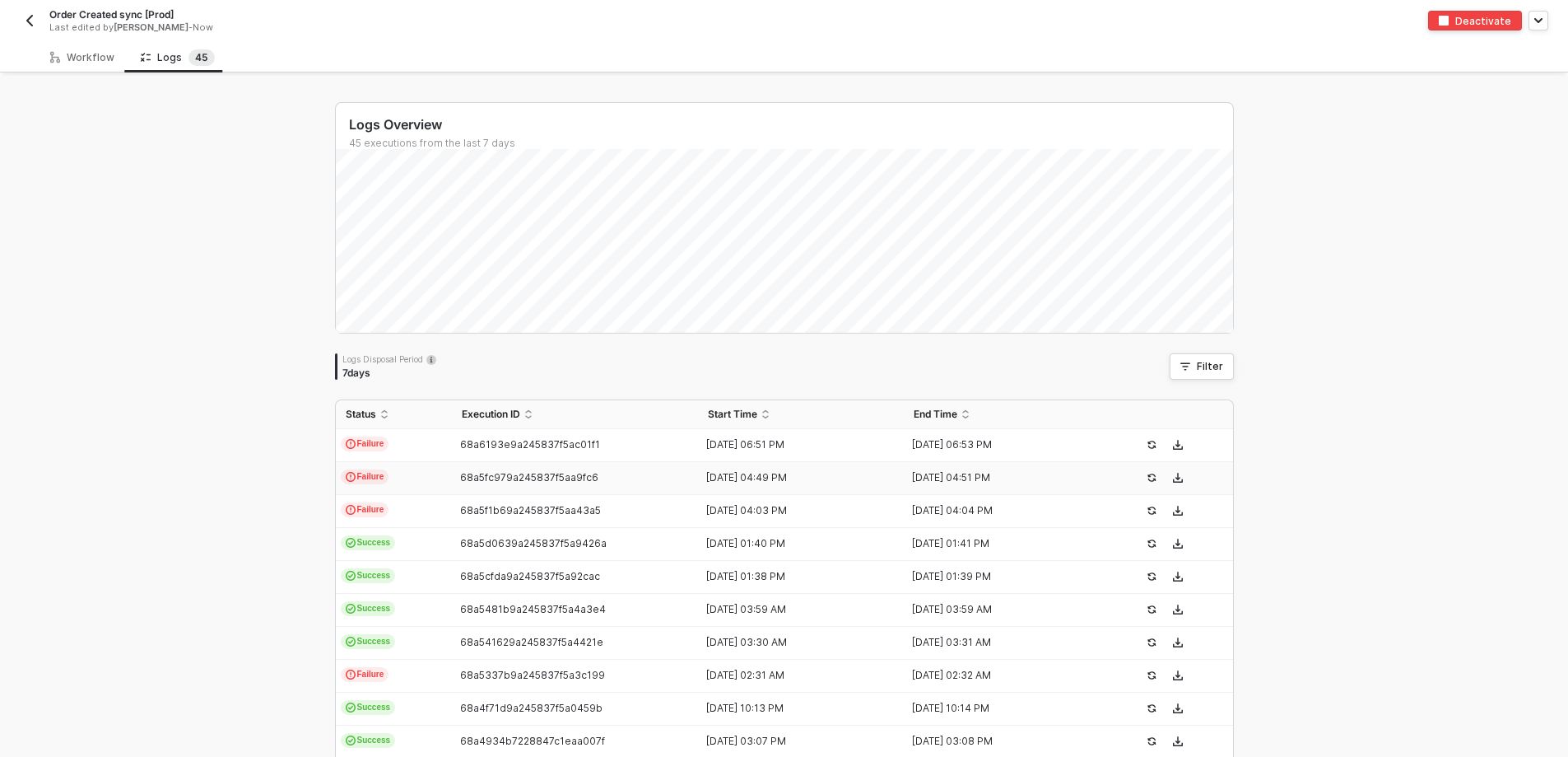
scroll to position [9, 0]
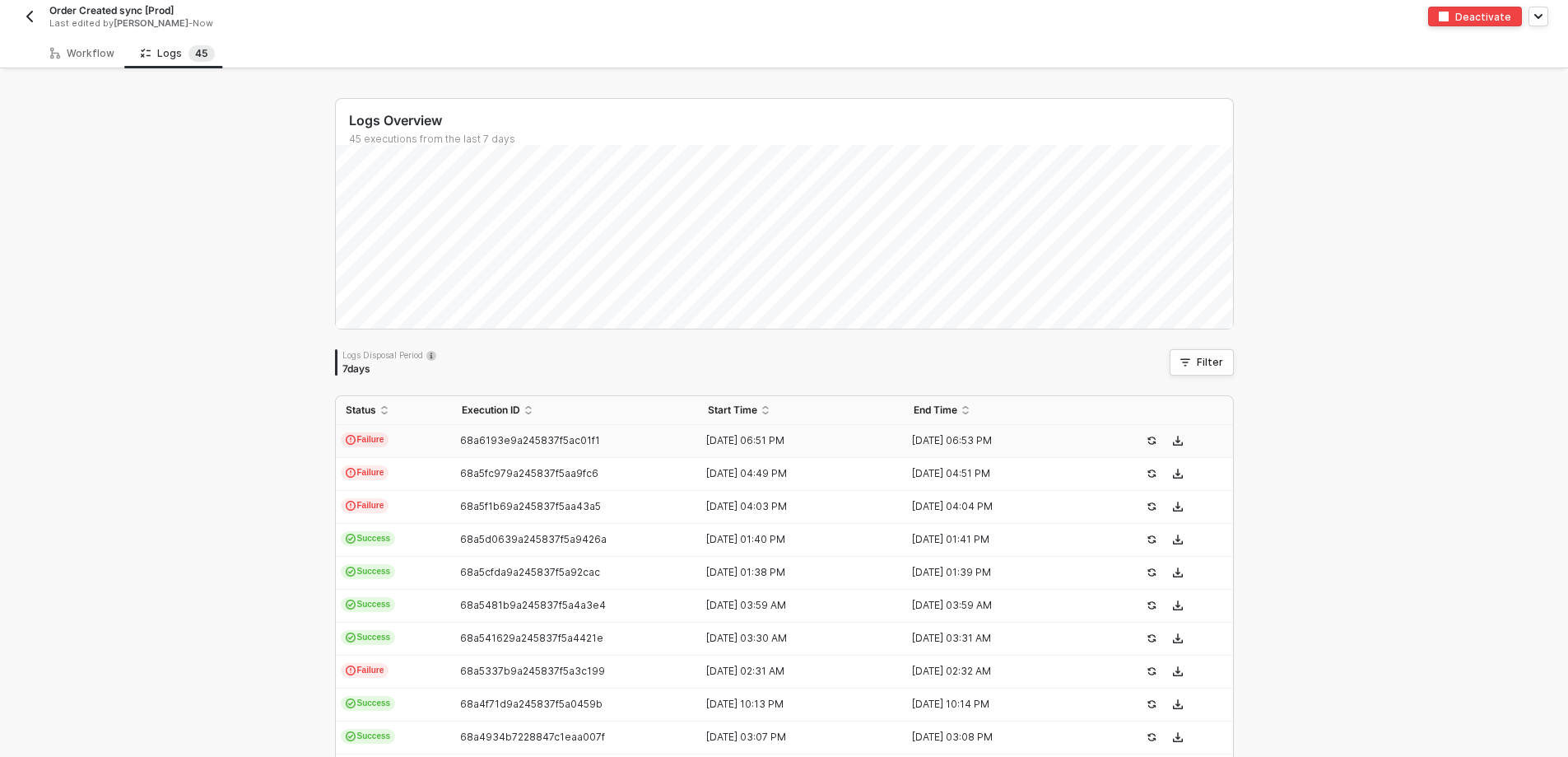
click at [633, 442] on div "68a6193e9a245837f5ac01f1" at bounding box center [568, 440] width 233 height 13
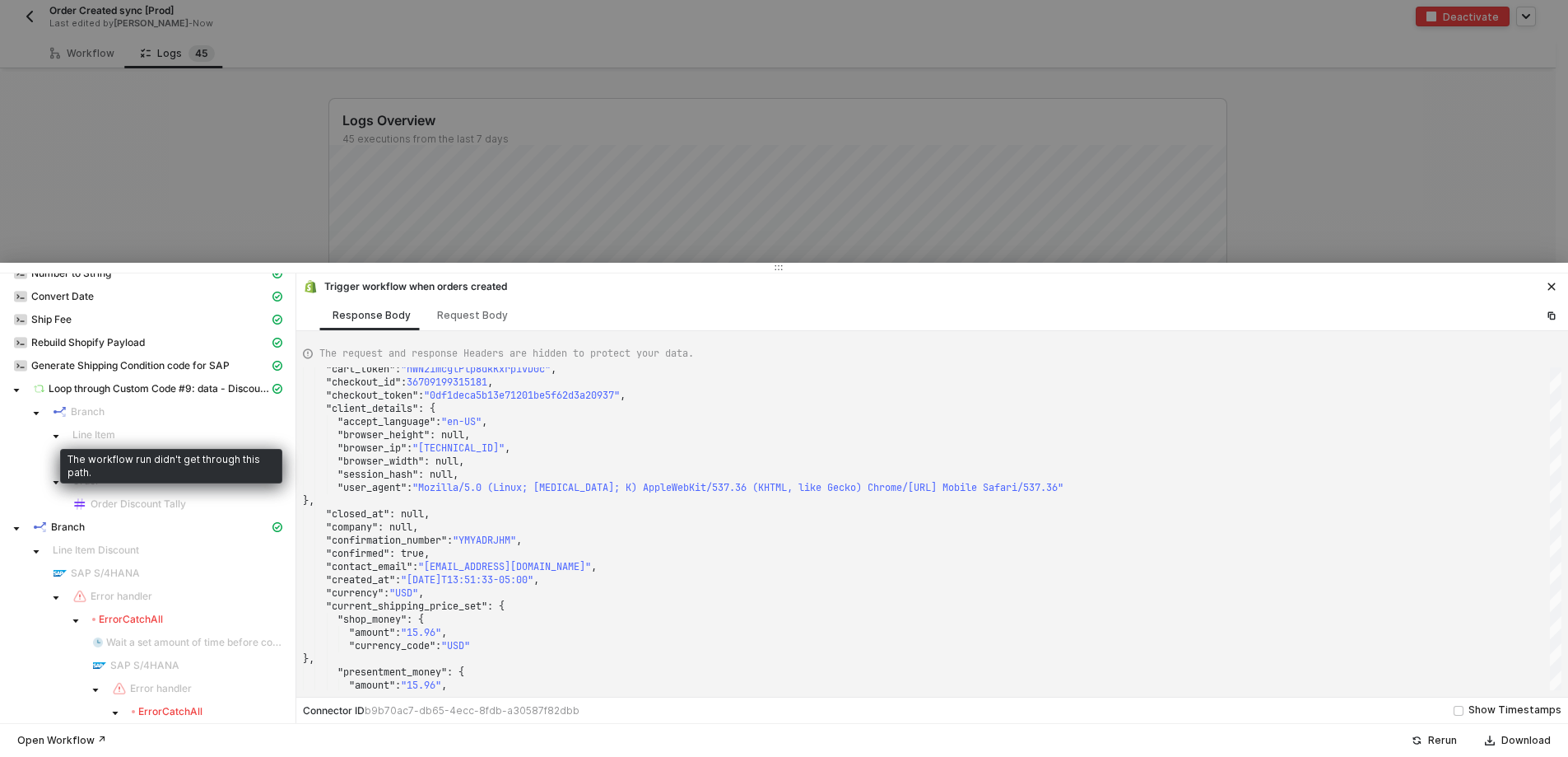
scroll to position [329, 0]
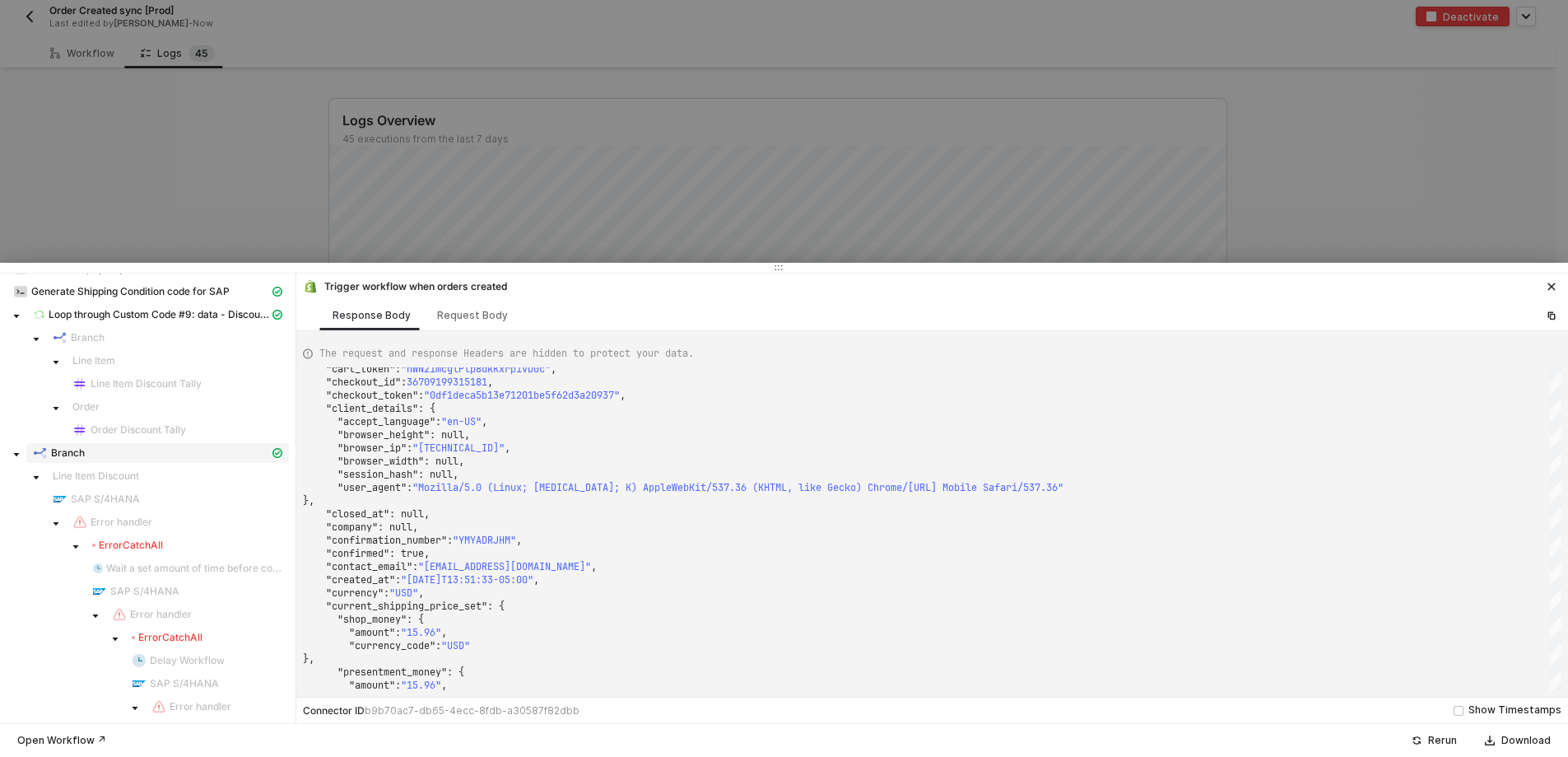
click at [74, 447] on span "Branch" at bounding box center [67, 453] width 33 height 13
type textarea "[ { "label": "Line Item Discount", "value": "FALSE" }, { "label": "Order Discou…"
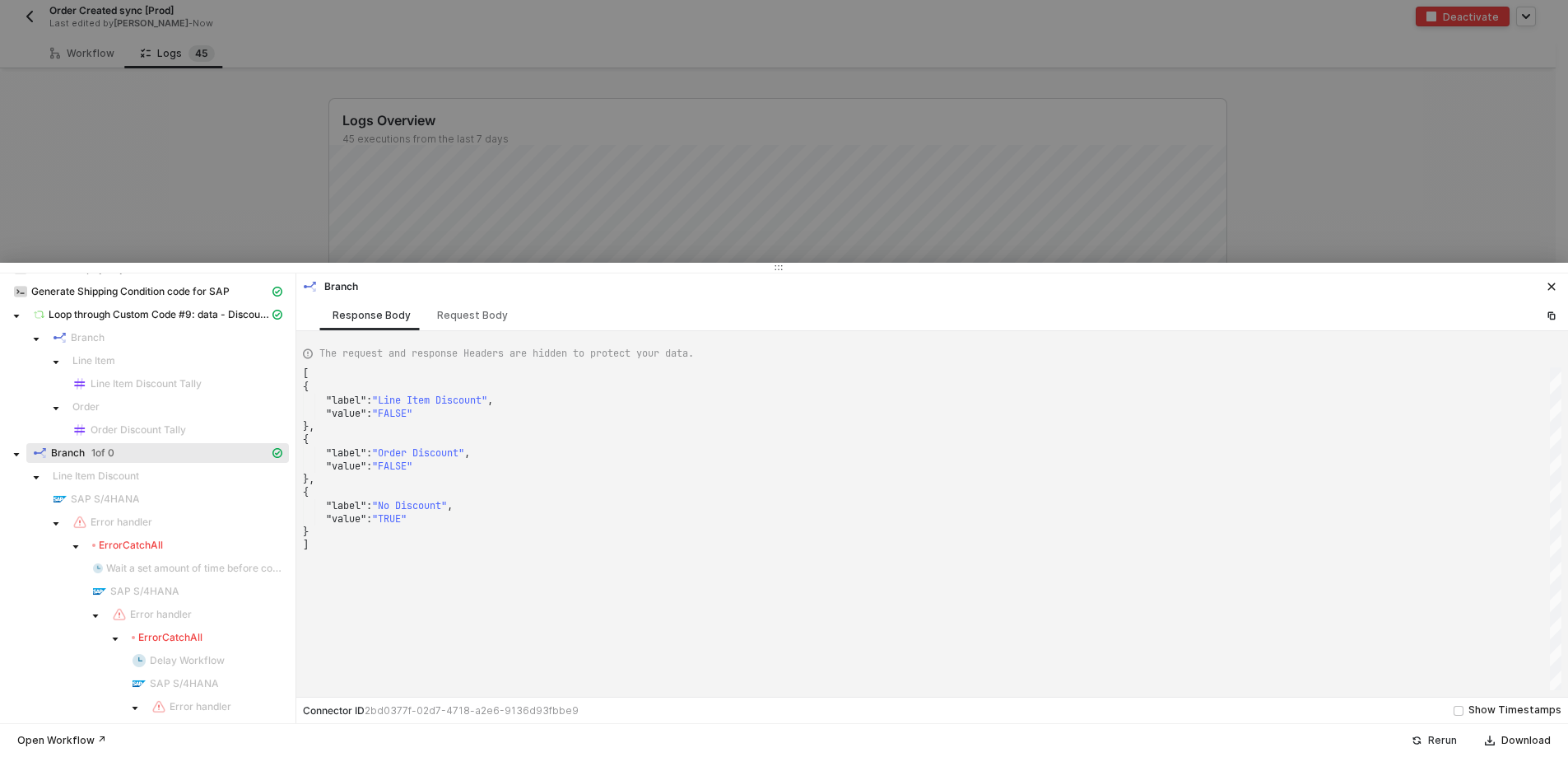
click at [1440, 738] on div "Rerun" at bounding box center [1443, 741] width 29 height 13
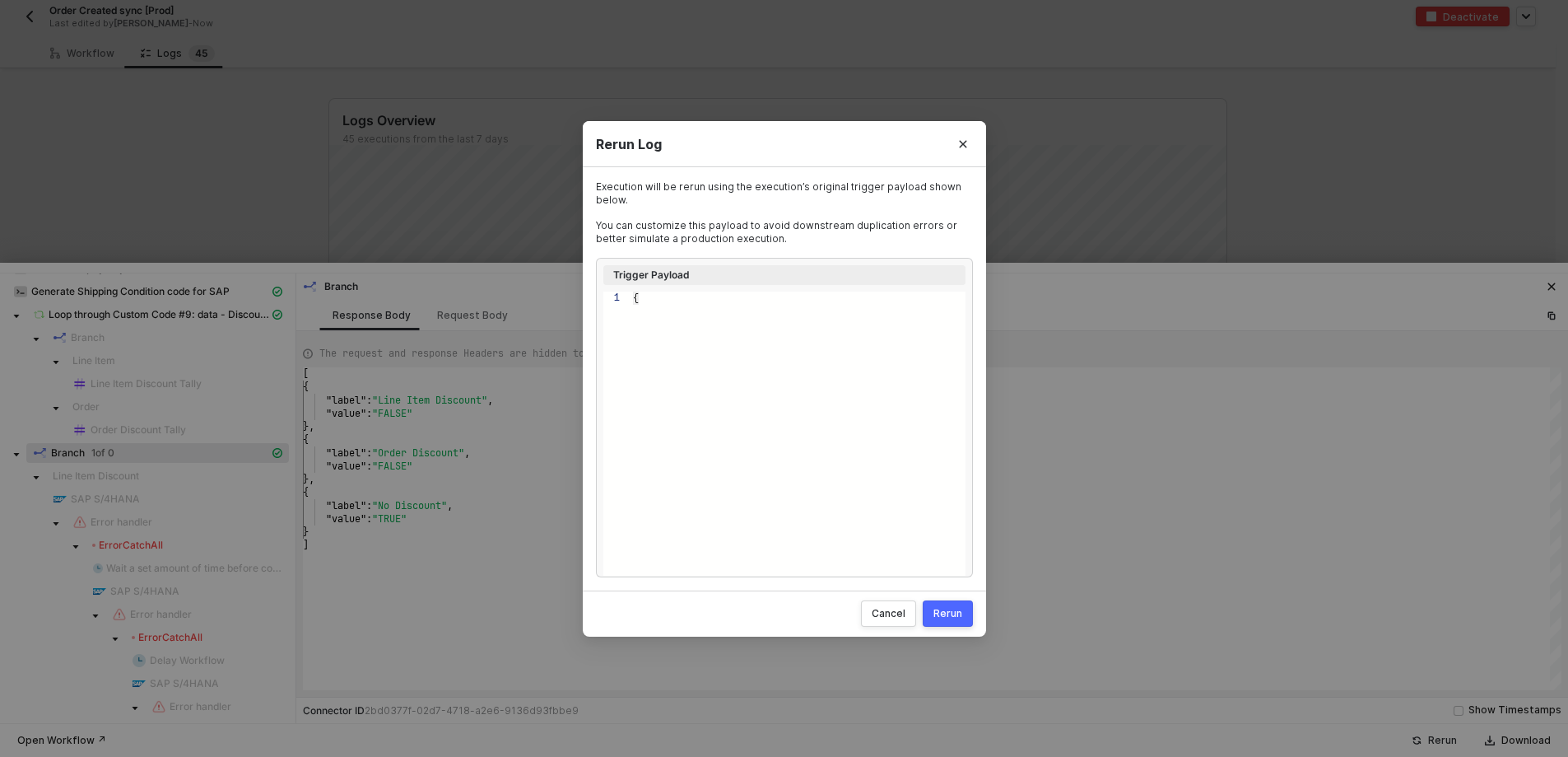
type textarea "{ "id": 6445055017197, "admin_graphql_api_id": "gid://shopify/Order/64450550171…"
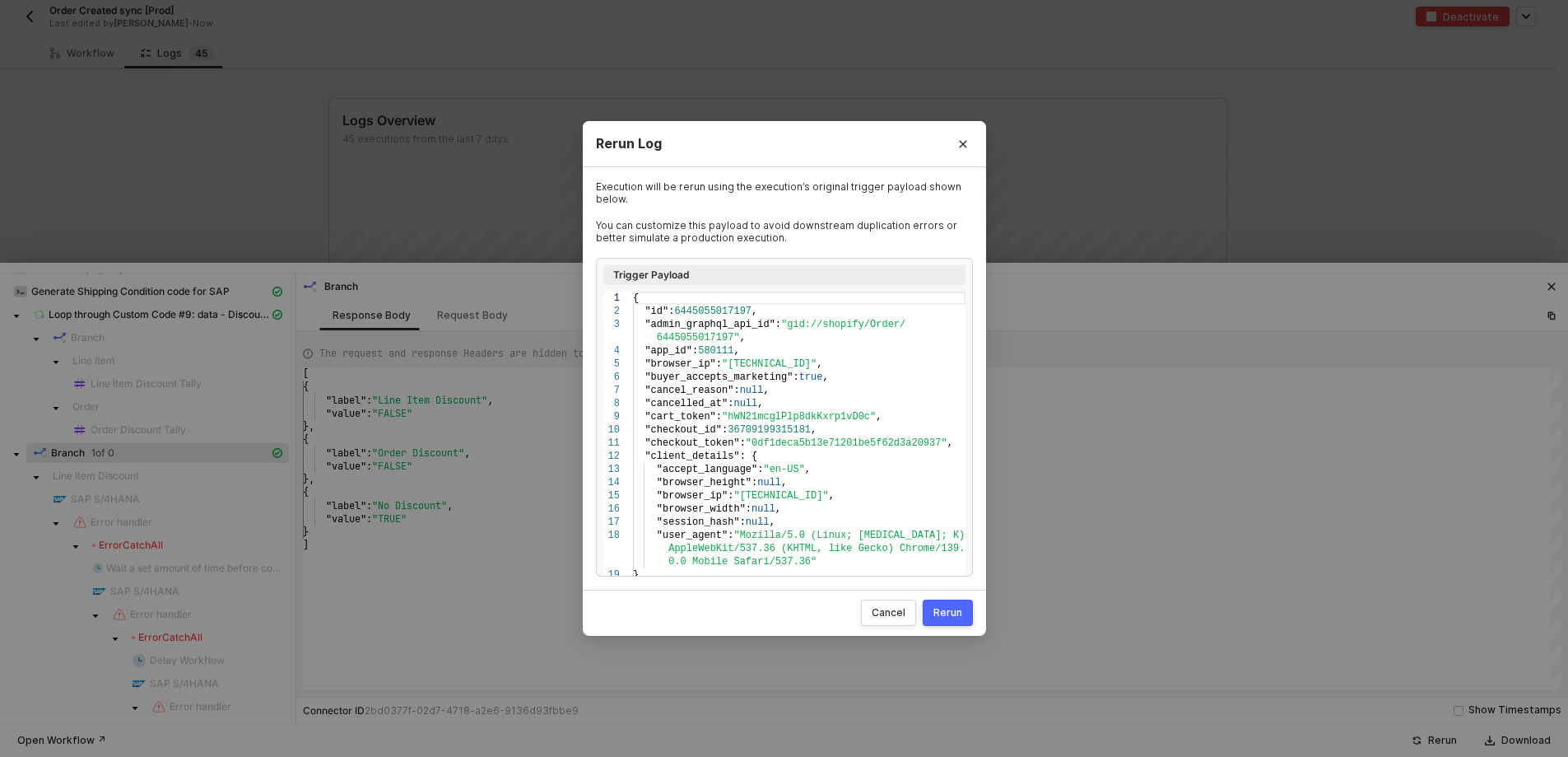
click at [951, 611] on div "Rerun" at bounding box center [948, 612] width 29 height 13
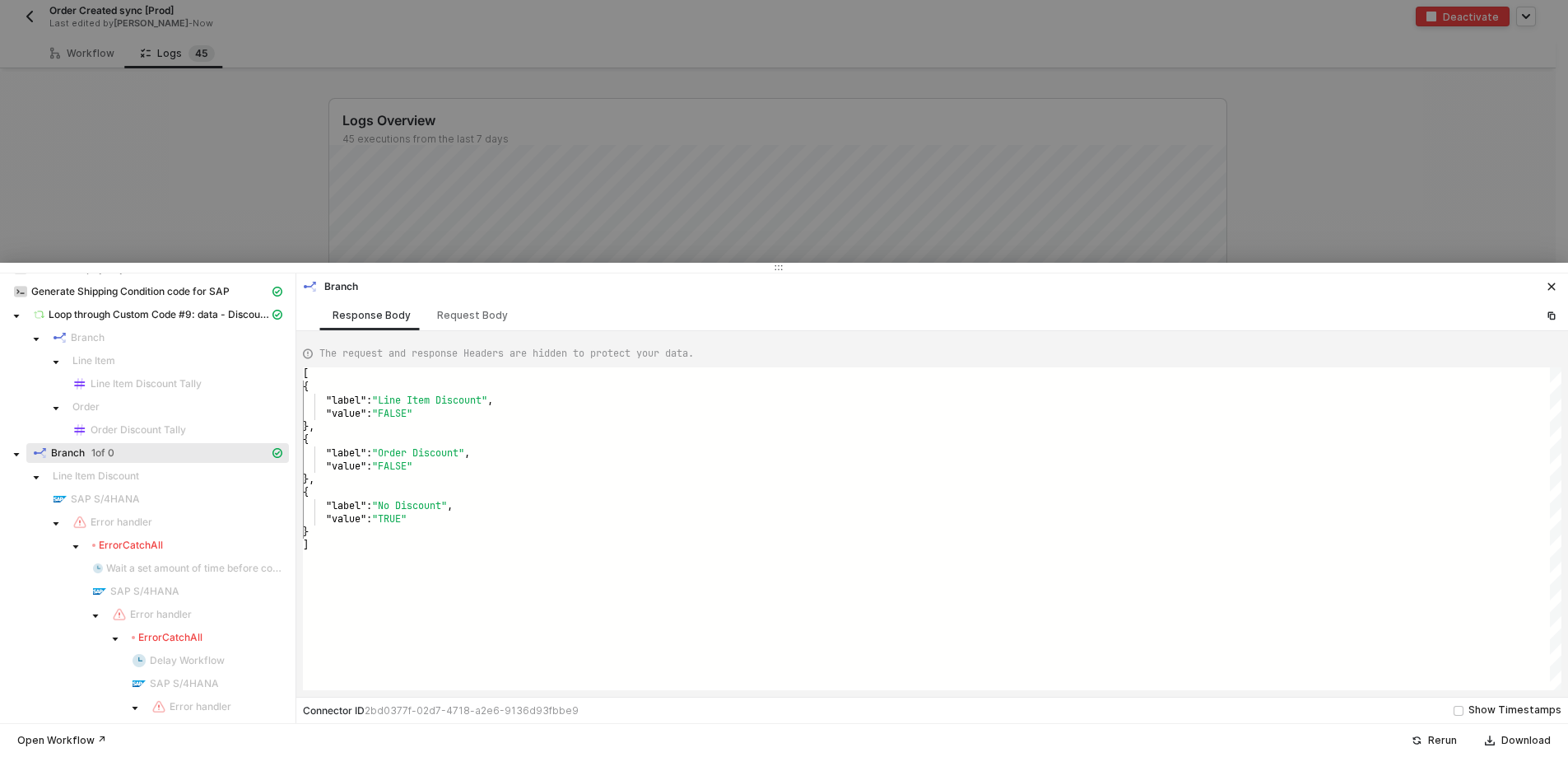
click at [1402, 177] on div at bounding box center [784, 378] width 1568 height 757
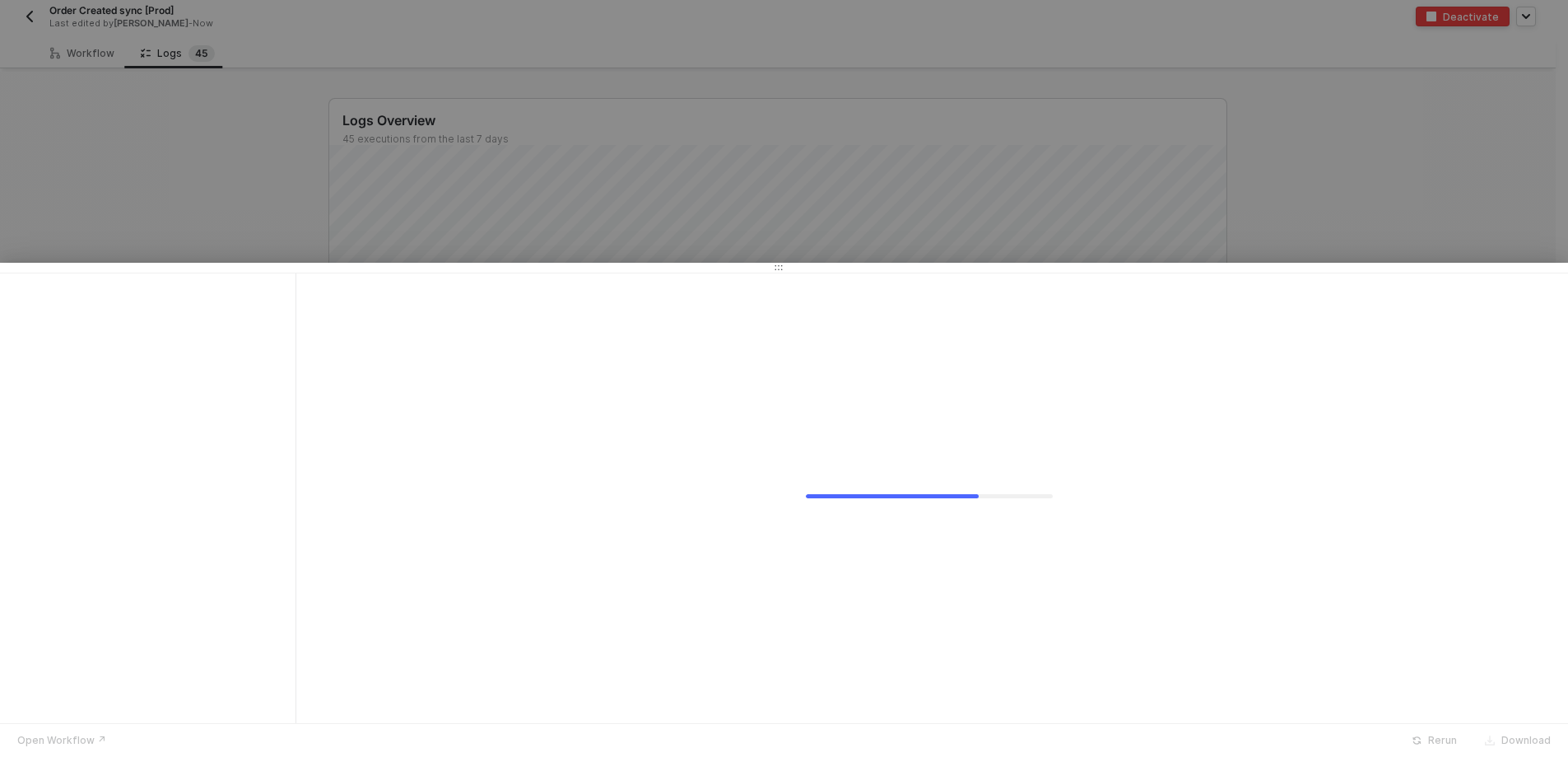
scroll to position [0, 0]
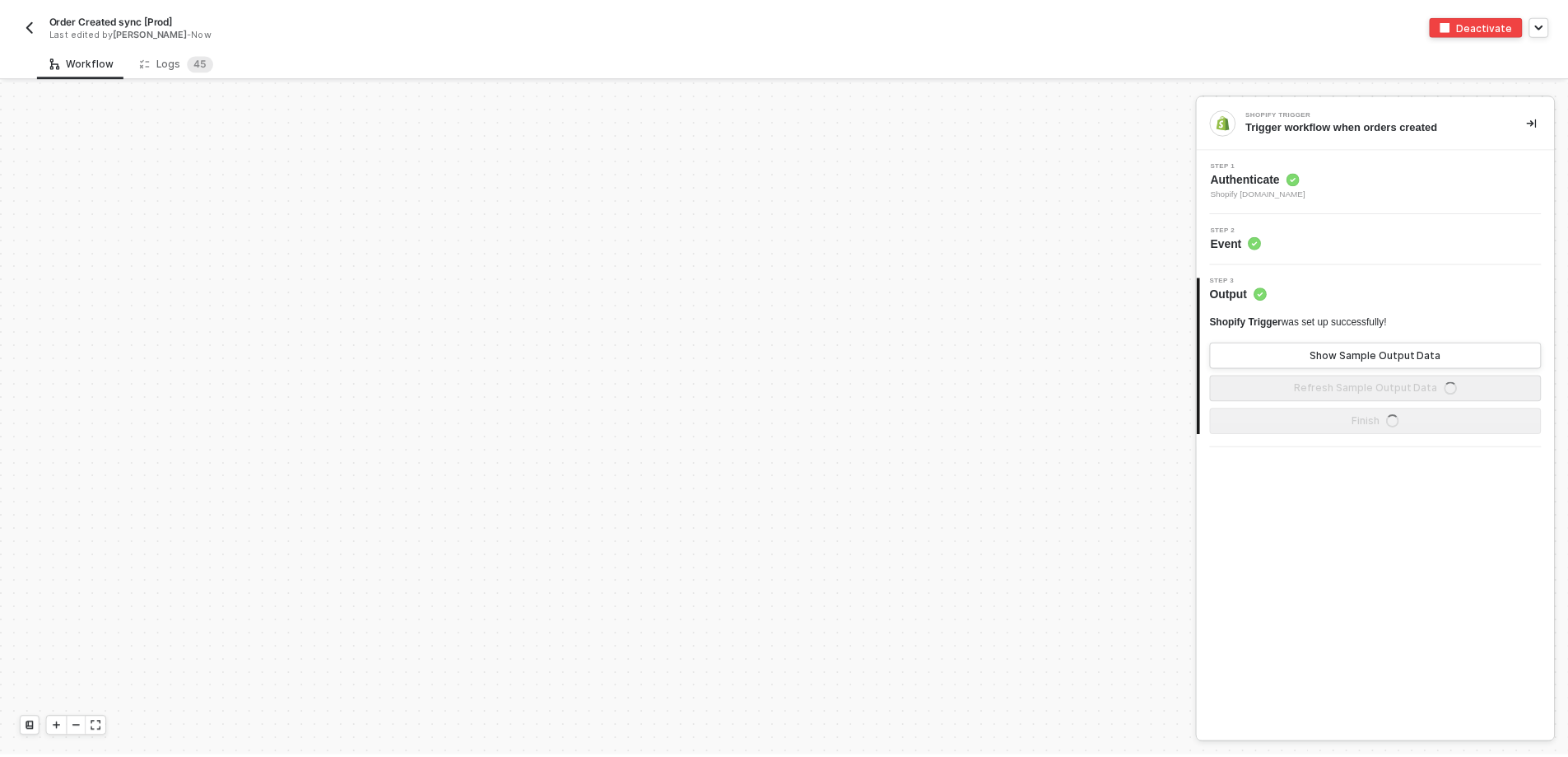
scroll to position [5574, 0]
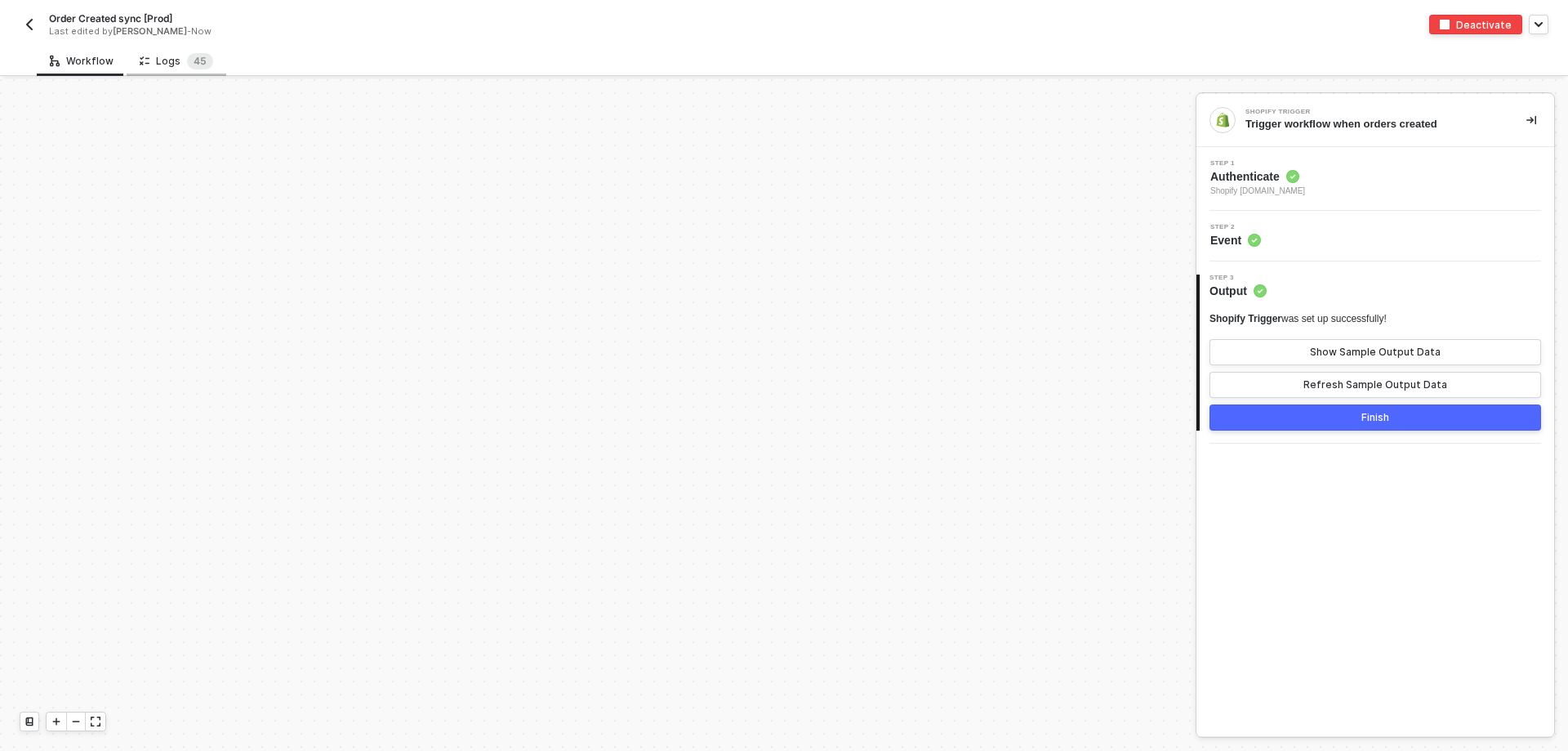
click at [172, 58] on div "Logs 4 5" at bounding box center [176, 61] width 73 height 16
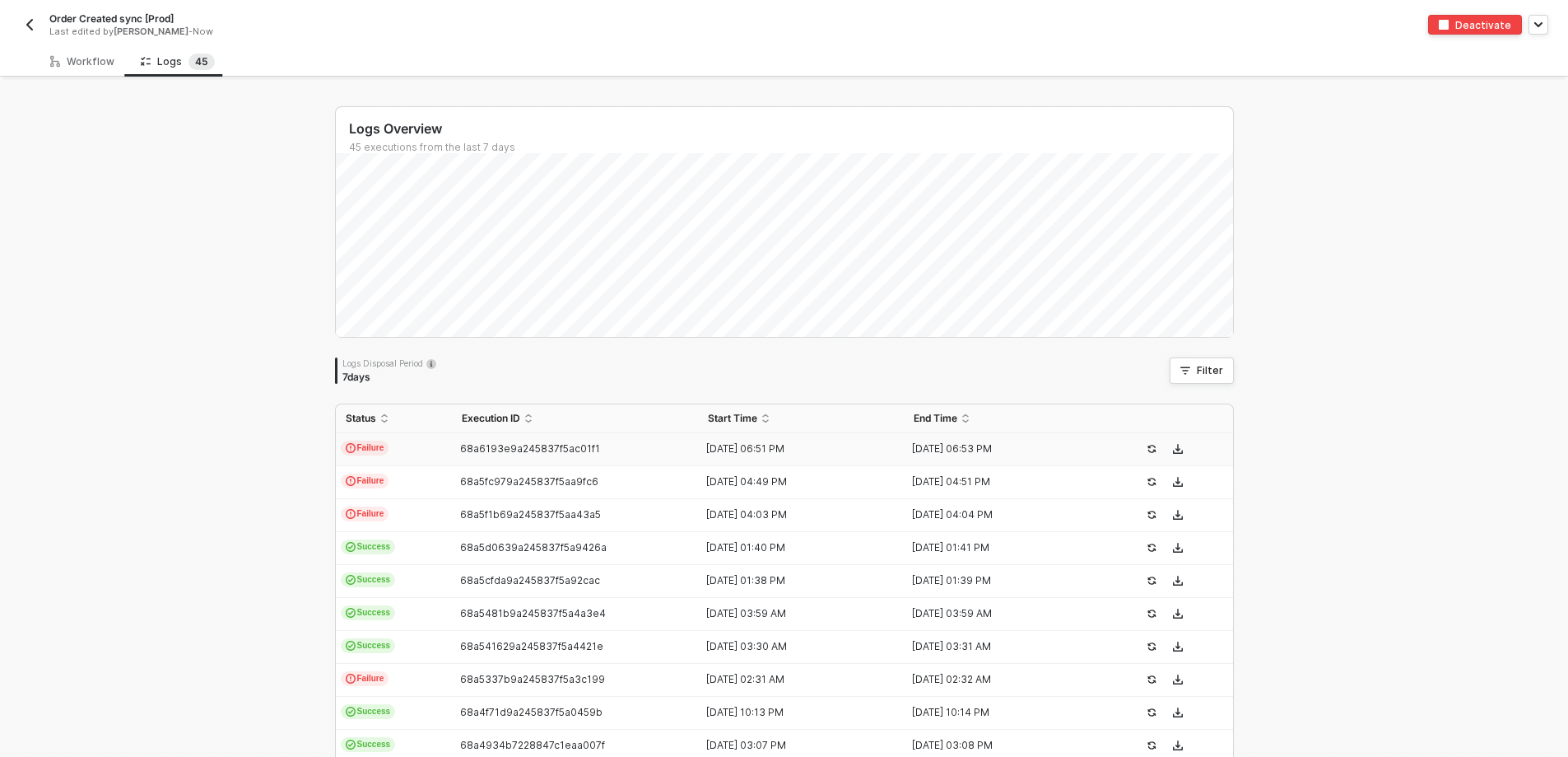
click at [522, 446] on span "68a6193e9a245837f5ac01f1" at bounding box center [530, 448] width 140 height 12
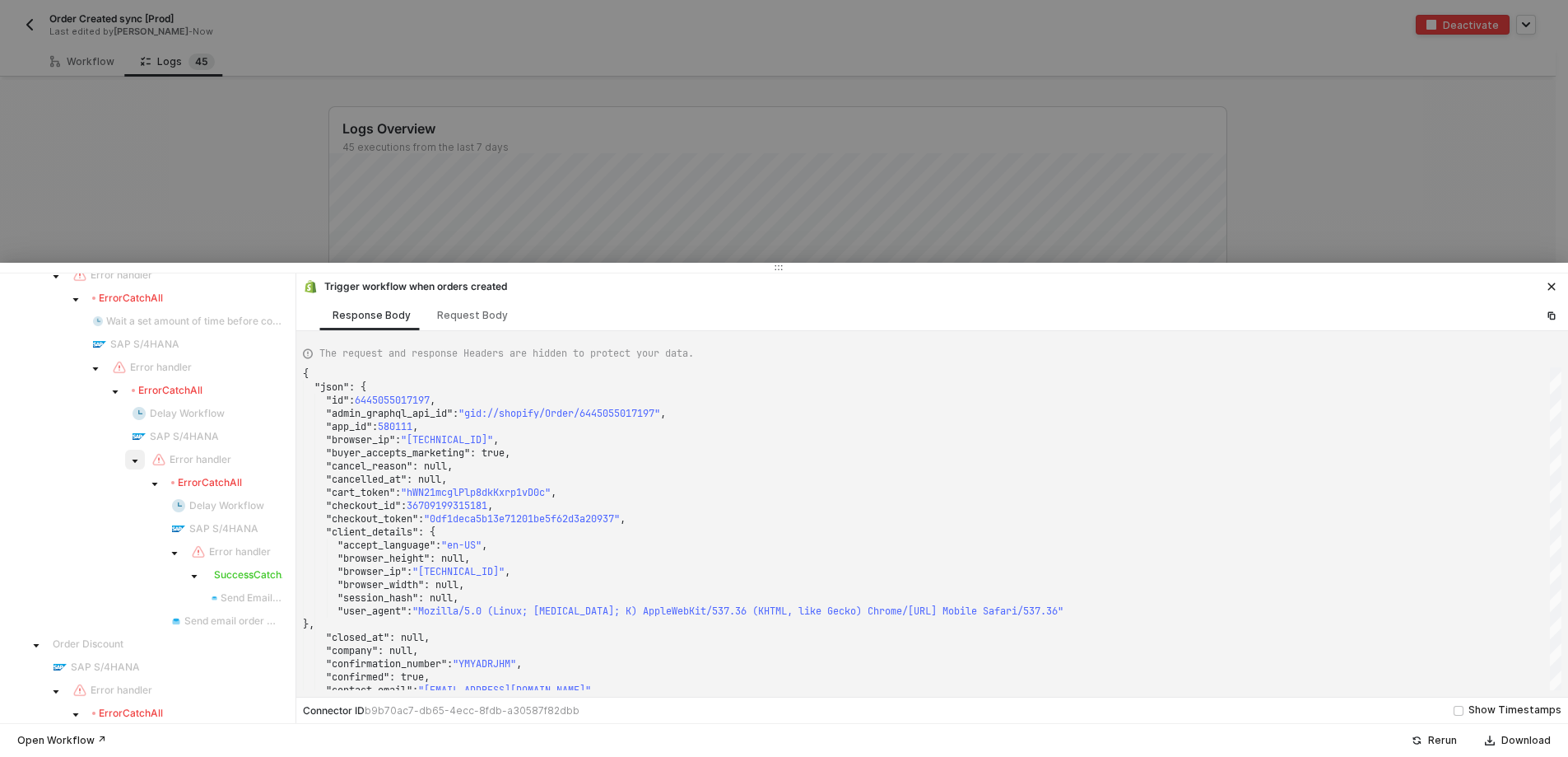
scroll to position [412, 0]
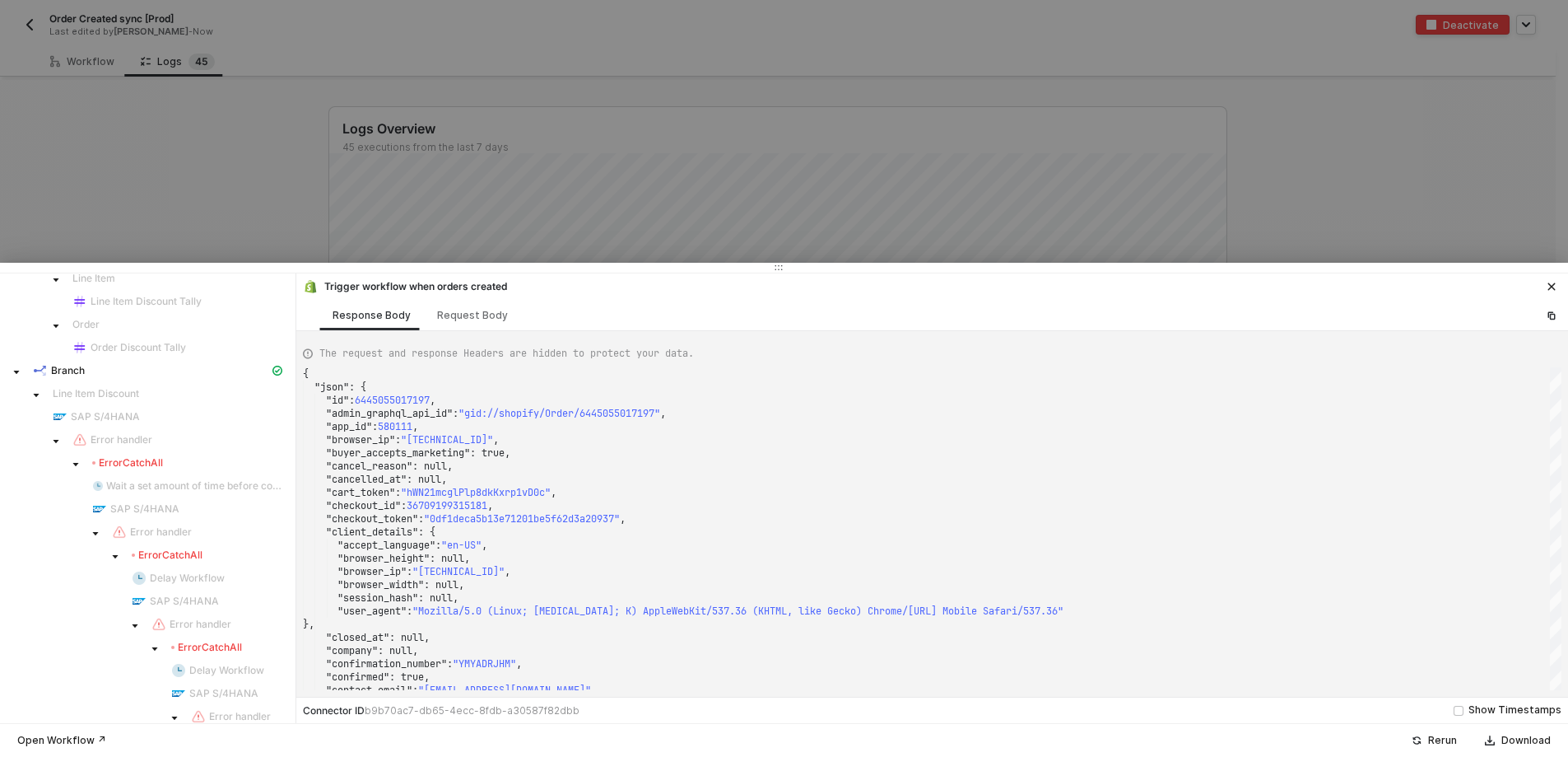
click at [116, 432] on span "Error handler" at bounding box center [177, 439] width 223 height 20
click at [119, 475] on div "Error CatchAll" at bounding box center [147, 464] width 282 height 23
click at [119, 457] on div "Error CatchAll" at bounding box center [127, 463] width 71 height 13
click at [14, 376] on icon "caret-down" at bounding box center [16, 372] width 9 height 9
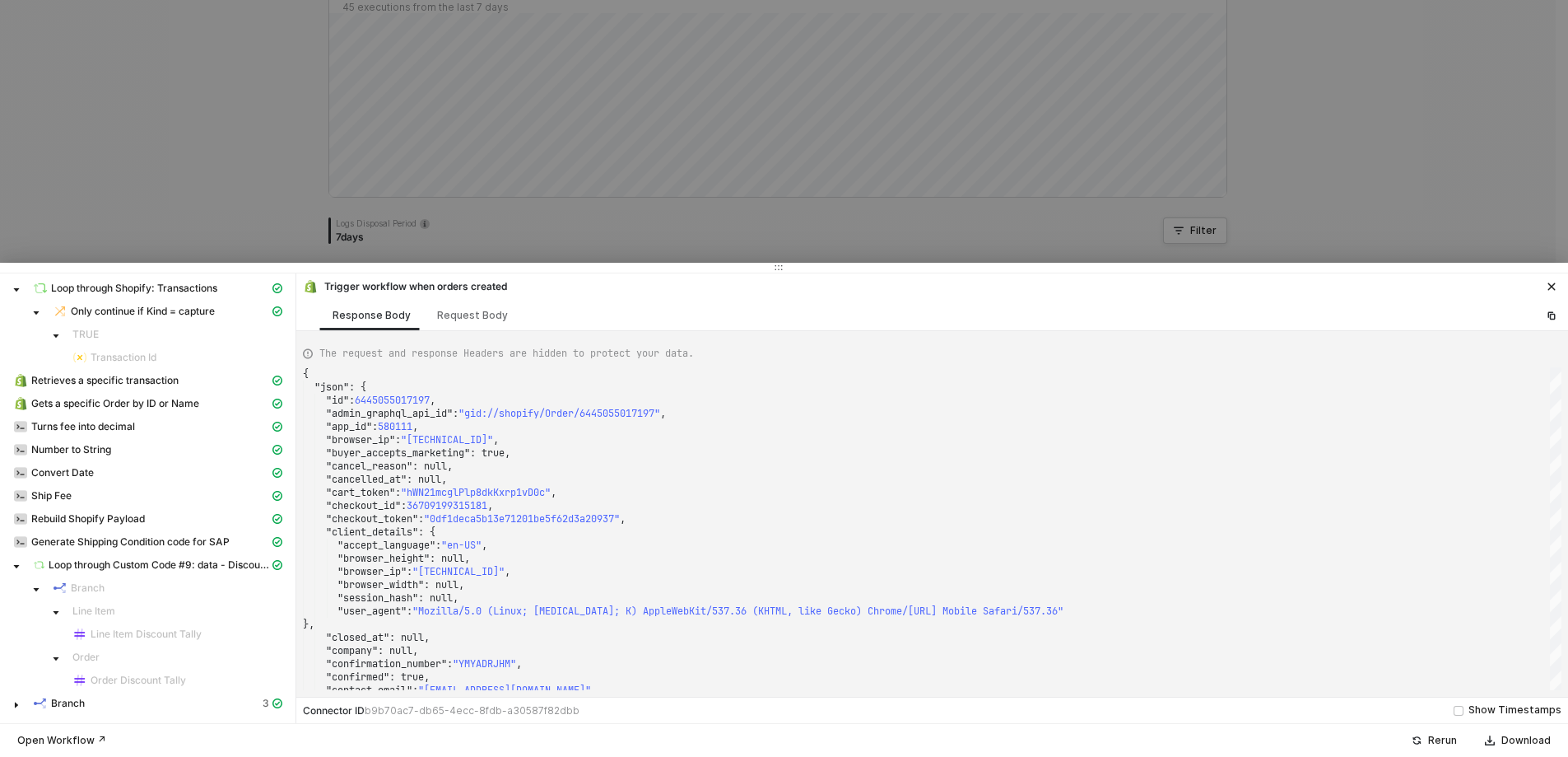
scroll to position [409, 0]
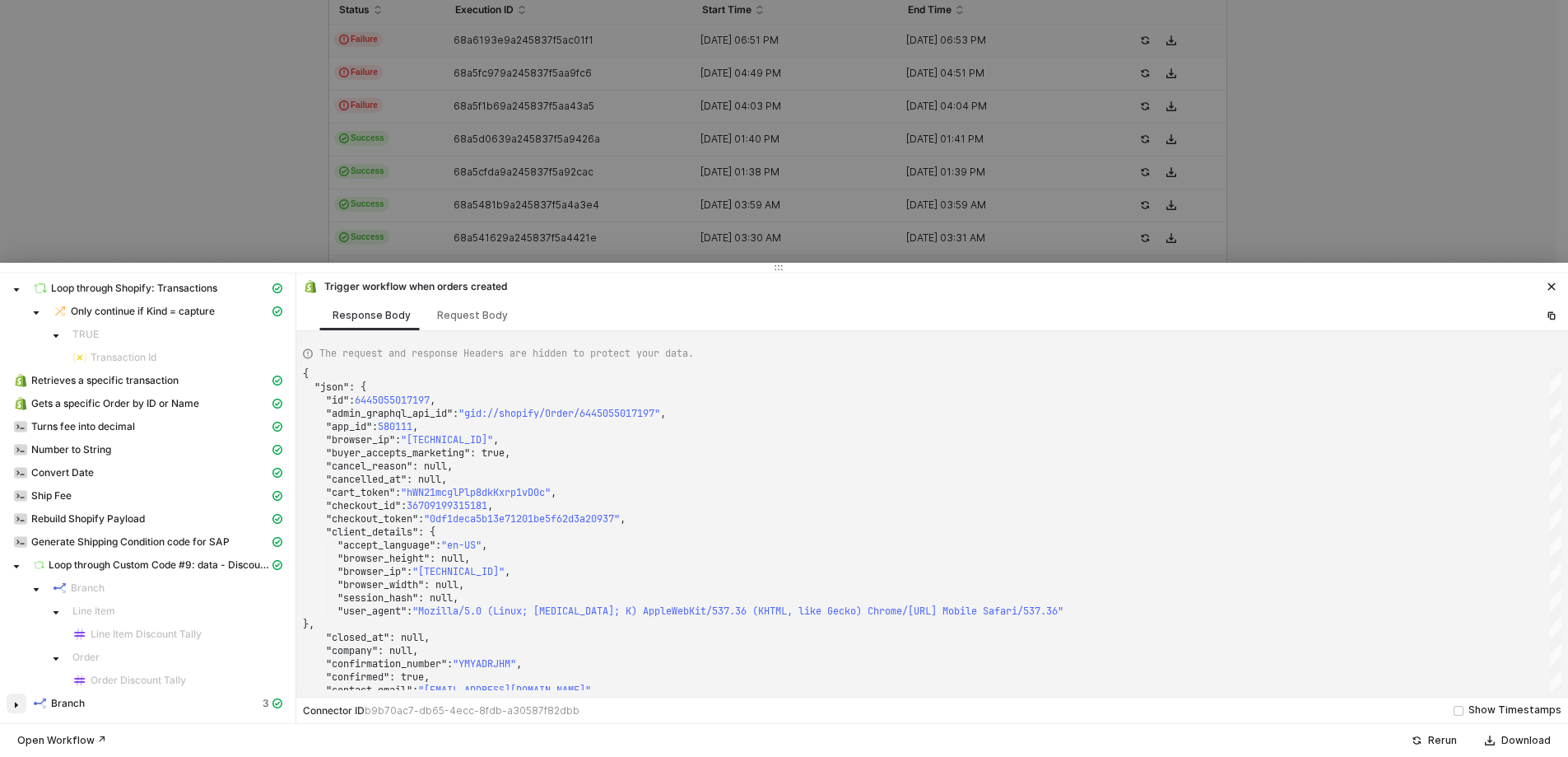
click at [12, 700] on span at bounding box center [16, 703] width 20 height 20
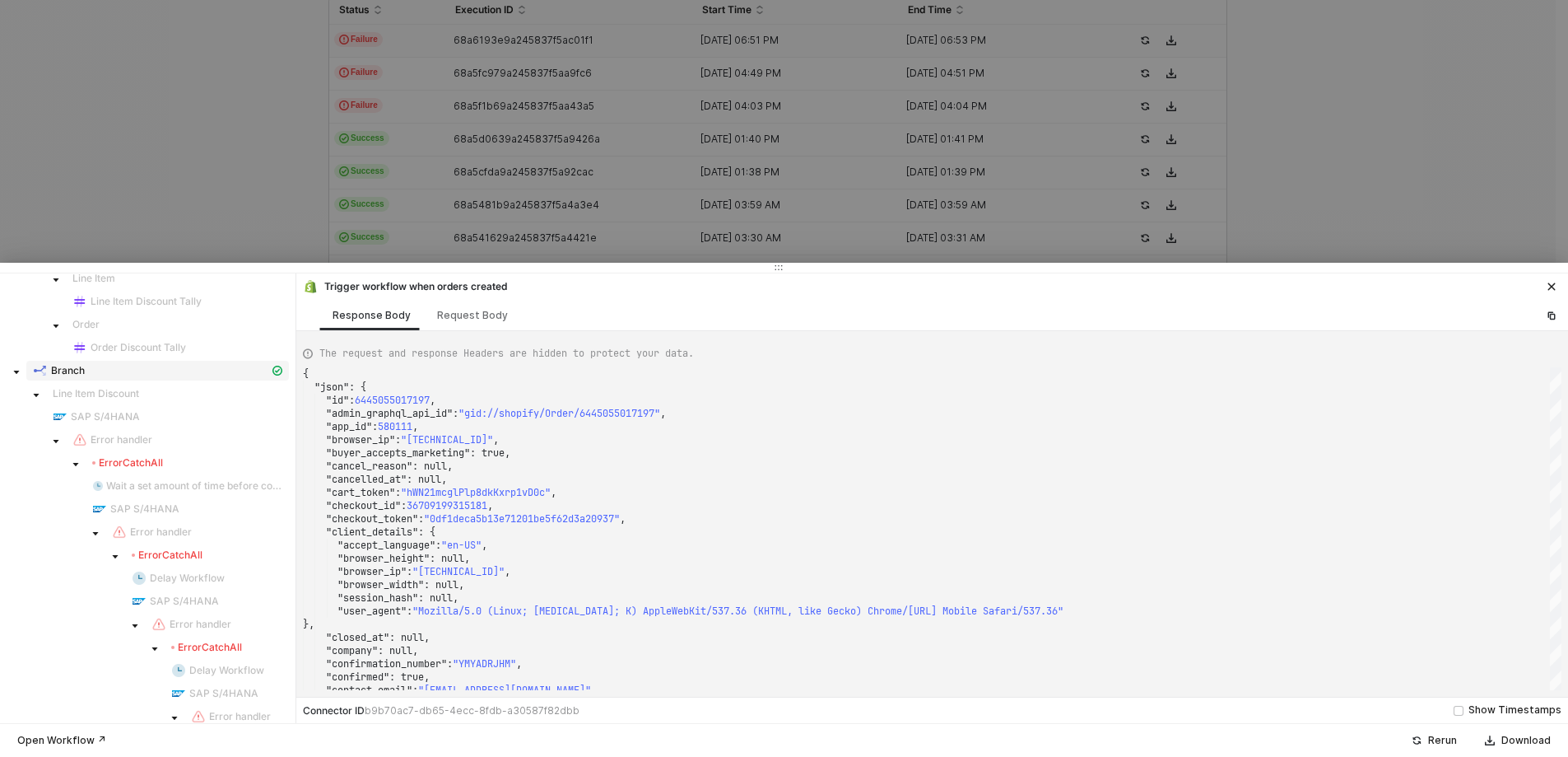
click at [90, 375] on div "Branch" at bounding box center [150, 369] width 236 height 14
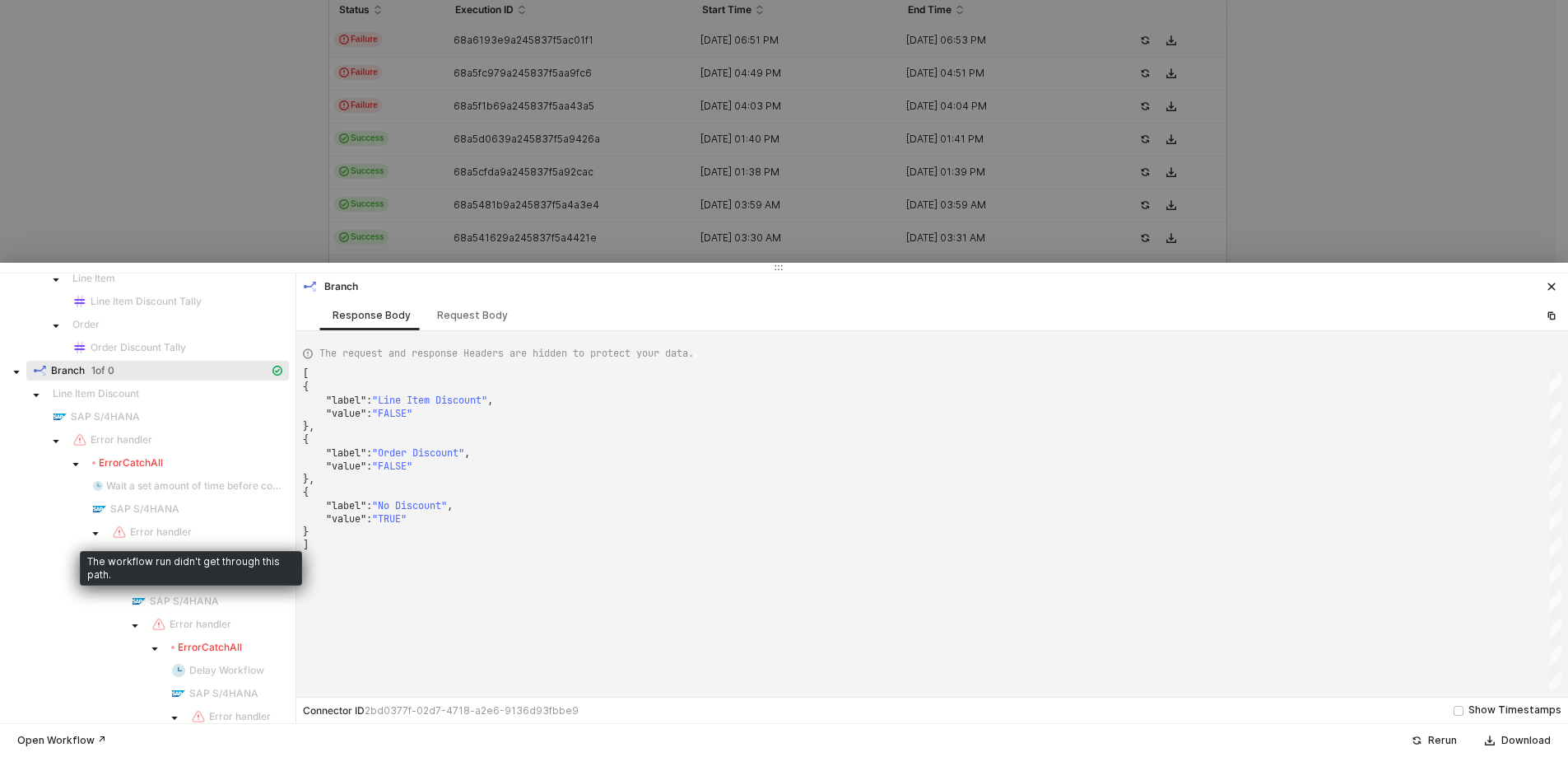
click at [228, 537] on div "Error handler" at bounding box center [197, 531] width 170 height 14
click at [159, 466] on div "Error CatchAll" at bounding box center [127, 463] width 71 height 13
click at [76, 464] on icon "caret-down" at bounding box center [77, 464] width 6 height 3
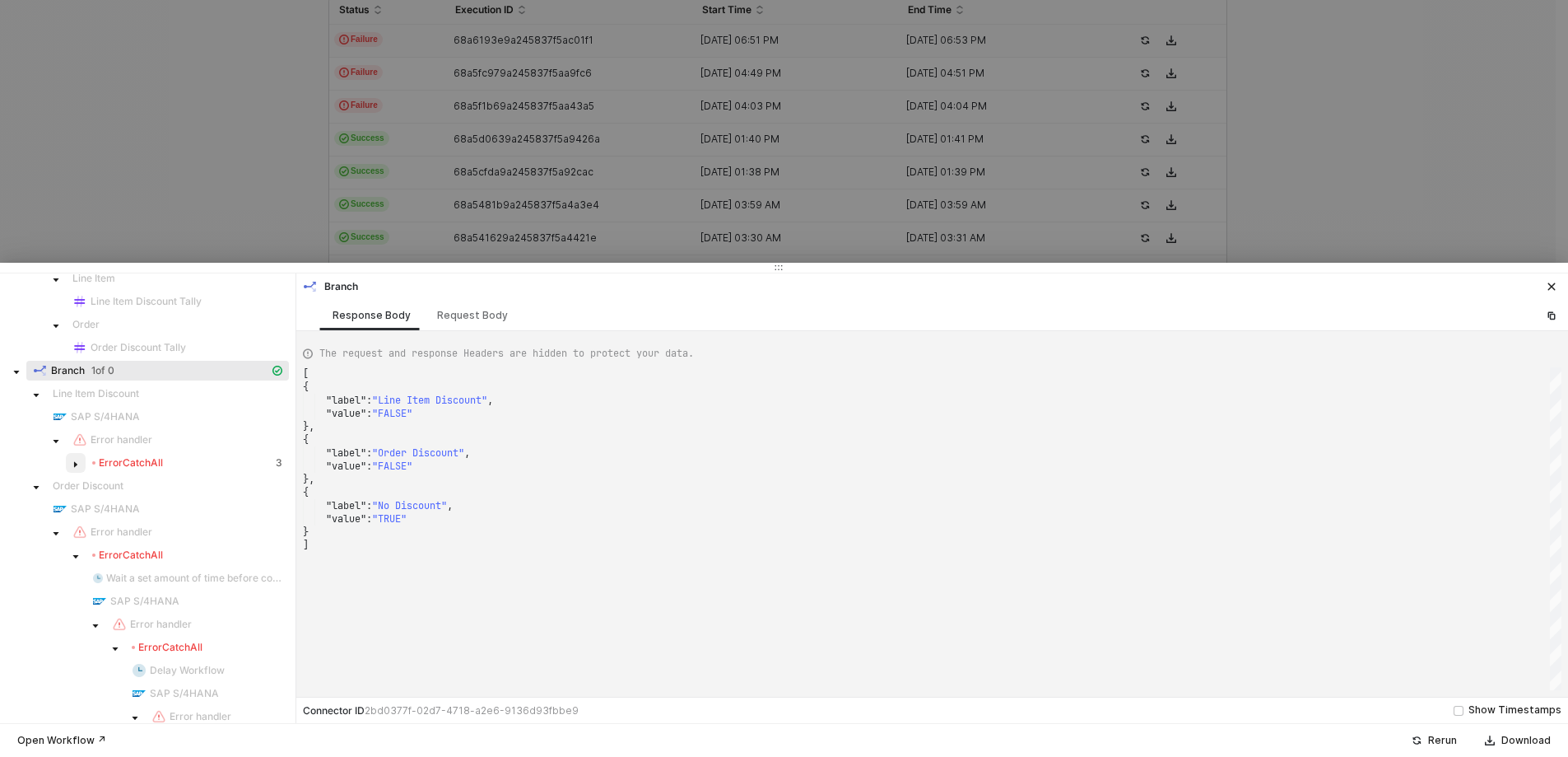
click at [76, 464] on icon "caret-down" at bounding box center [75, 465] width 3 height 6
click at [50, 434] on span at bounding box center [55, 439] width 20 height 20
click at [33, 465] on icon "caret-down" at bounding box center [36, 464] width 9 height 9
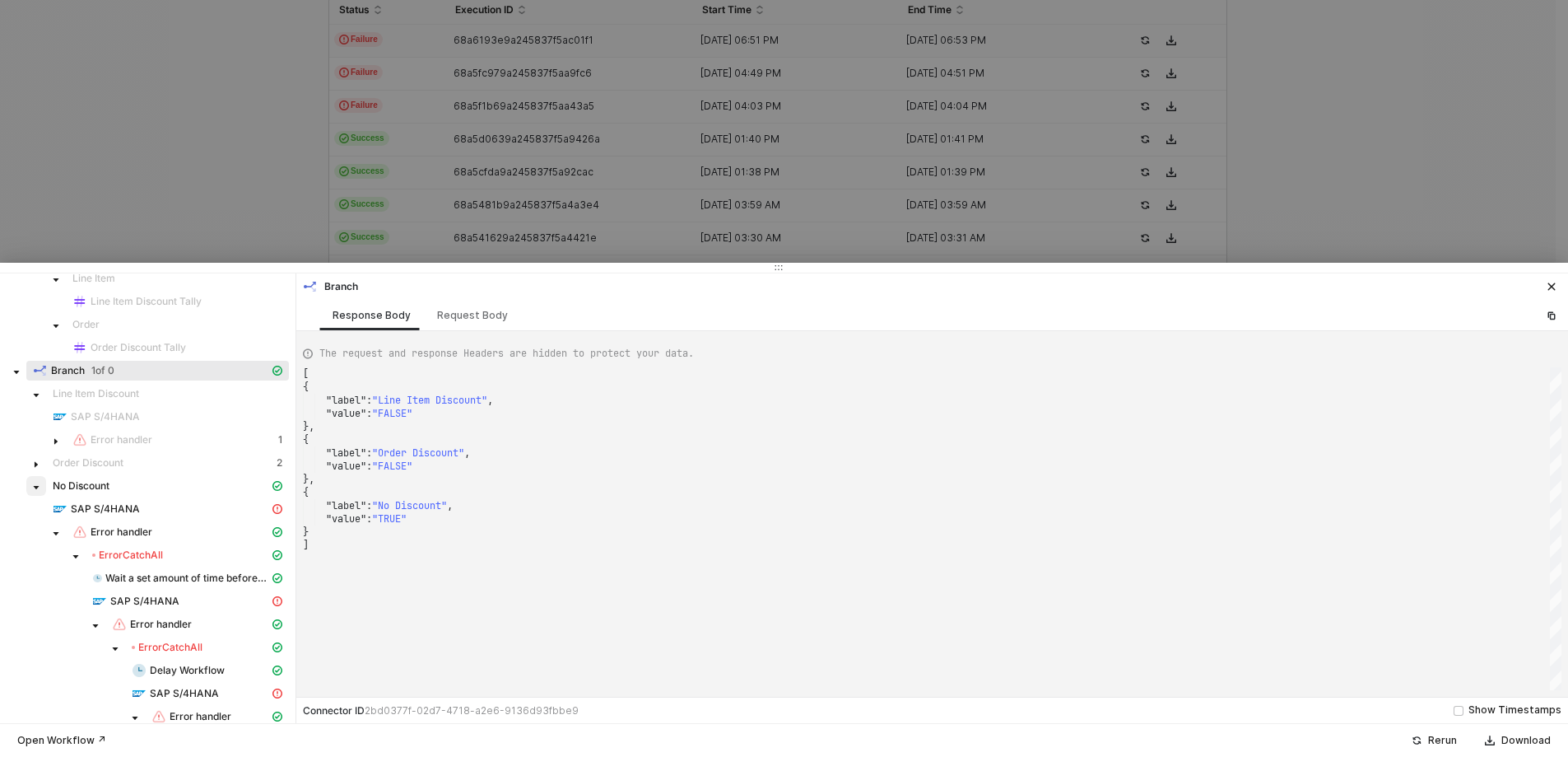
click at [32, 485] on span at bounding box center [36, 485] width 20 height 20
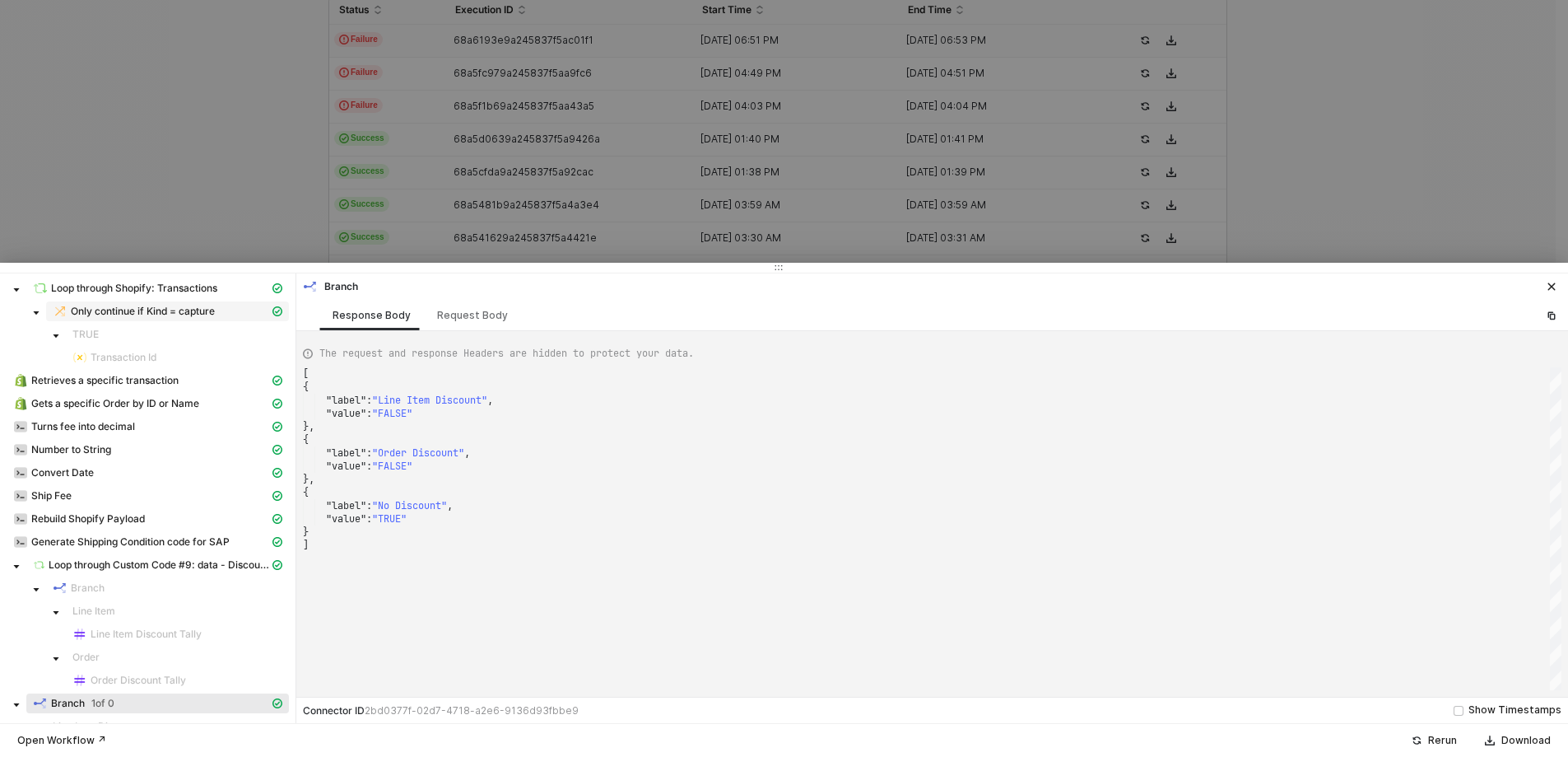
scroll to position [0, 0]
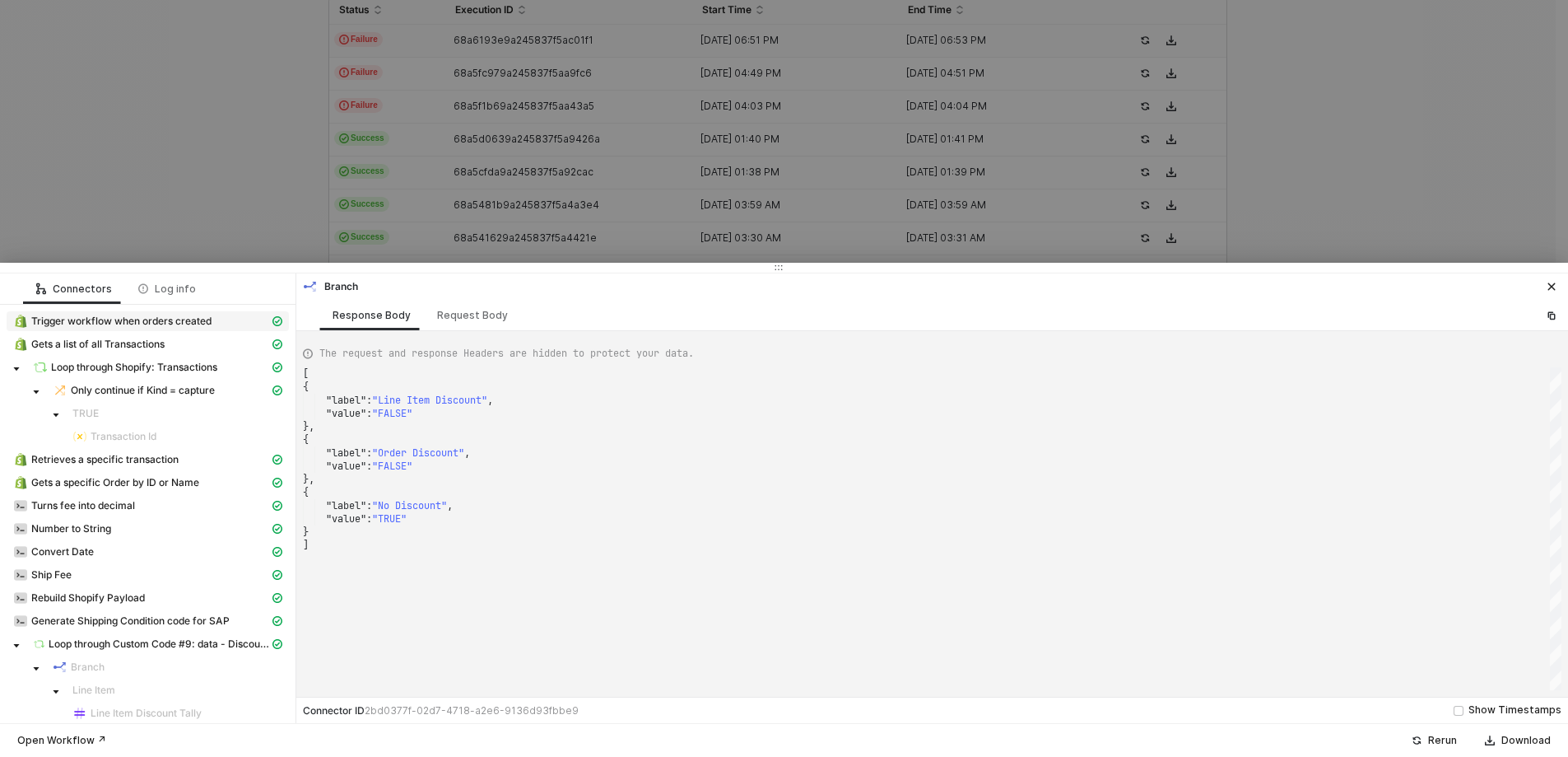
click at [89, 312] on span "Trigger workflow when orders created" at bounding box center [147, 321] width 282 height 20
type textarea "{ "json": { "id": 6445055017197, "admin_graphql_api_id": "gid://shopify/Order/6…"
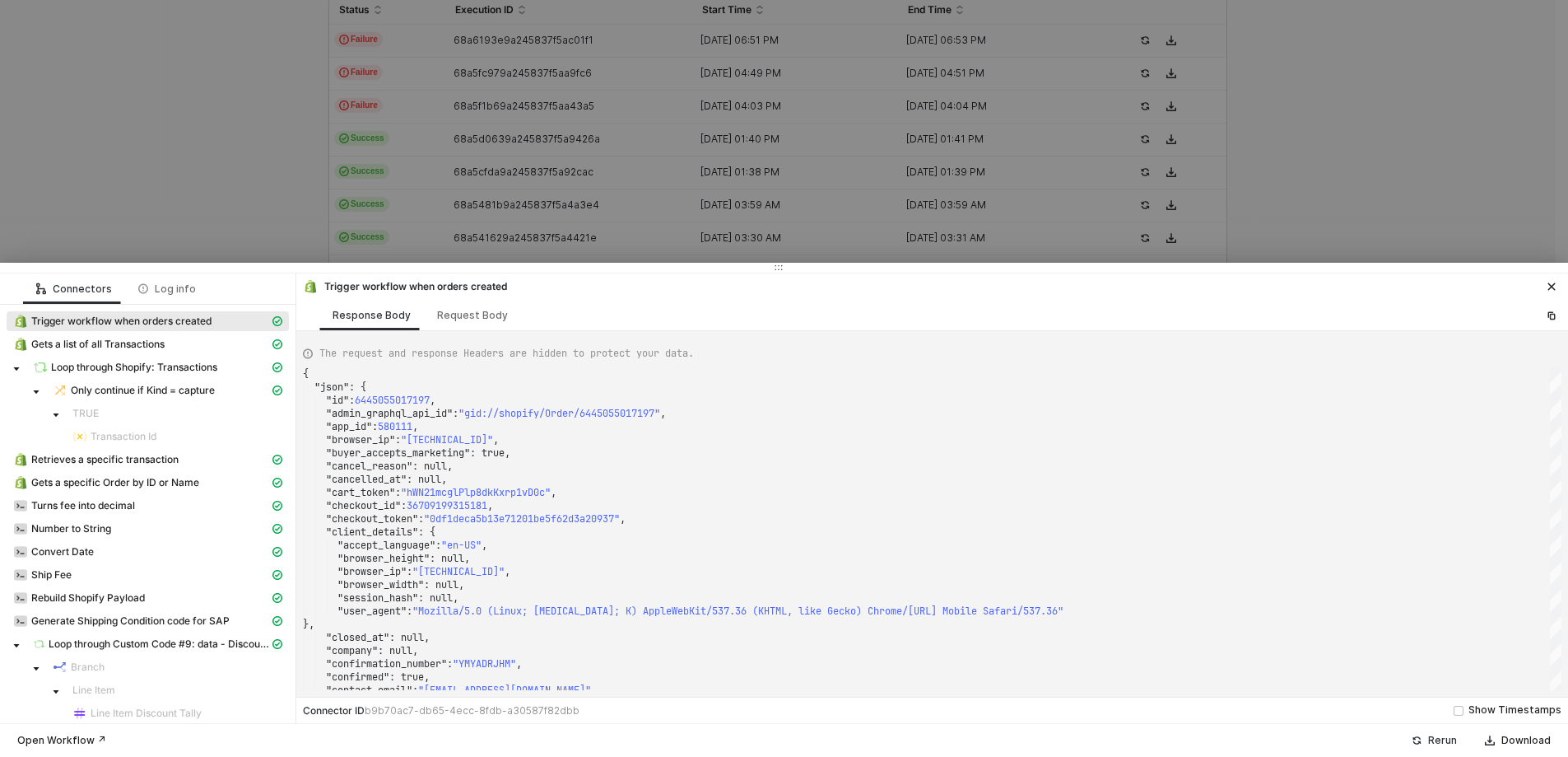
click at [1447, 743] on div "Rerun" at bounding box center [1443, 741] width 29 height 13
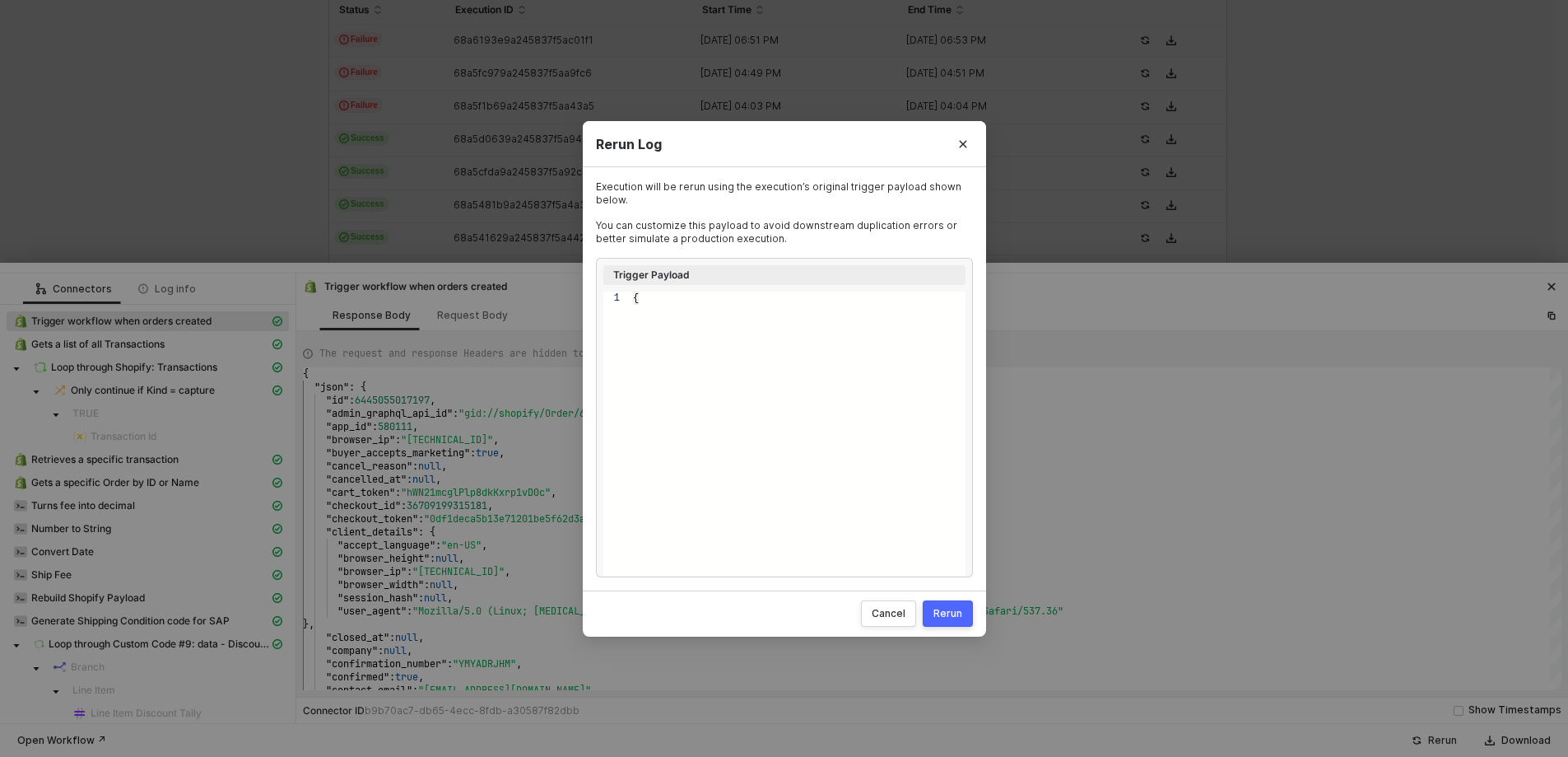
type textarea "{ "id": 6445055017197, "admin_graphql_api_id": "gid://shopify/Order/64450550171…"
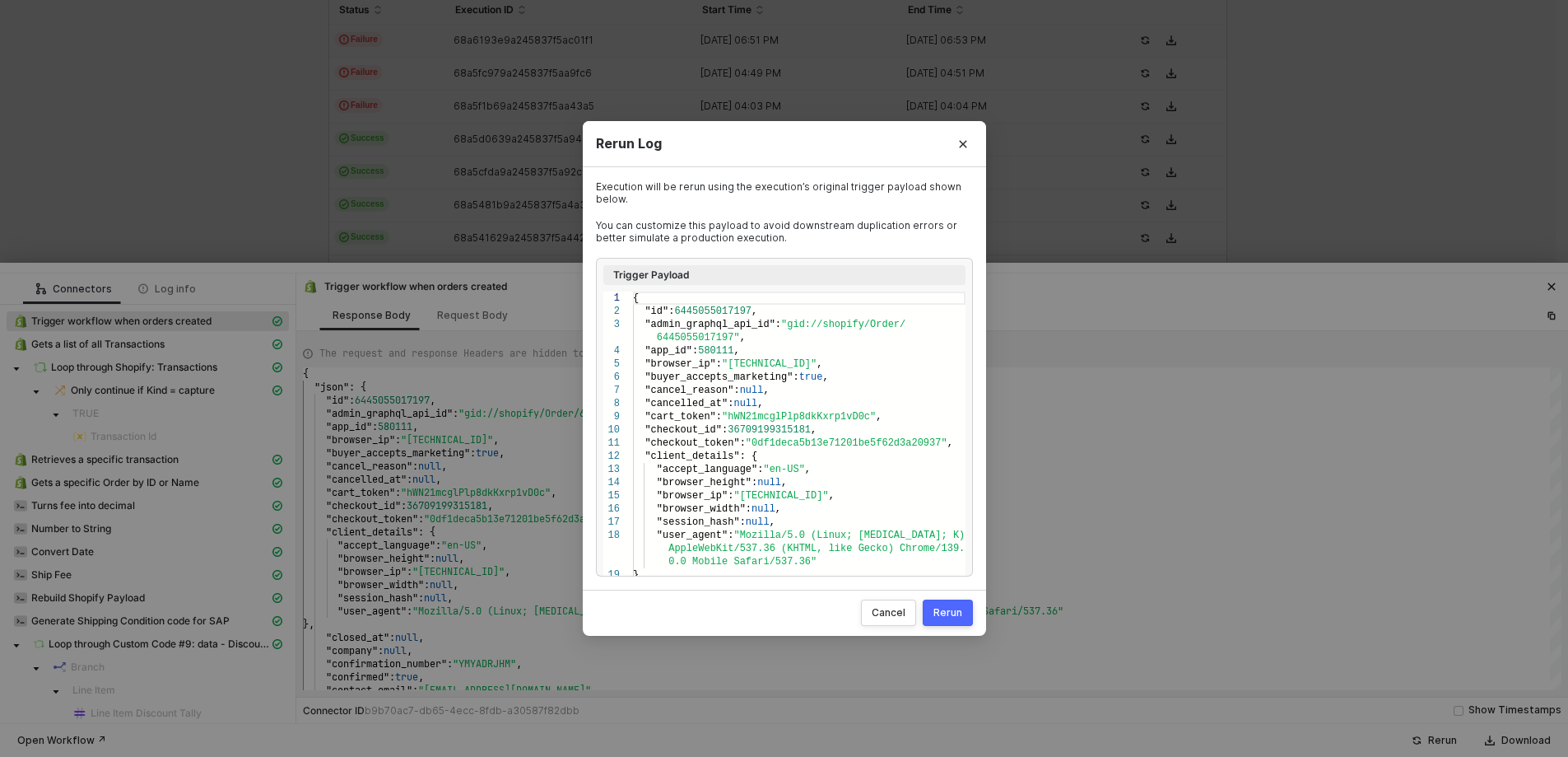
click at [945, 614] on div "Rerun" at bounding box center [948, 612] width 29 height 13
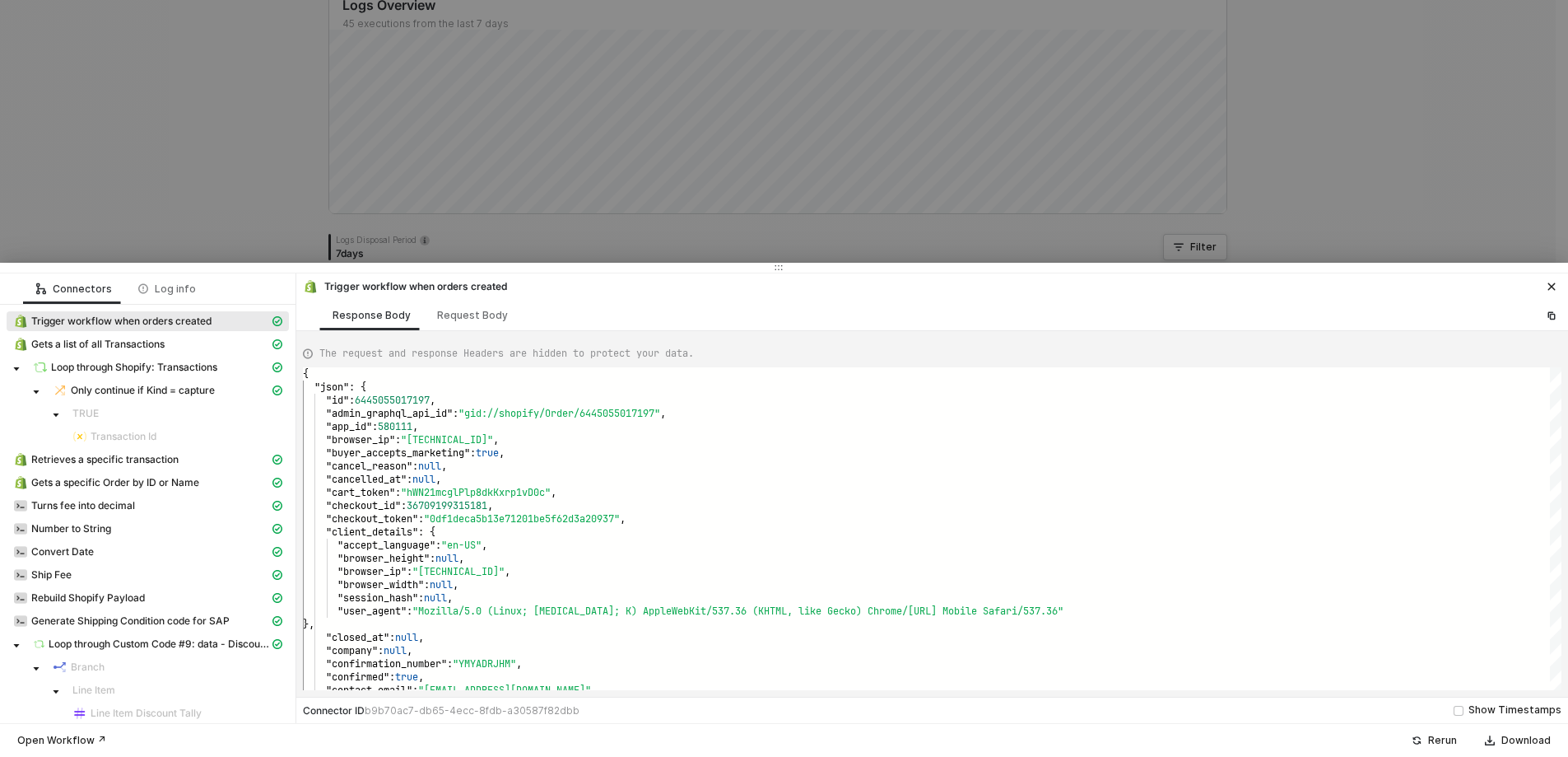
scroll to position [329, 0]
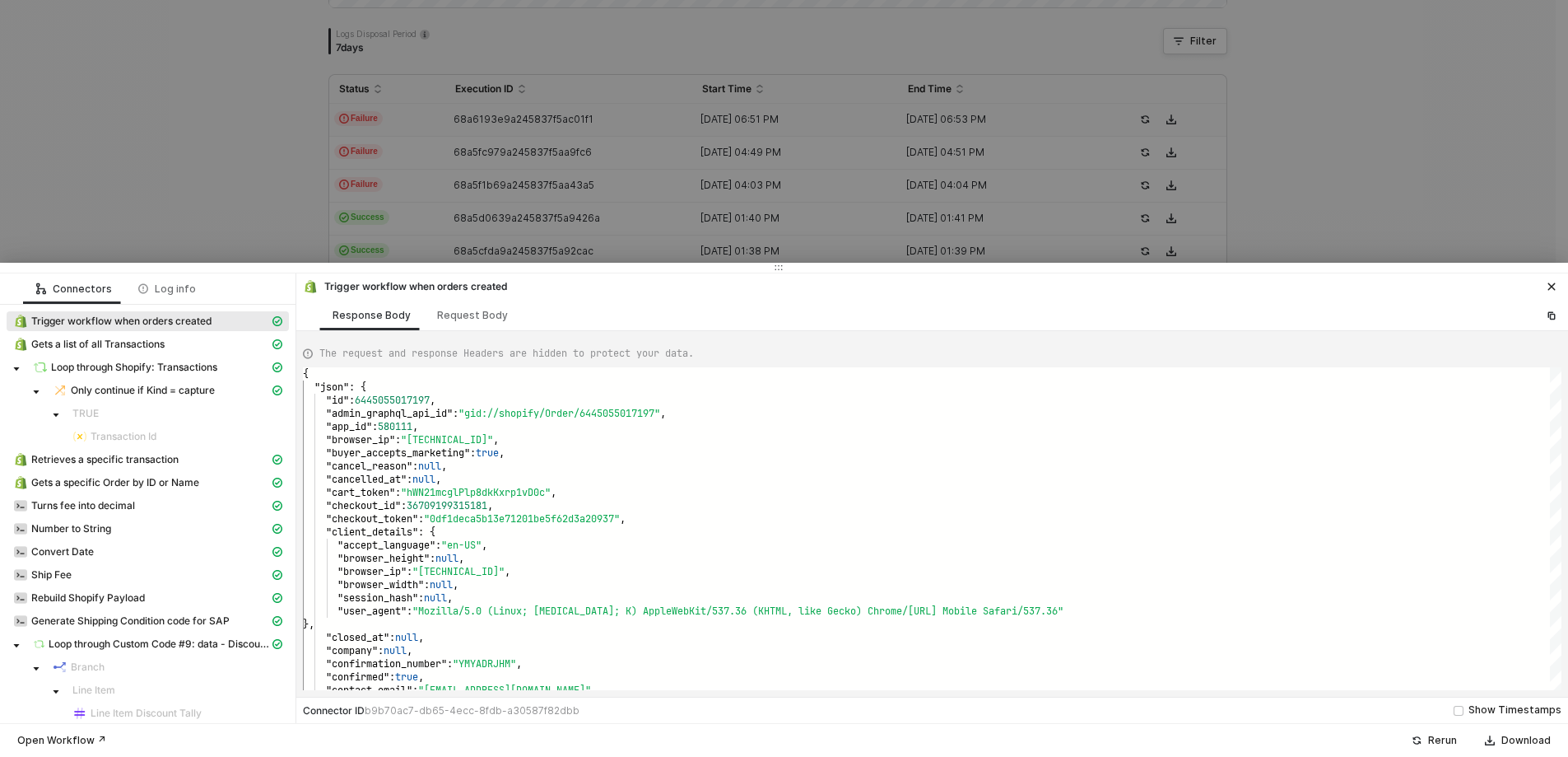
click at [1520, 162] on div at bounding box center [784, 378] width 1568 height 757
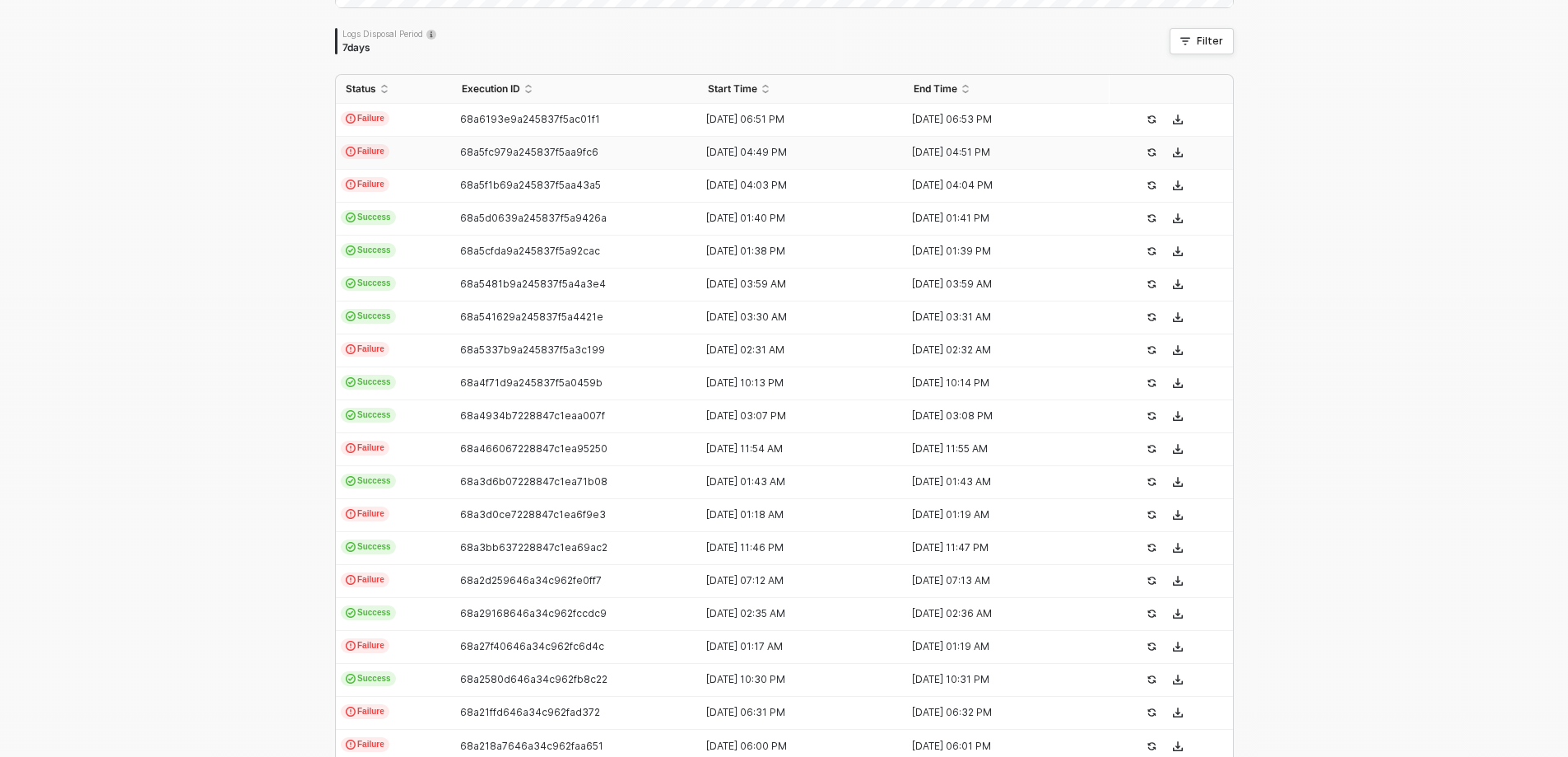
click at [452, 156] on div "68a5fc979a245837f5aa9fc6" at bounding box center [568, 152] width 233 height 13
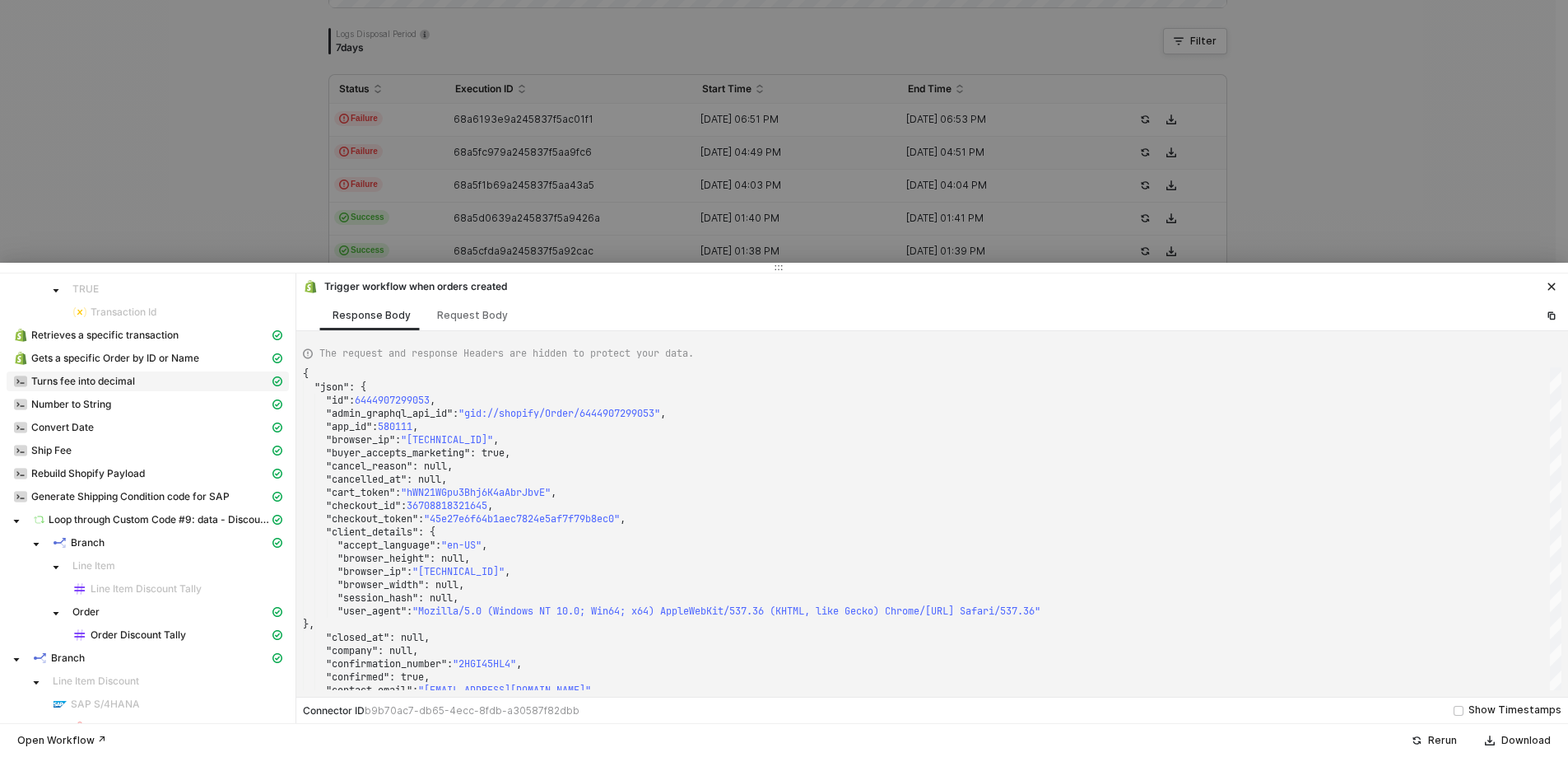
scroll to position [412, 0]
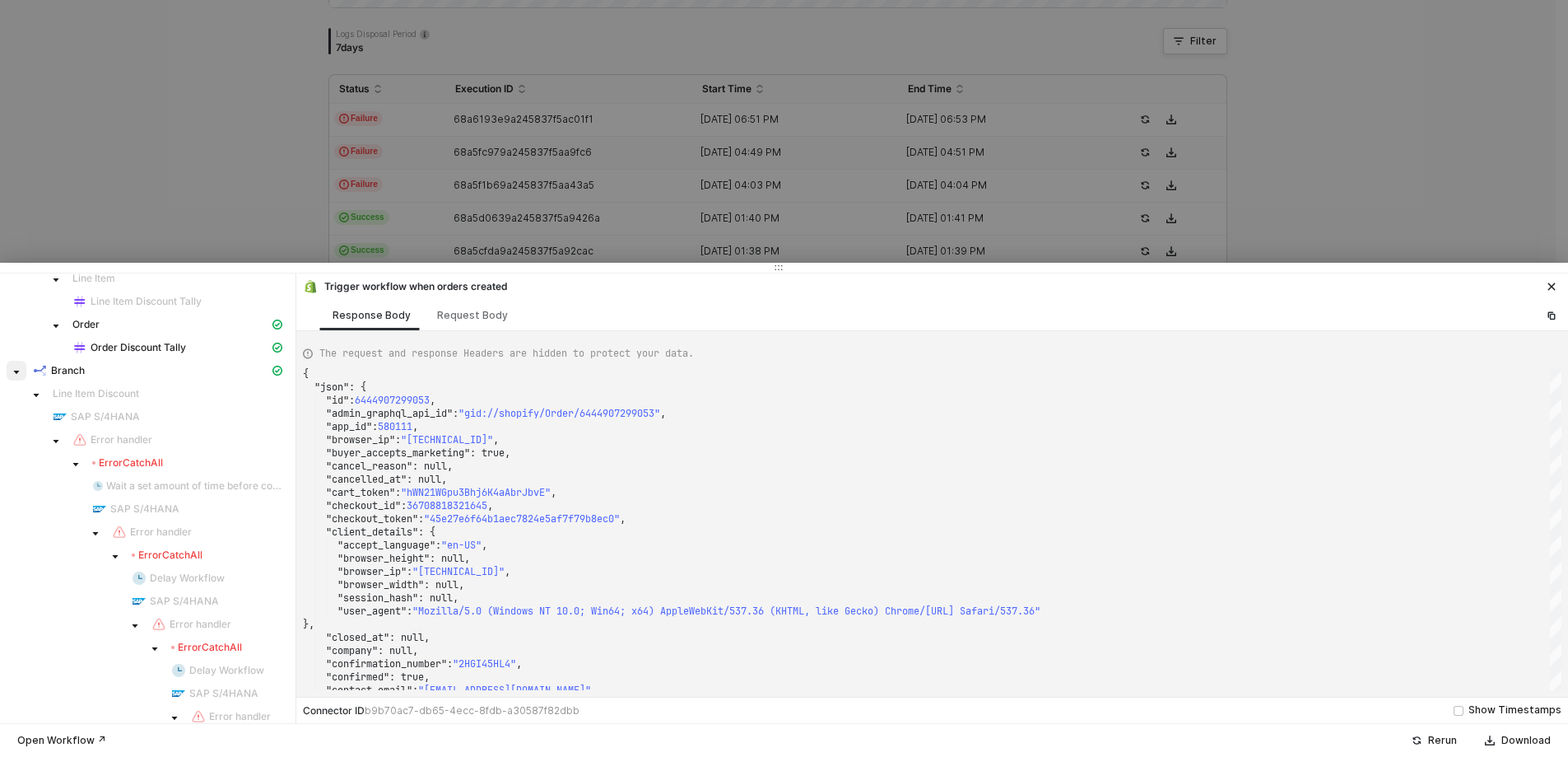
click at [13, 372] on icon "caret-down" at bounding box center [16, 372] width 9 height 9
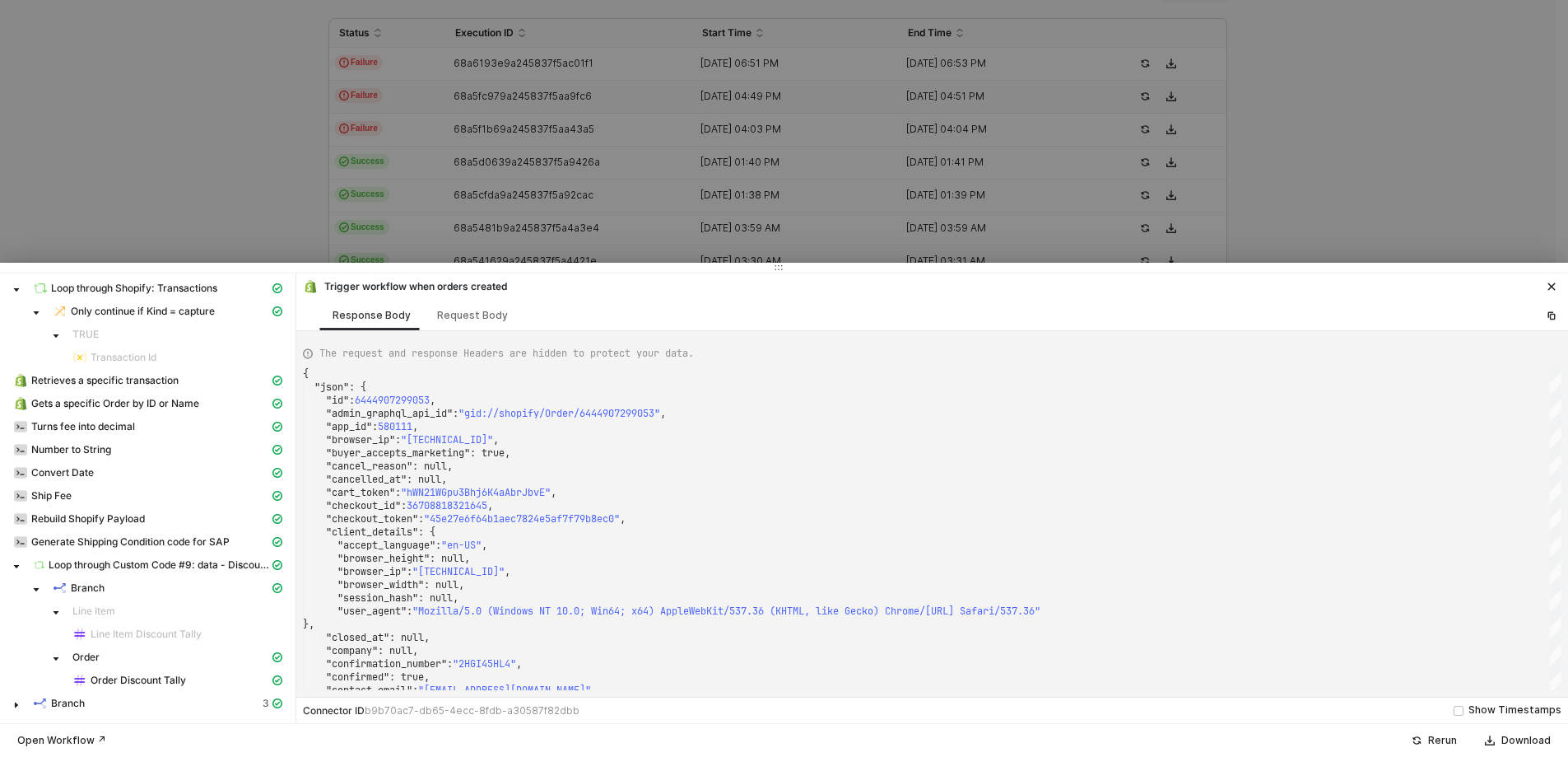
scroll to position [409, 0]
click at [195, 703] on div "Branch" at bounding box center [143, 702] width 220 height 14
type textarea "[ { "label": "Line Item Discount", "value": "FALSE" }, { "label": "Order Discou…"
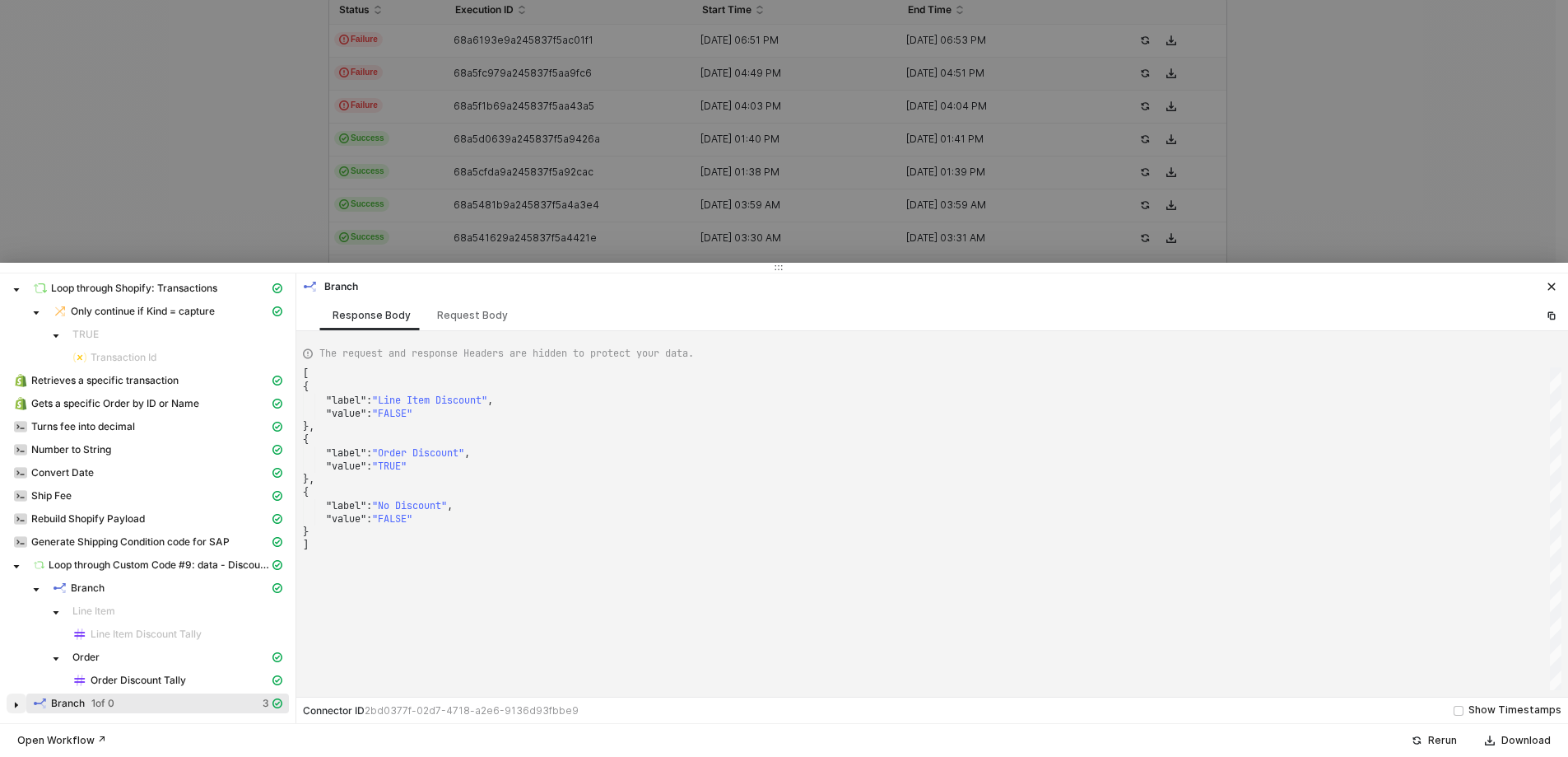
click at [11, 706] on span at bounding box center [16, 703] width 20 height 20
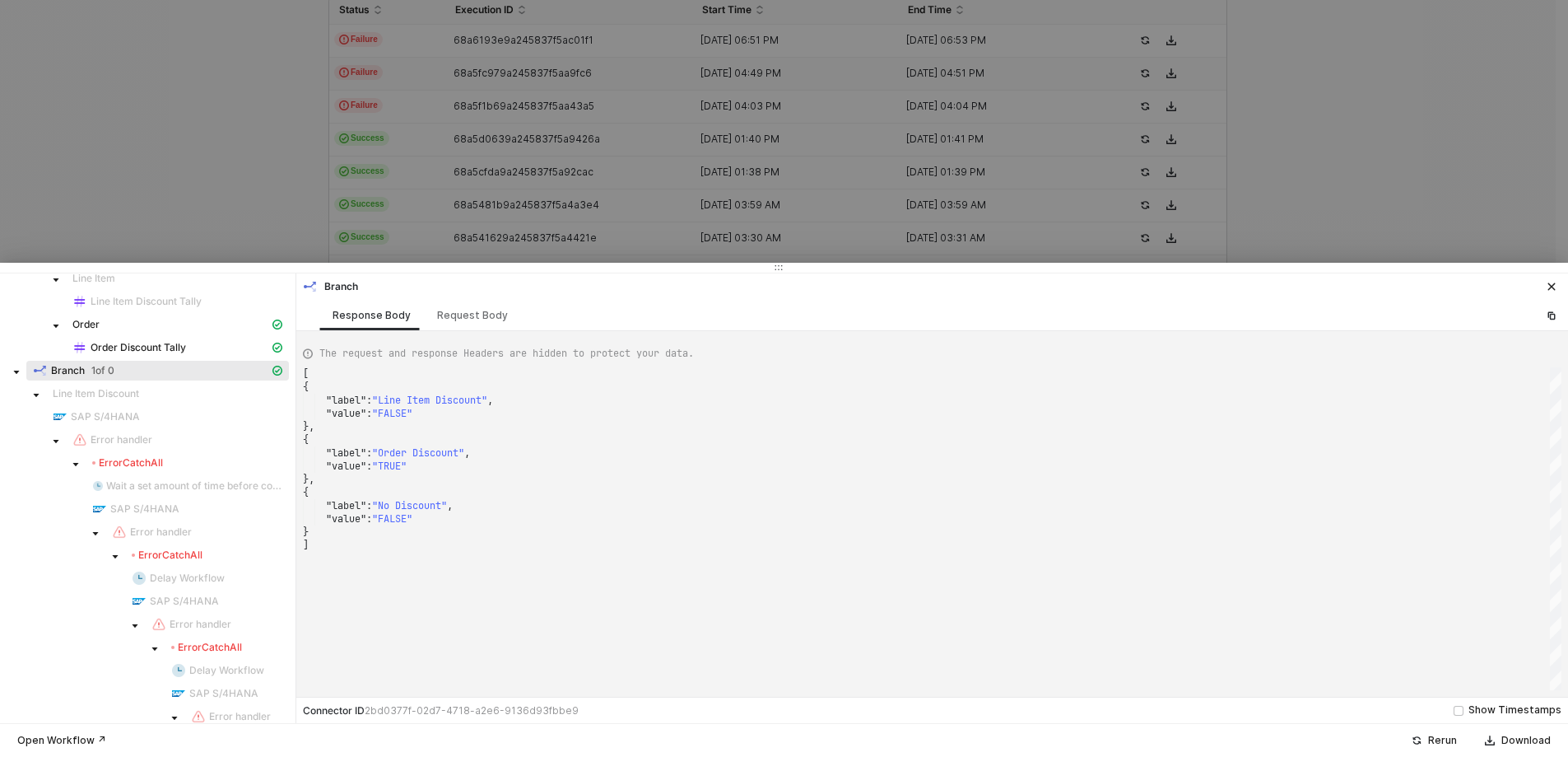
click at [144, 460] on div "Error CatchAll" at bounding box center [127, 463] width 71 height 13
click at [74, 466] on icon "caret-down" at bounding box center [76, 464] width 9 height 9
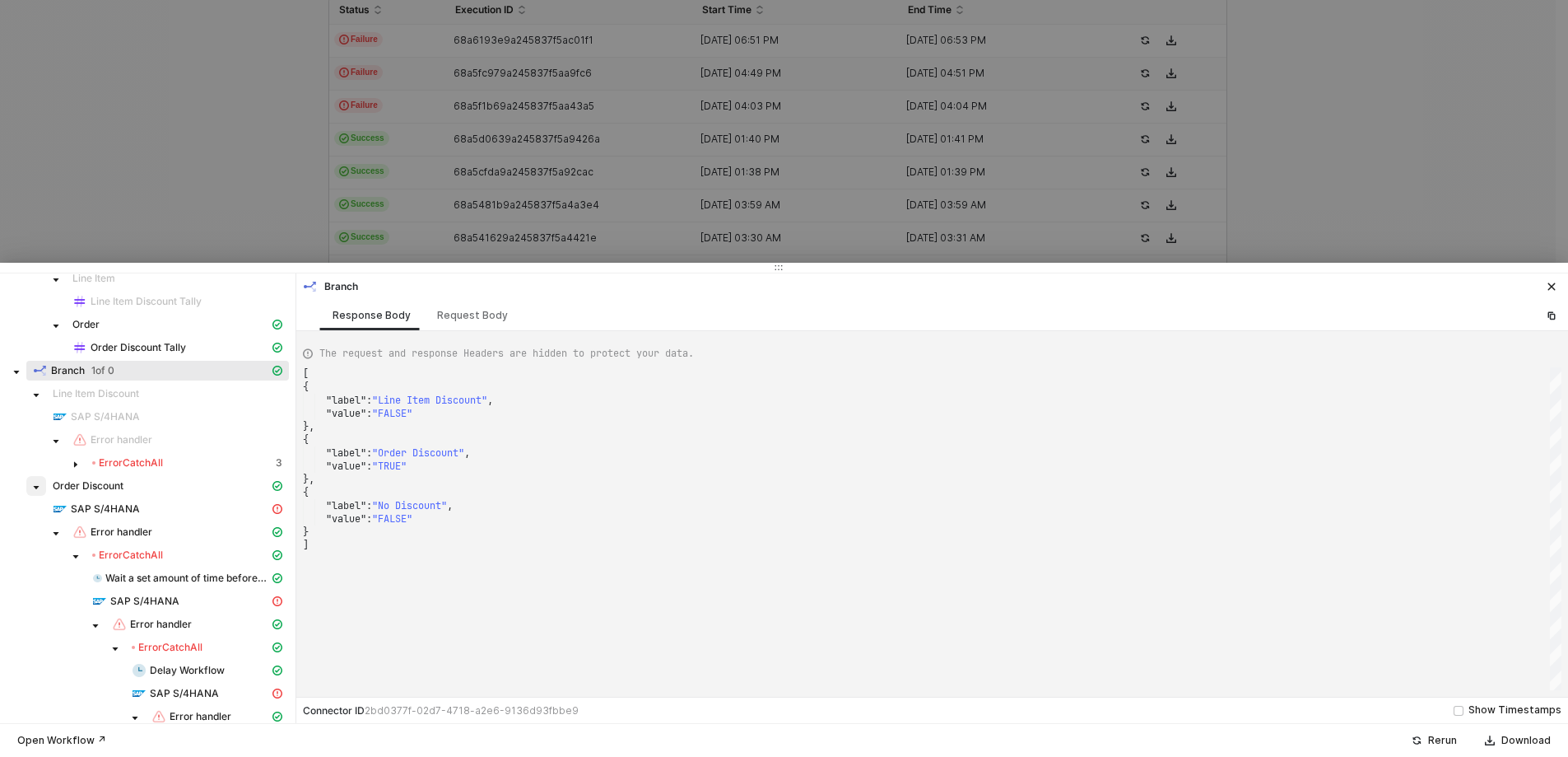
click at [33, 491] on icon "caret-down" at bounding box center [36, 487] width 9 height 9
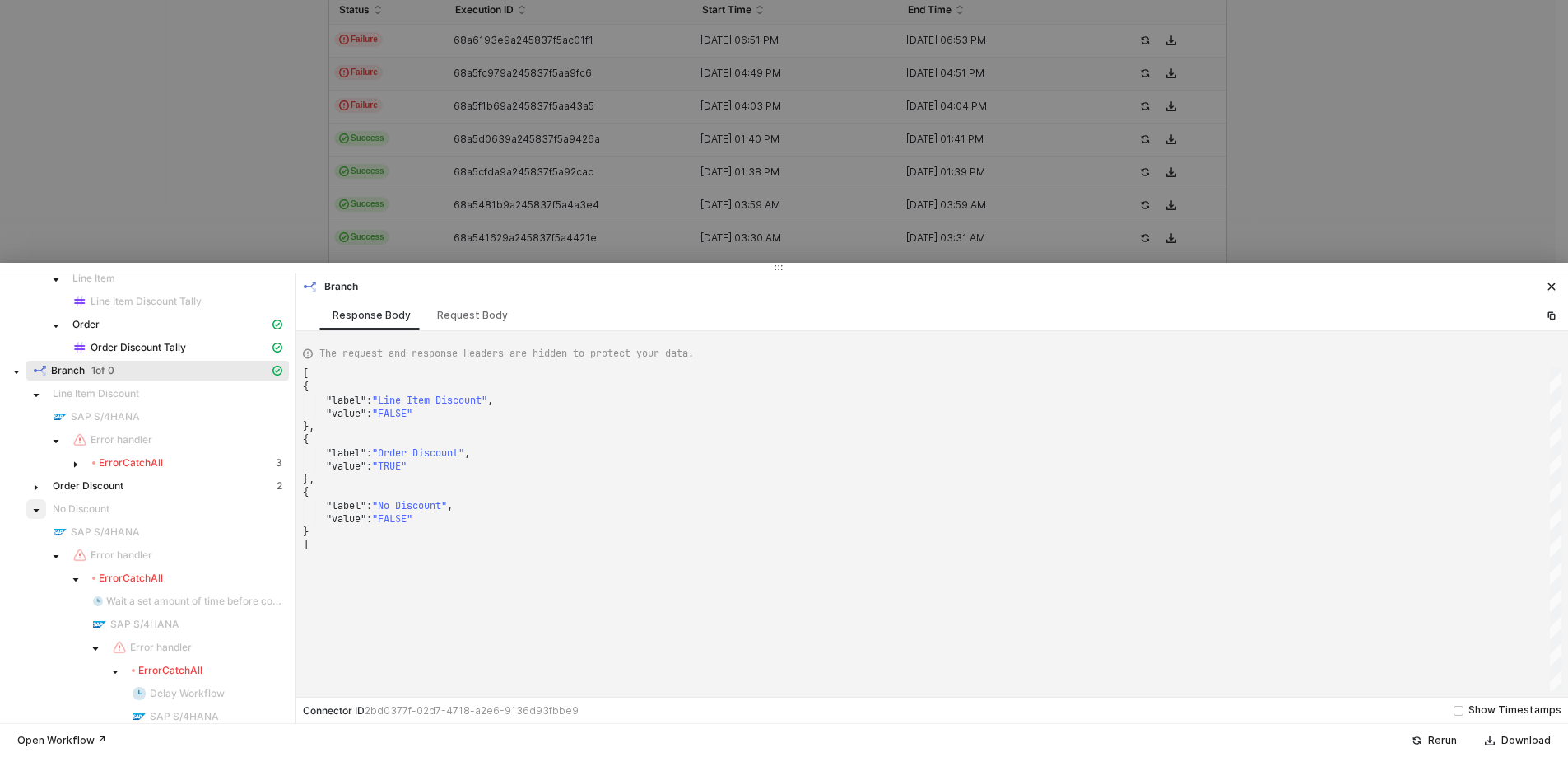
click at [32, 513] on span at bounding box center [36, 508] width 20 height 20
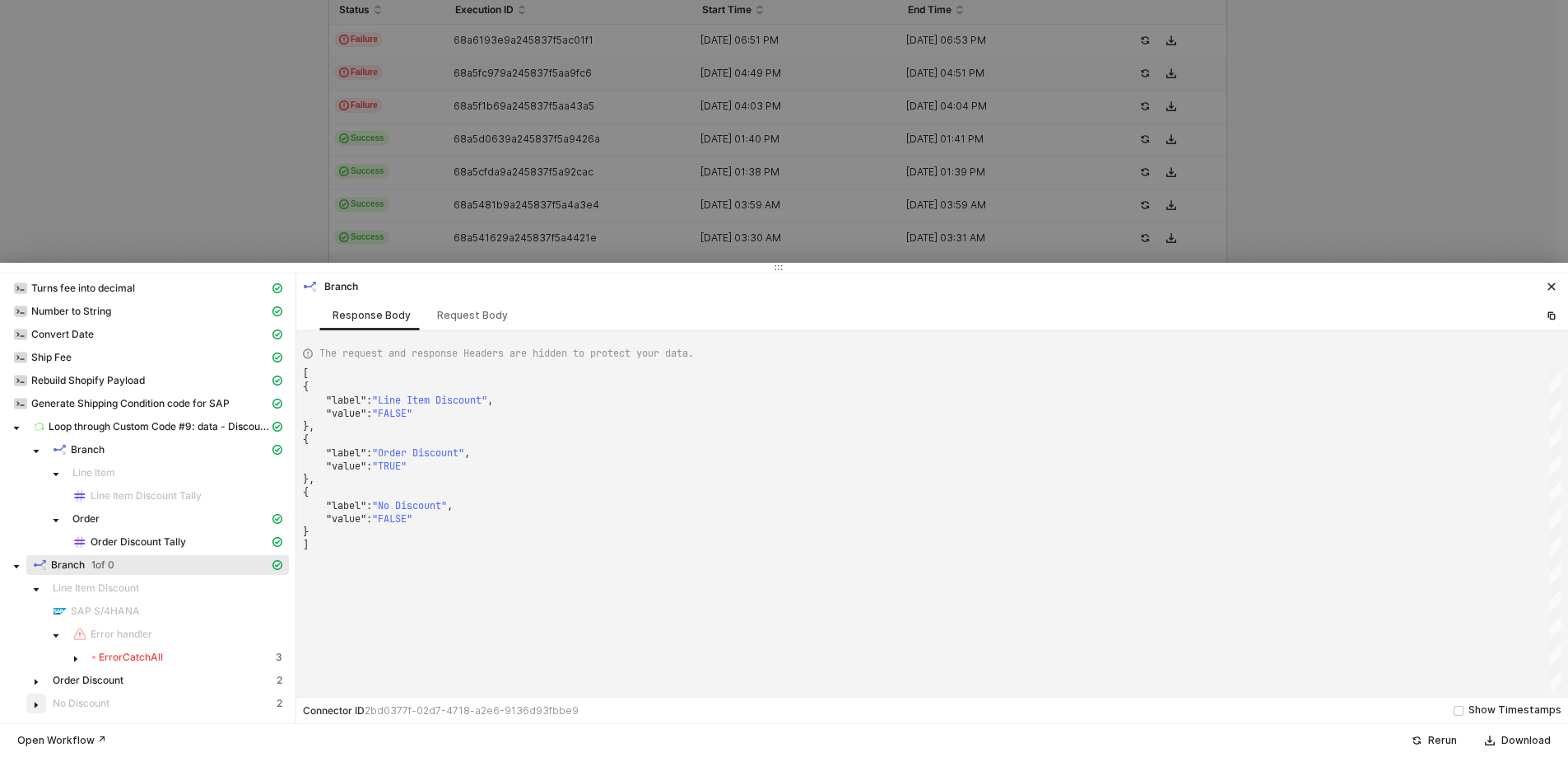
scroll to position [217, 0]
click at [1436, 743] on div "Rerun" at bounding box center [1443, 741] width 29 height 13
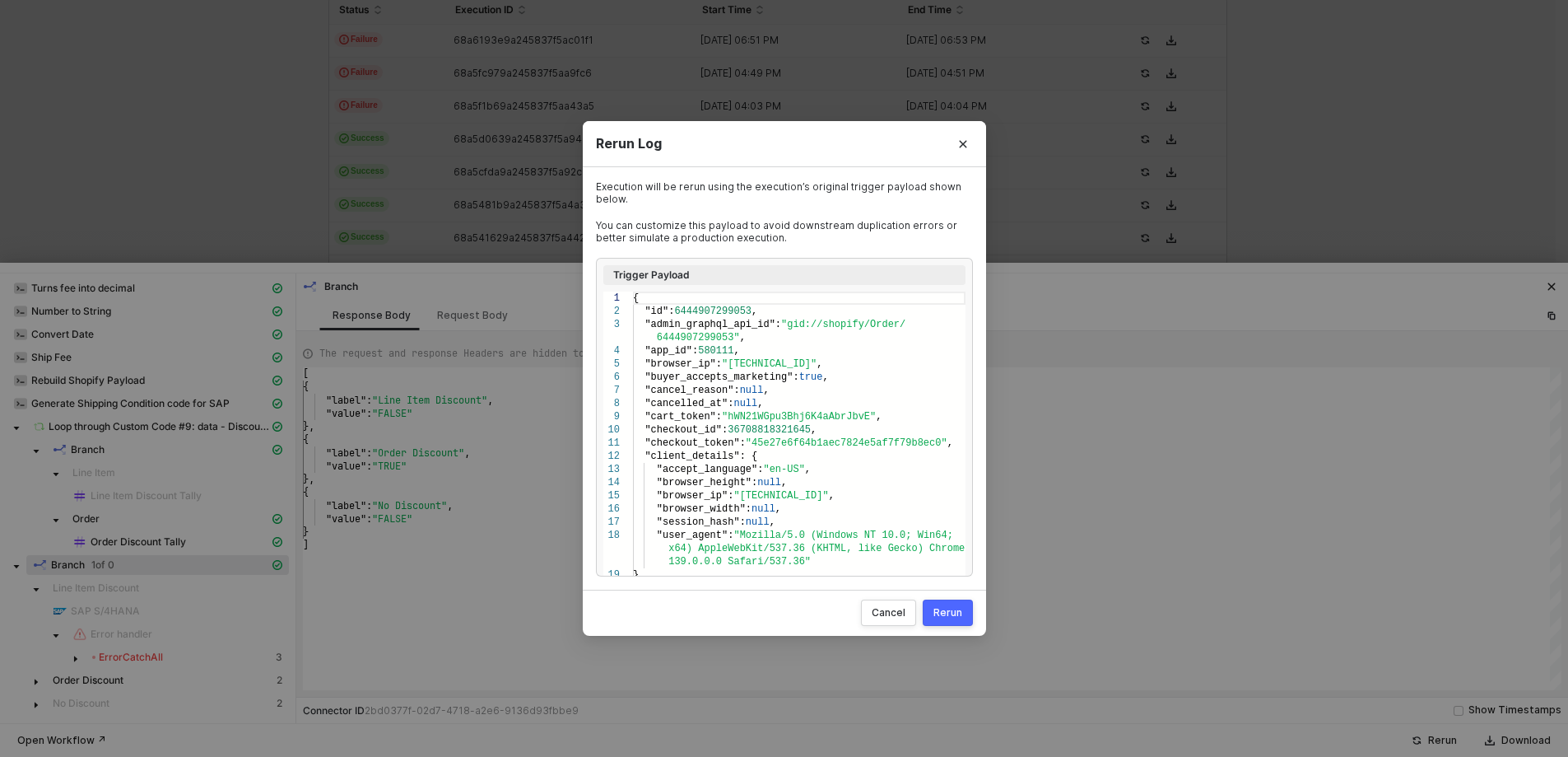
click at [946, 616] on div "Rerun" at bounding box center [948, 612] width 29 height 13
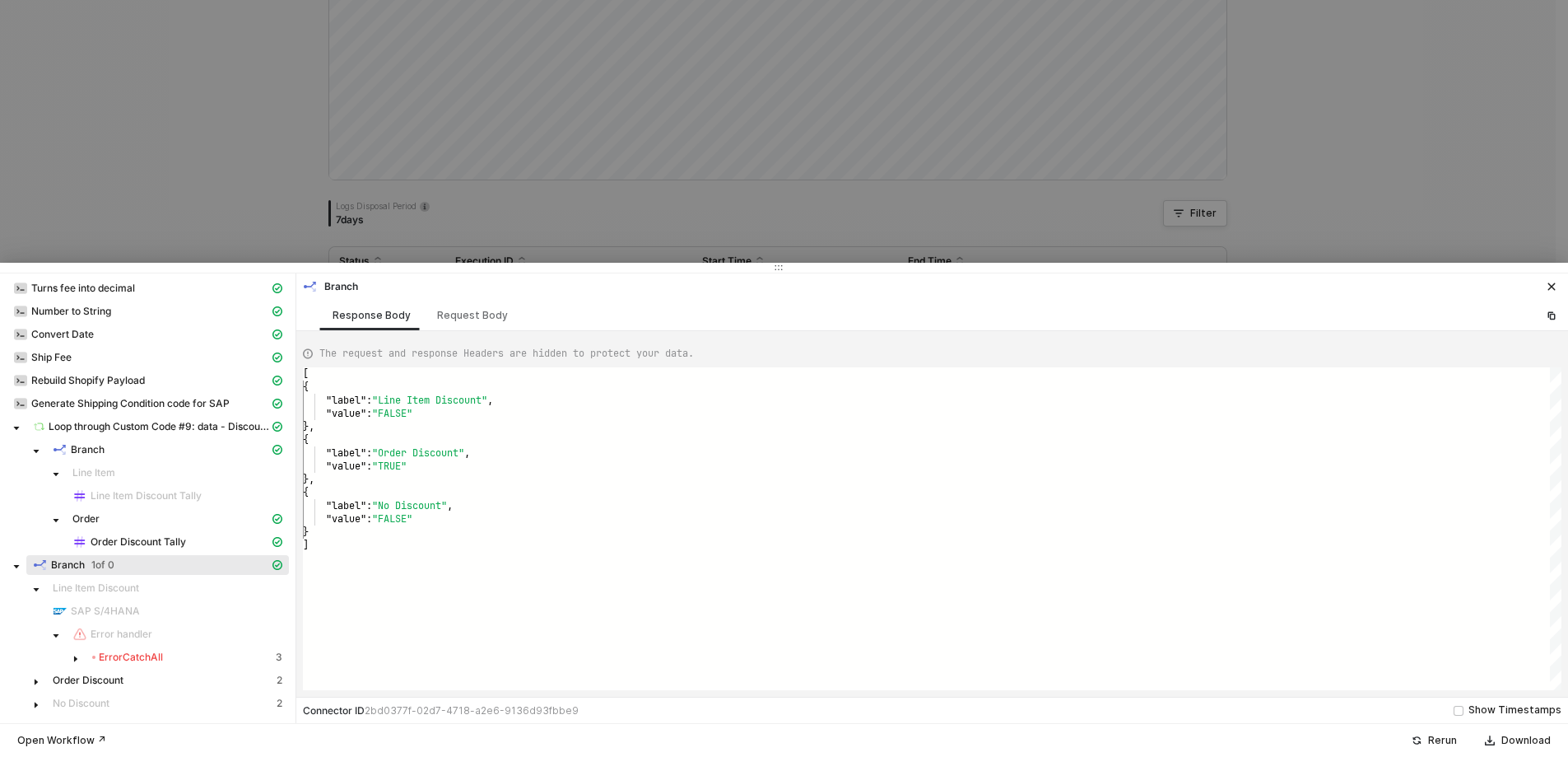
scroll to position [409, 0]
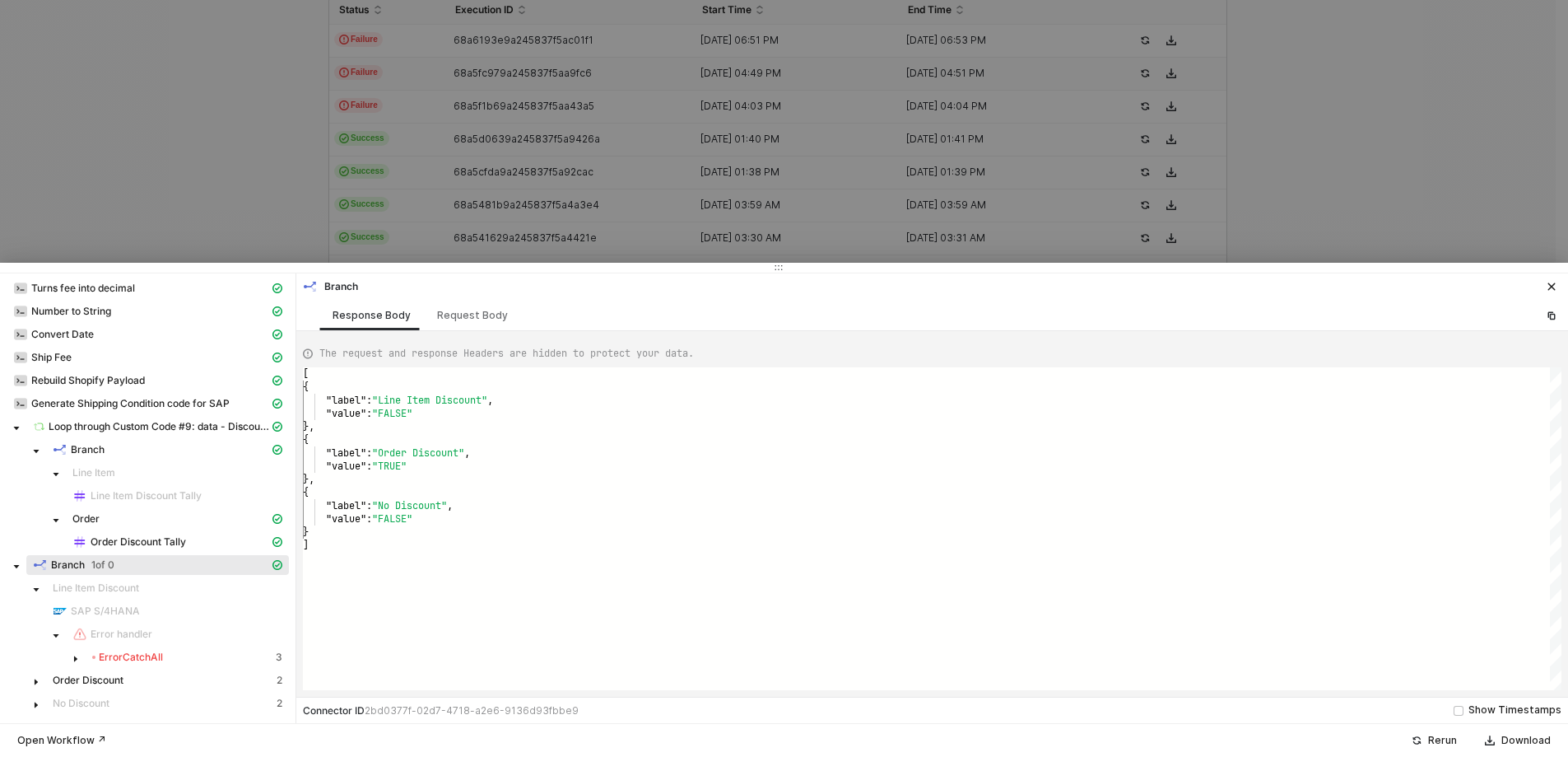
click at [1429, 218] on div at bounding box center [784, 378] width 1568 height 757
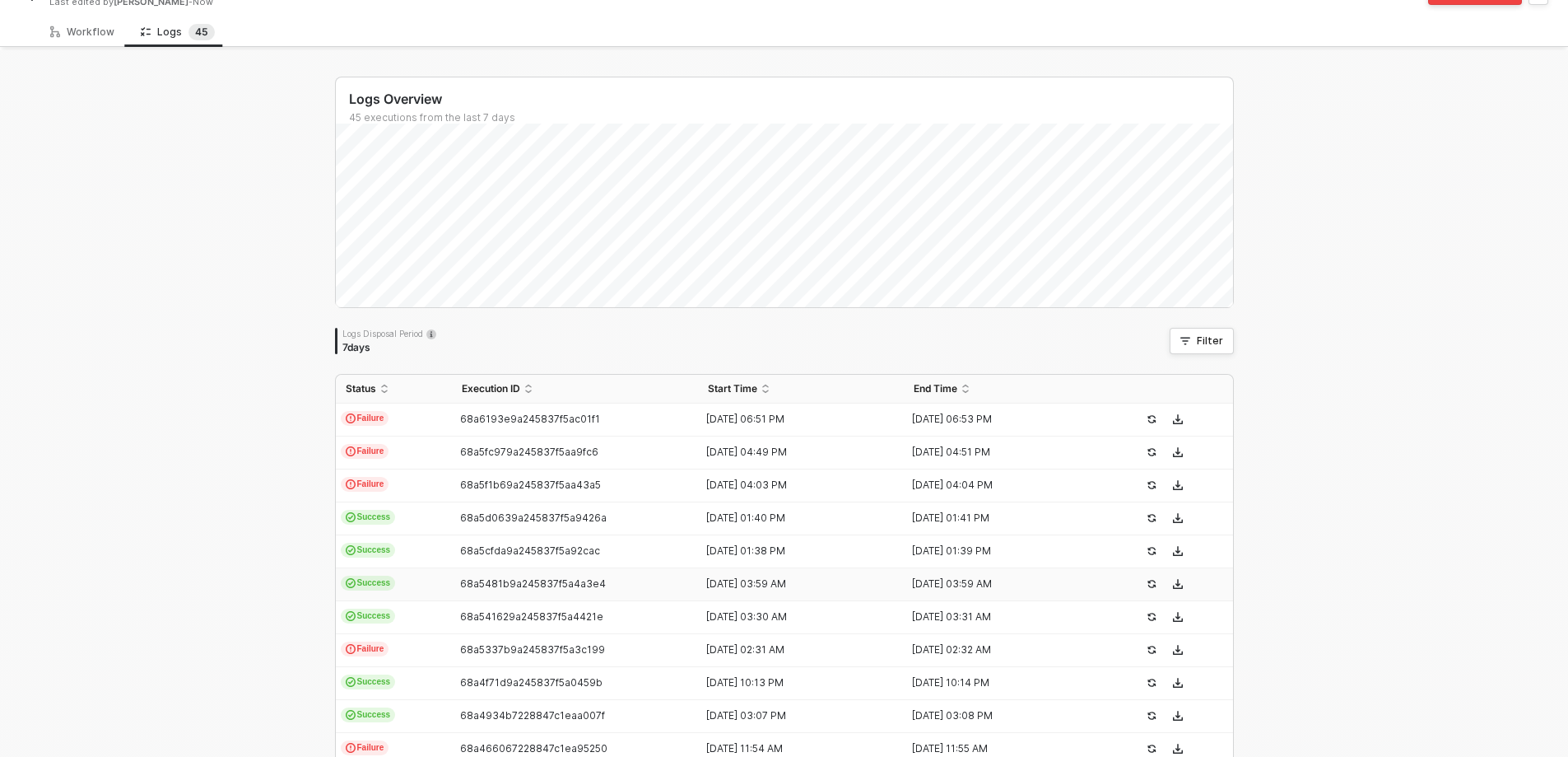
scroll to position [0, 0]
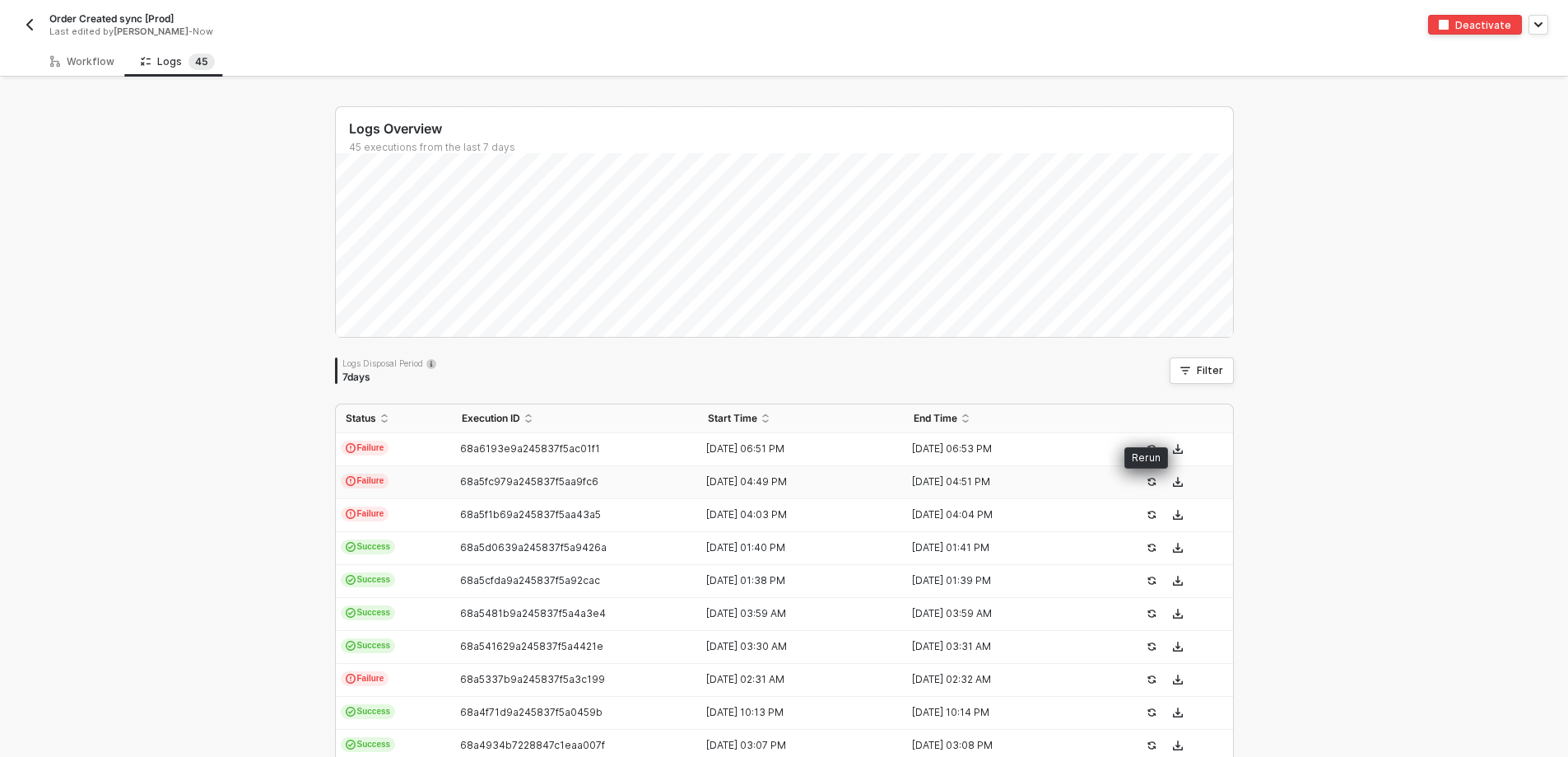
click at [1147, 481] on icon "icon-success-page" at bounding box center [1152, 481] width 10 height 10
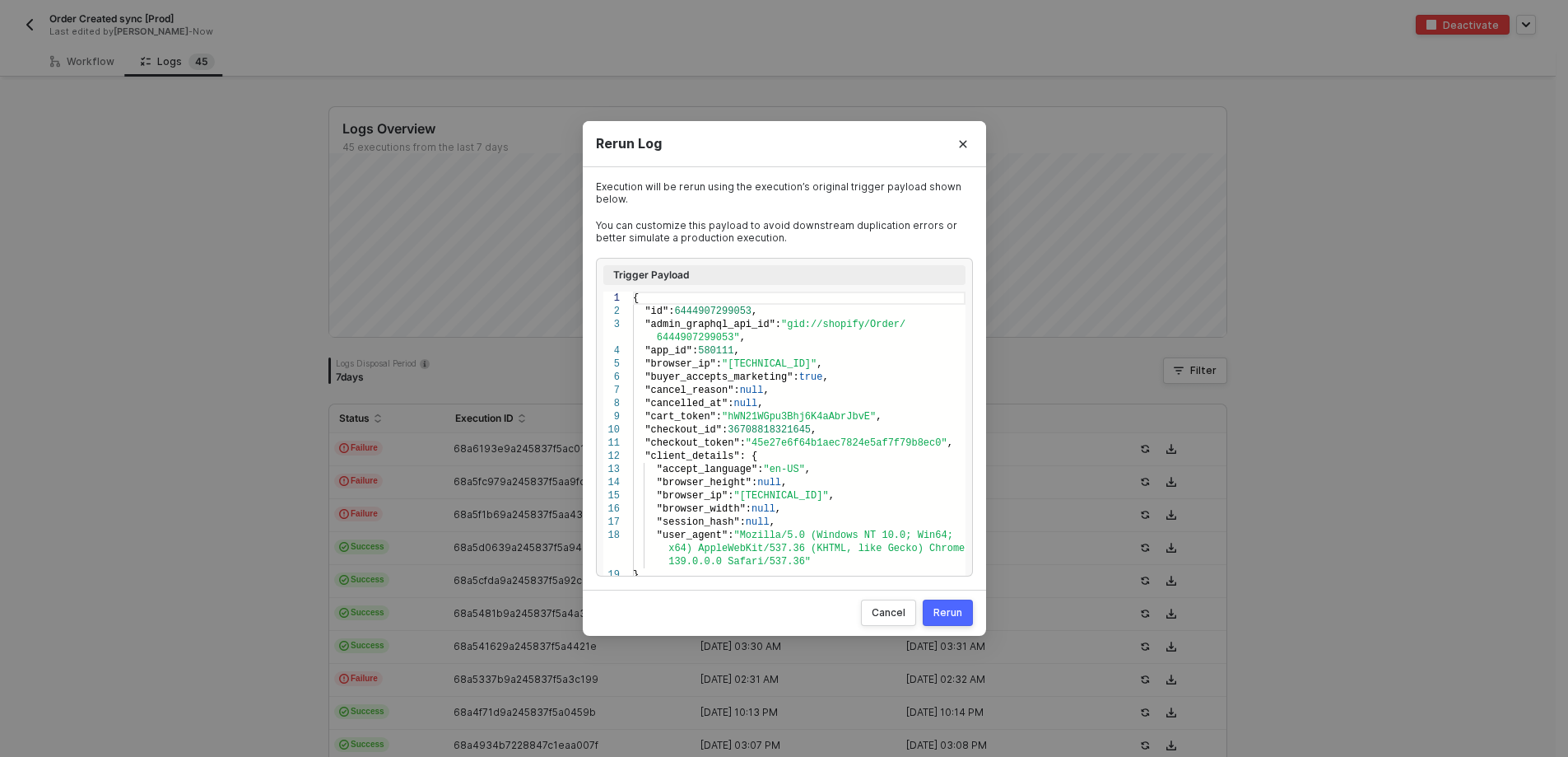
click at [974, 614] on div "Cancel Rerun" at bounding box center [784, 612] width 404 height 46
click at [941, 612] on div "Rerun" at bounding box center [948, 612] width 29 height 13
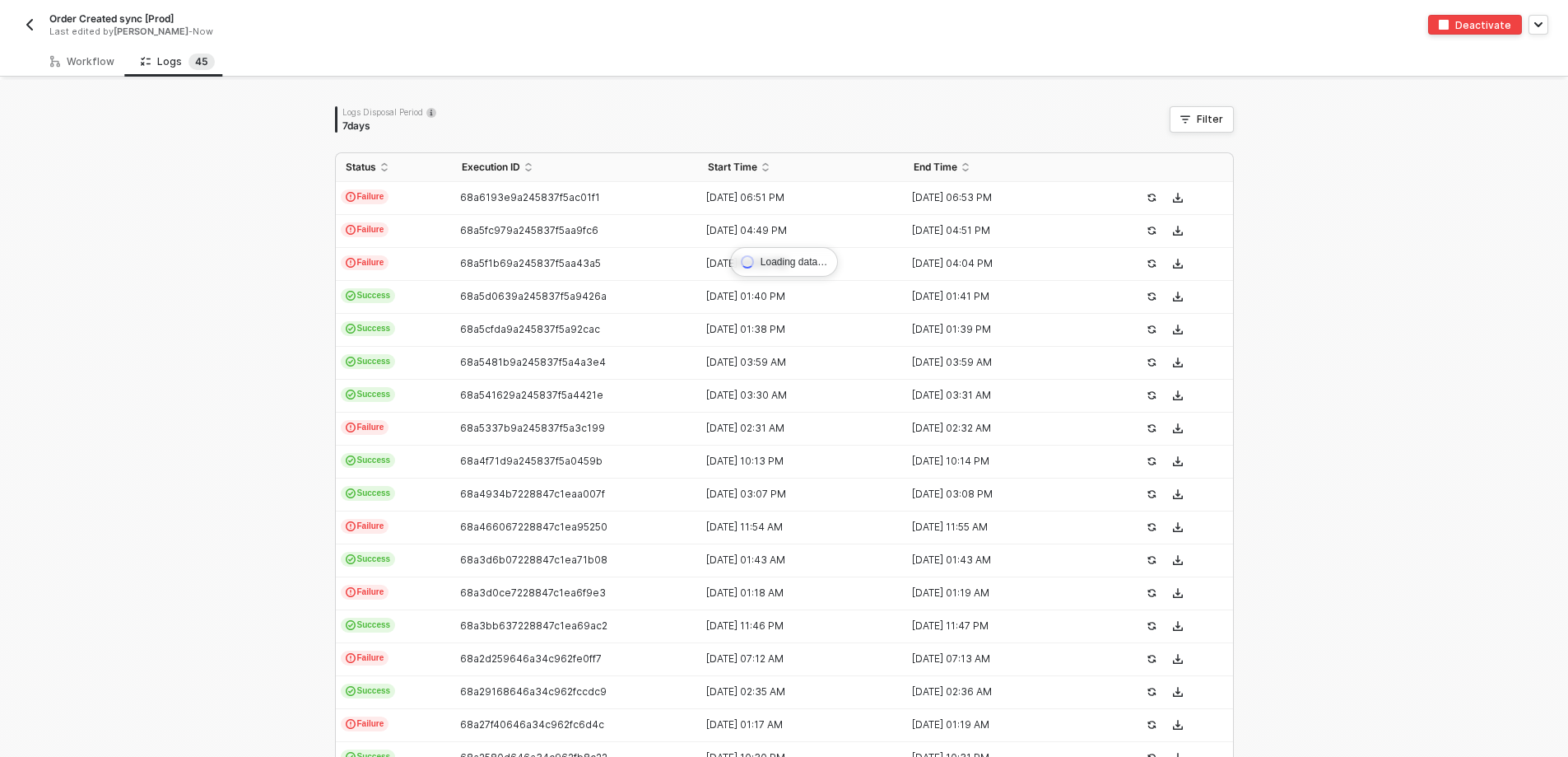
scroll to position [82, 0]
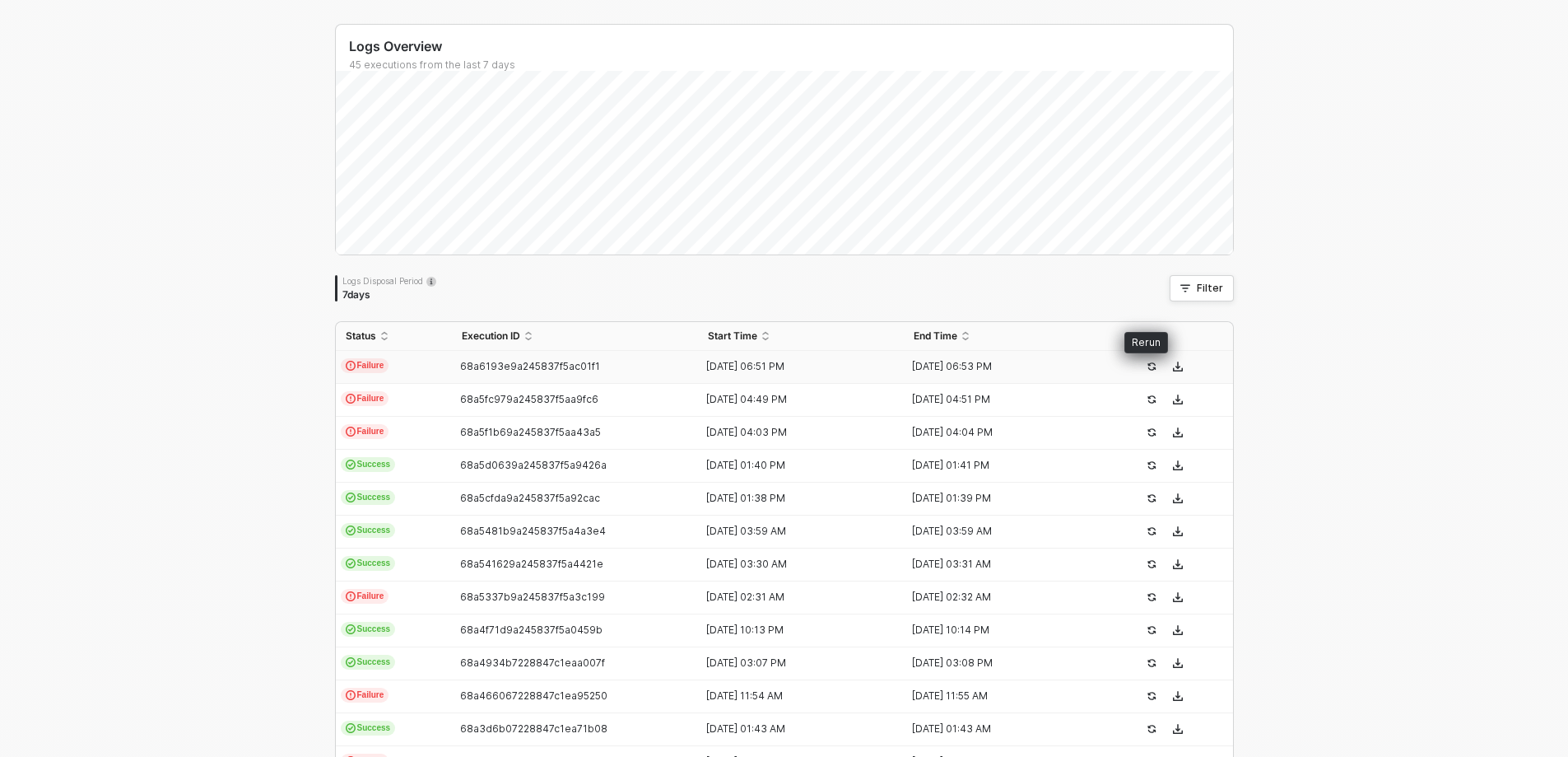
click at [1147, 370] on icon "icon-success-page" at bounding box center [1152, 367] width 10 height 10
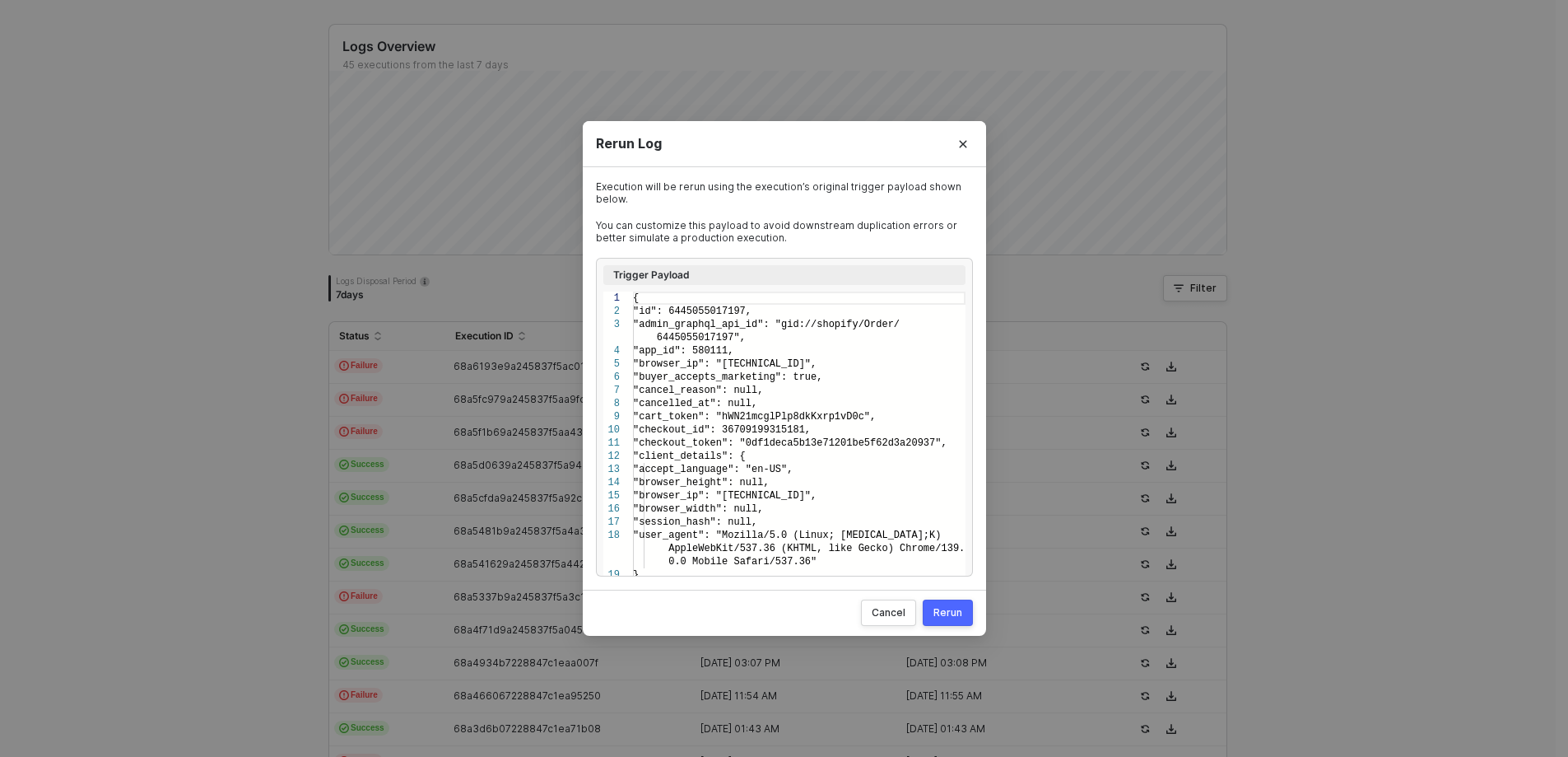
click at [941, 605] on button "Rerun" at bounding box center [948, 612] width 50 height 27
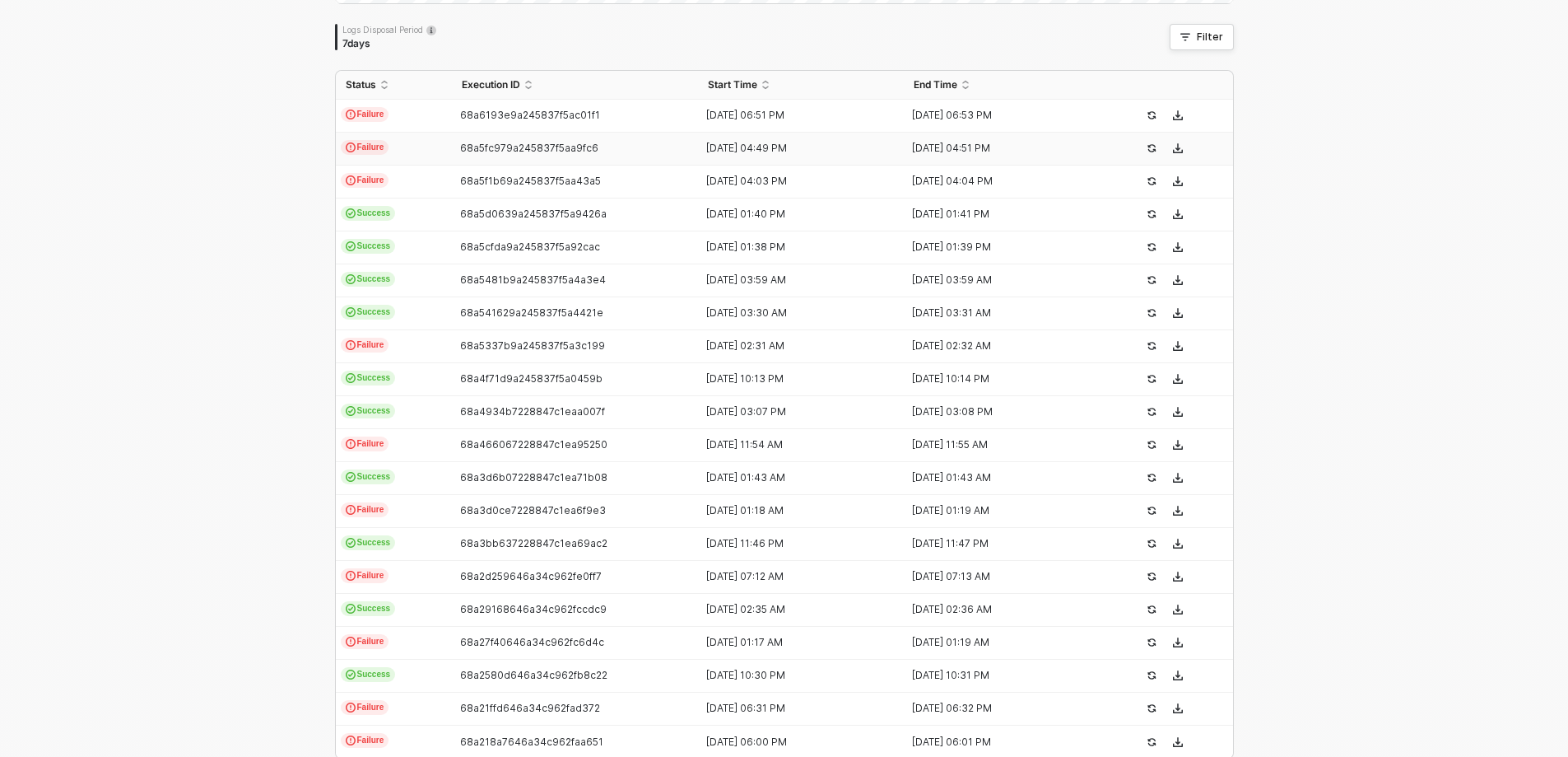
scroll to position [0, 0]
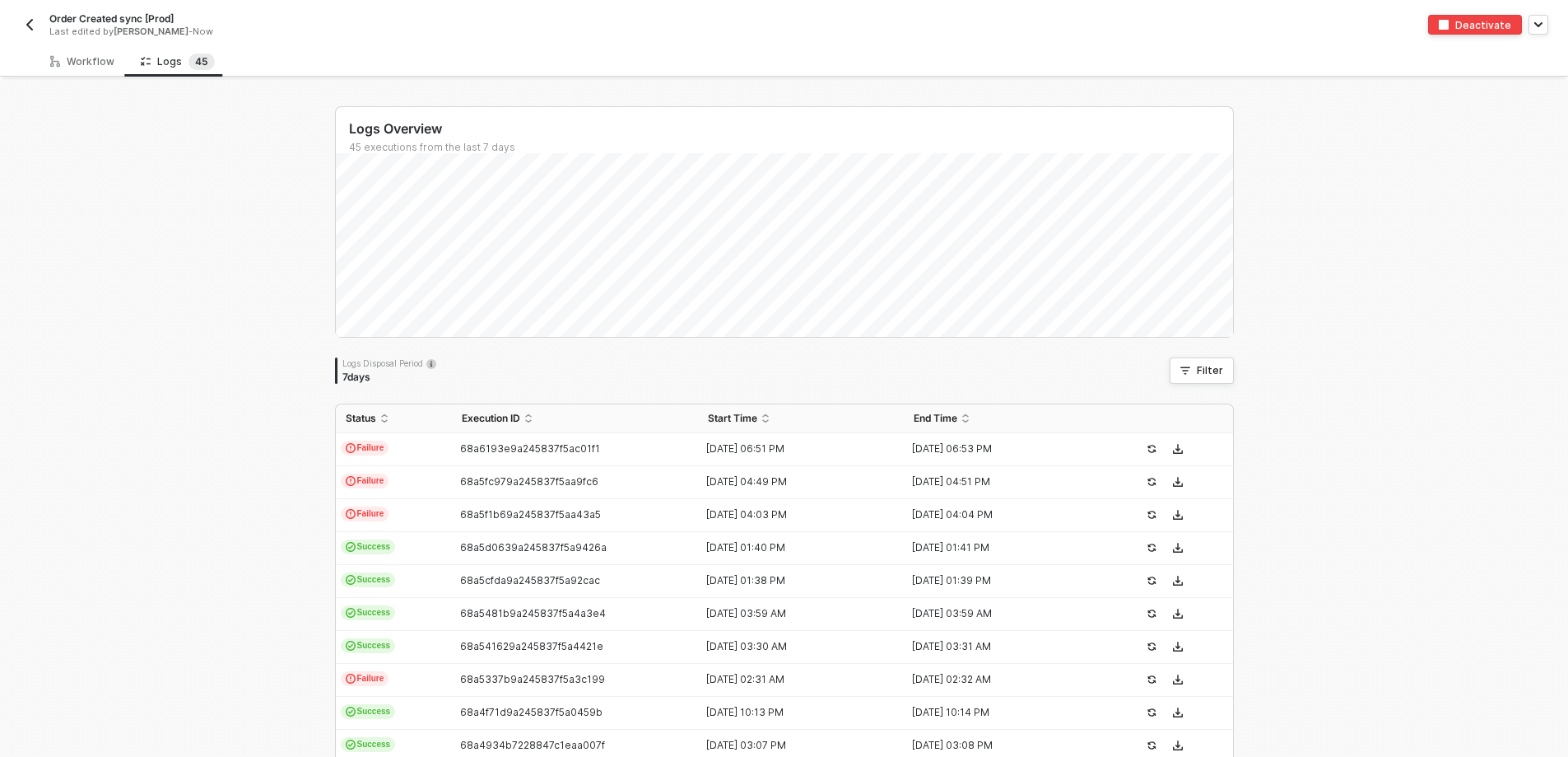
click at [56, 22] on span "Order Created sync [Prod]" at bounding box center [112, 18] width 124 height 14
click at [35, 19] on img "button" at bounding box center [30, 25] width 13 height 13
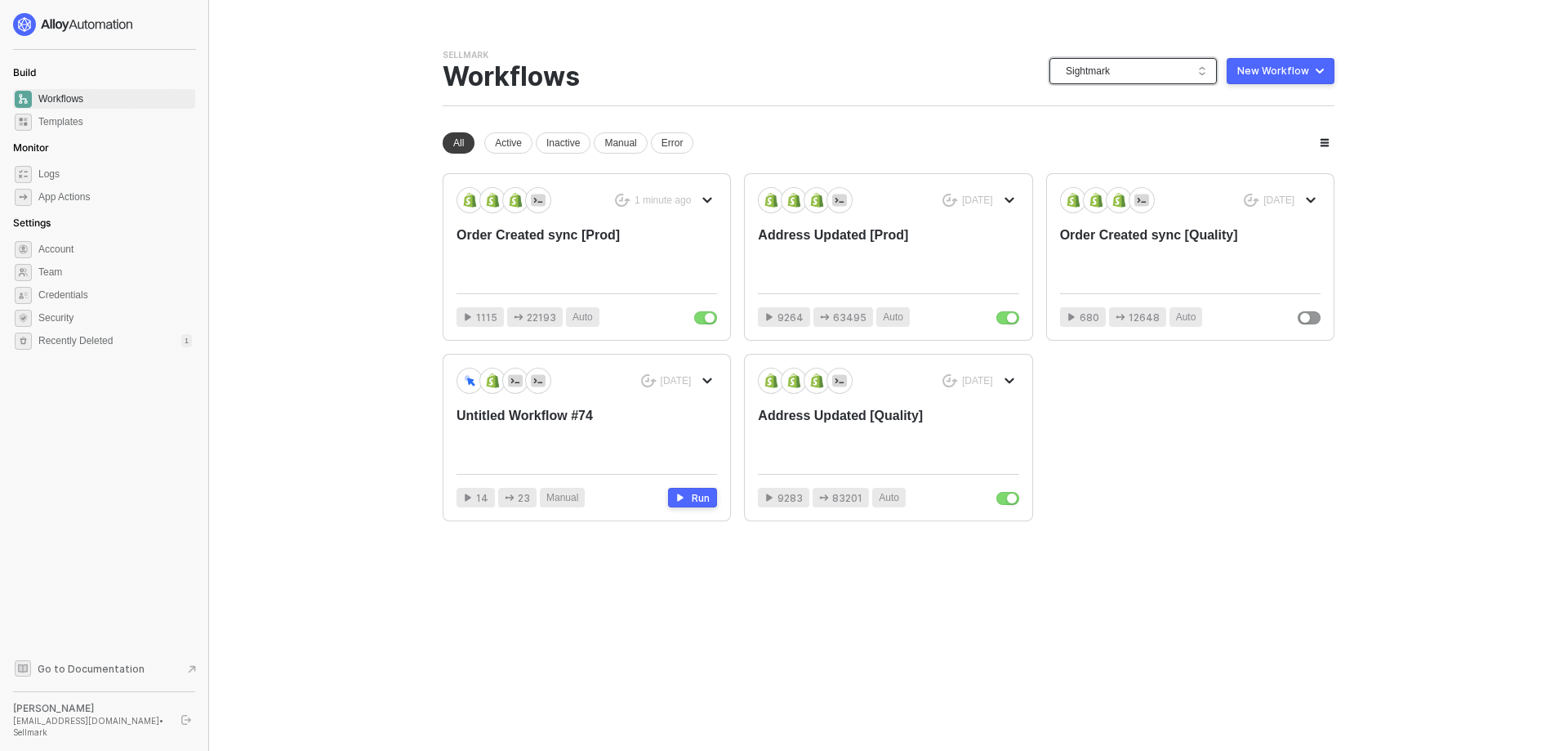
click at [1124, 72] on span "Sightmark" at bounding box center [1136, 71] width 141 height 25
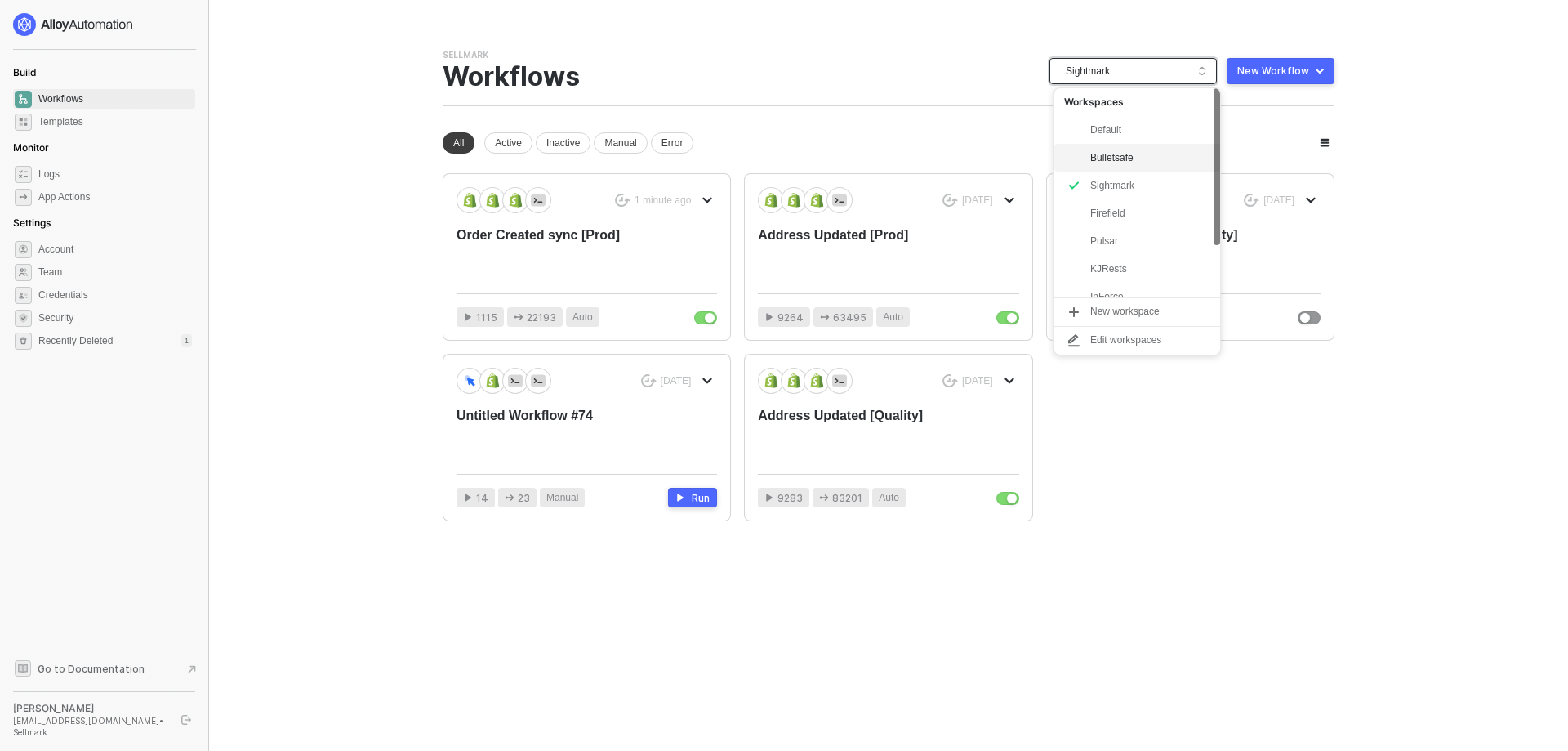
click at [1133, 159] on div "Bulletsafe" at bounding box center [1150, 158] width 120 height 20
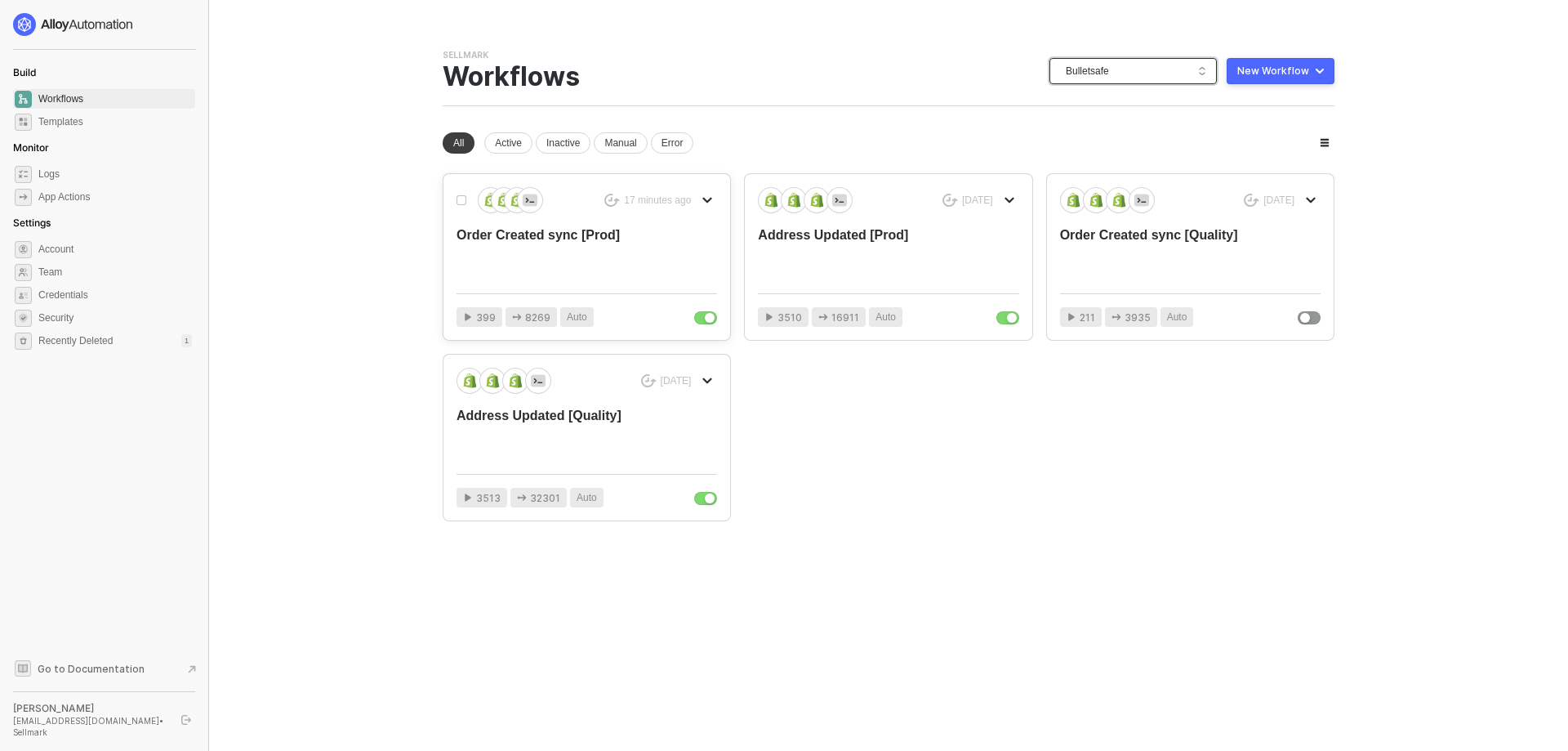
click at [566, 236] on div "Order Created sync [Prod]" at bounding box center [560, 253] width 208 height 54
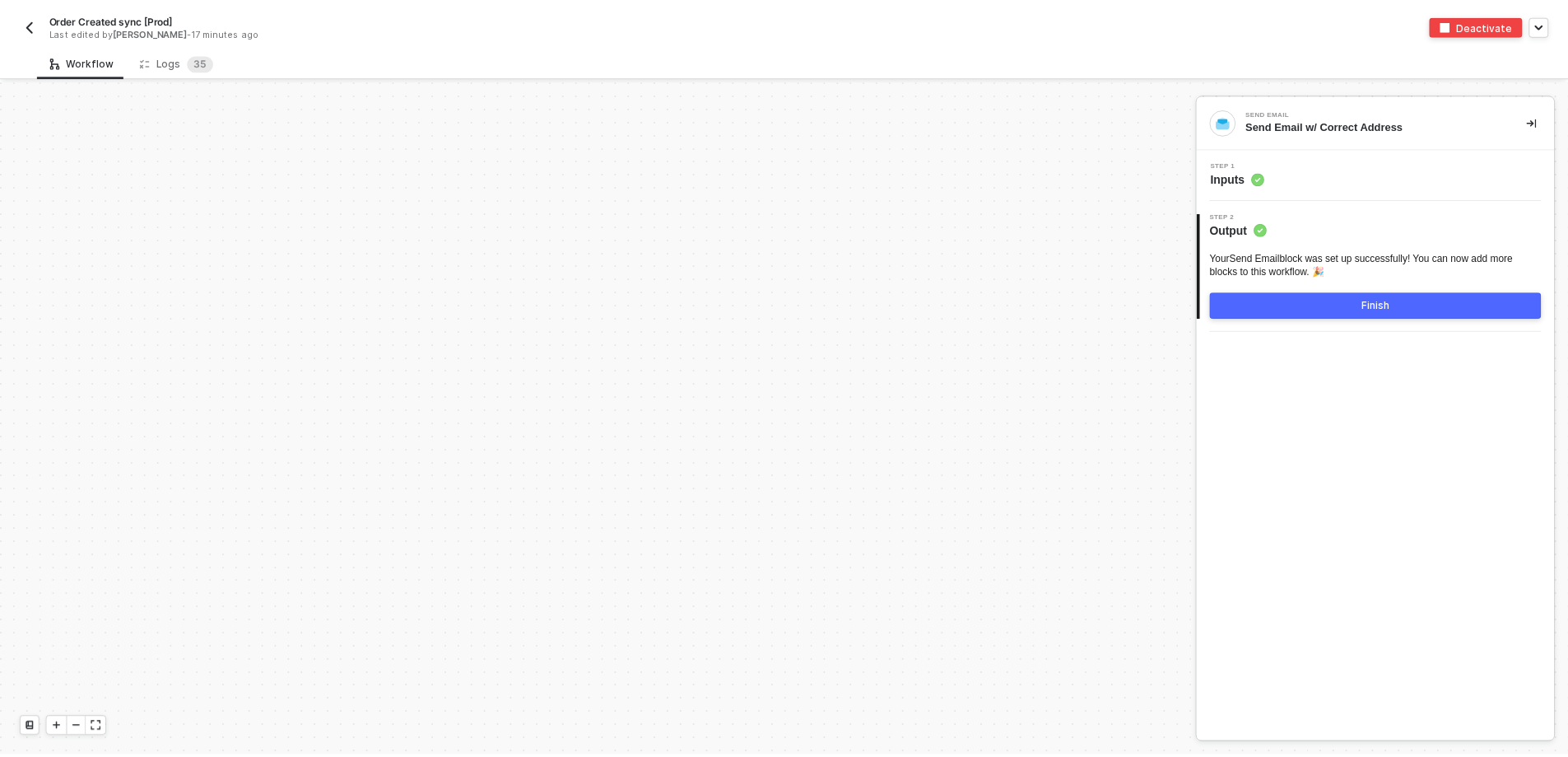
scroll to position [5574, 0]
click at [168, 56] on div "Logs 3 5" at bounding box center [177, 61] width 74 height 16
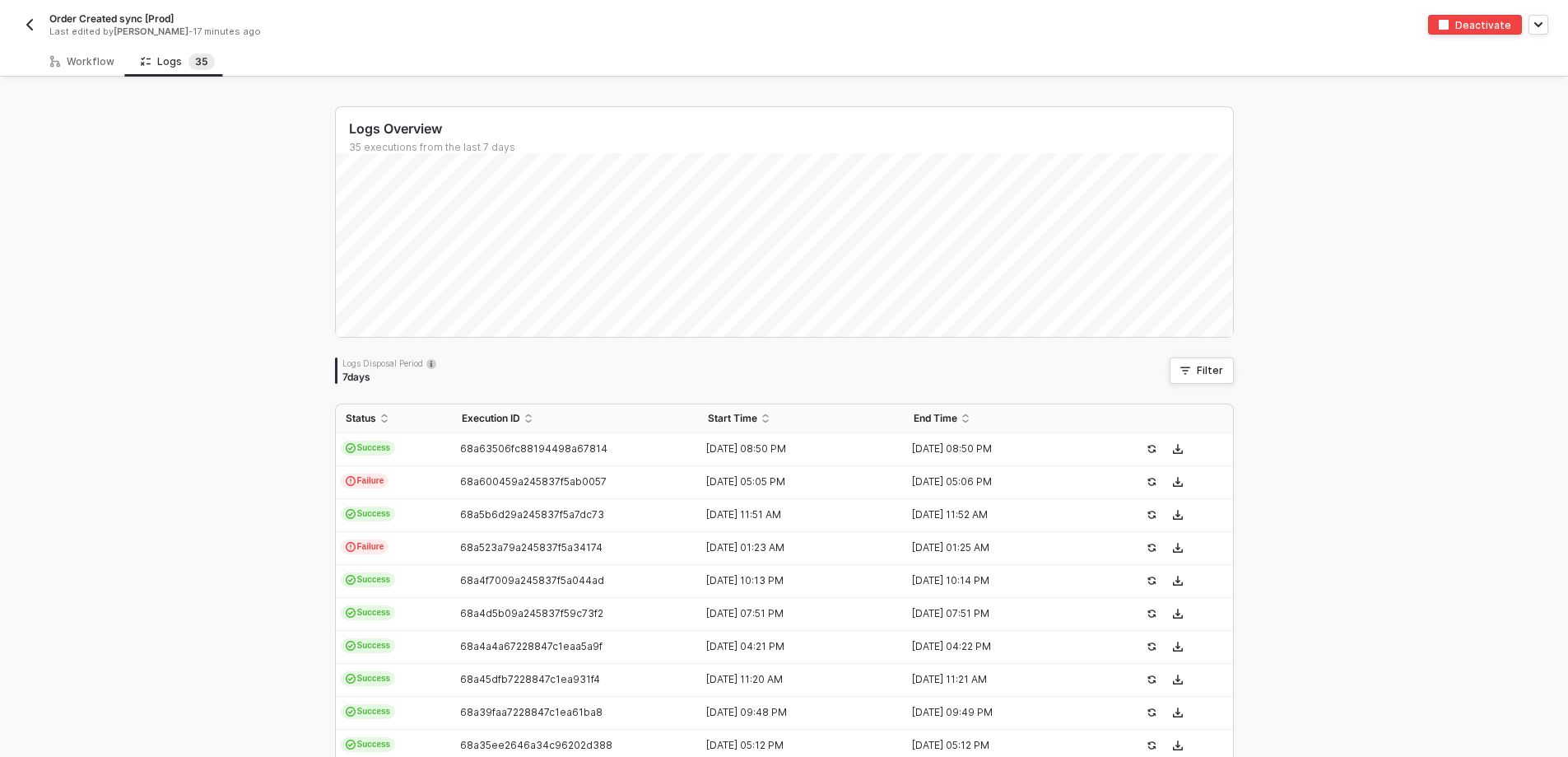
scroll to position [82, 0]
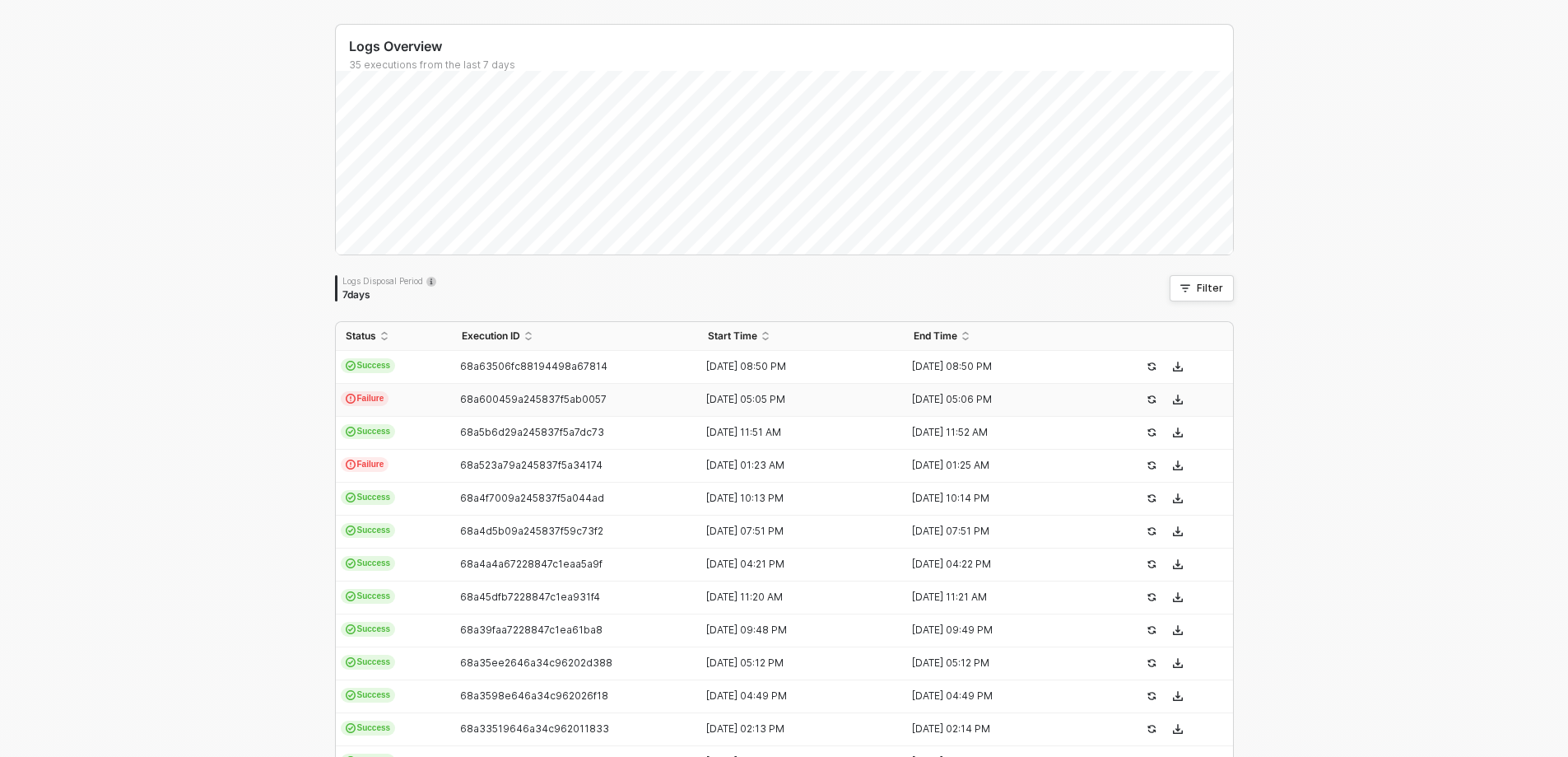
click at [394, 401] on td "Failure" at bounding box center [393, 400] width 116 height 33
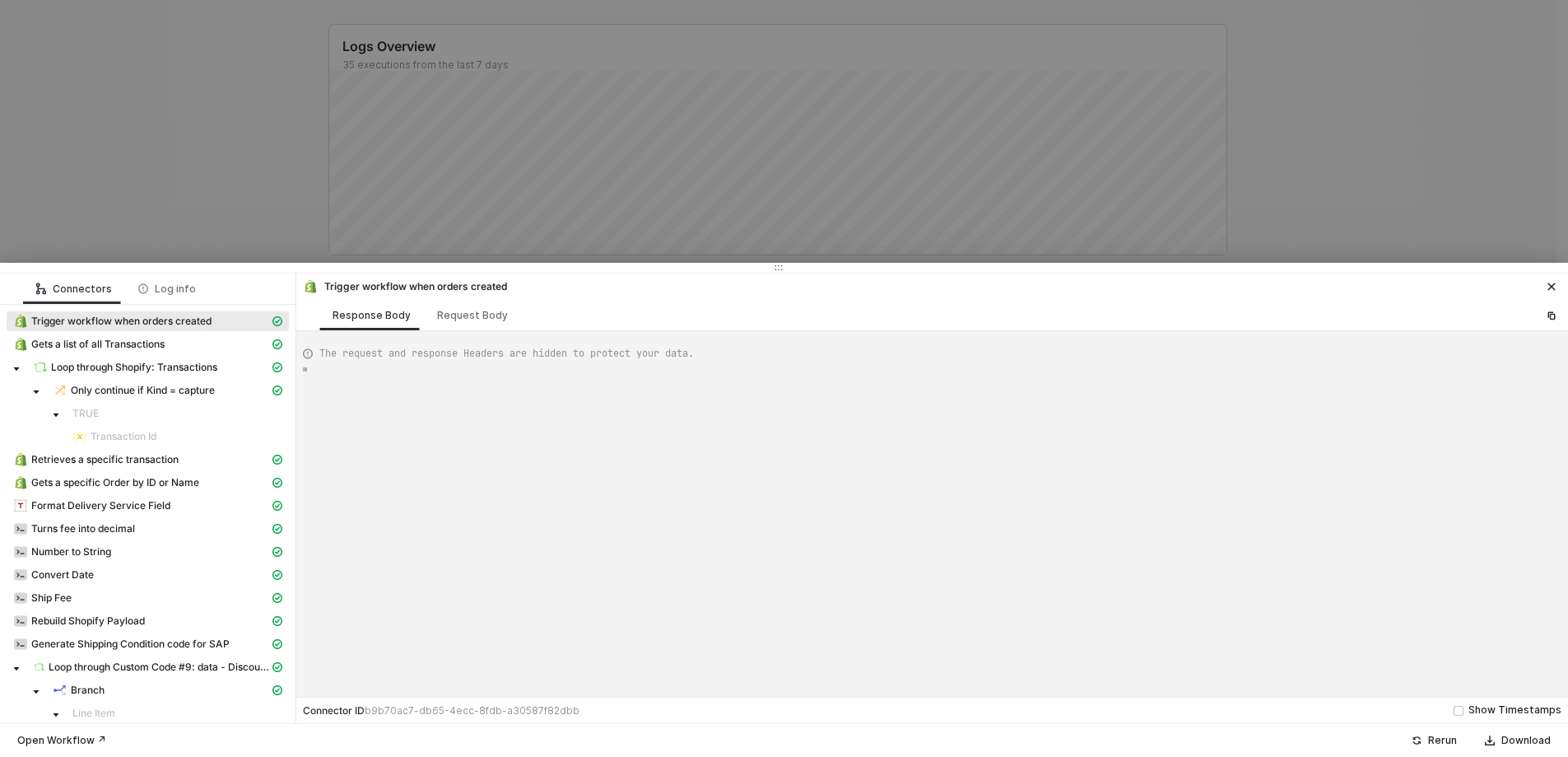
type textarea "{ "json": { "id": 5906217140267, "admin_graphql_api_id": "gid://shopify/Order/5…"
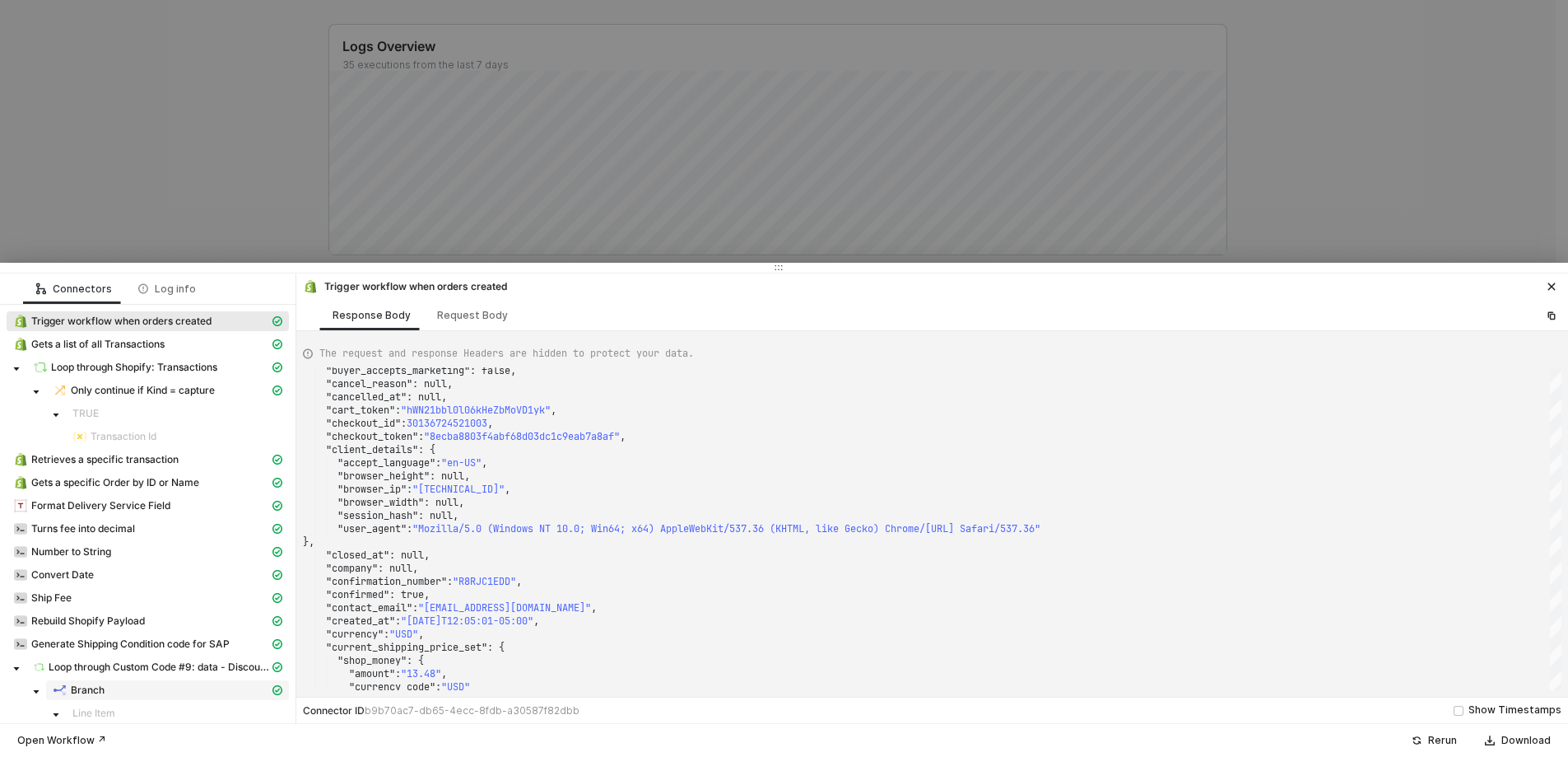
scroll to position [658, 0]
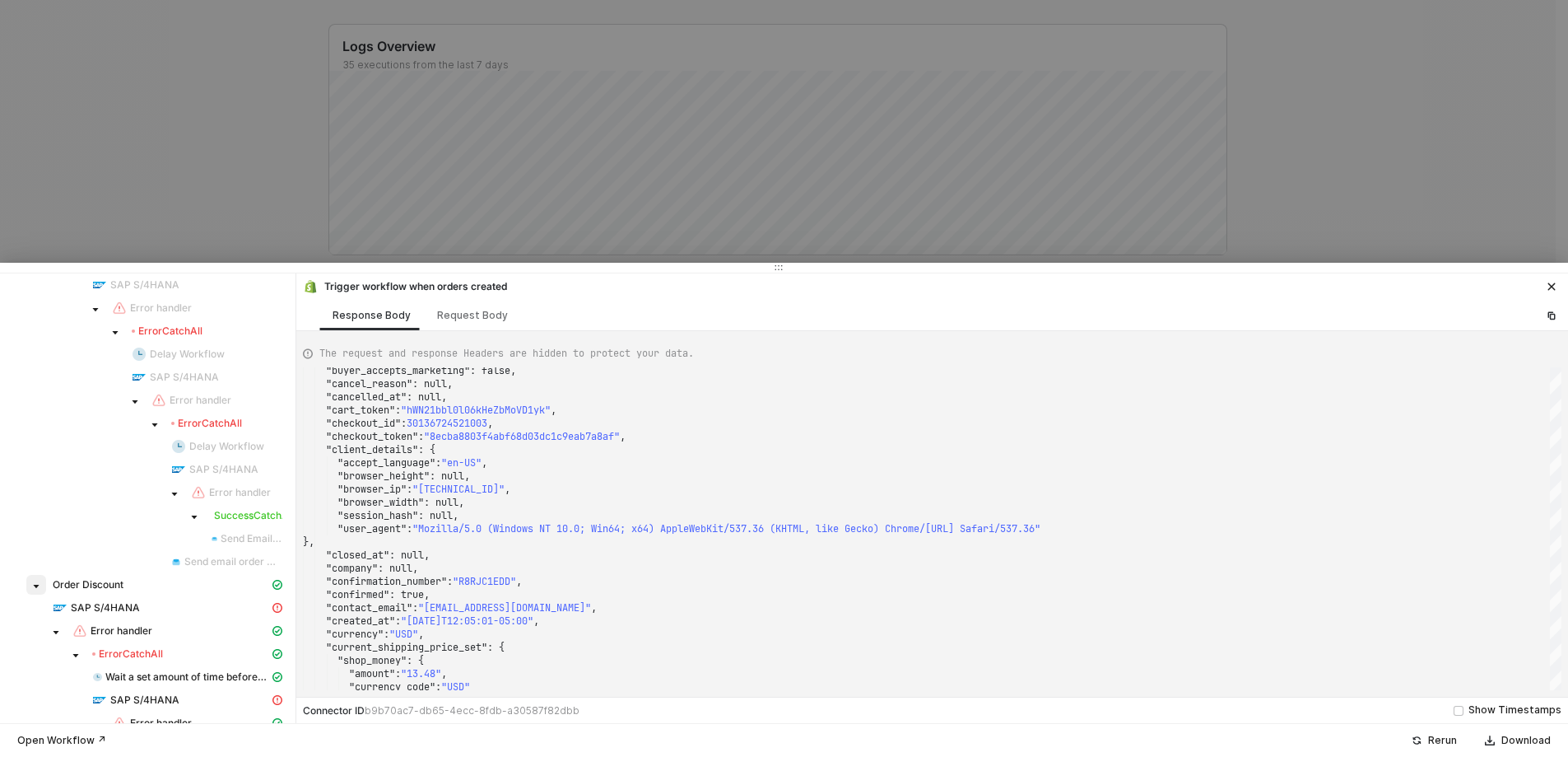
click at [27, 581] on span at bounding box center [36, 585] width 20 height 20
click at [39, 605] on icon "caret-down" at bounding box center [36, 609] width 9 height 9
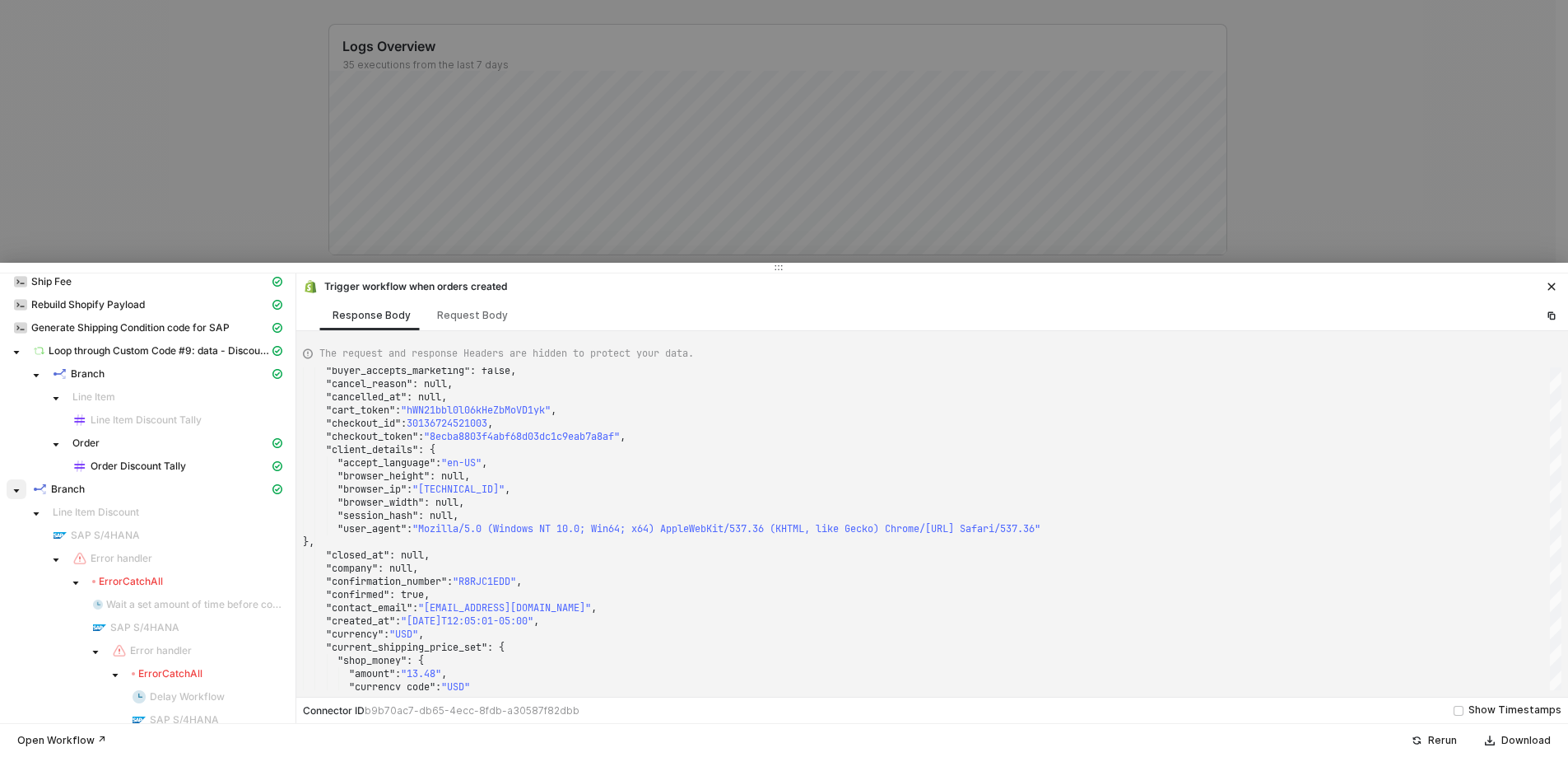
click at [14, 495] on icon "caret-down" at bounding box center [16, 491] width 9 height 9
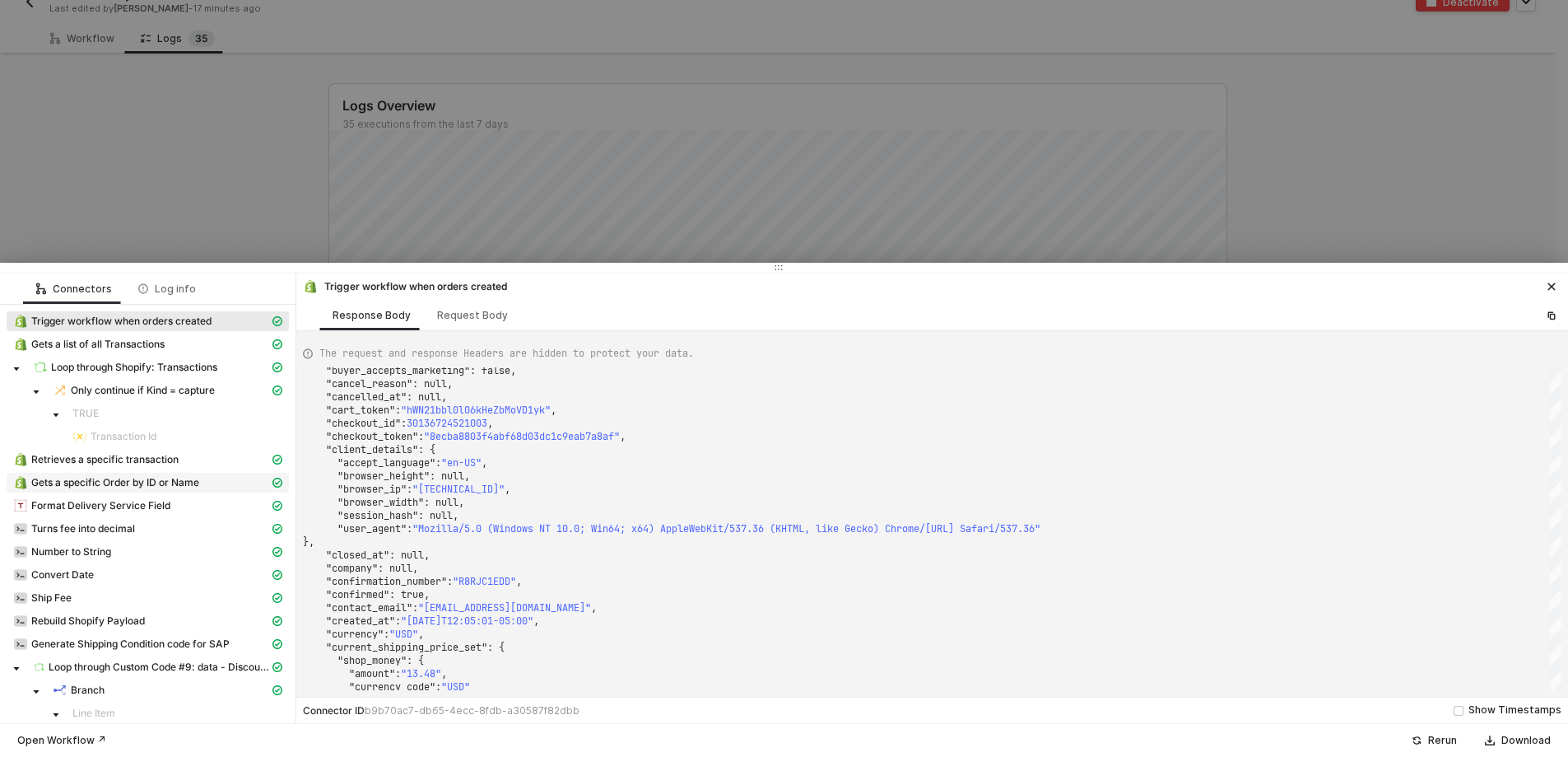
scroll to position [0, 0]
click at [1428, 744] on button "Rerun" at bounding box center [1435, 740] width 67 height 20
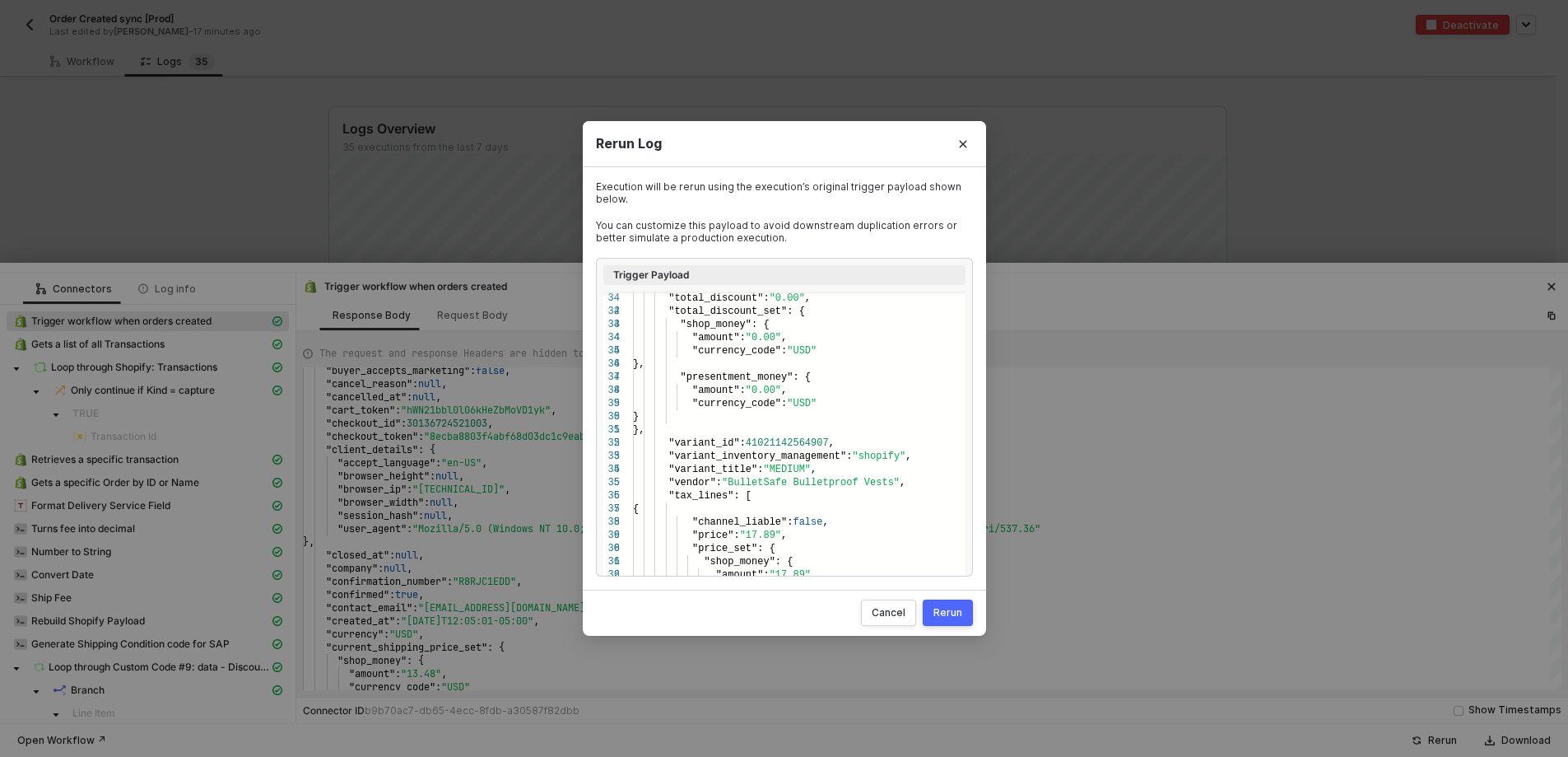
click at [953, 616] on div "Rerun" at bounding box center [948, 612] width 29 height 13
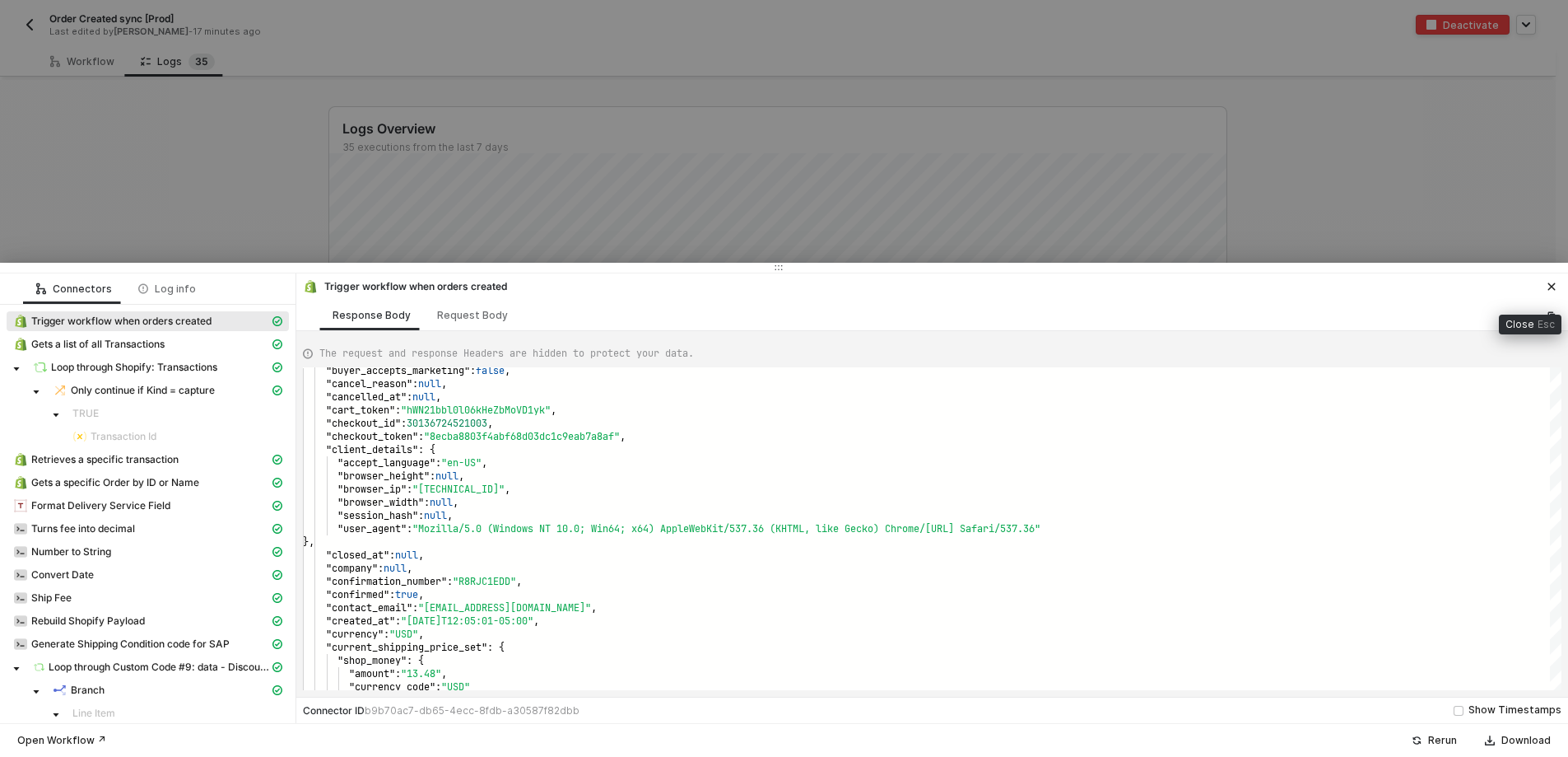
click at [1405, 164] on div at bounding box center [784, 378] width 1568 height 757
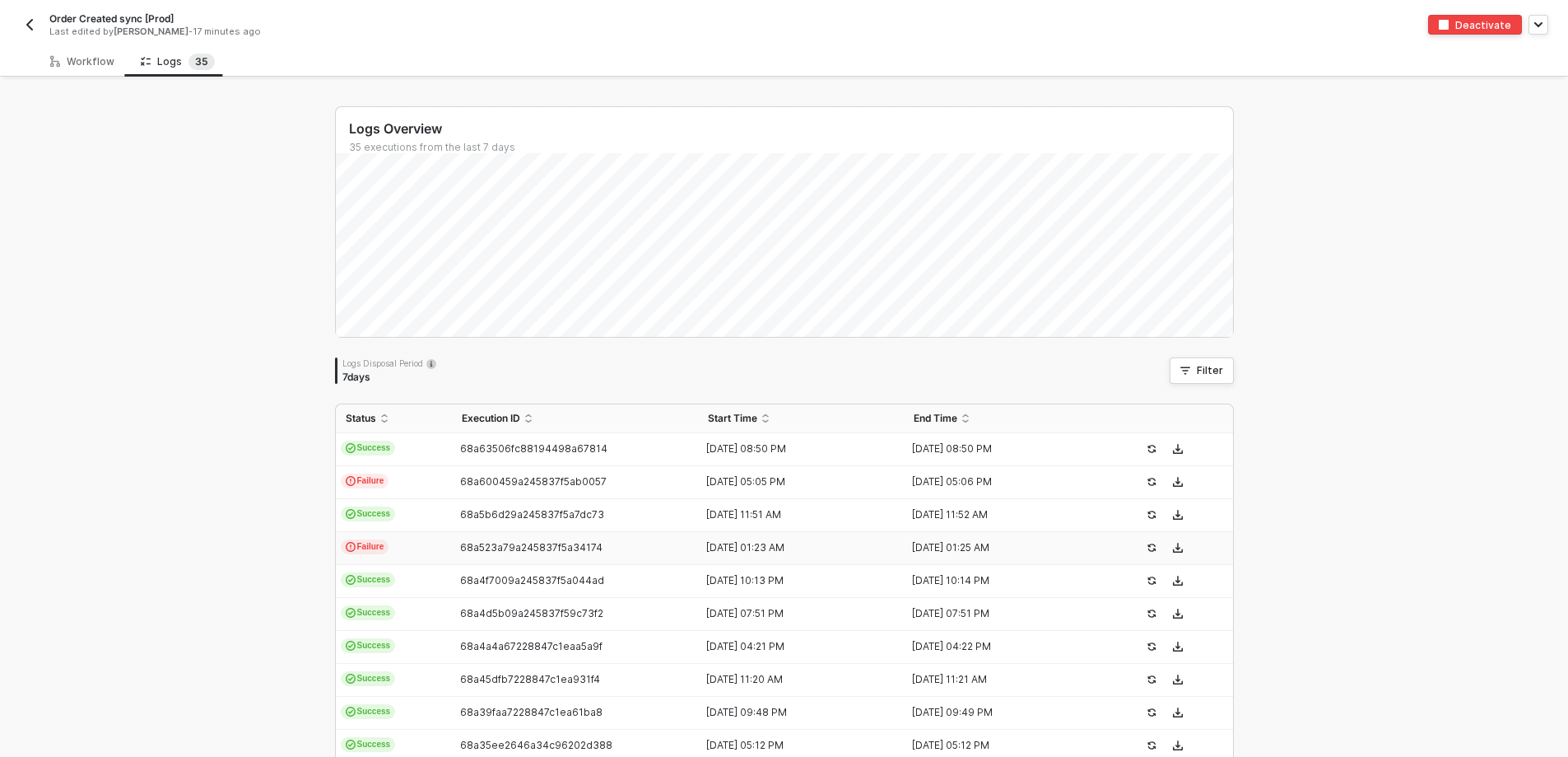
click at [414, 552] on td "Failure" at bounding box center [393, 548] width 116 height 33
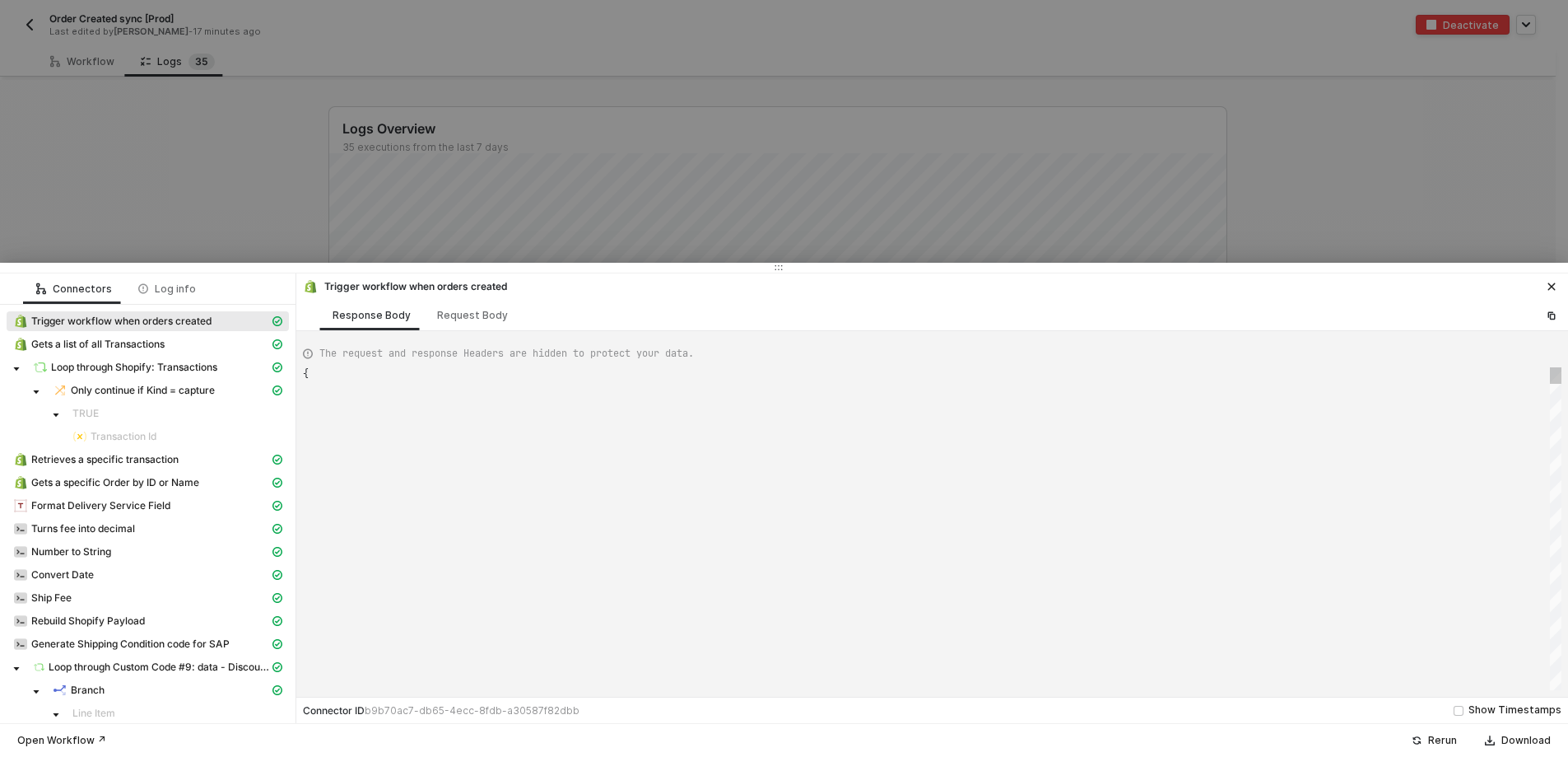
type textarea "{ "json": { "id": 5905271816235, "admin_graphql_api_id": "gid://shopify/Order/5…"
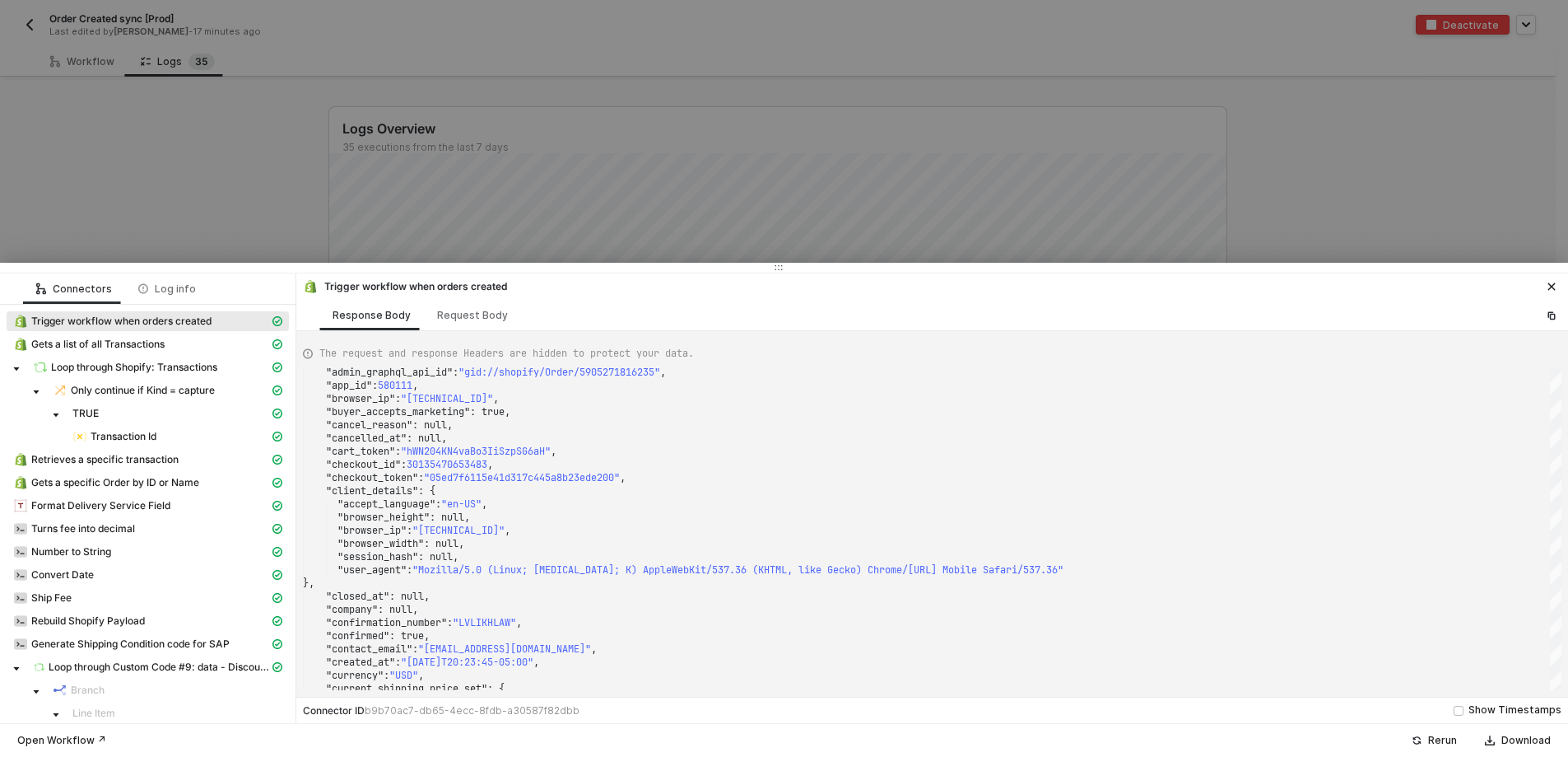
click at [211, 42] on div at bounding box center [784, 378] width 1568 height 757
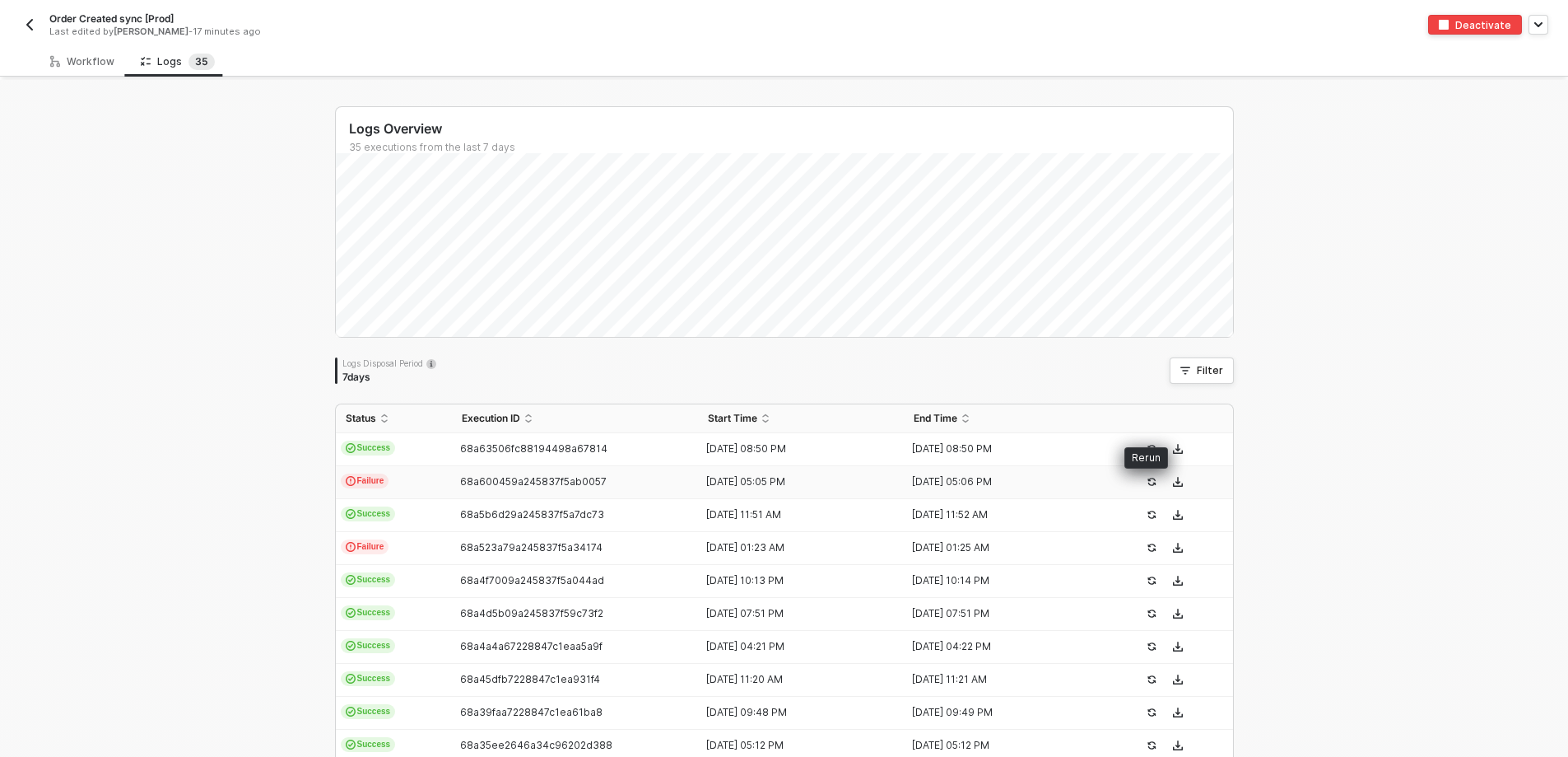
click at [1149, 481] on icon "icon-success-page" at bounding box center [1152, 481] width 10 height 10
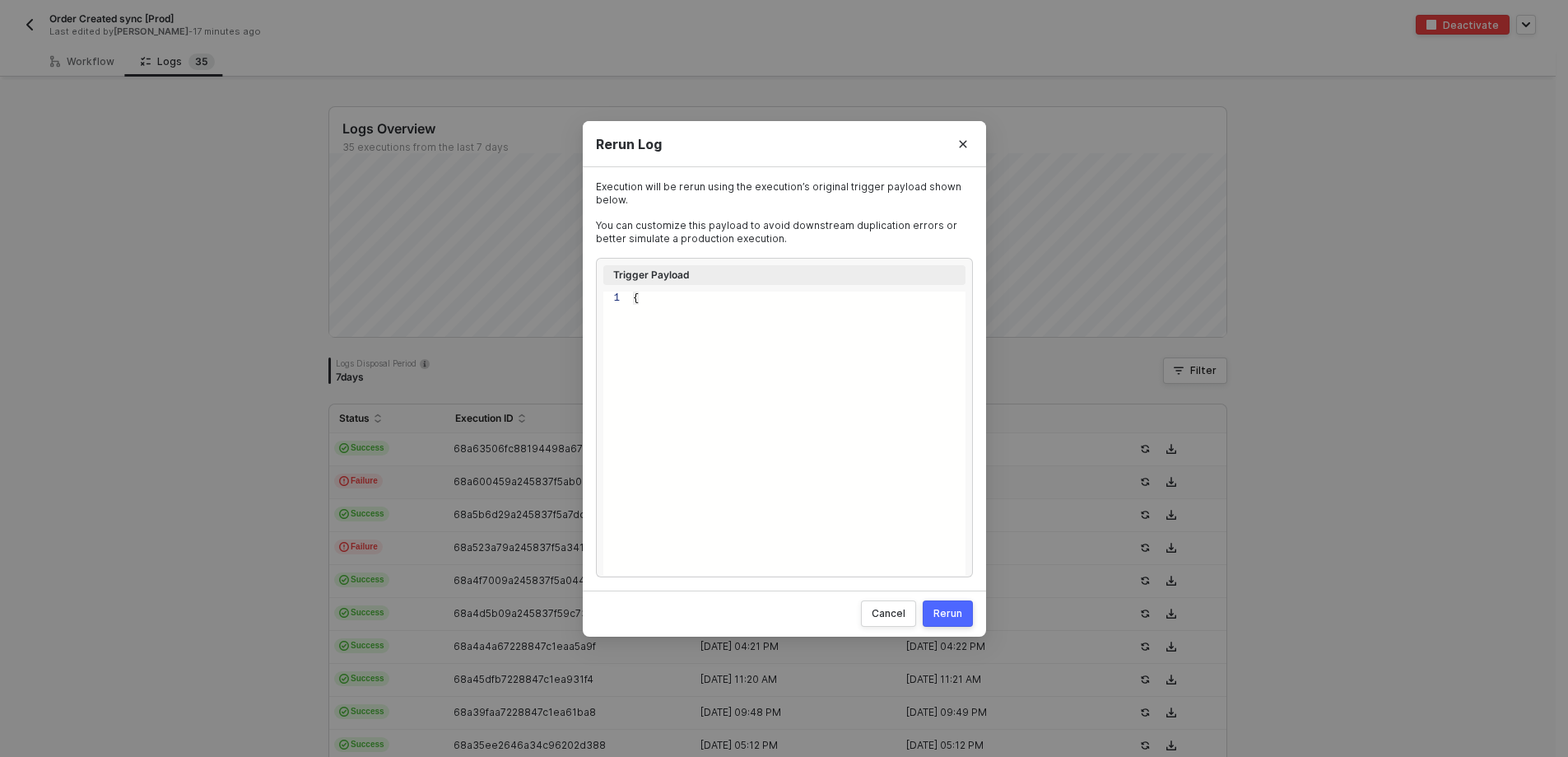
type textarea "{ "id": 5906217140267, "admin_graphql_api_id": "gid://shopify/Order/59062171402…"
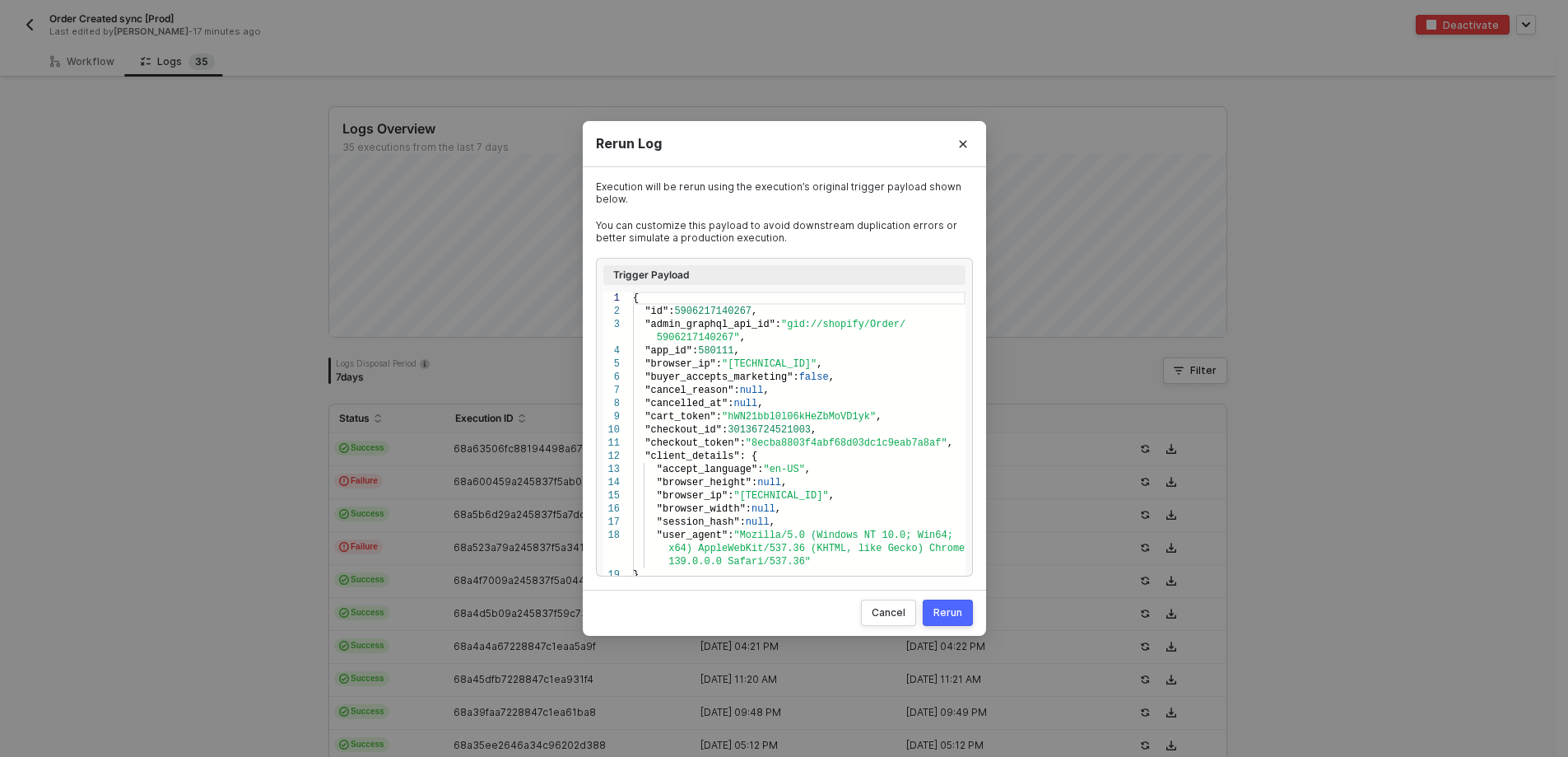
click at [947, 603] on button "Rerun" at bounding box center [948, 612] width 50 height 27
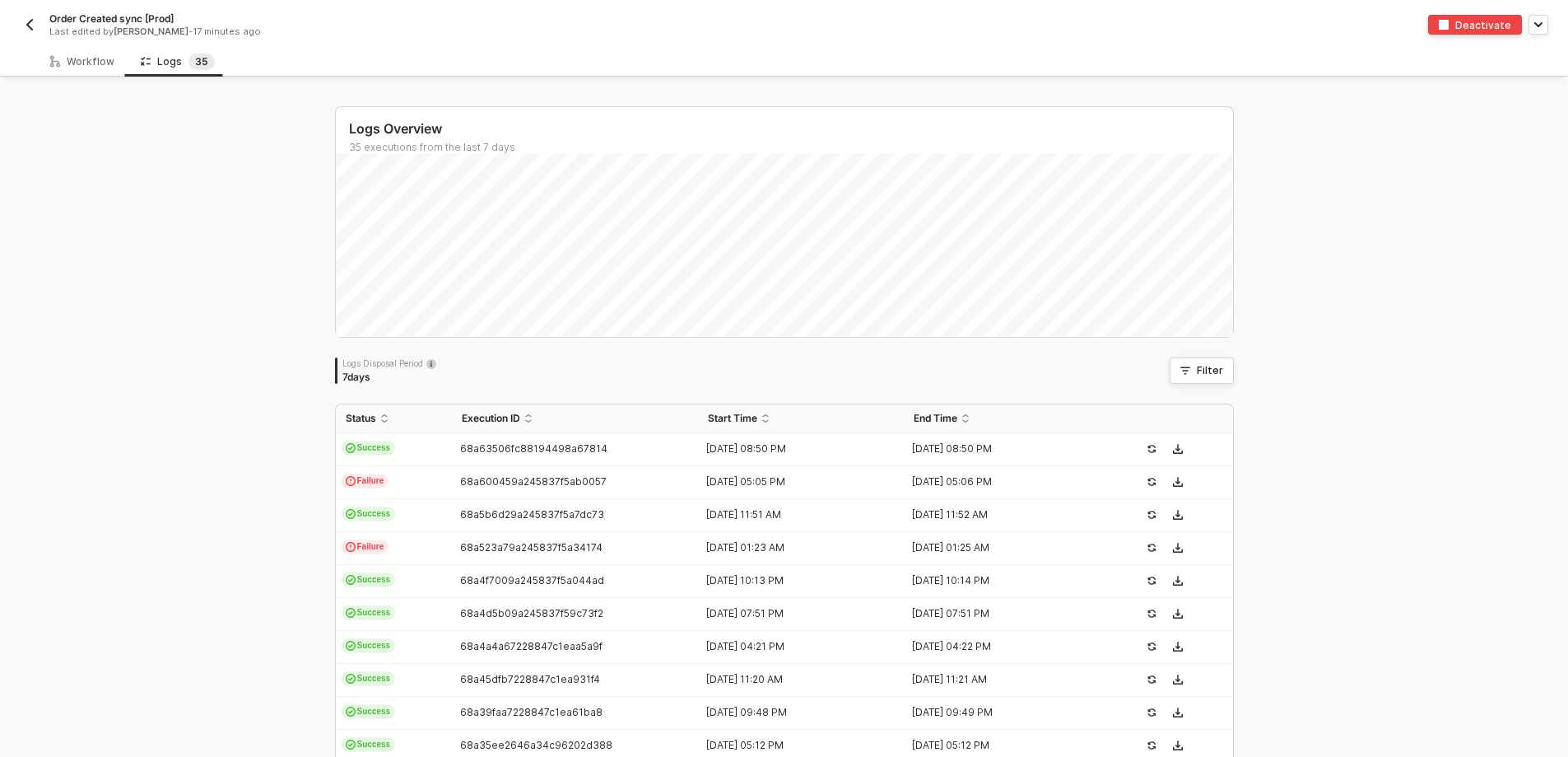
click at [10, 14] on div "Order Created sync [Prod] Last edited by Kalie Bazar - 17 minutes ago Deactivate" at bounding box center [784, 23] width 1568 height 46
click at [39, 22] on div "Order Created sync [Prod] Last edited by Kalie Bazar - 17 minutes ago" at bounding box center [402, 25] width 764 height 27
click at [24, 22] on img "button" at bounding box center [30, 25] width 13 height 13
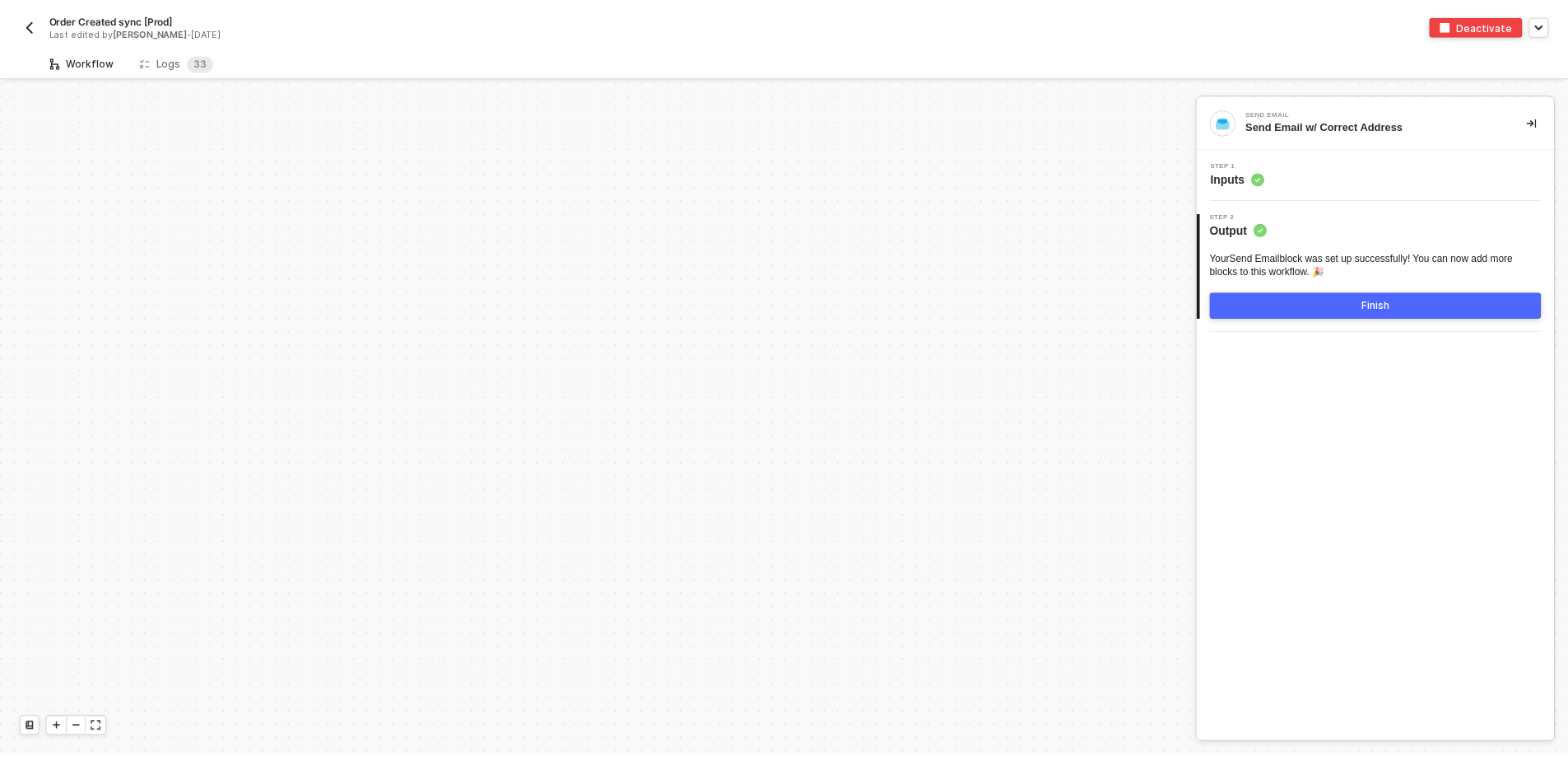
scroll to position [5574, 0]
click at [129, 58] on div "Logs 3 3" at bounding box center [177, 61] width 100 height 31
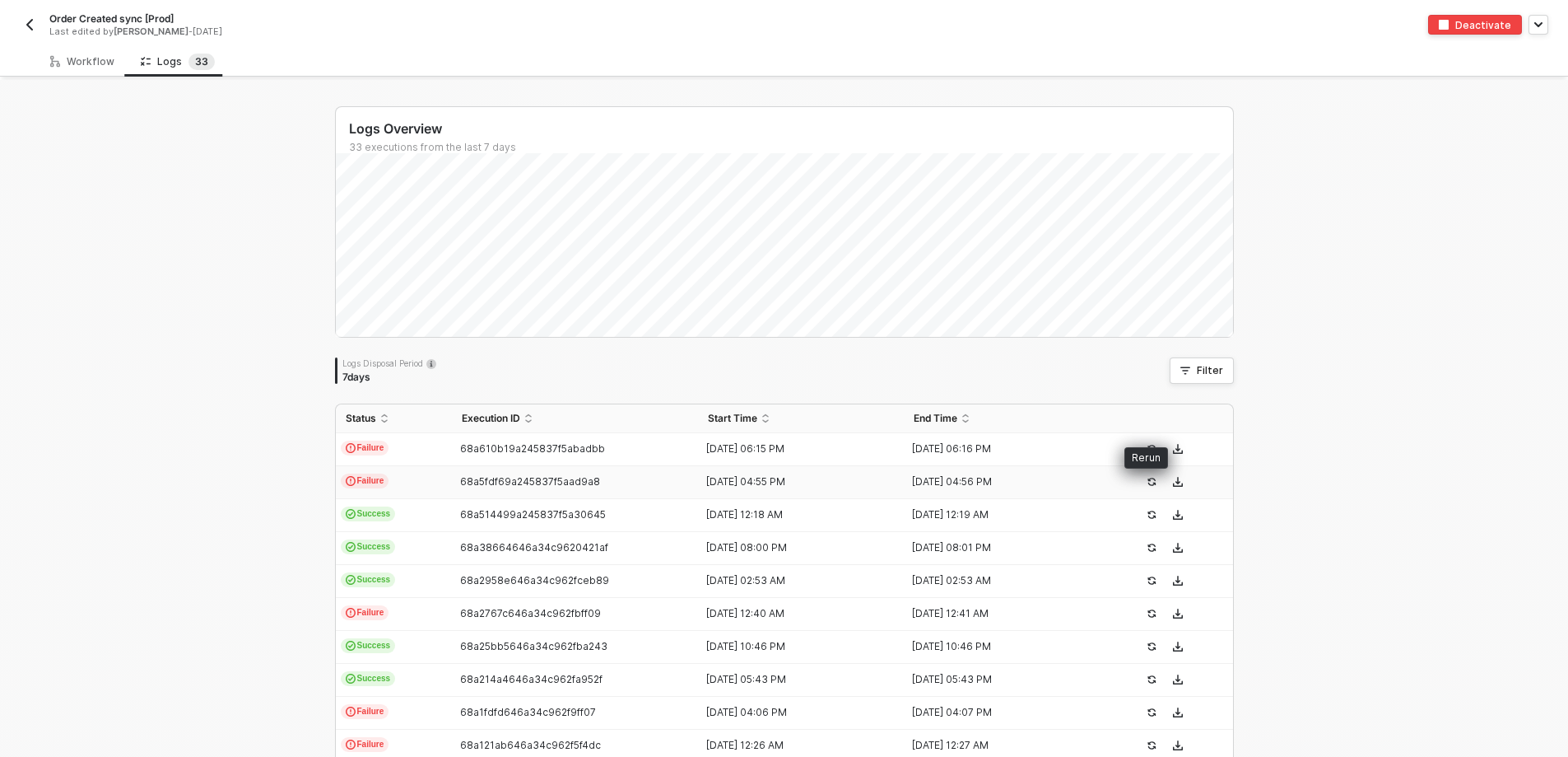
click at [1147, 487] on icon "icon-success-page" at bounding box center [1152, 481] width 10 height 10
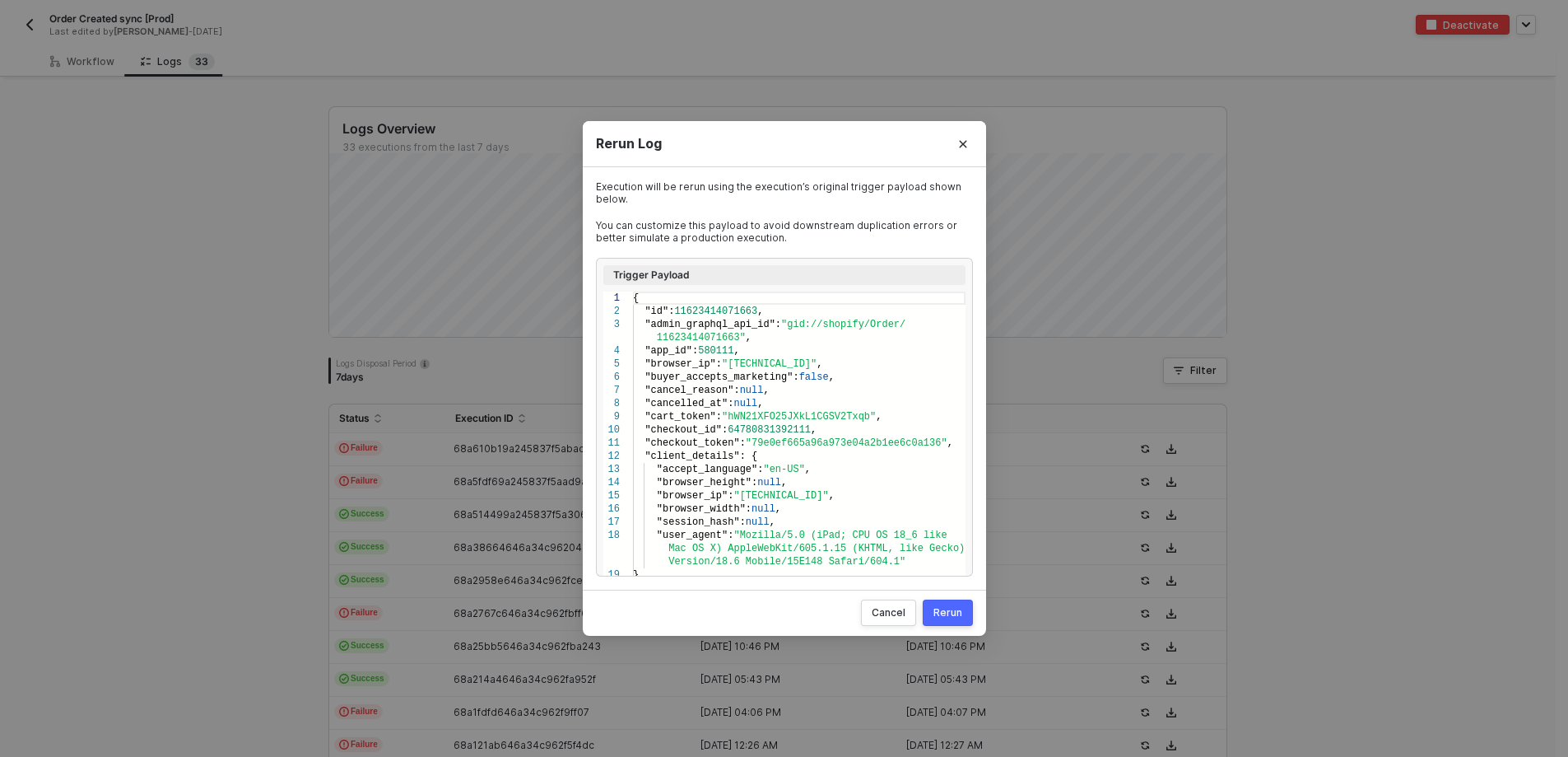
click at [953, 615] on div "Rerun" at bounding box center [948, 612] width 29 height 13
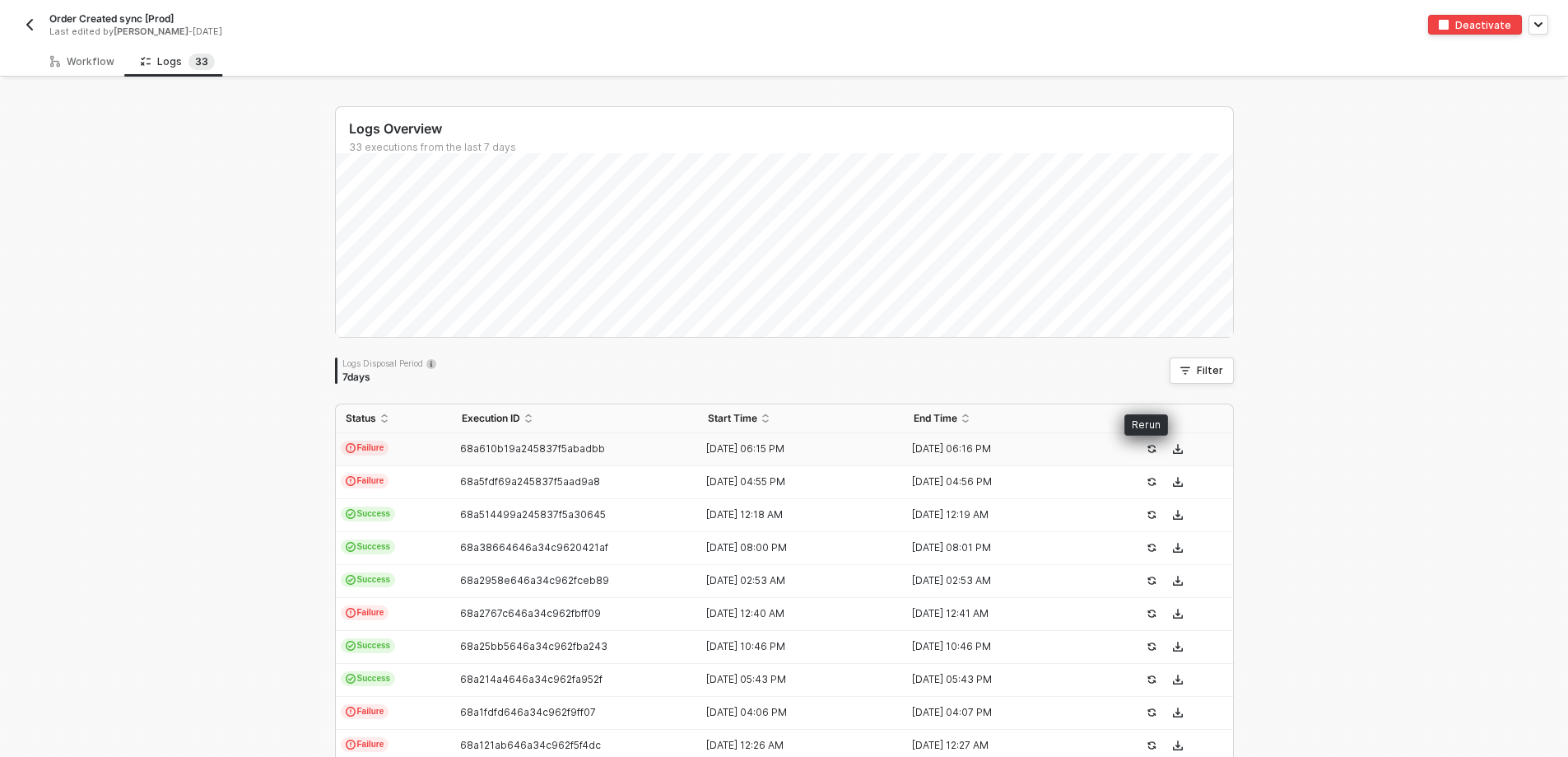
click at [1147, 447] on icon "icon-success-page" at bounding box center [1152, 449] width 10 height 10
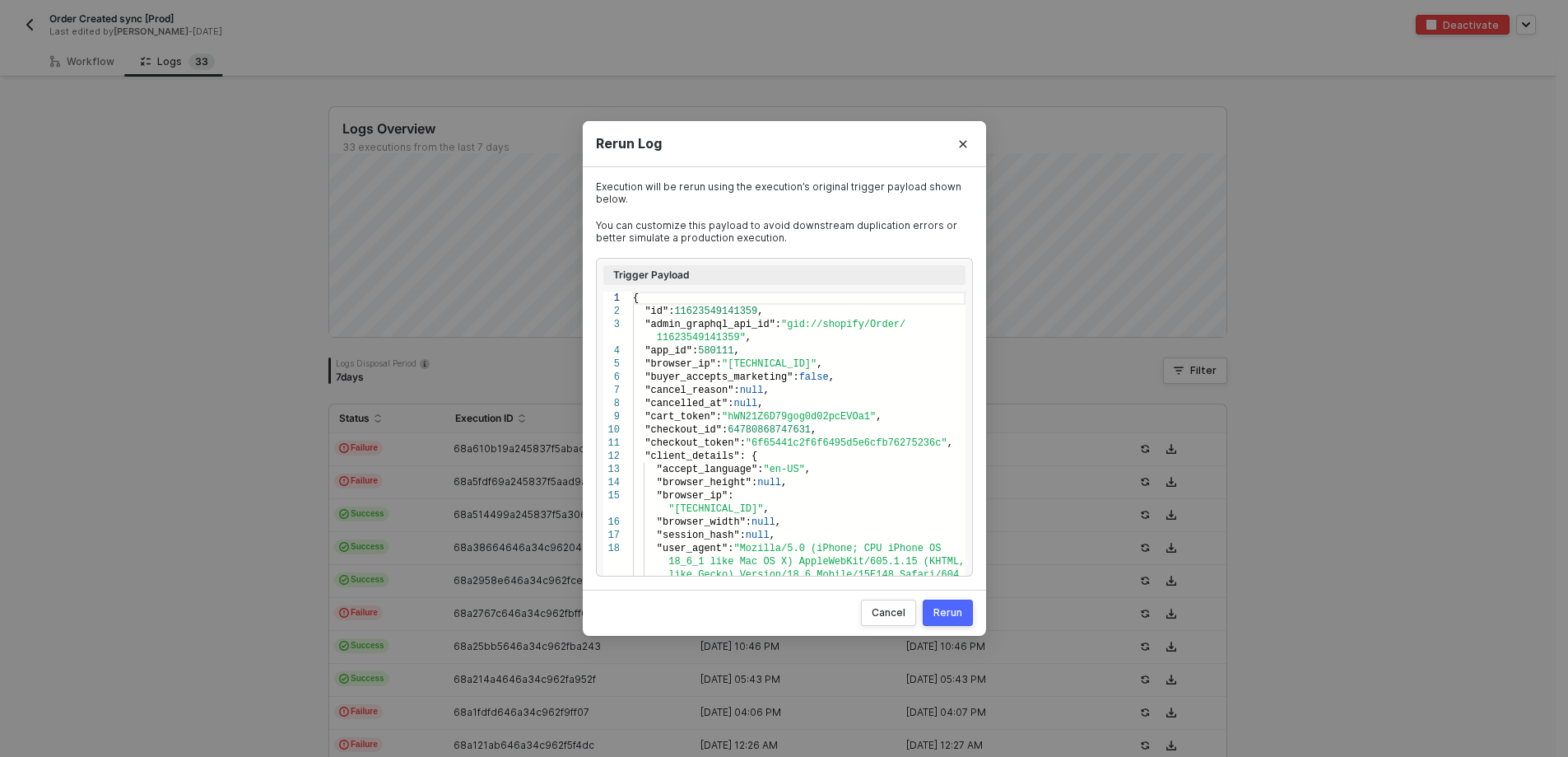
click at [959, 612] on div "Rerun" at bounding box center [948, 612] width 29 height 13
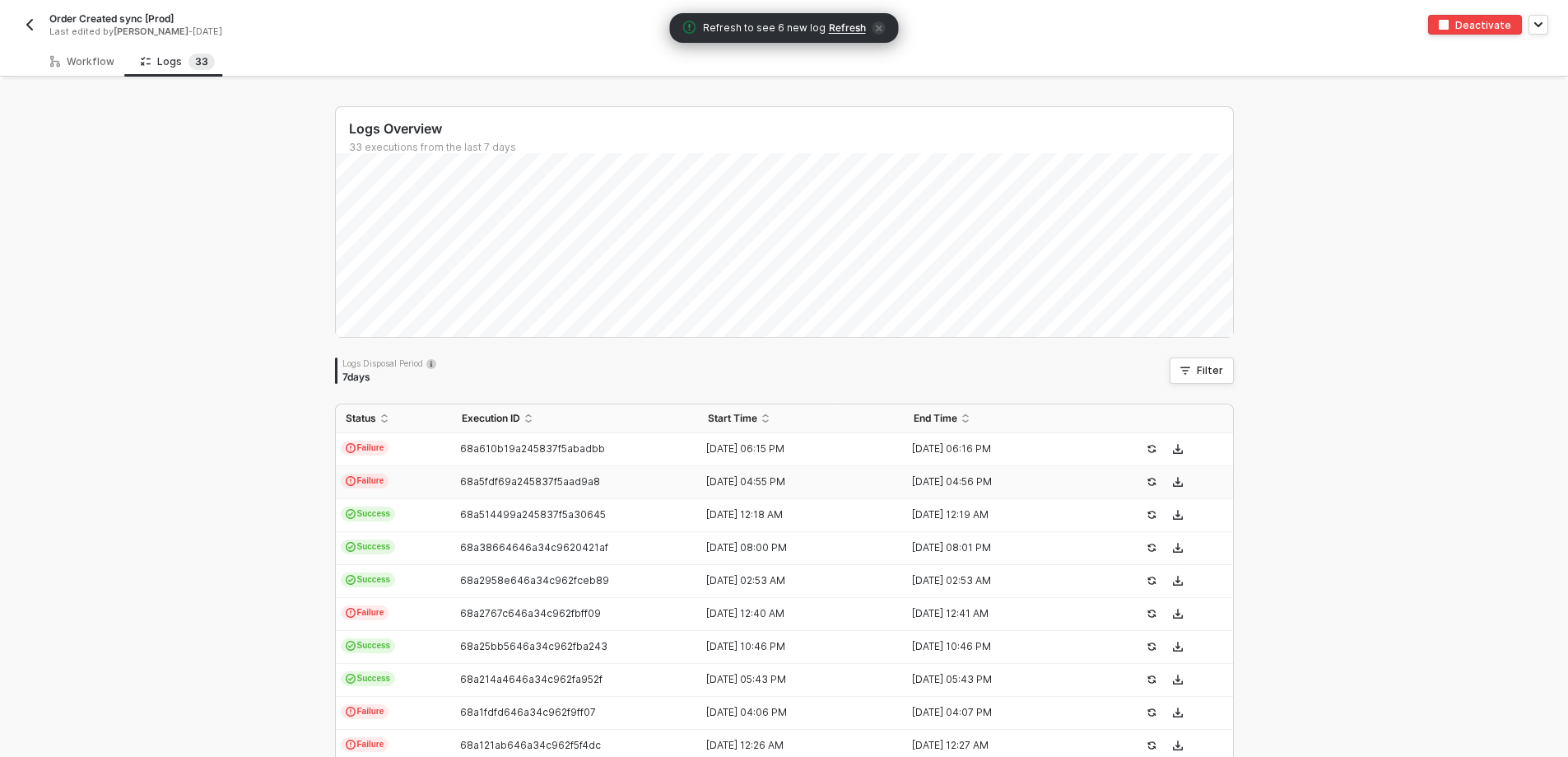
click at [409, 481] on td "Failure" at bounding box center [393, 482] width 116 height 33
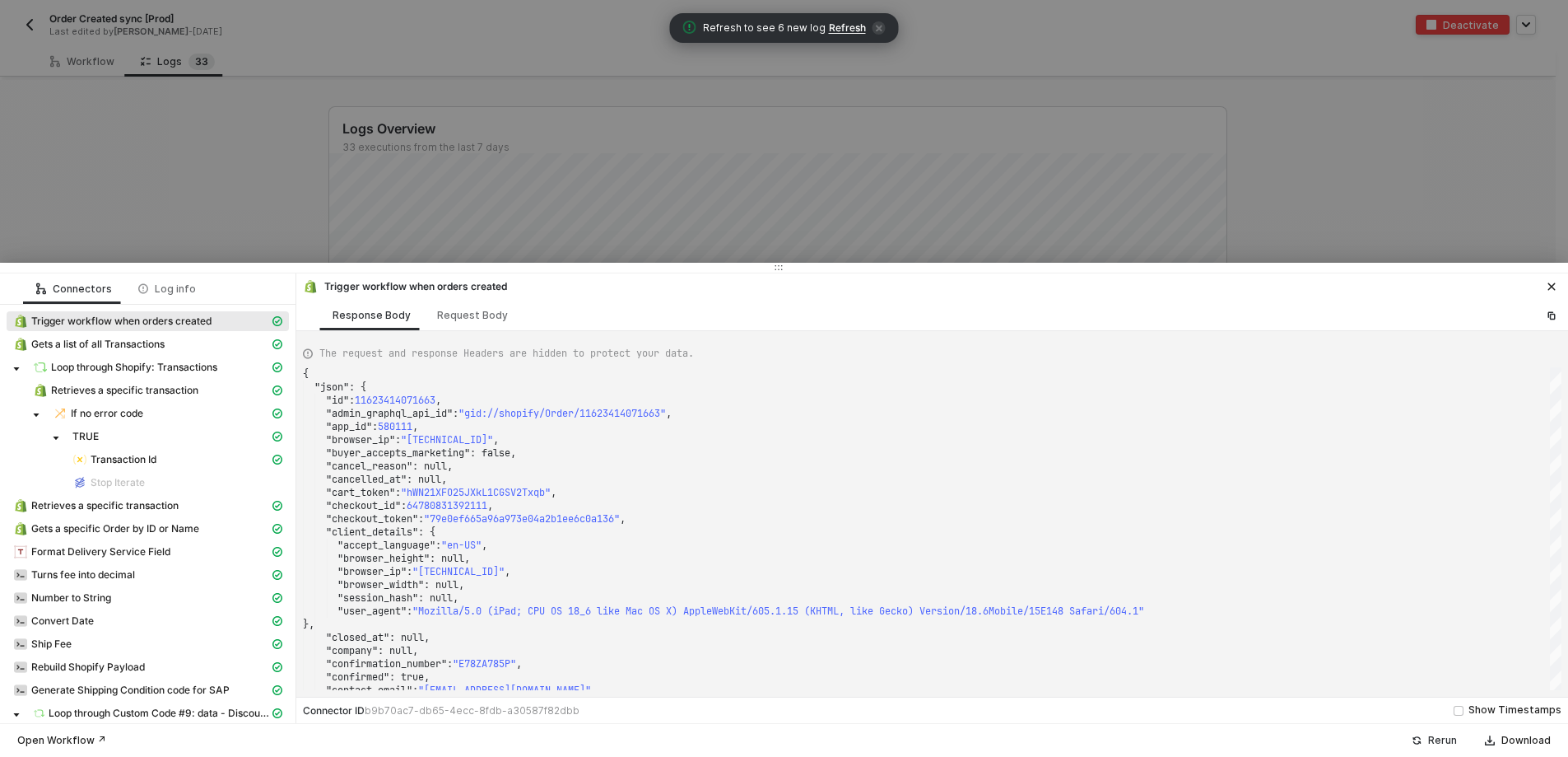
click at [1427, 743] on button "Rerun" at bounding box center [1435, 740] width 67 height 20
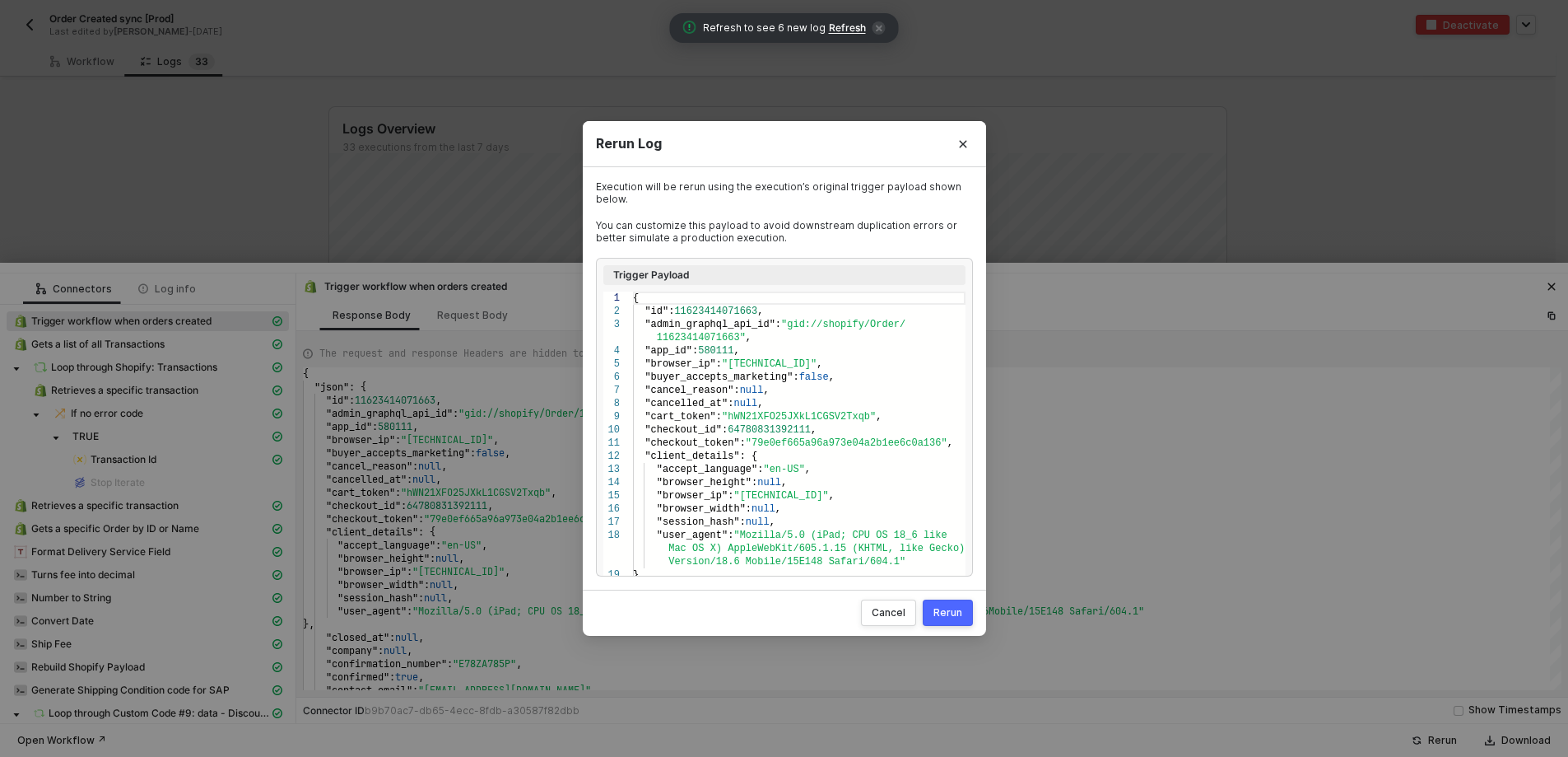
click at [966, 617] on button "Rerun" at bounding box center [948, 612] width 50 height 27
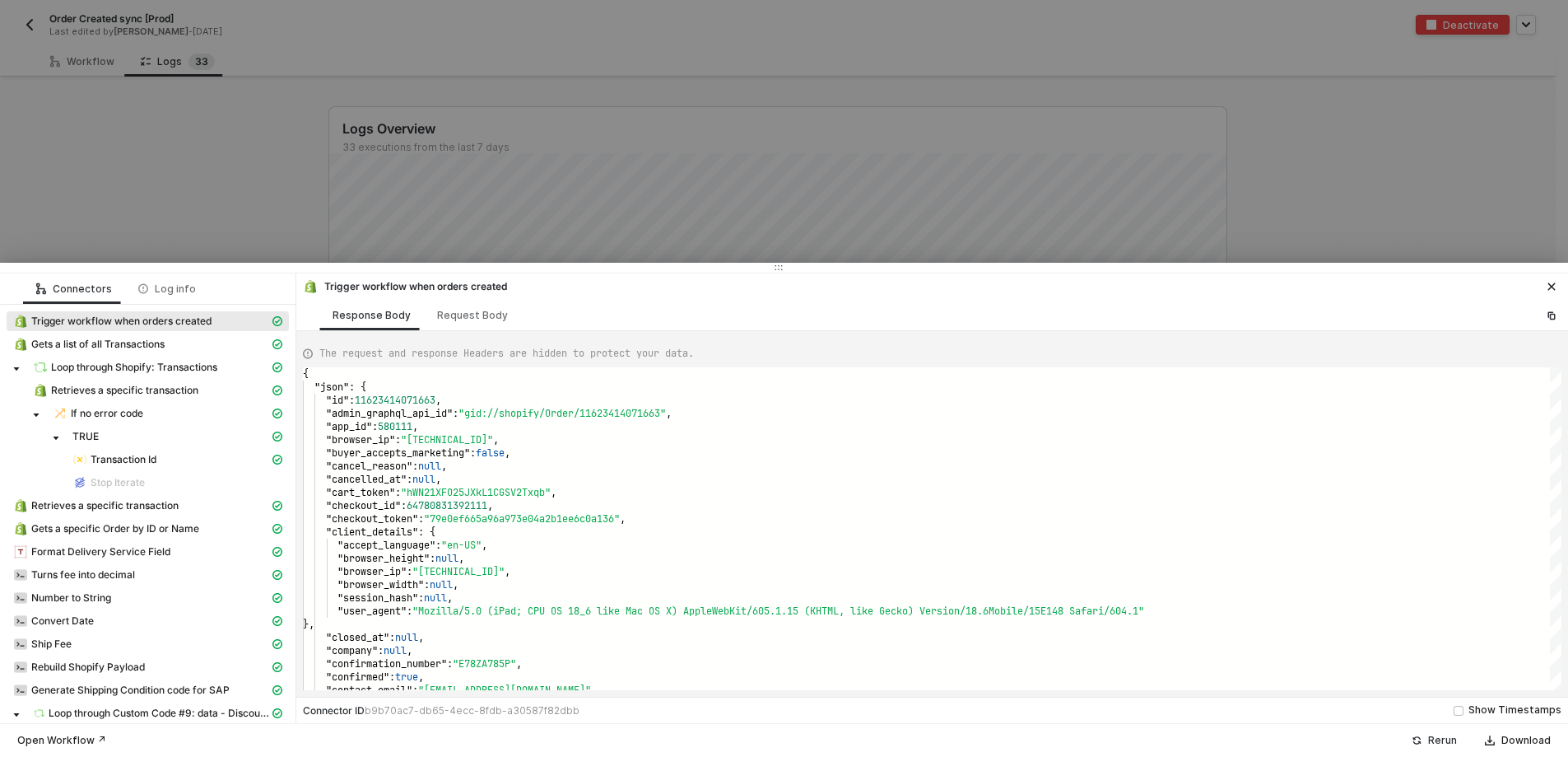
click at [1448, 737] on div "Rerun" at bounding box center [1443, 741] width 29 height 13
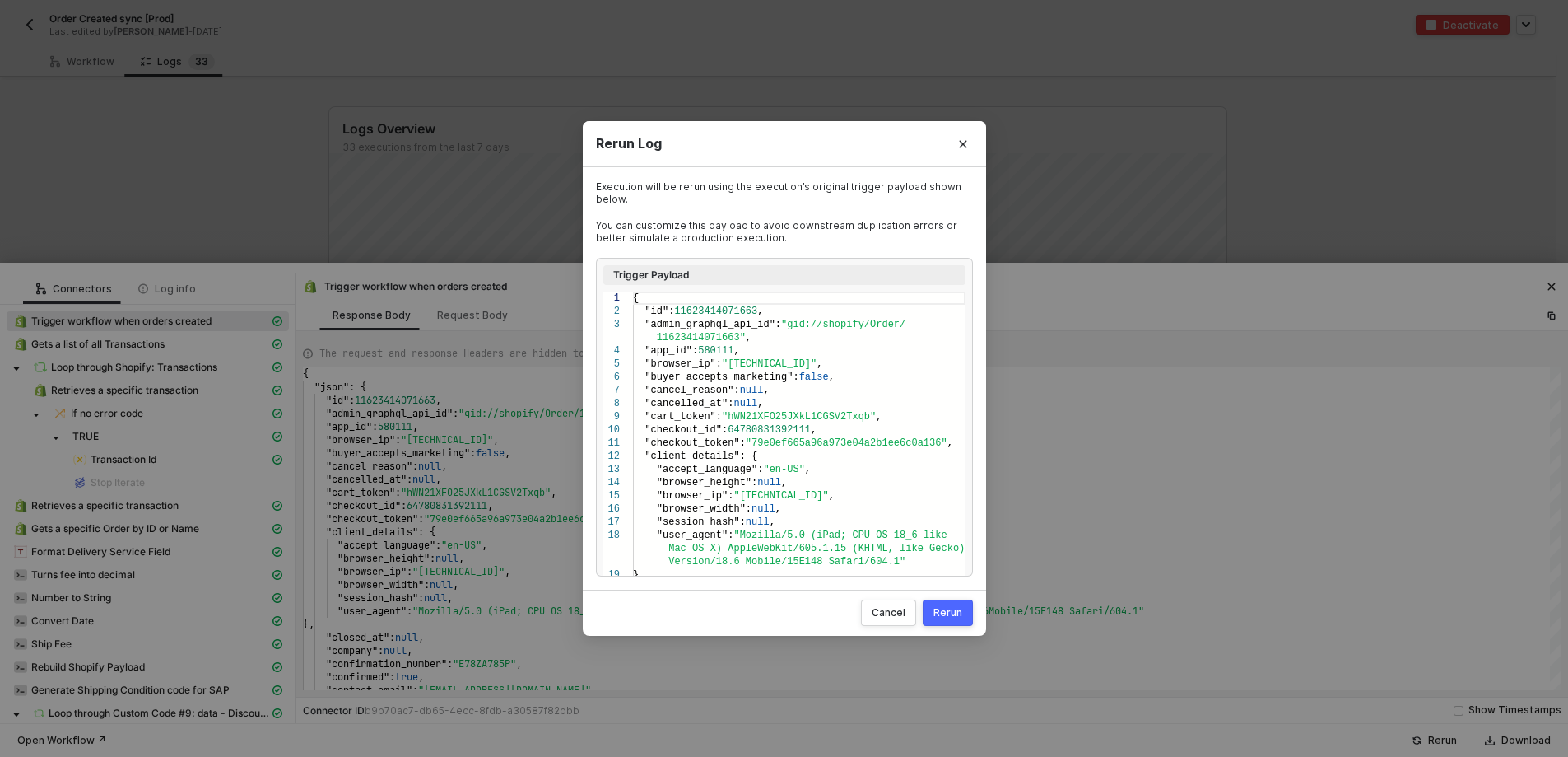
click at [954, 612] on div "Rerun" at bounding box center [948, 612] width 29 height 13
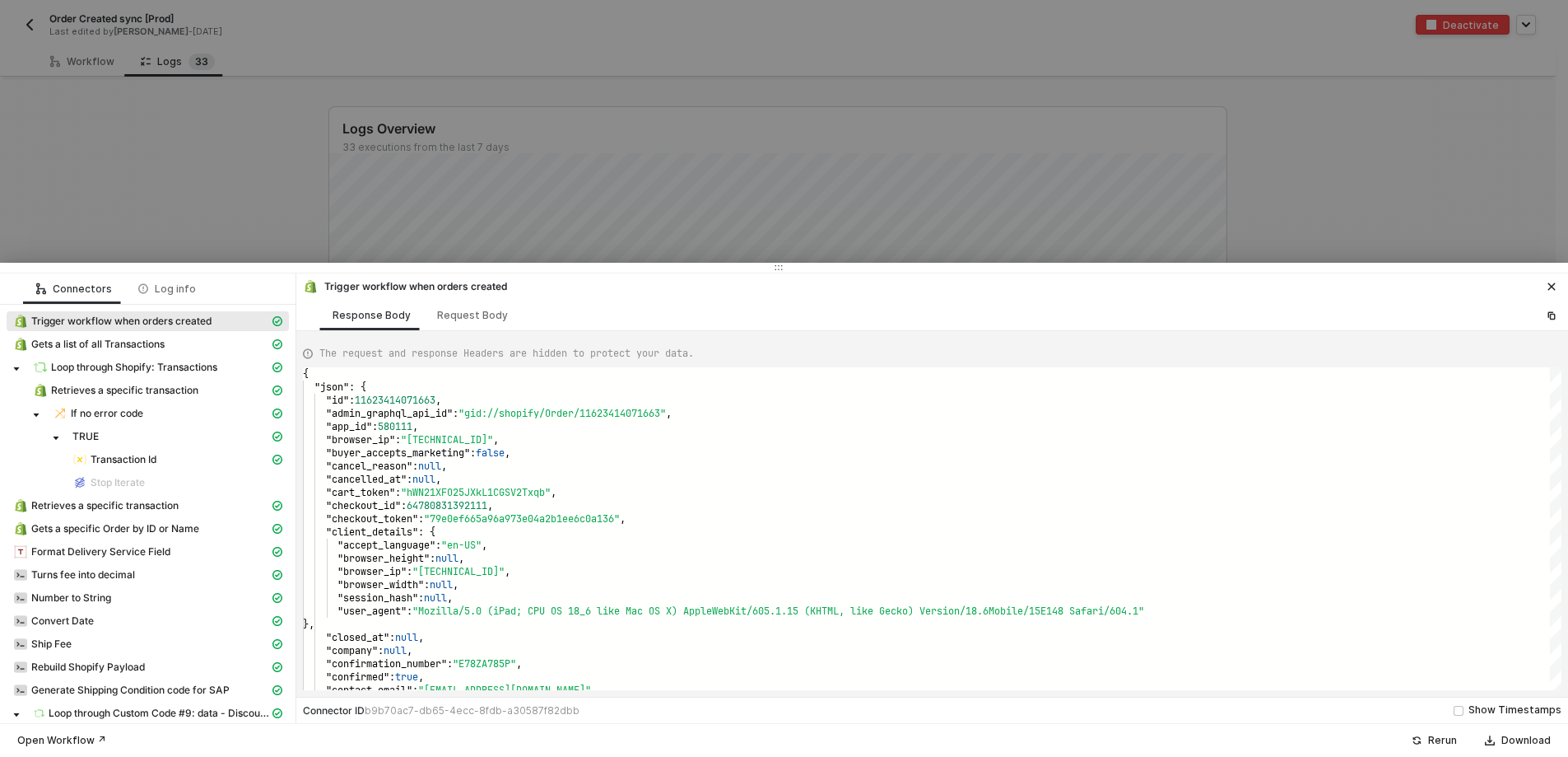
click at [1046, 183] on div at bounding box center [784, 378] width 1568 height 757
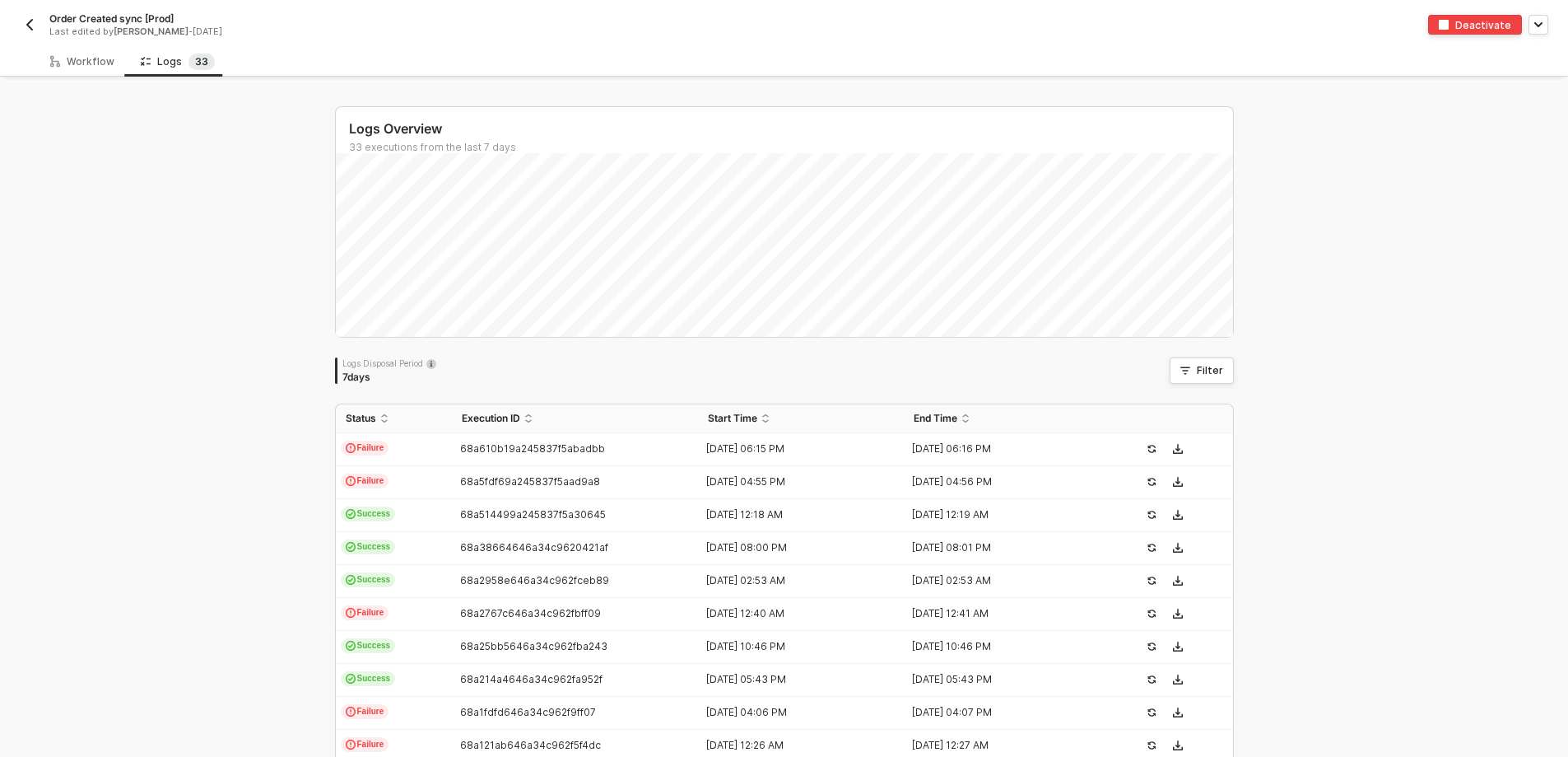
click at [145, 202] on div "Logs Overview 33 executions from the last 7 days Logs Disposal Period 7 days Fi…" at bounding box center [784, 622] width 1568 height 1085
click at [33, 23] on img "button" at bounding box center [30, 25] width 13 height 13
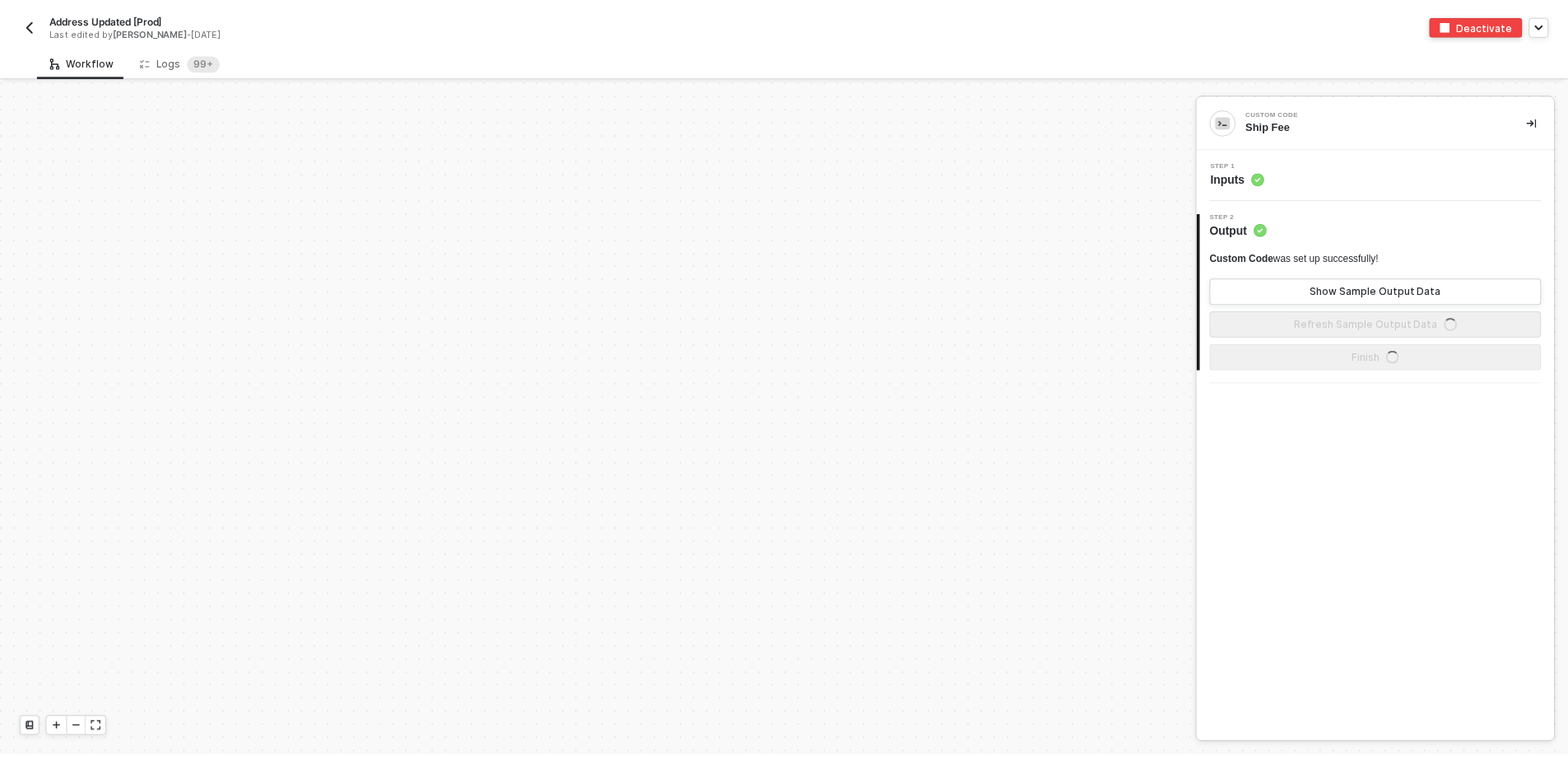
scroll to position [5903, 0]
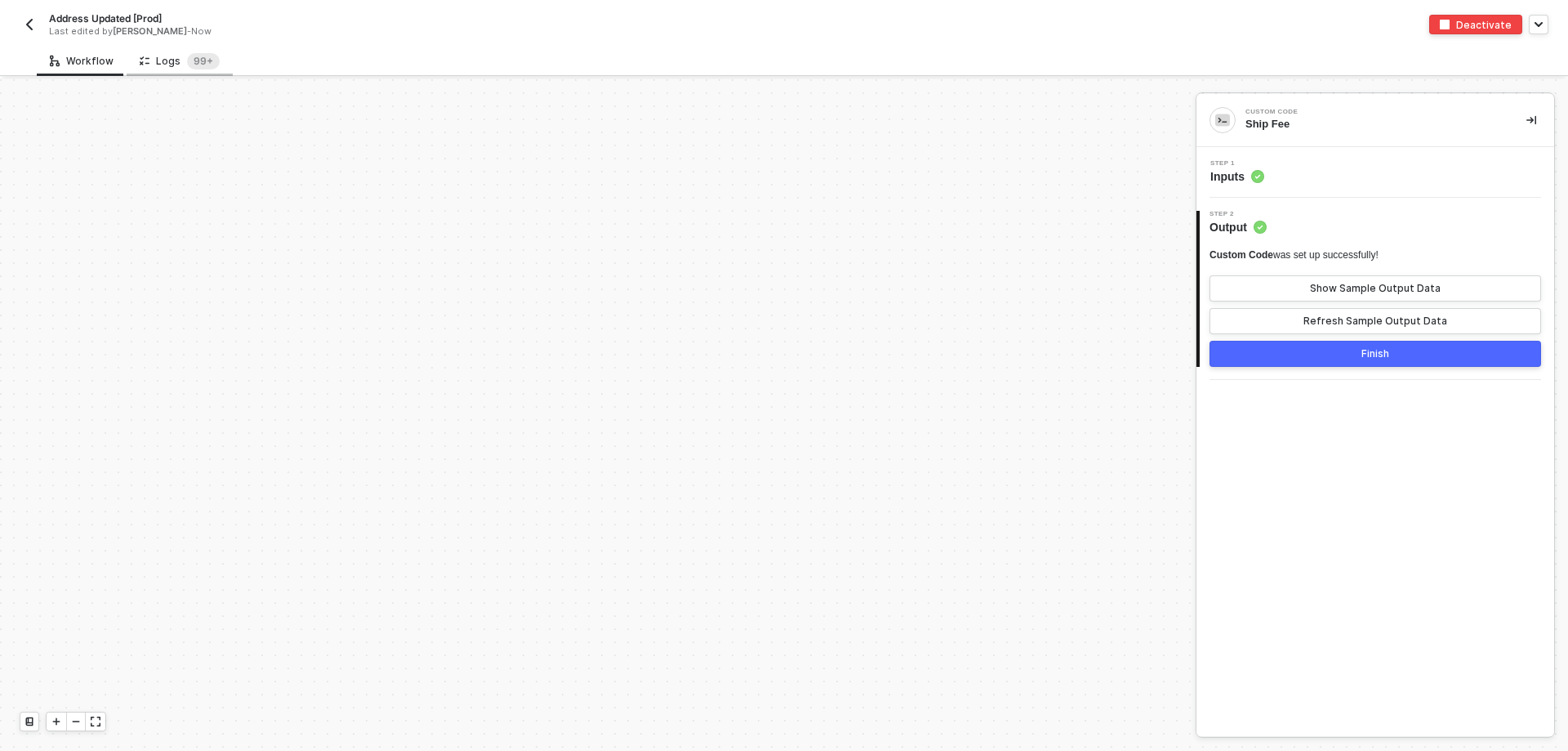
click at [165, 61] on div "Logs 99+" at bounding box center [179, 61] width 80 height 16
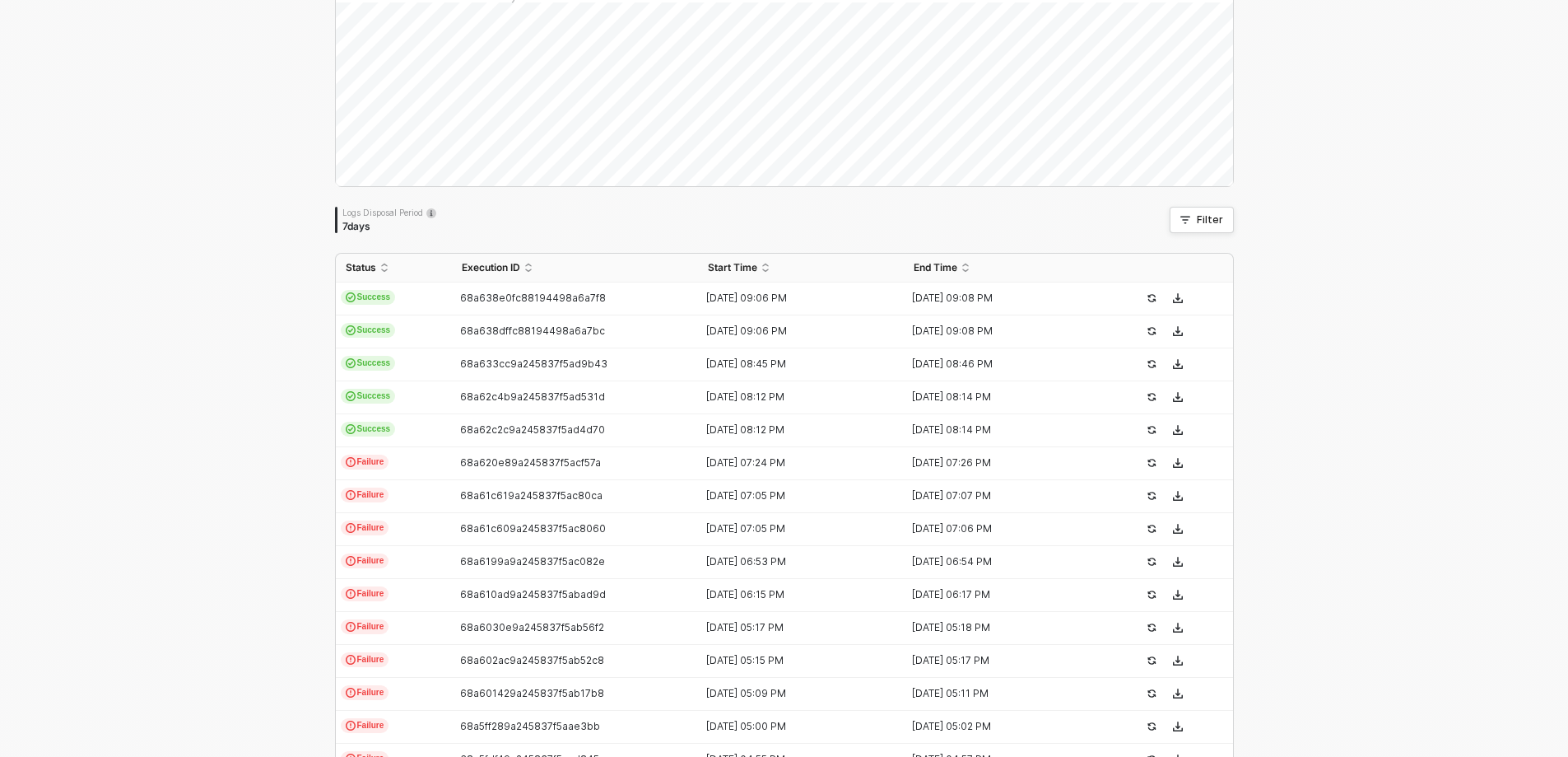
scroll to position [165, 0]
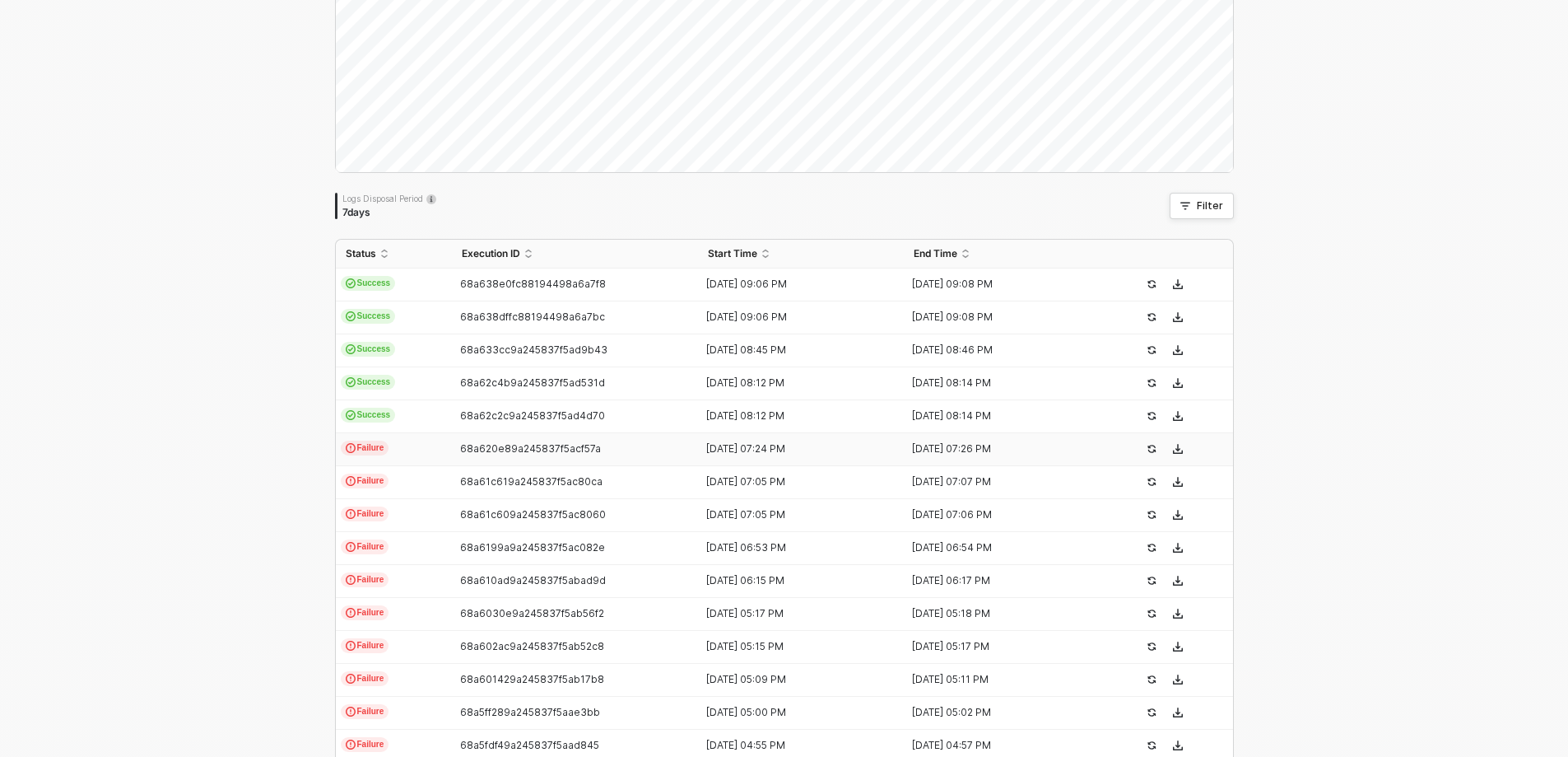
click at [418, 445] on td "Failure" at bounding box center [393, 450] width 116 height 33
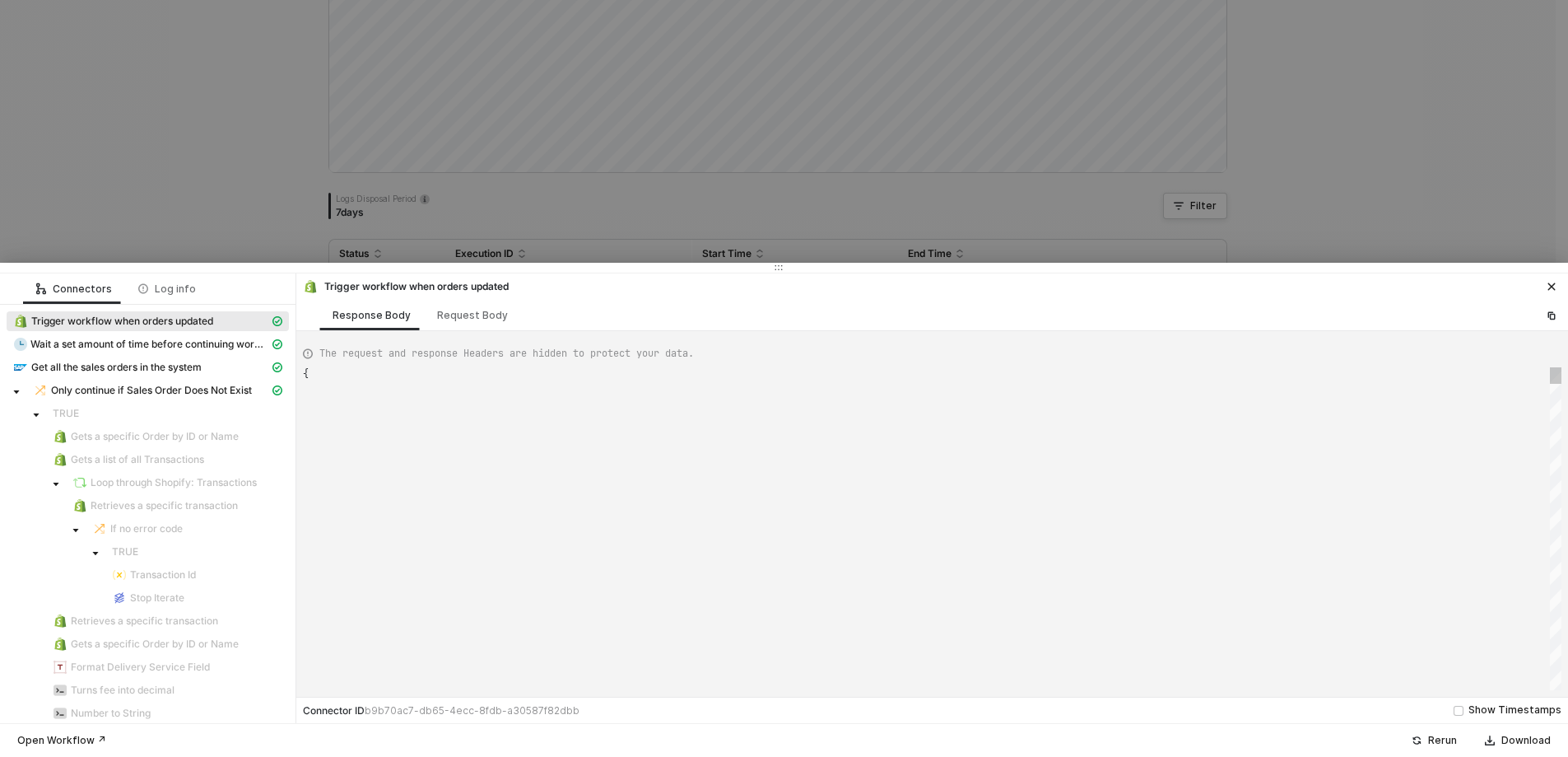
type textarea "{ "json": { "id": 11619771089263, "admin_graphql_api_id": "gid://shopify/Order/…"
